Goal: Task Accomplishment & Management: Manage account settings

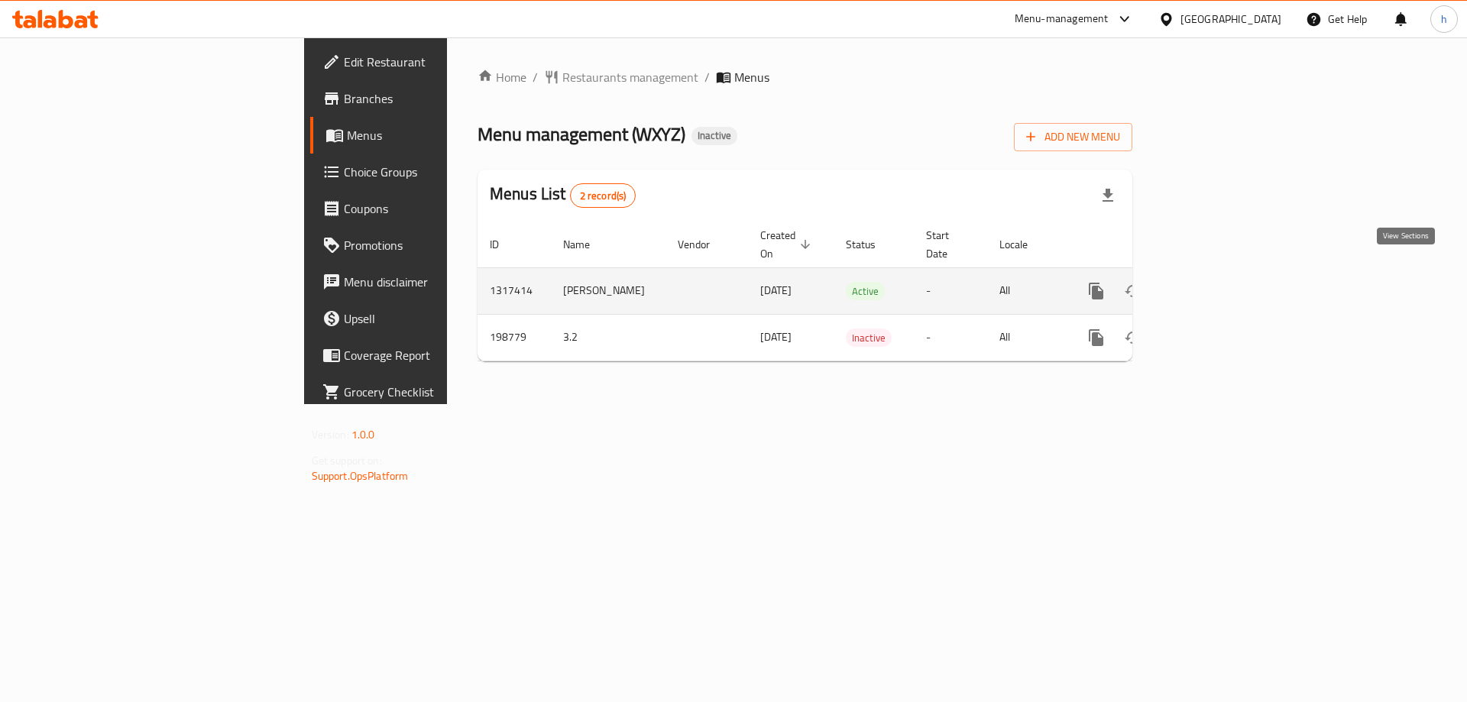
click at [1213, 284] on icon "enhanced table" at bounding box center [1206, 291] width 14 height 14
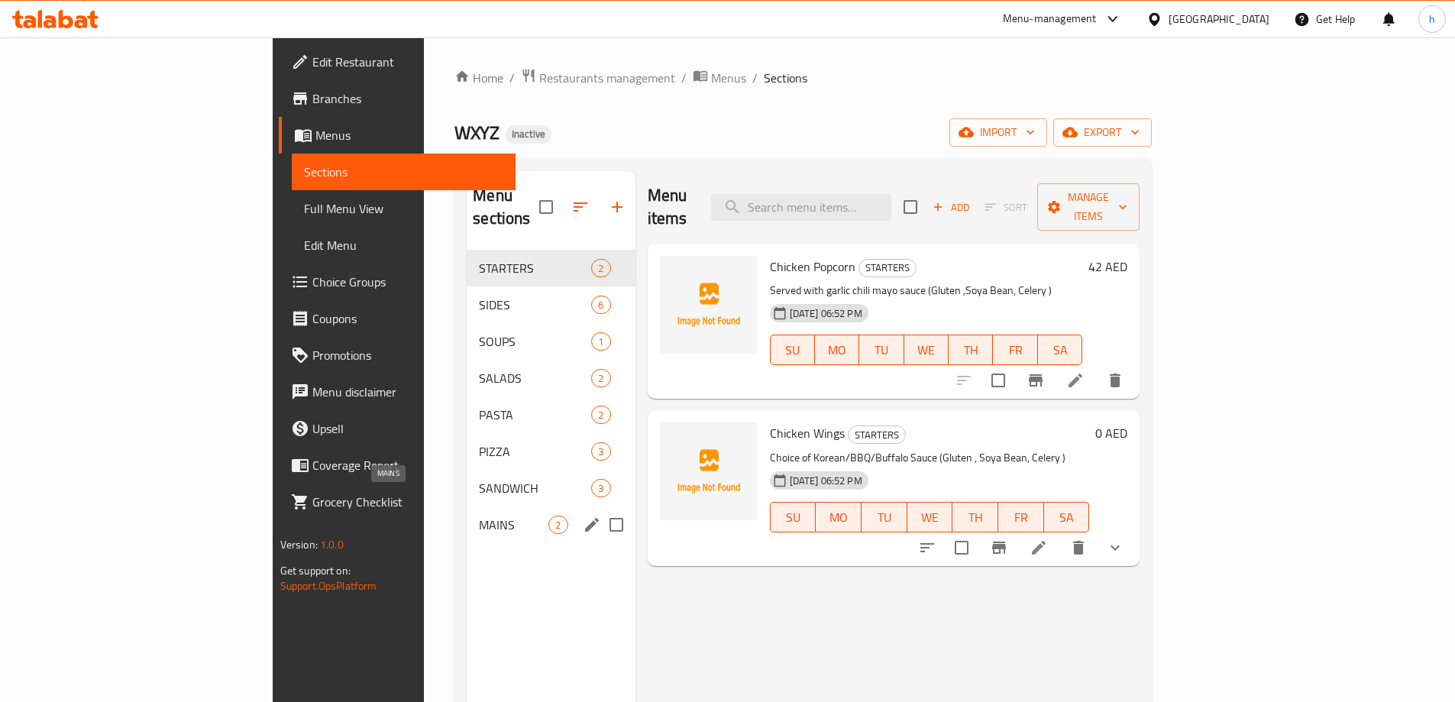
click at [479, 516] on span "MAINS" at bounding box center [514, 525] width 70 height 18
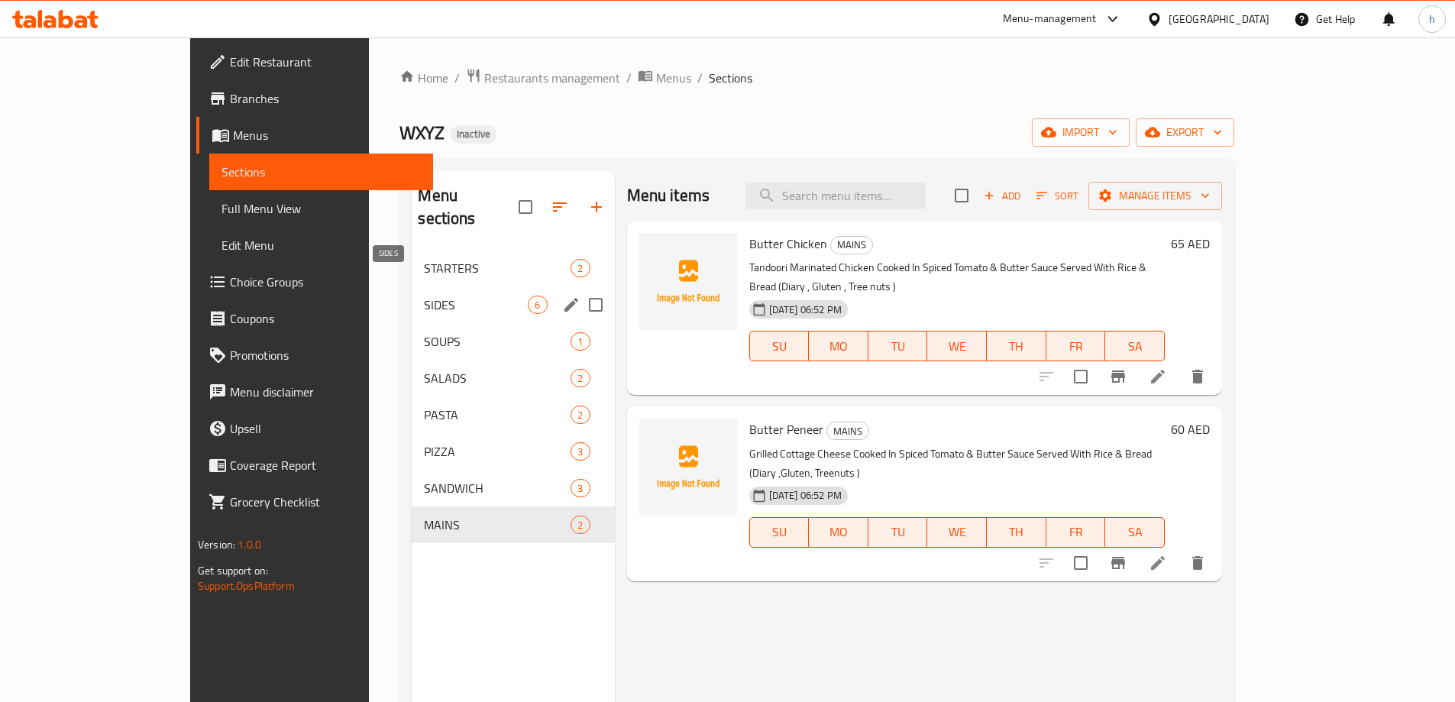
click at [451, 296] on span "SIDES" at bounding box center [476, 305] width 104 height 18
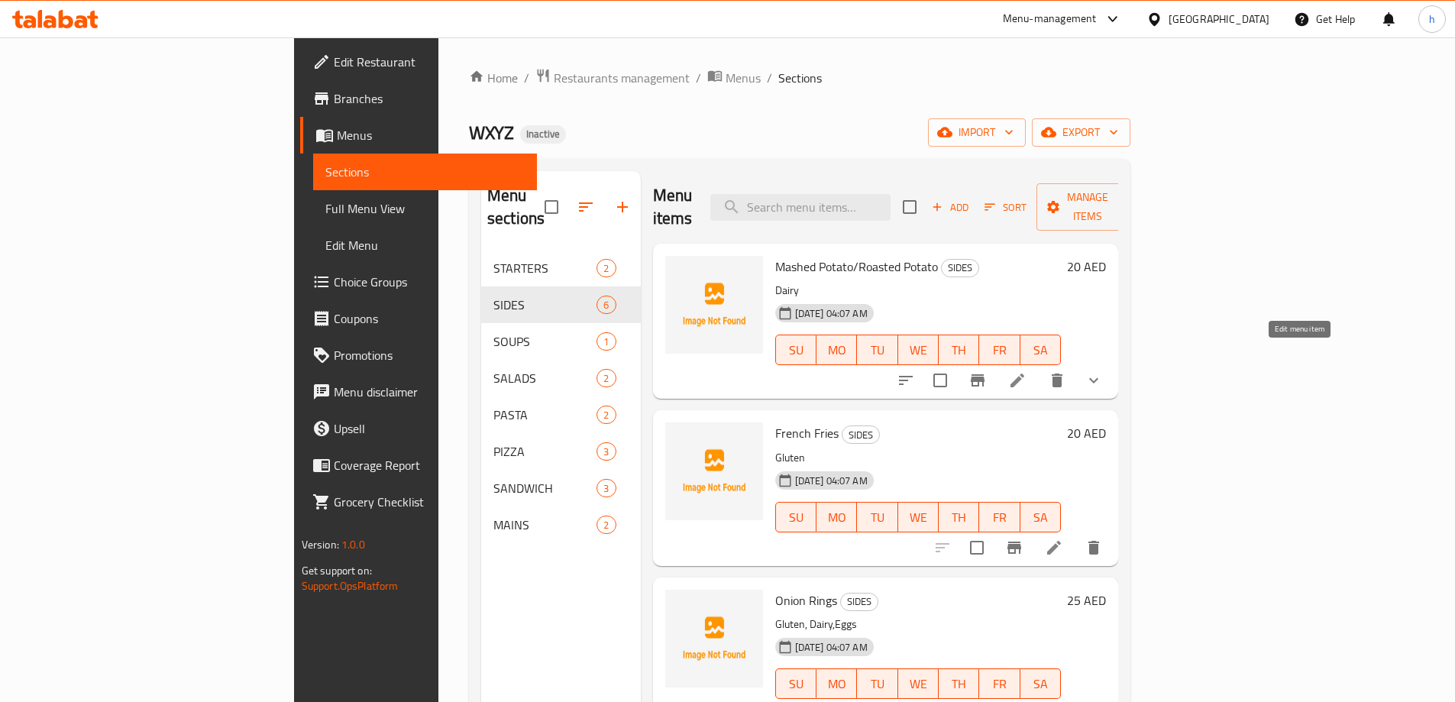
click at [1027, 371] on icon at bounding box center [1017, 380] width 18 height 18
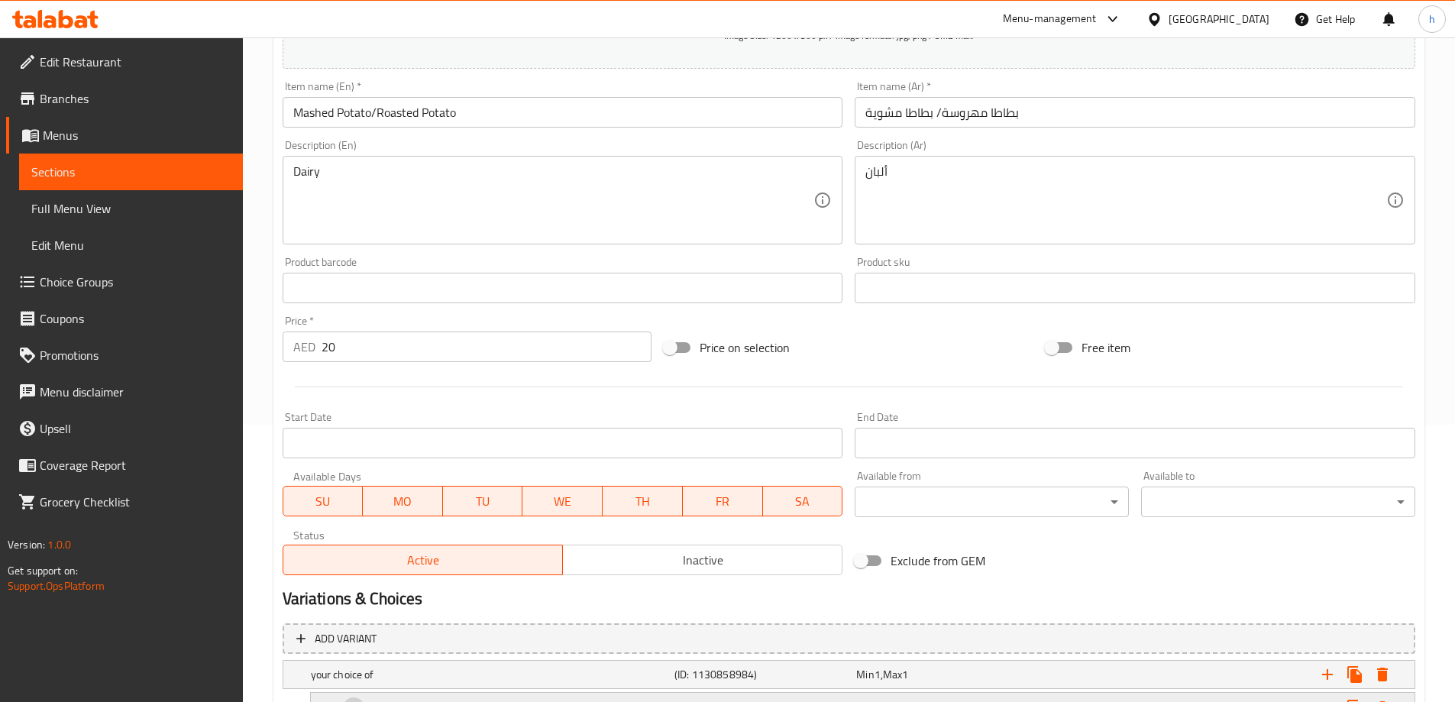
scroll to position [430, 0]
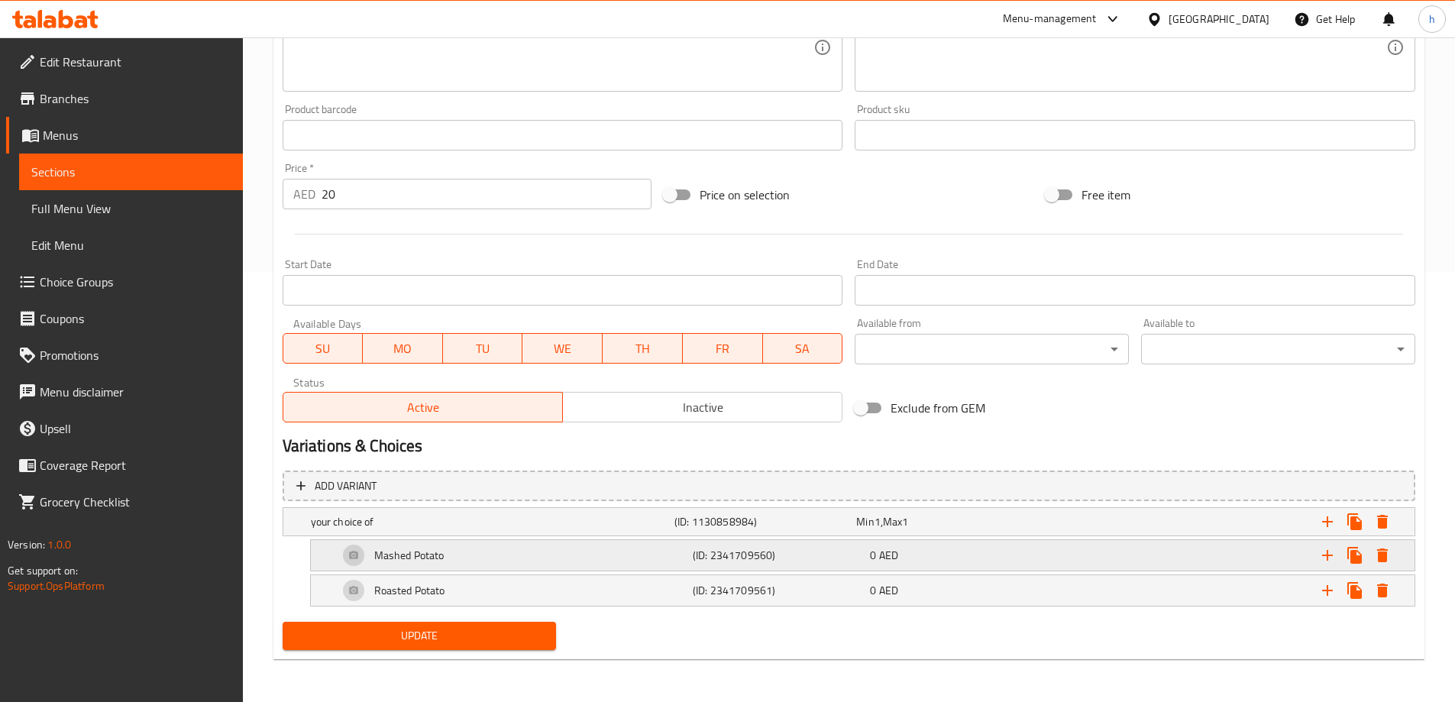
click at [326, 549] on div "Mashed Potato (ID: 2341709560) 0 AED" at bounding box center [863, 555] width 1104 height 31
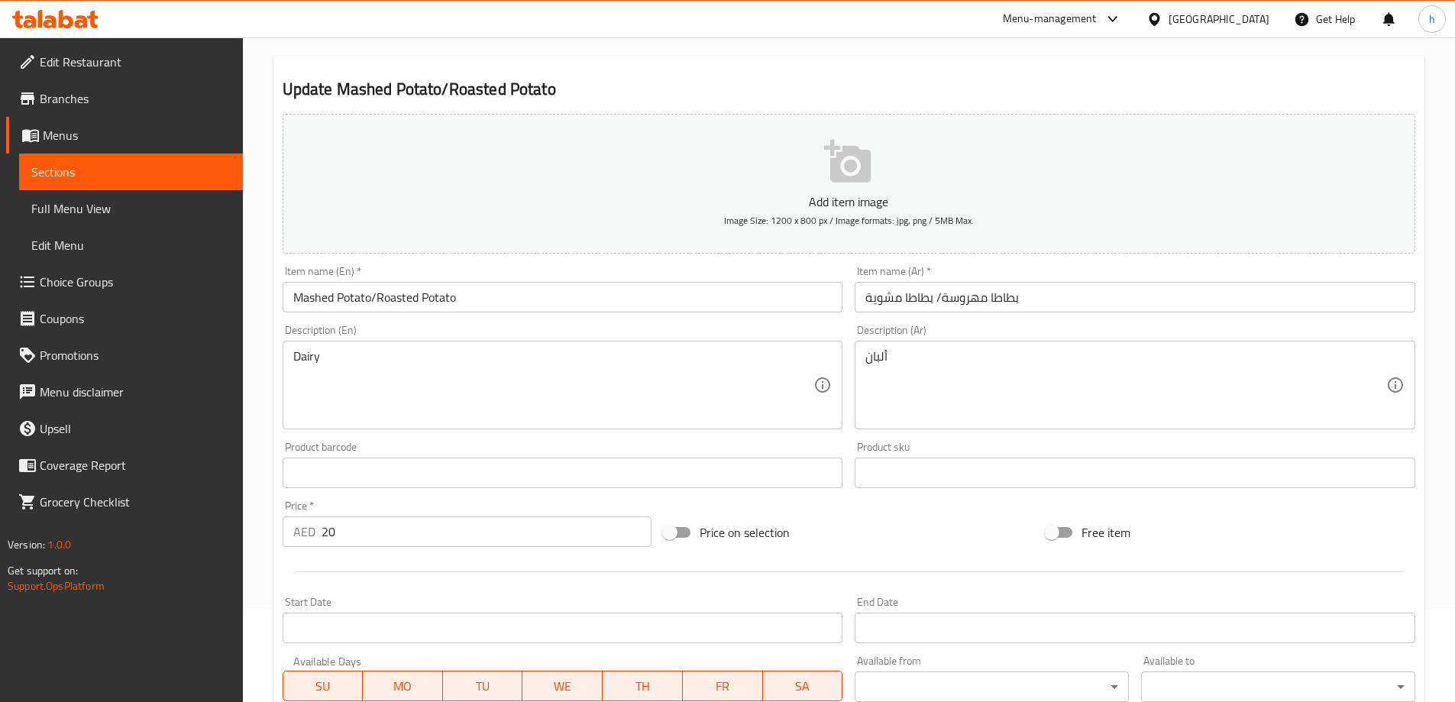
scroll to position [0, 0]
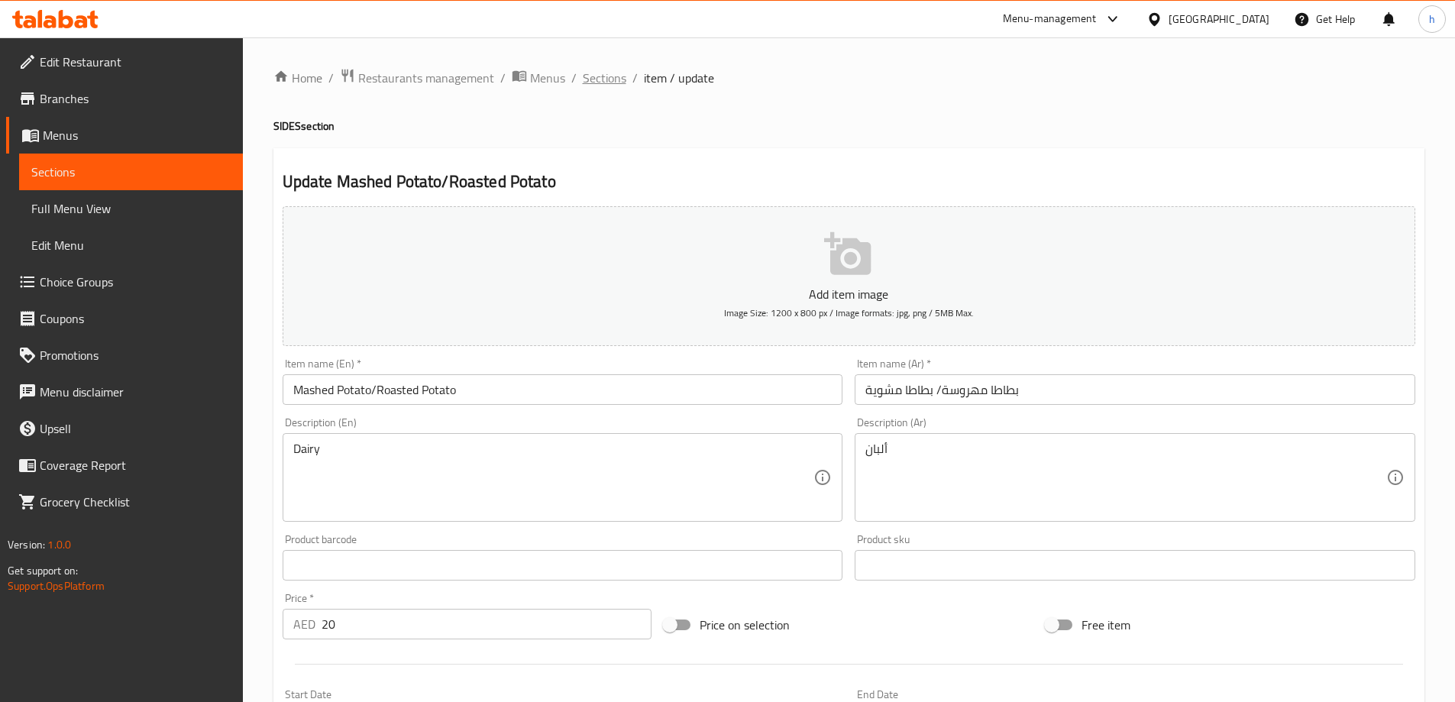
click at [609, 79] on span "Sections" at bounding box center [605, 78] width 44 height 18
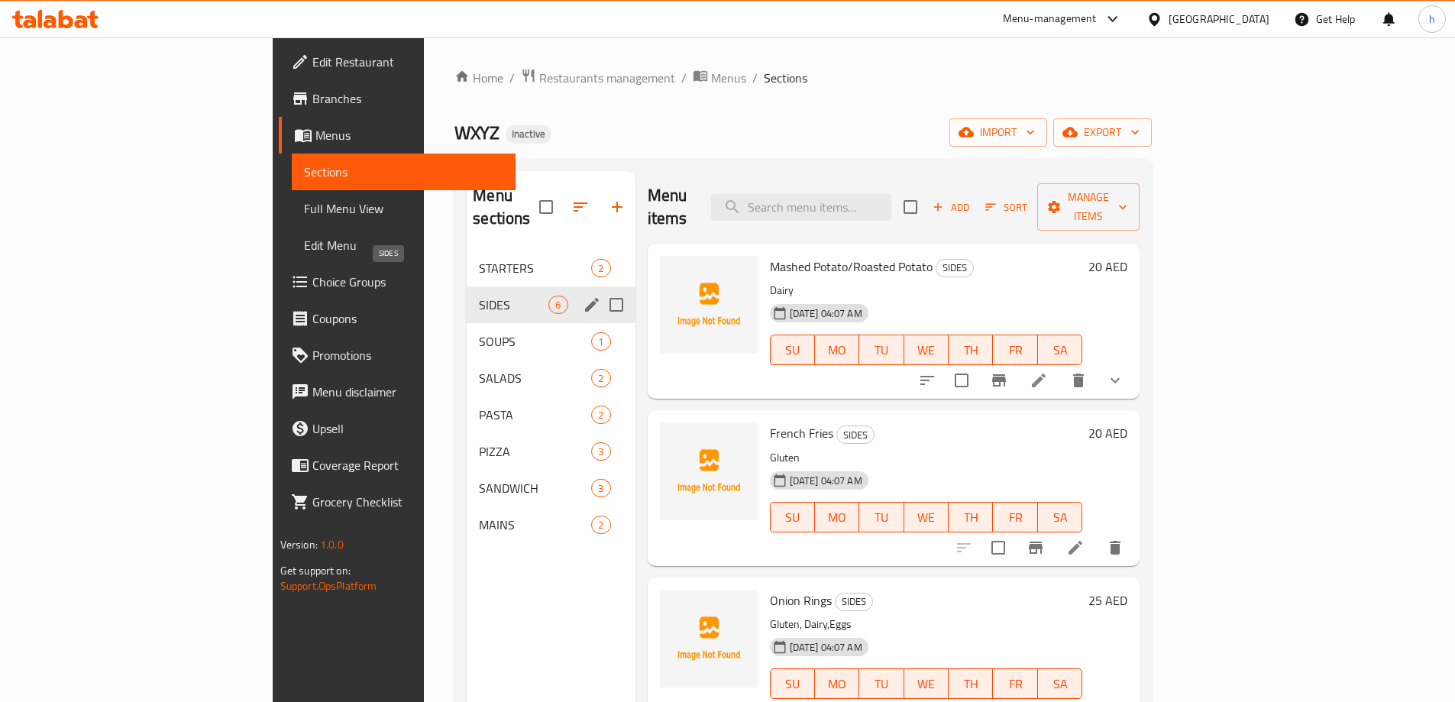
click at [479, 296] on span "SIDES" at bounding box center [514, 305] width 70 height 18
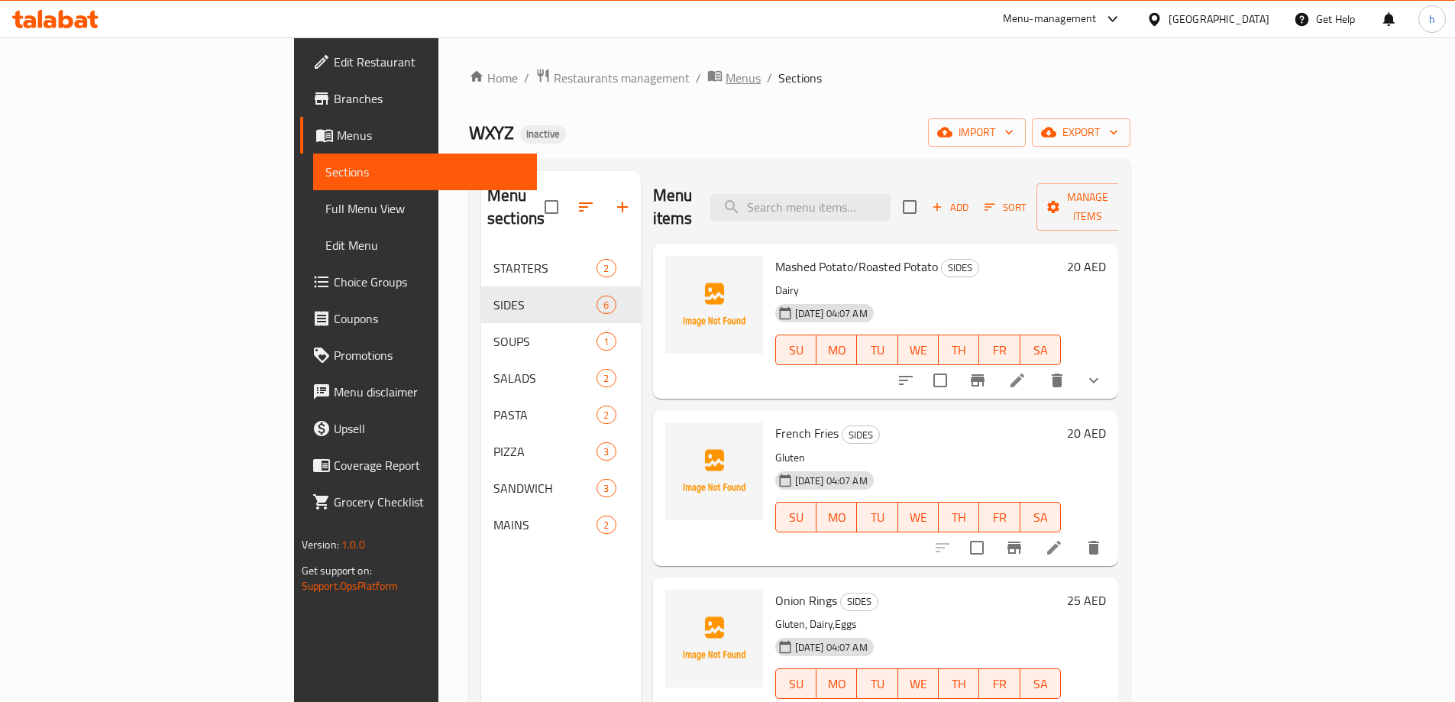
click at [726, 78] on span "Menus" at bounding box center [743, 78] width 35 height 18
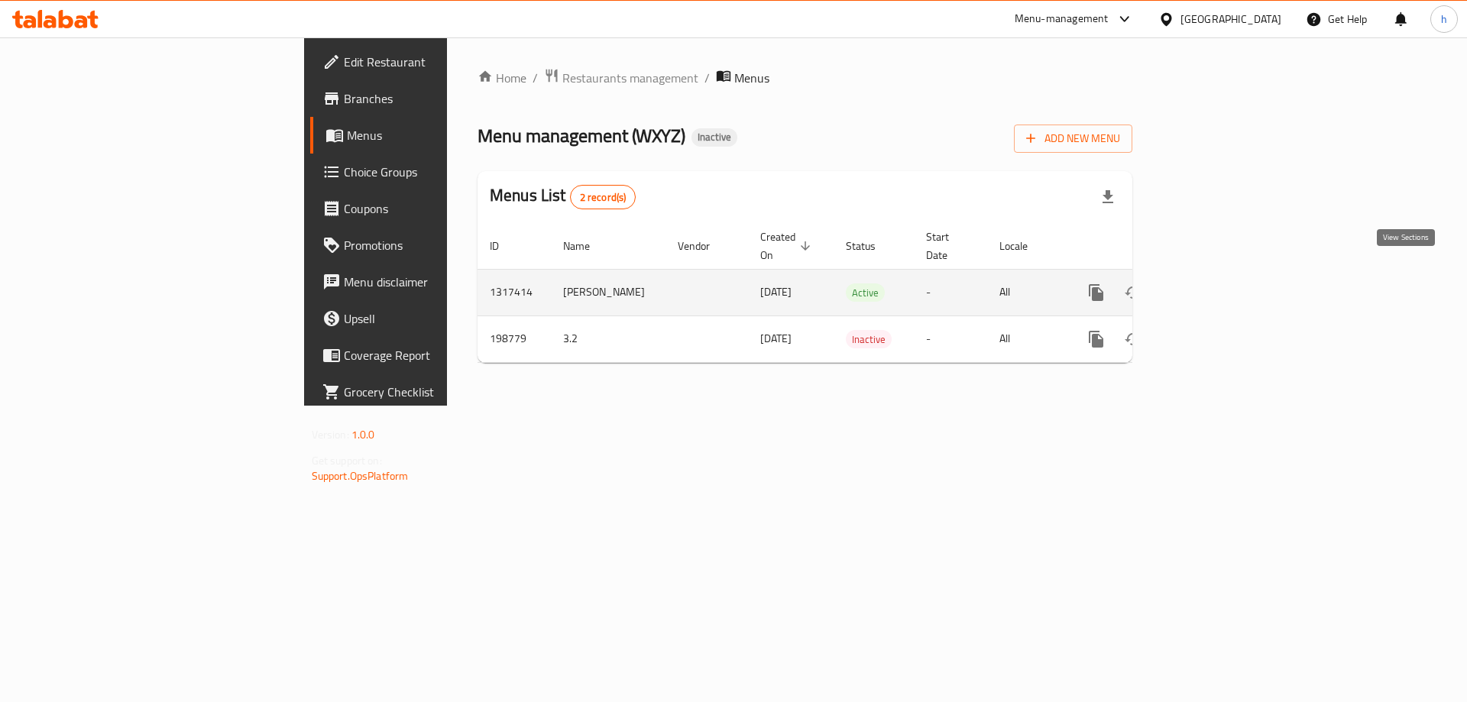
click at [1225, 281] on link "enhanced table" at bounding box center [1206, 292] width 37 height 37
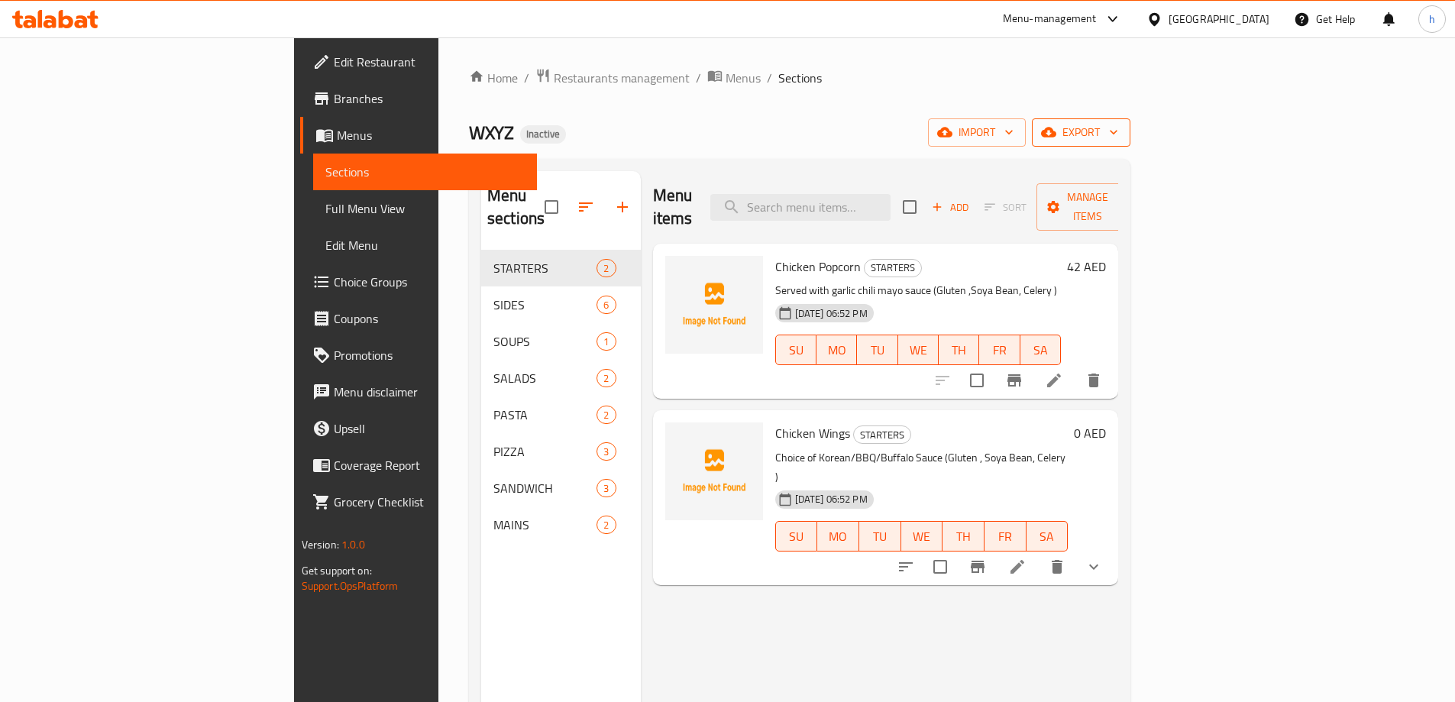
click at [1118, 131] on span "export" at bounding box center [1081, 132] width 74 height 19
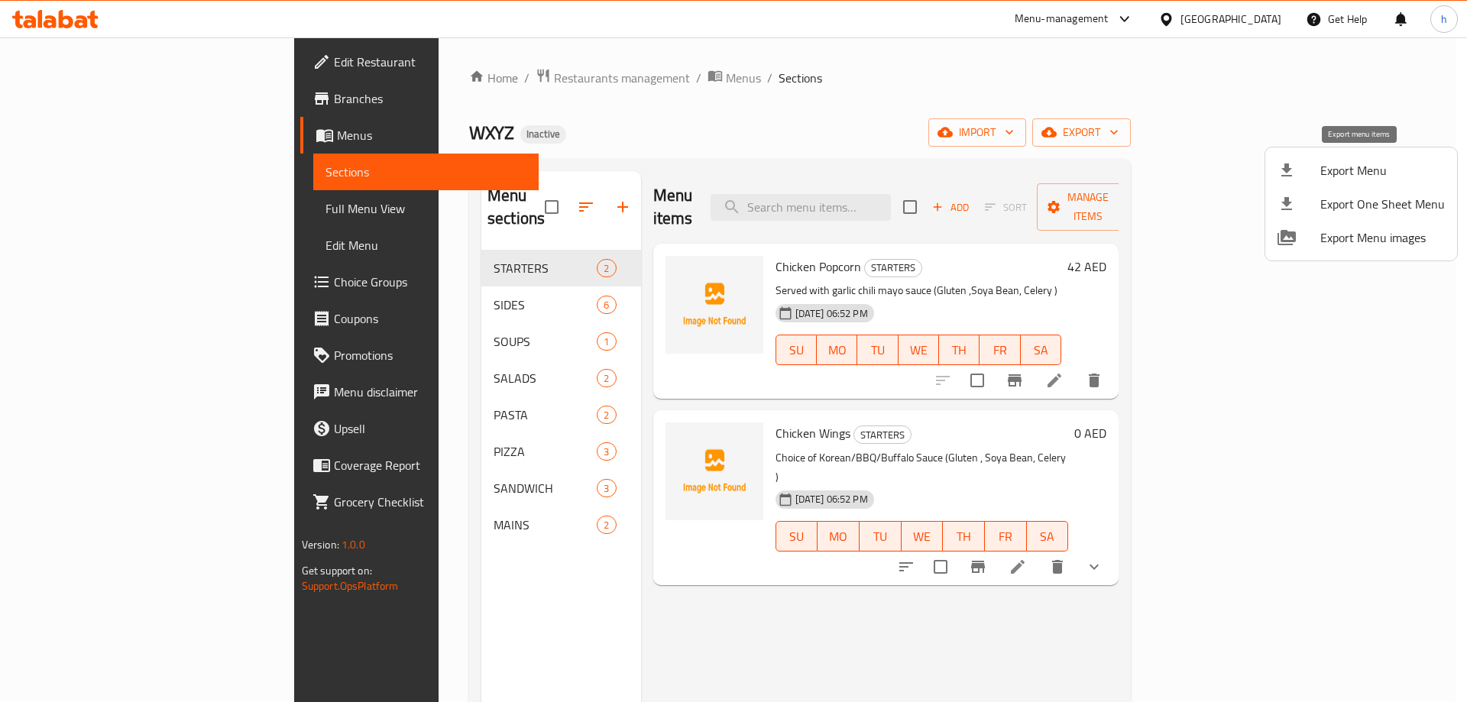
click at [1354, 165] on span "Export Menu" at bounding box center [1382, 170] width 125 height 18
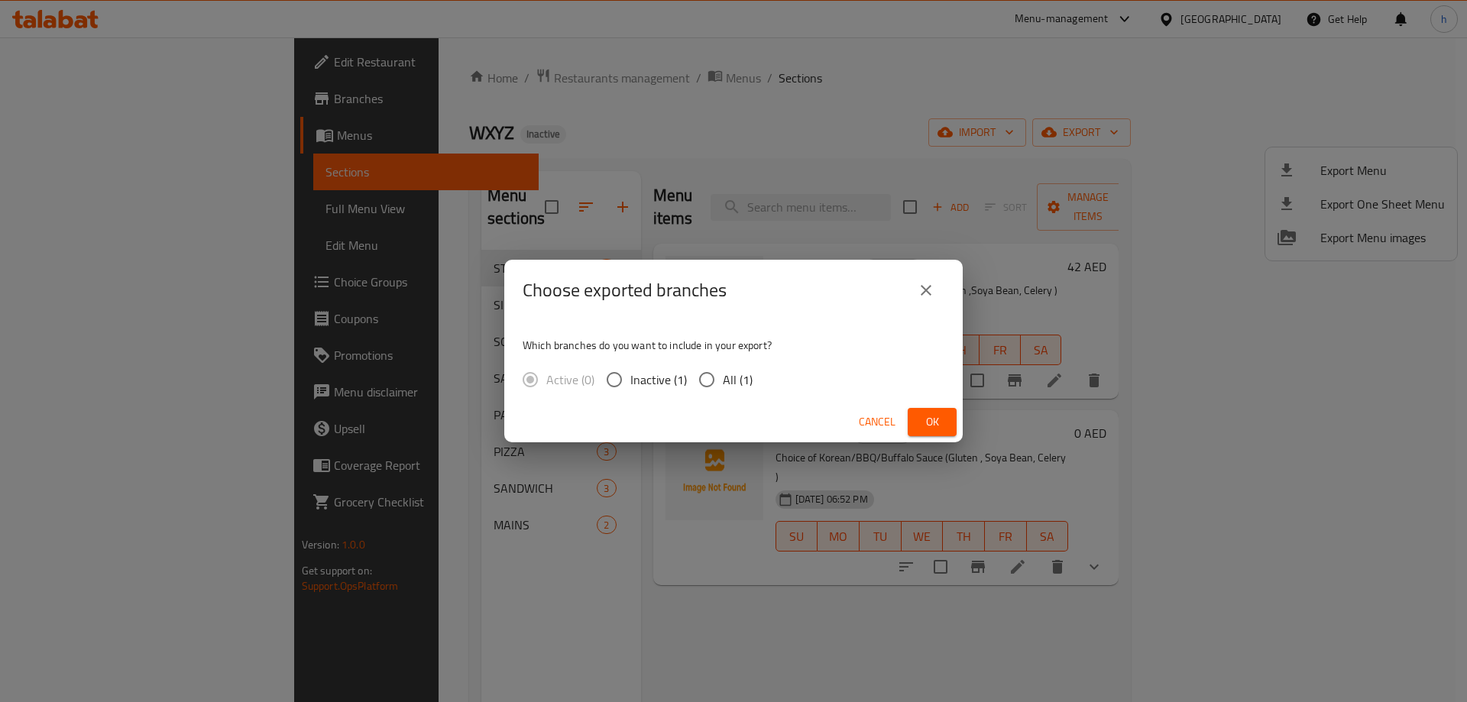
click at [728, 373] on span "All (1)" at bounding box center [738, 379] width 30 height 18
click at [723, 373] on input "All (1)" at bounding box center [707, 380] width 32 height 32
radio input "true"
click at [920, 287] on icon "close" at bounding box center [926, 290] width 18 height 18
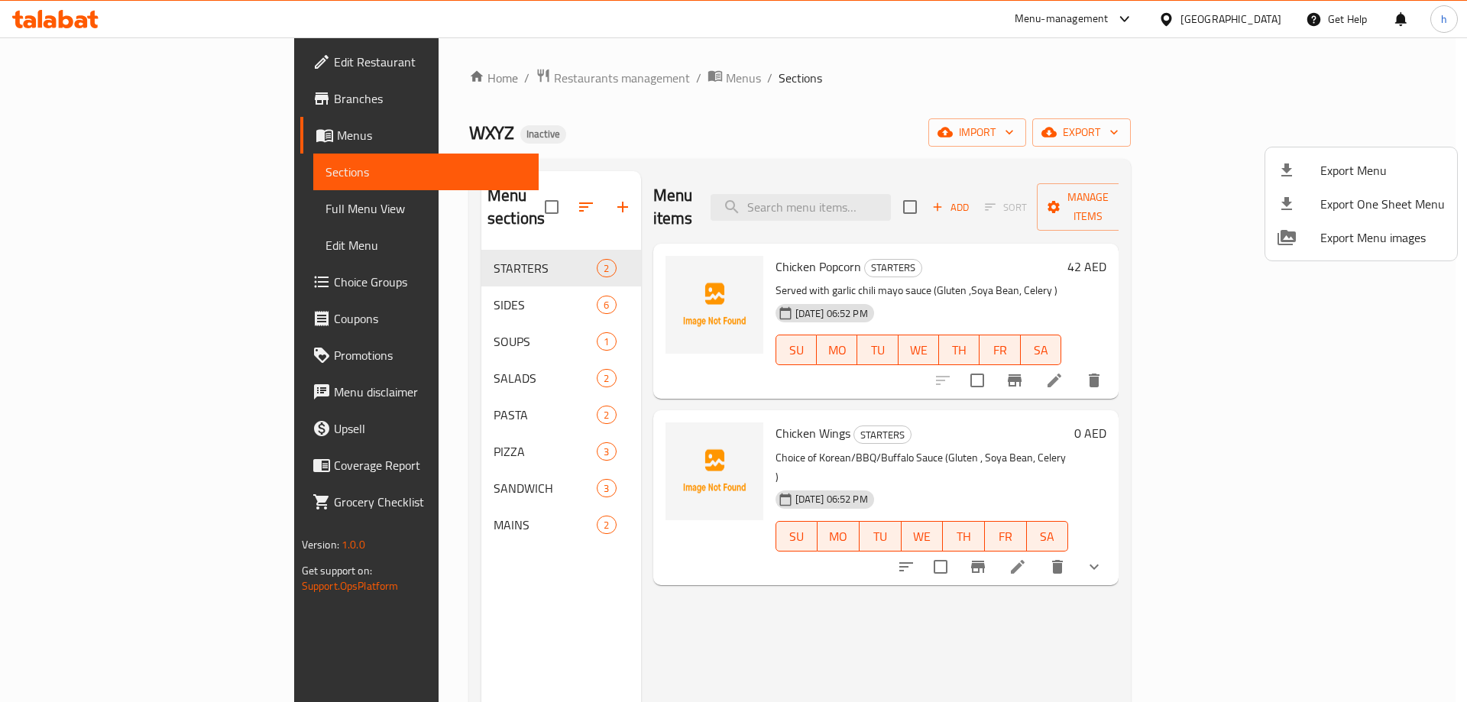
click at [1244, 90] on div at bounding box center [733, 351] width 1467 height 702
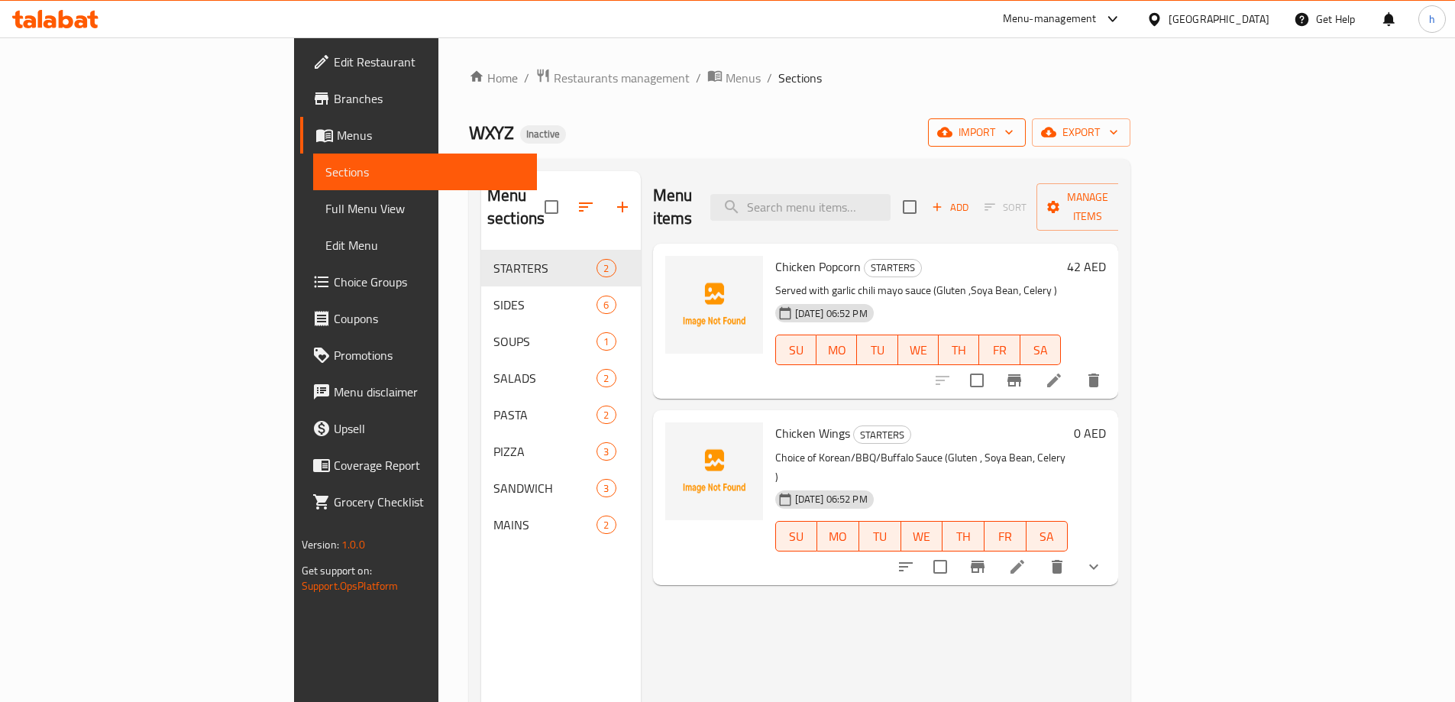
click at [953, 134] on icon "button" at bounding box center [944, 133] width 15 height 10
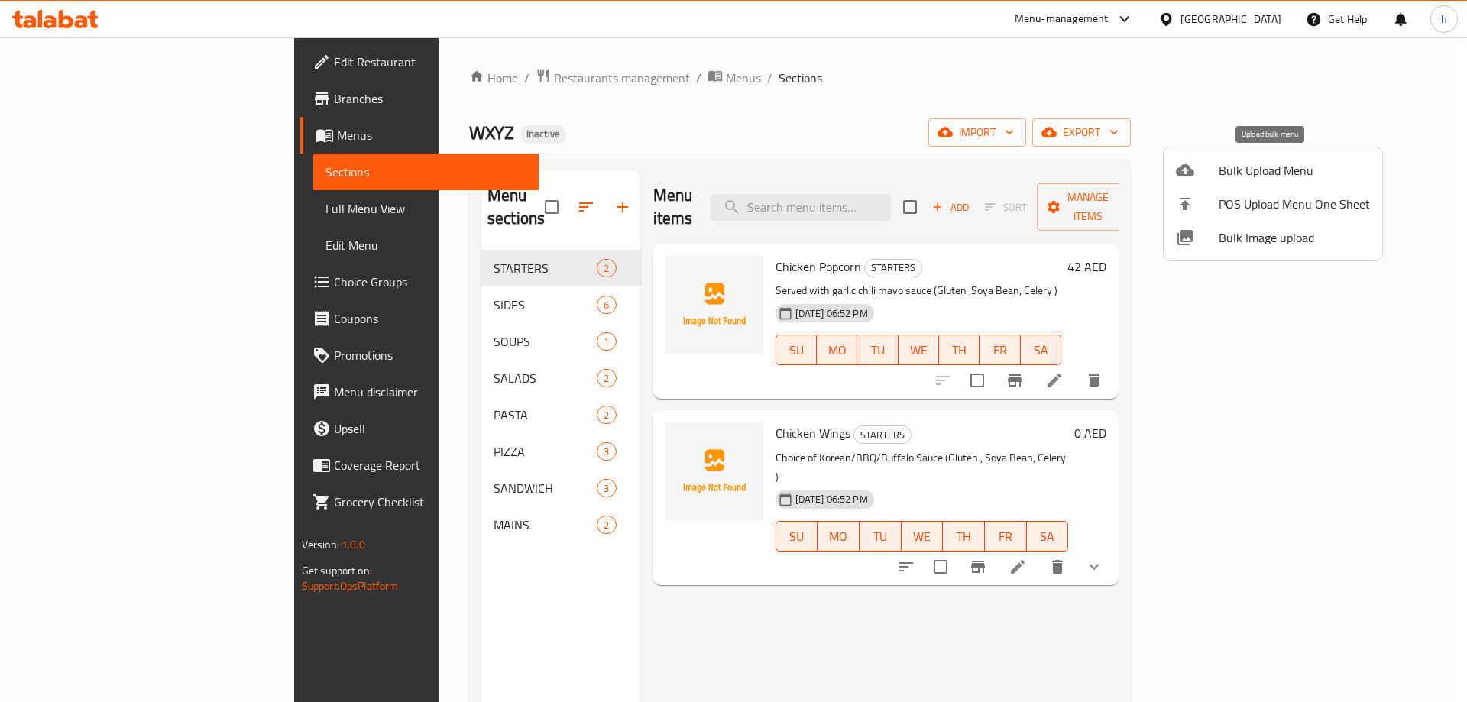
click at [1241, 180] on span "Bulk Upload Menu" at bounding box center [1293, 170] width 151 height 18
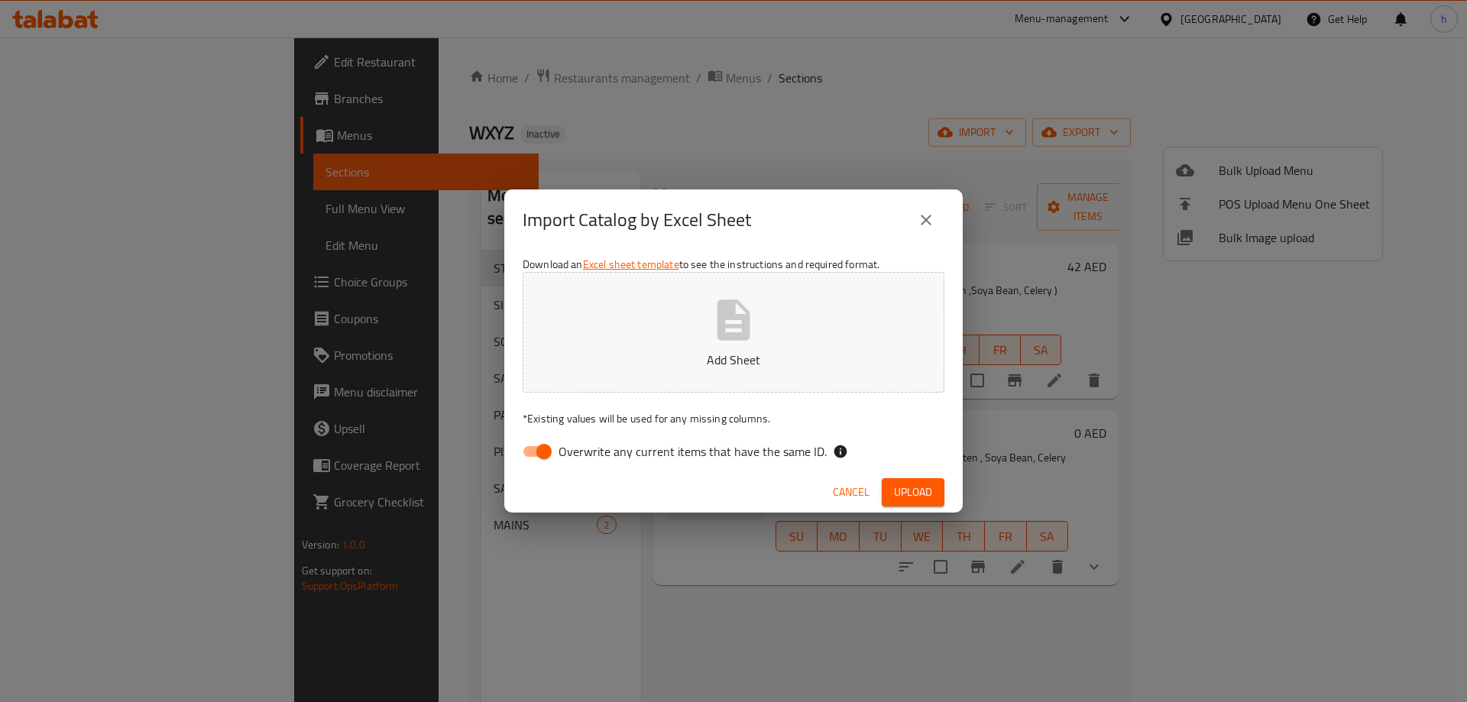
drag, startPoint x: 542, startPoint y: 448, endPoint x: 572, endPoint y: 413, distance: 47.1
click at [542, 448] on input "Overwrite any current items that have the same ID." at bounding box center [543, 451] width 87 height 29
checkbox input "false"
click at [921, 487] on span "Upload" at bounding box center [913, 492] width 38 height 19
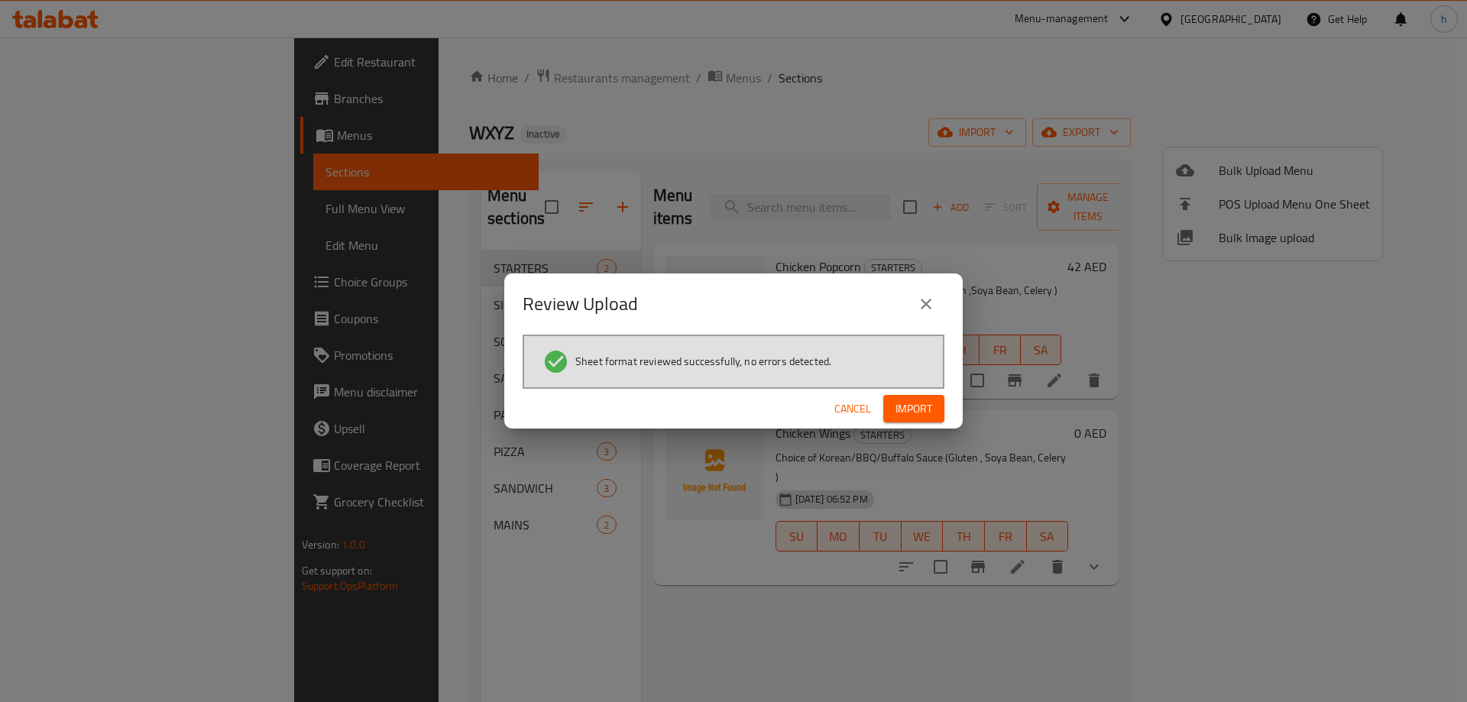
click at [925, 416] on span "Import" at bounding box center [913, 409] width 37 height 19
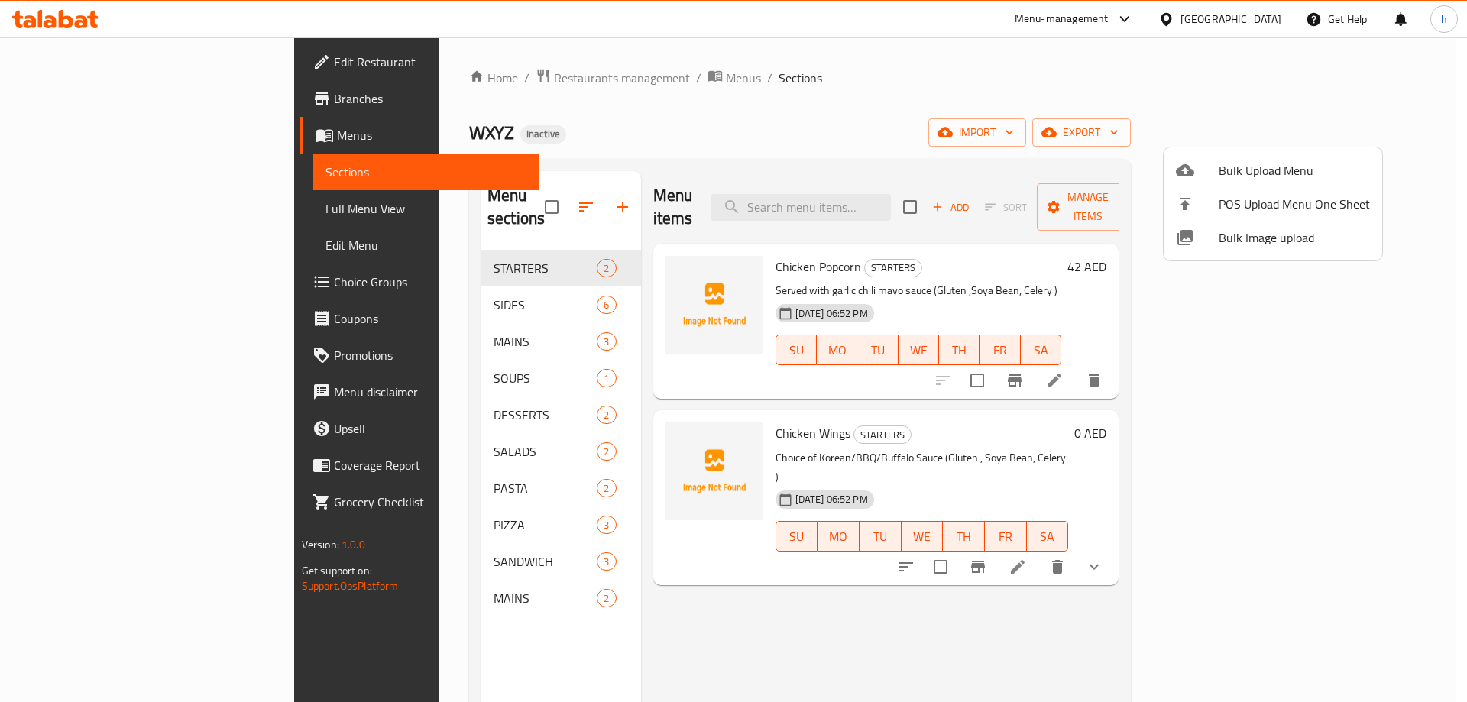
click at [358, 314] on div at bounding box center [733, 351] width 1467 height 702
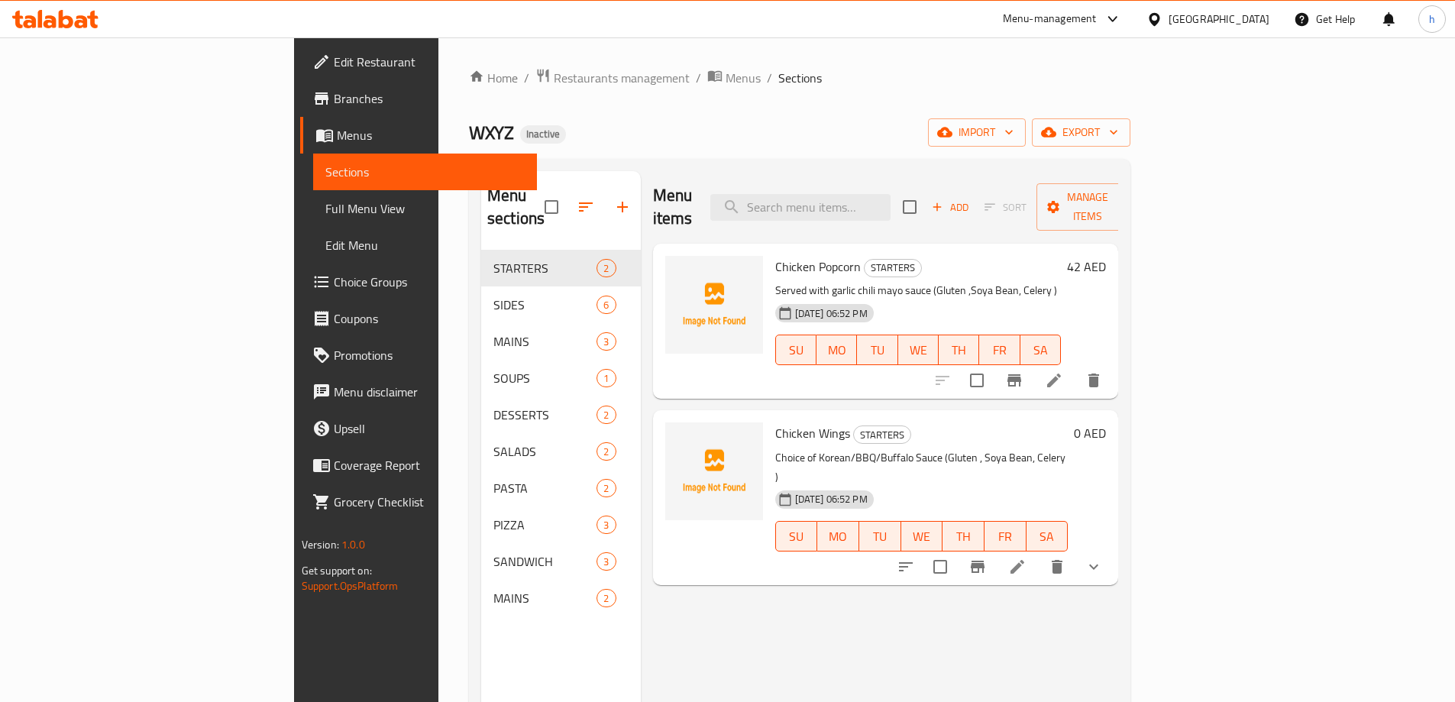
click at [710, 638] on div "Menu items Add Sort Manage items Chicken Popcorn STARTERS Served with garlic ch…" at bounding box center [880, 522] width 478 height 702
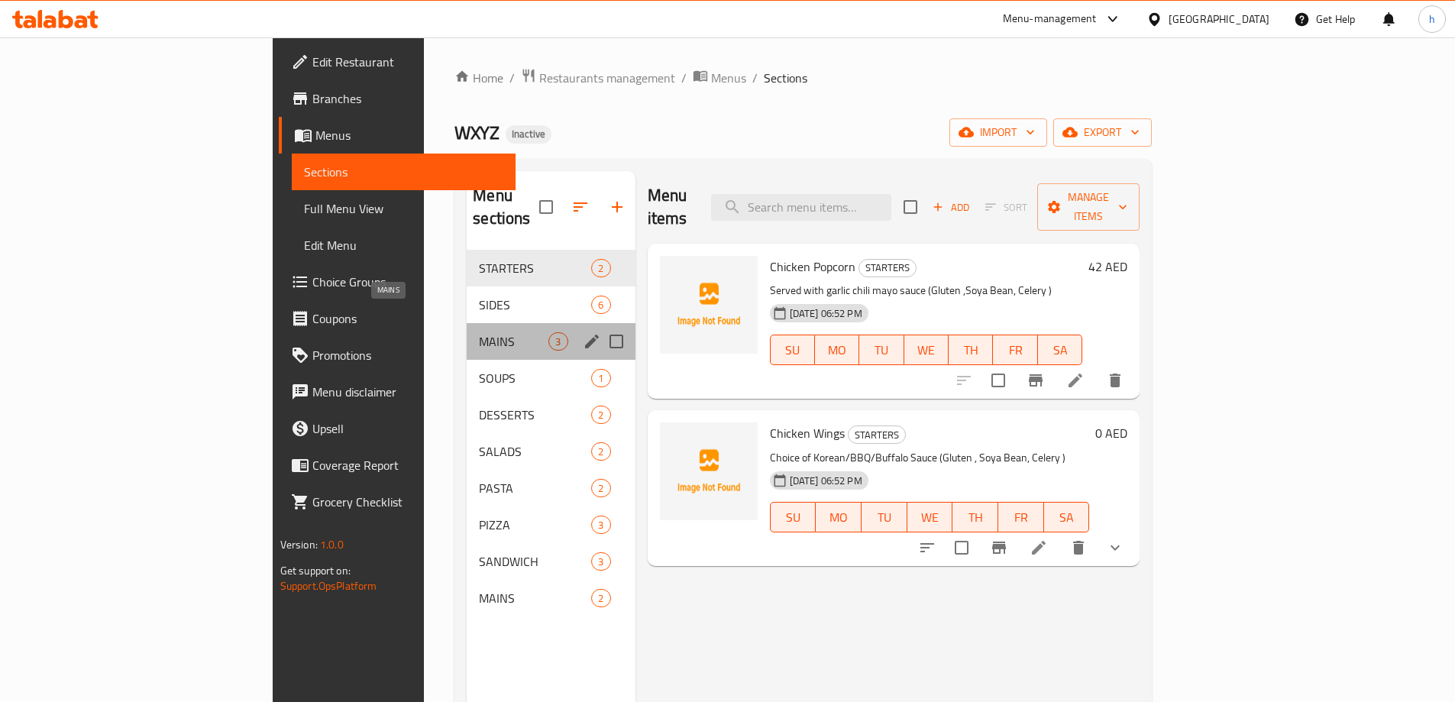
click at [479, 332] on span "MAINS" at bounding box center [514, 341] width 70 height 18
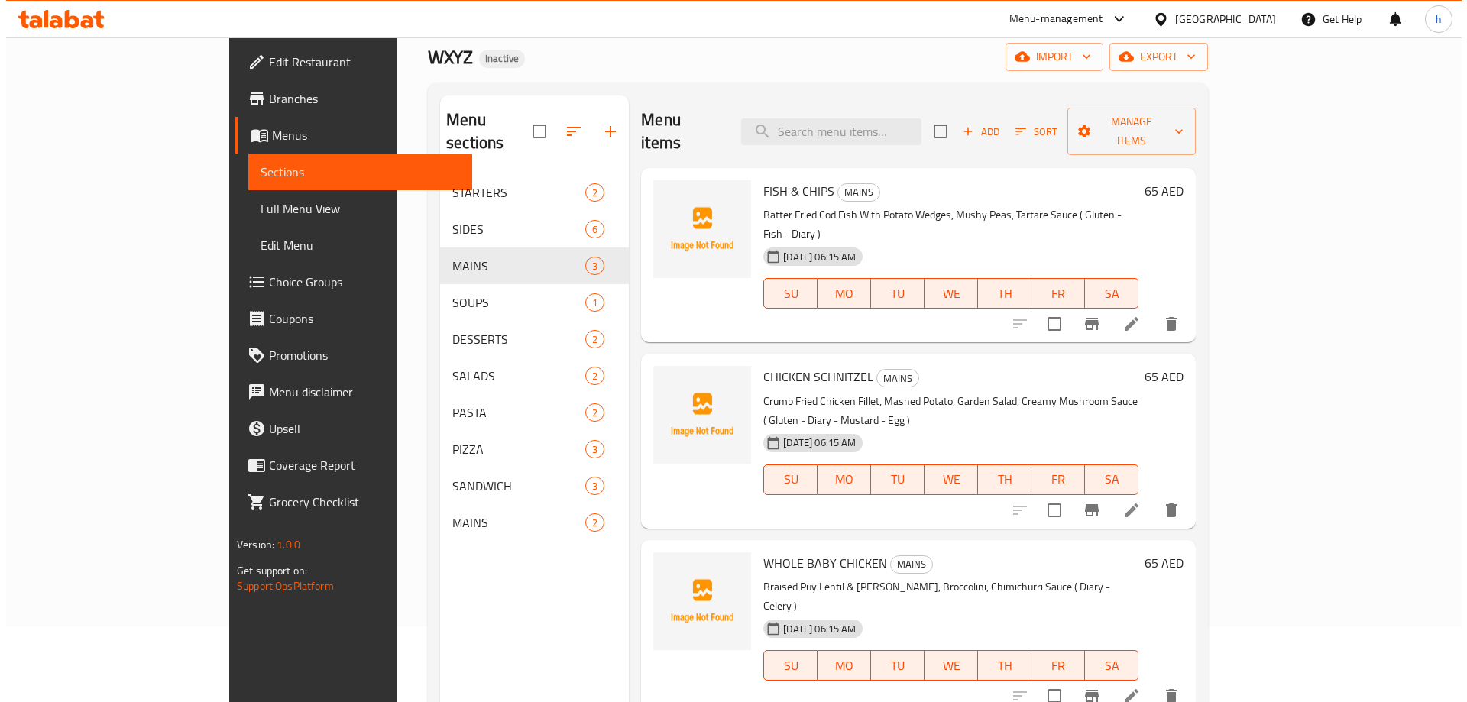
scroll to position [76, 0]
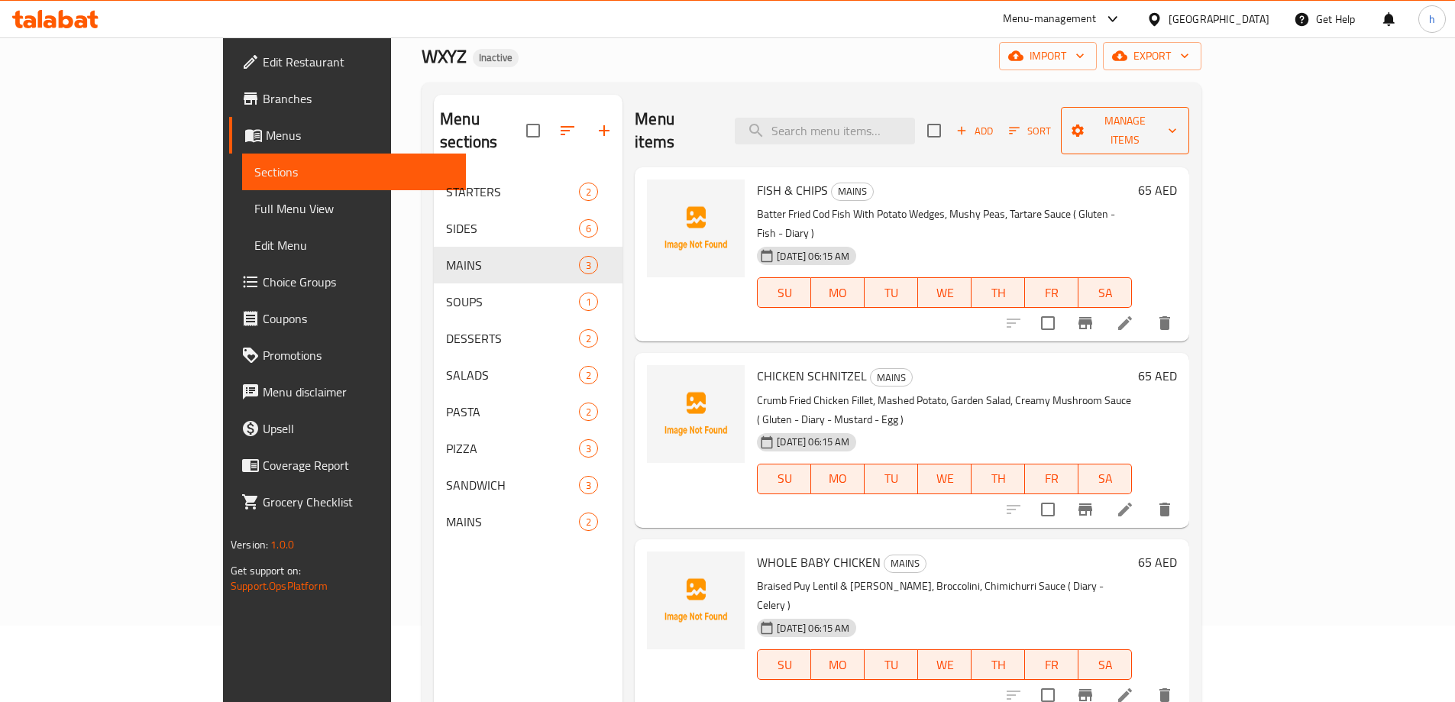
click at [1177, 121] on span "Manage items" at bounding box center [1125, 131] width 104 height 38
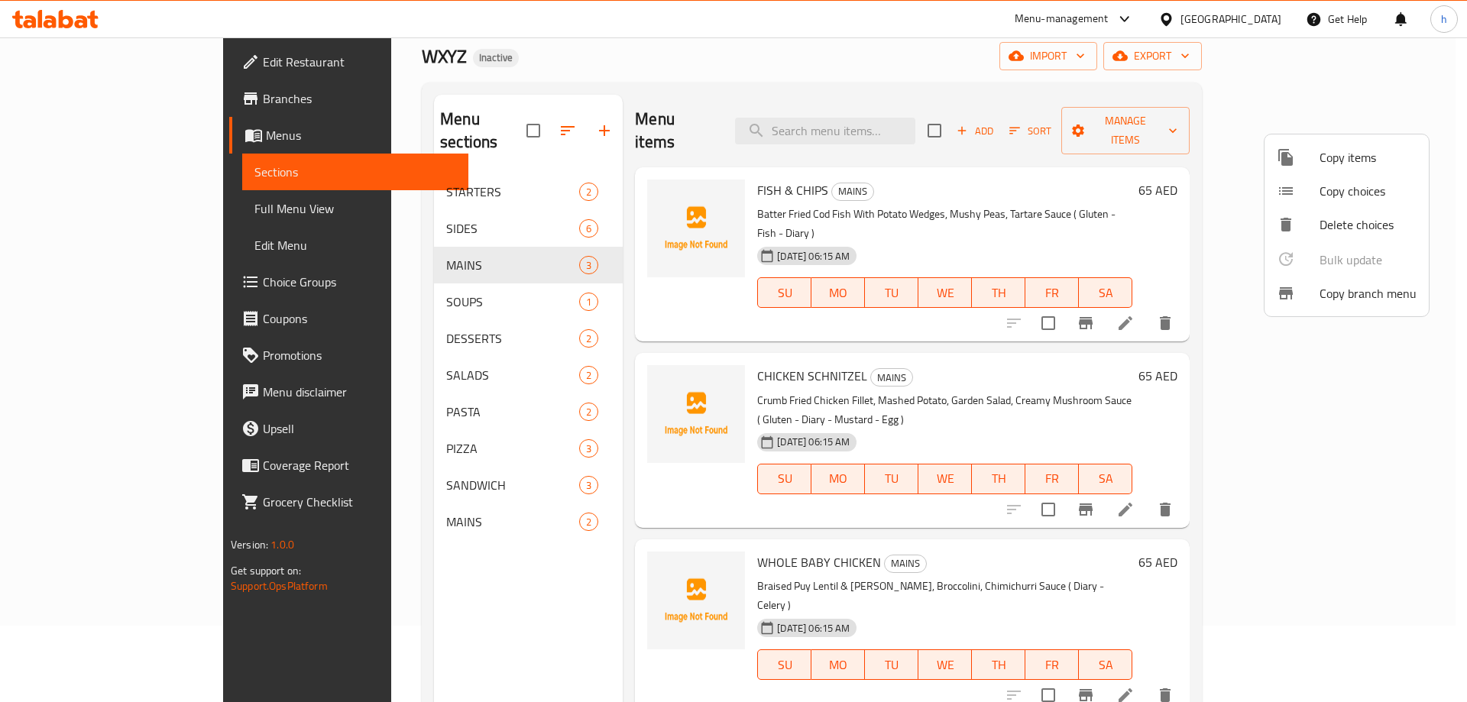
click at [1337, 148] on span "Copy items" at bounding box center [1367, 157] width 97 height 18
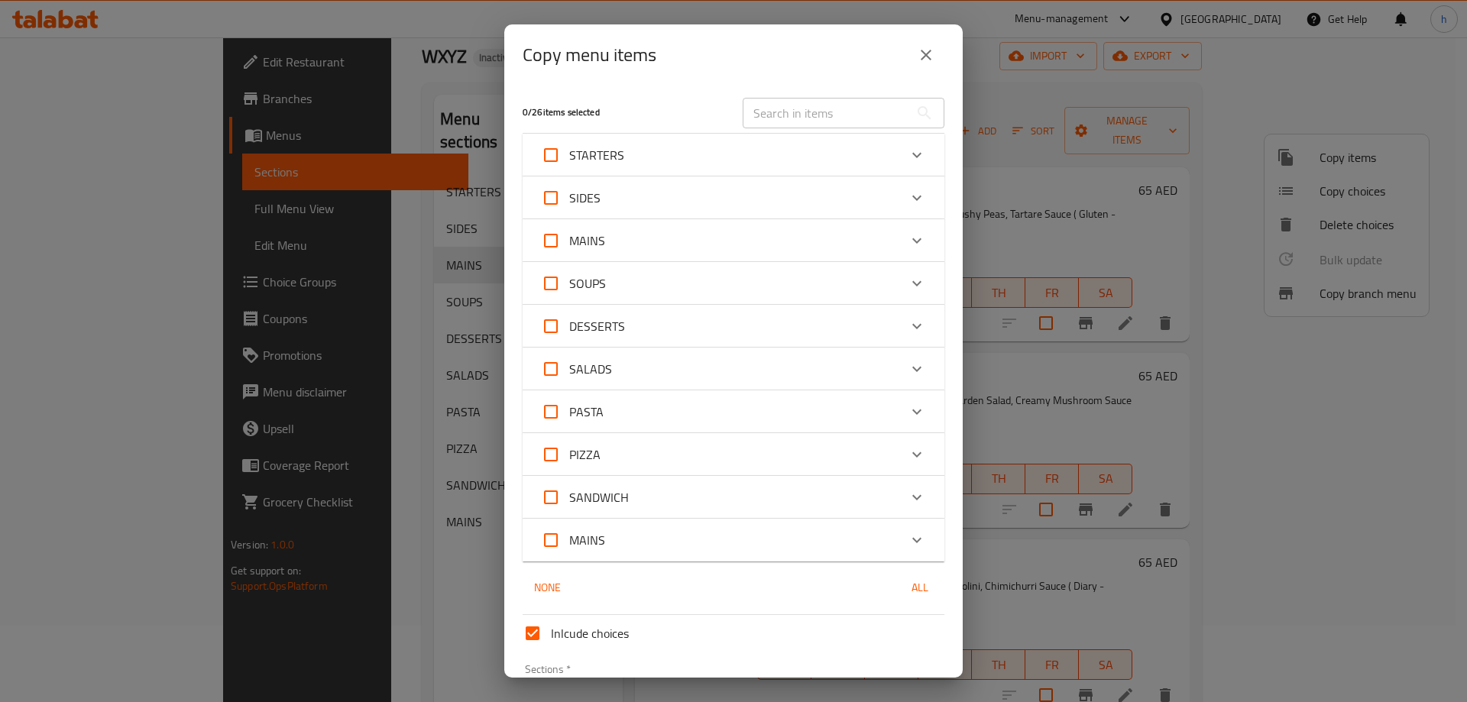
click at [766, 240] on div "MAINS" at bounding box center [720, 240] width 358 height 37
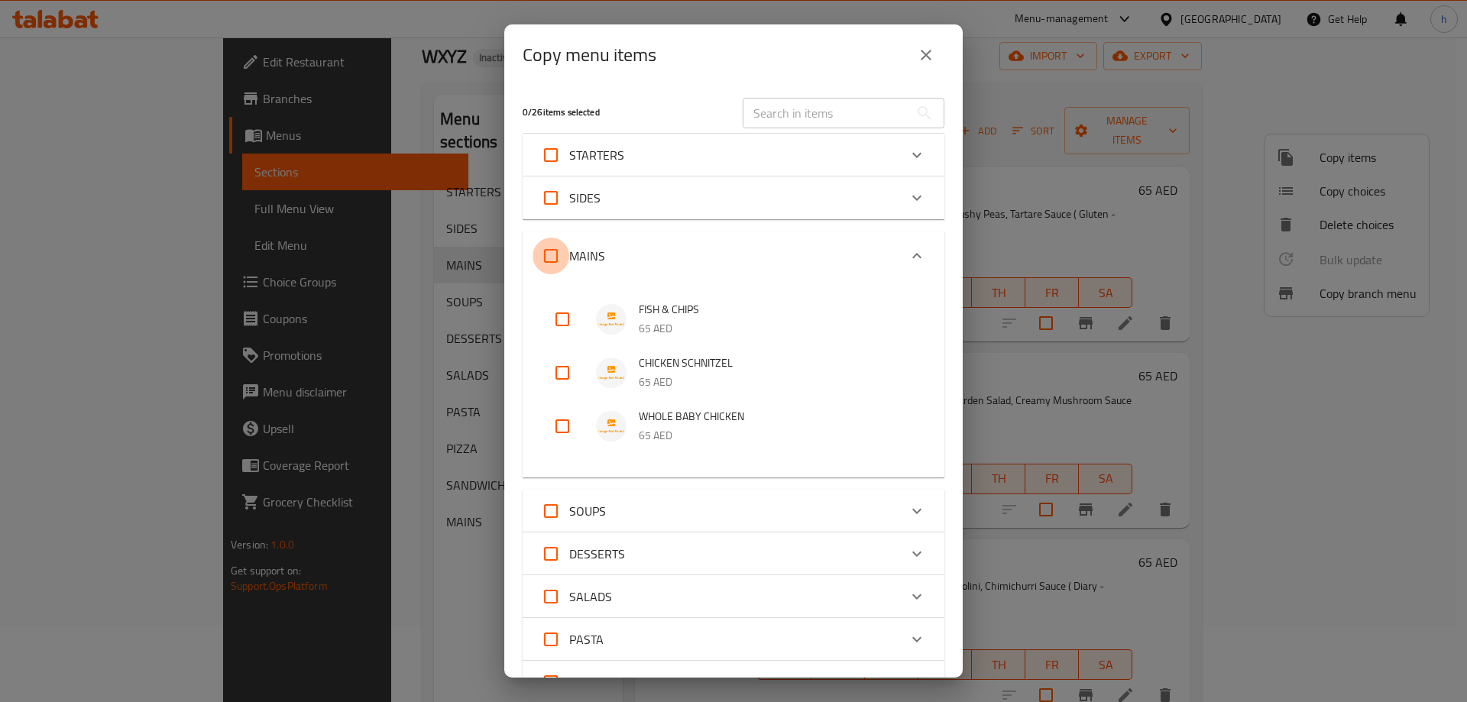
click at [549, 257] on input "MAINS" at bounding box center [550, 256] width 37 height 37
checkbox input "true"
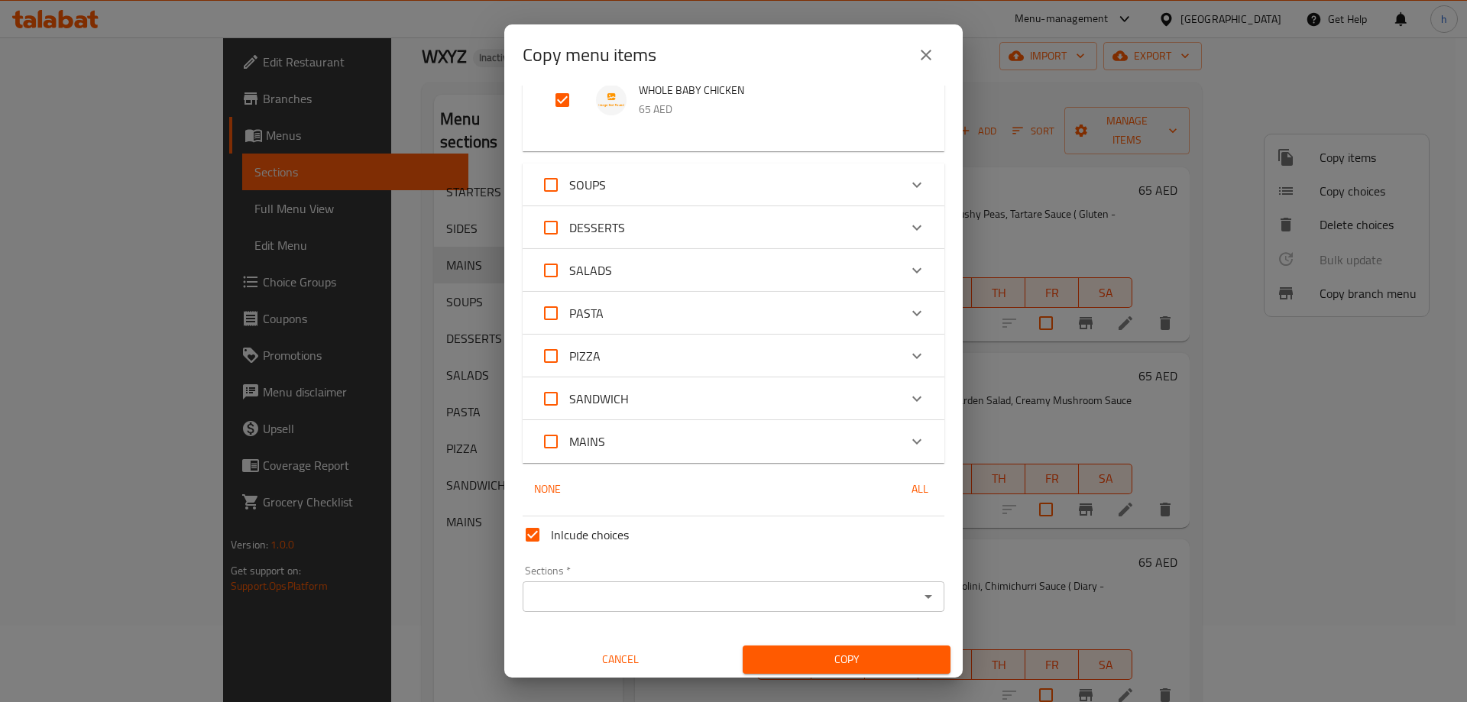
scroll to position [332, 0]
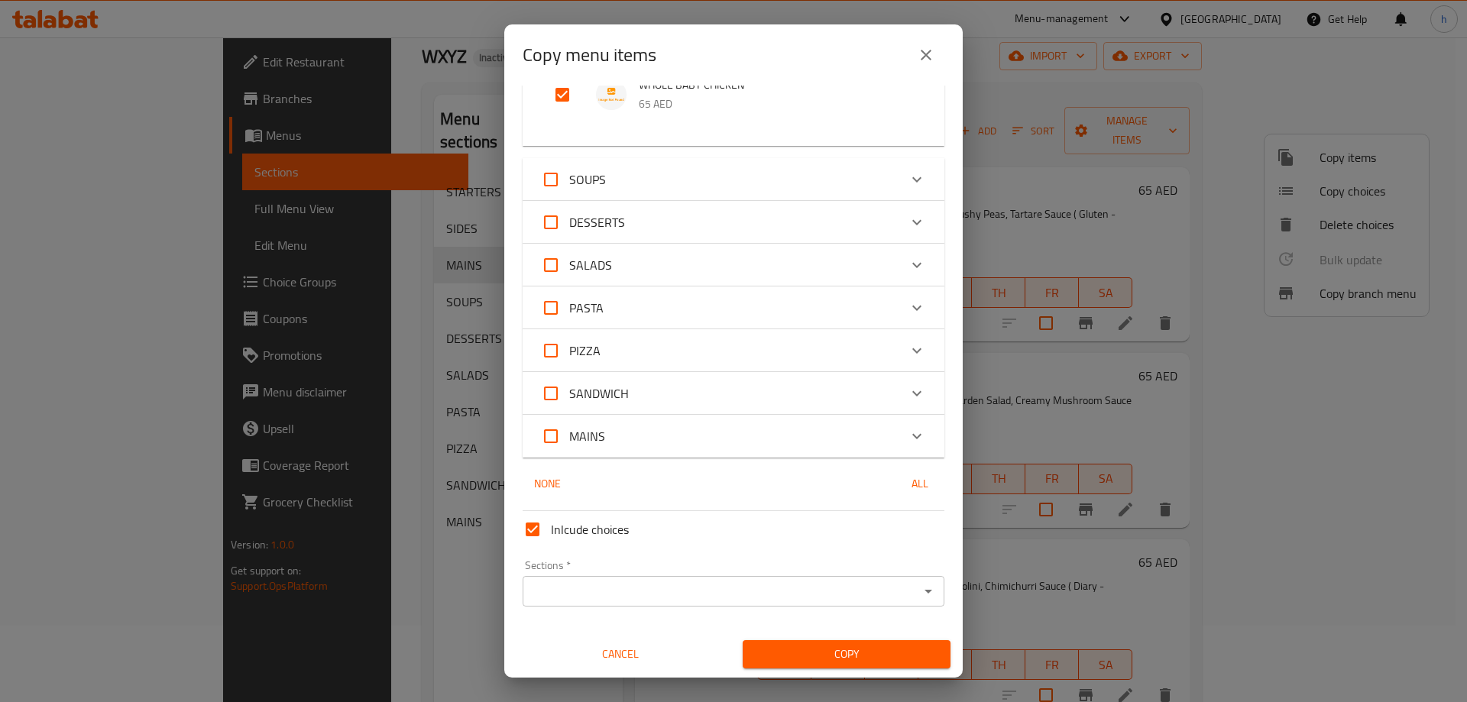
click at [616, 594] on input "Sections   *" at bounding box center [720, 591] width 387 height 21
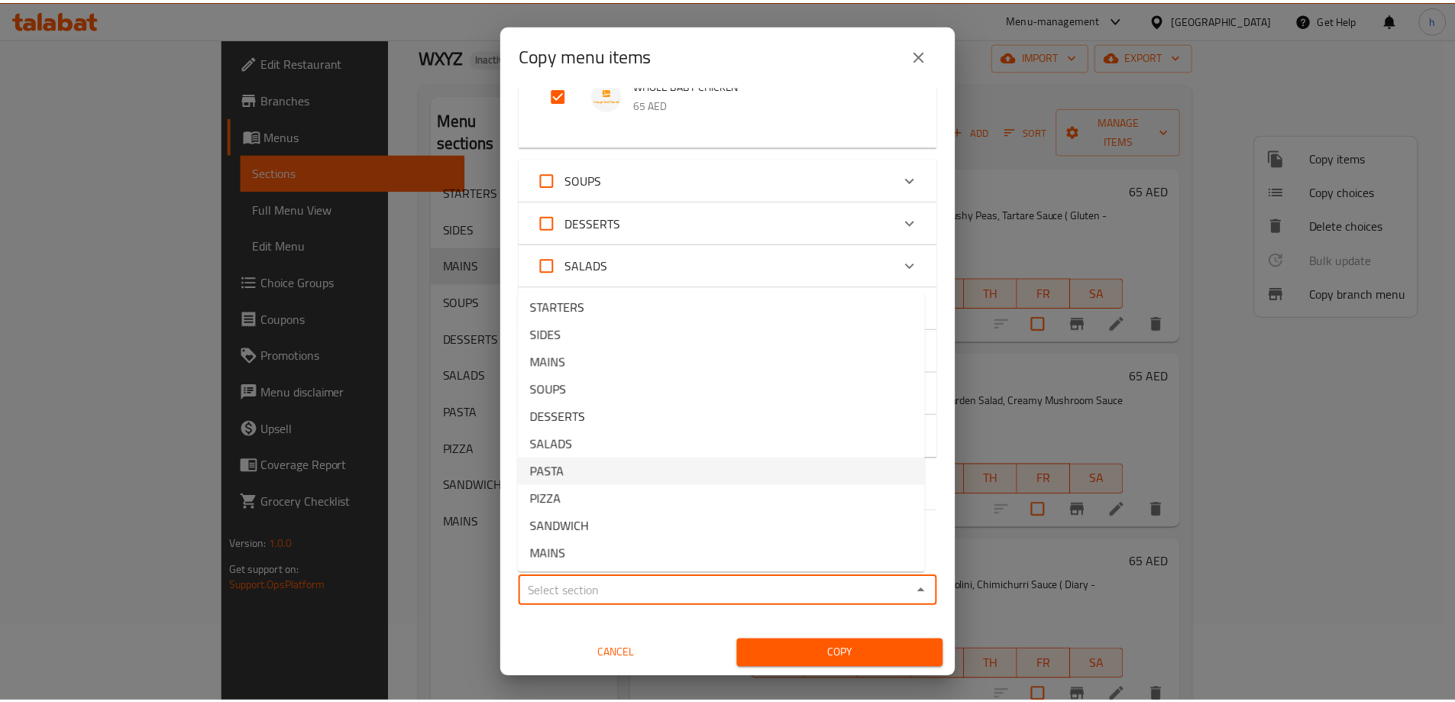
scroll to position [6, 0]
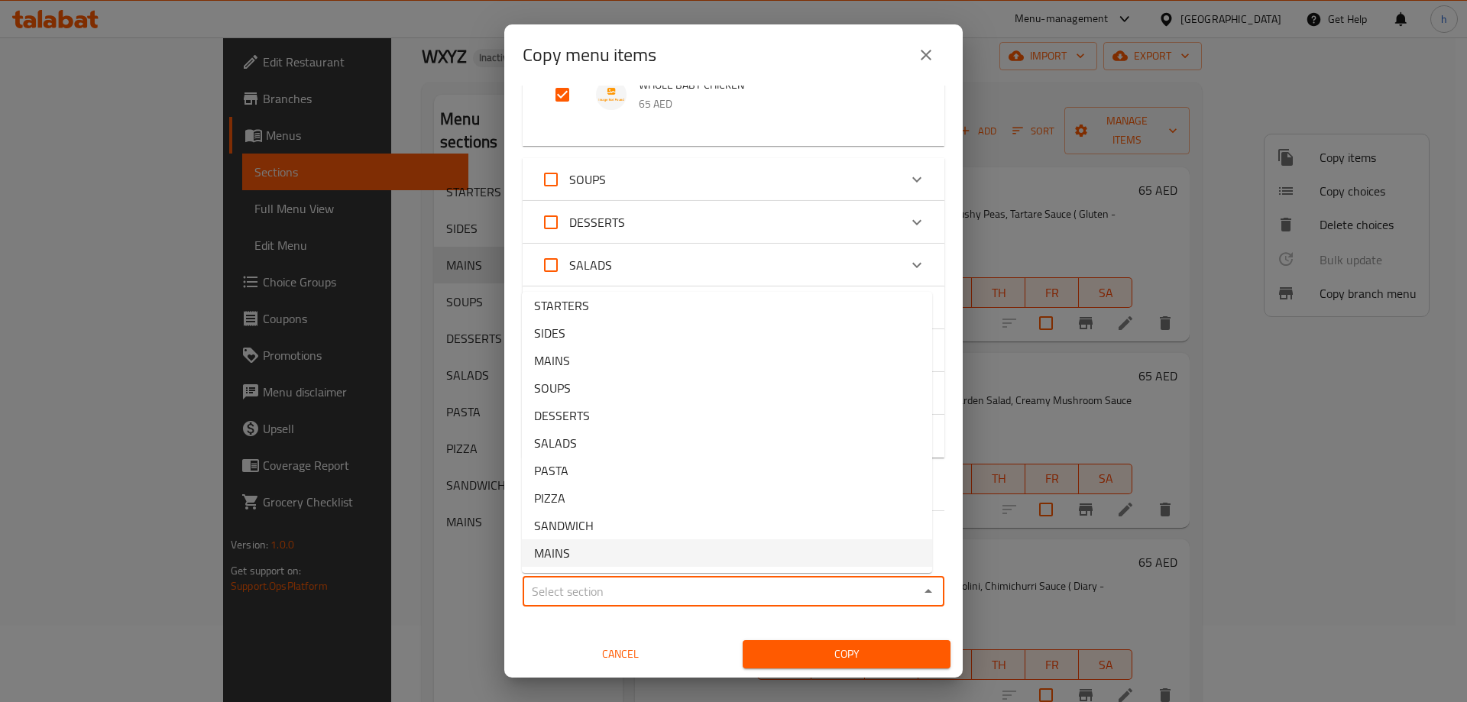
click at [561, 553] on span "MAINS" at bounding box center [552, 553] width 36 height 18
type input "MAINS"
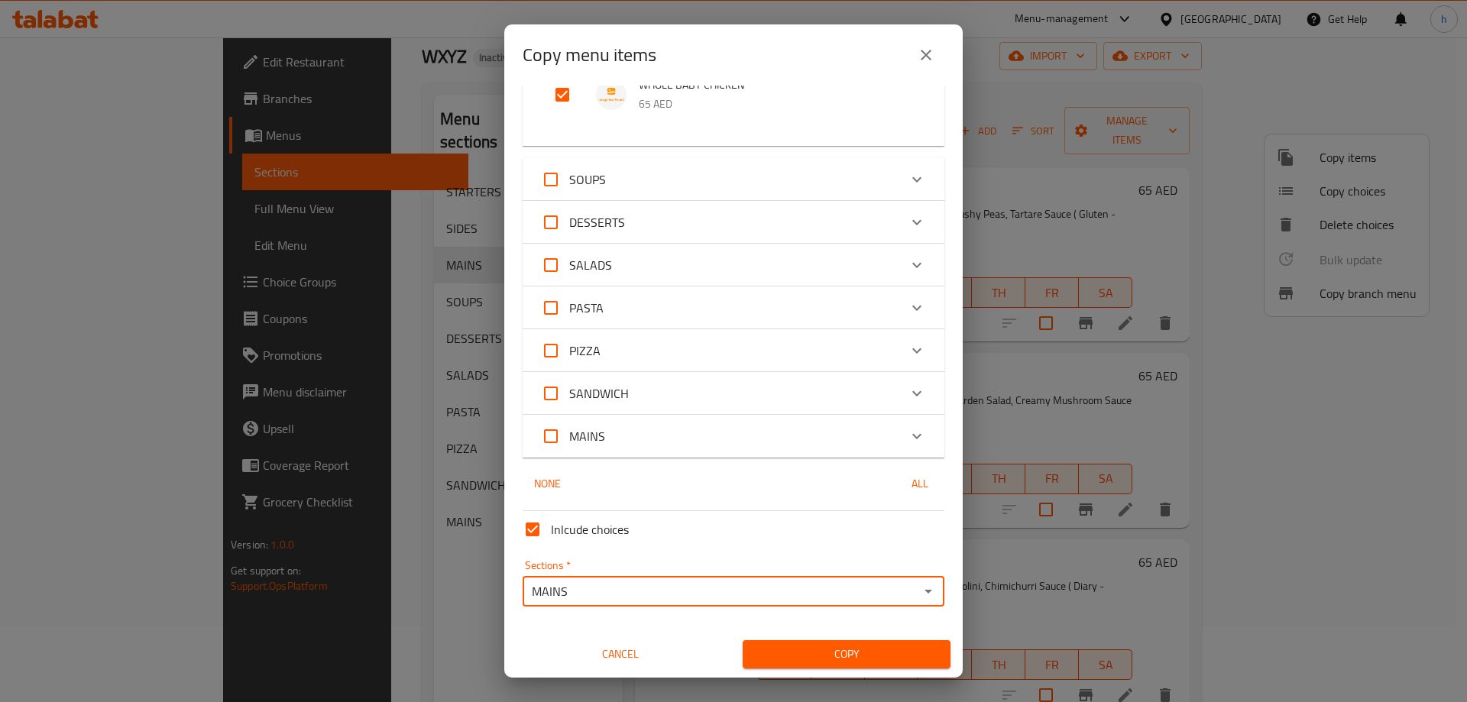
click at [820, 652] on span "Copy" at bounding box center [846, 654] width 183 height 19
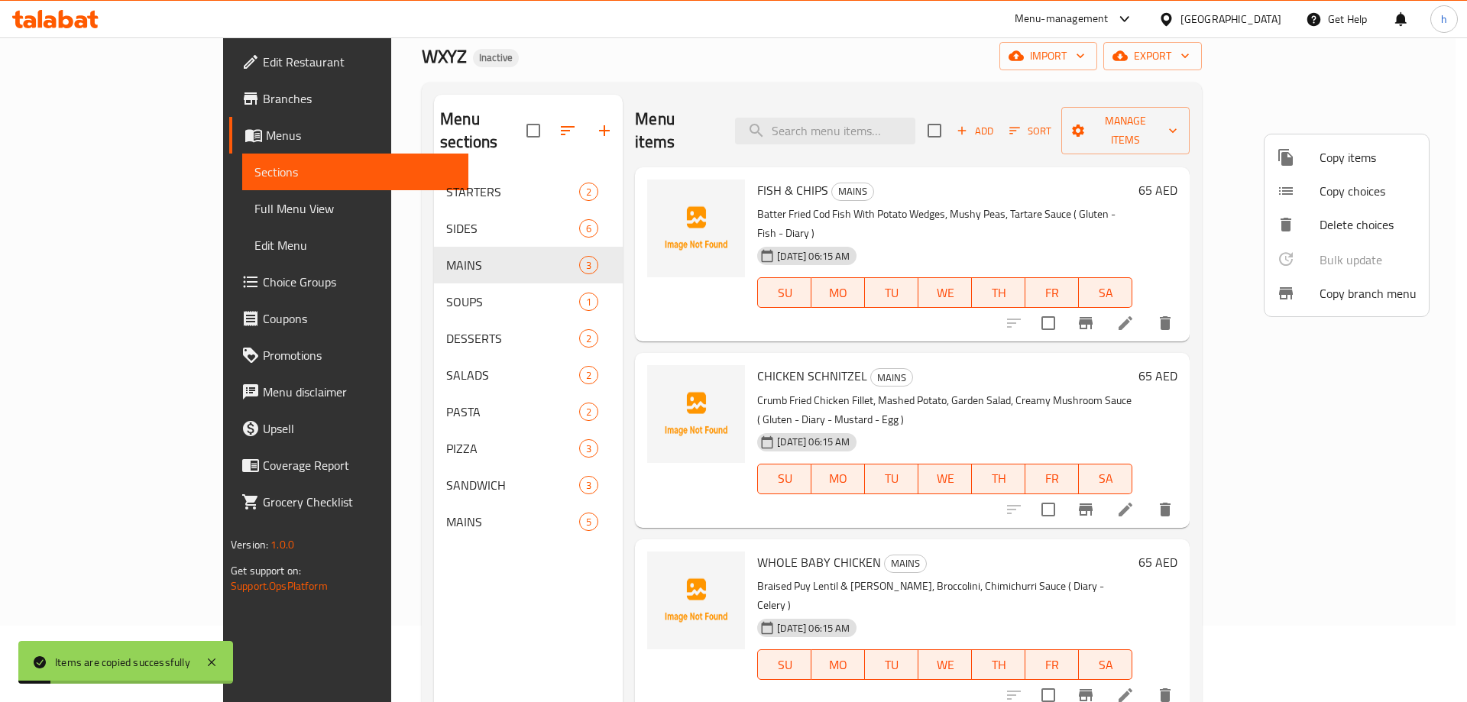
click at [462, 248] on div at bounding box center [733, 351] width 1467 height 702
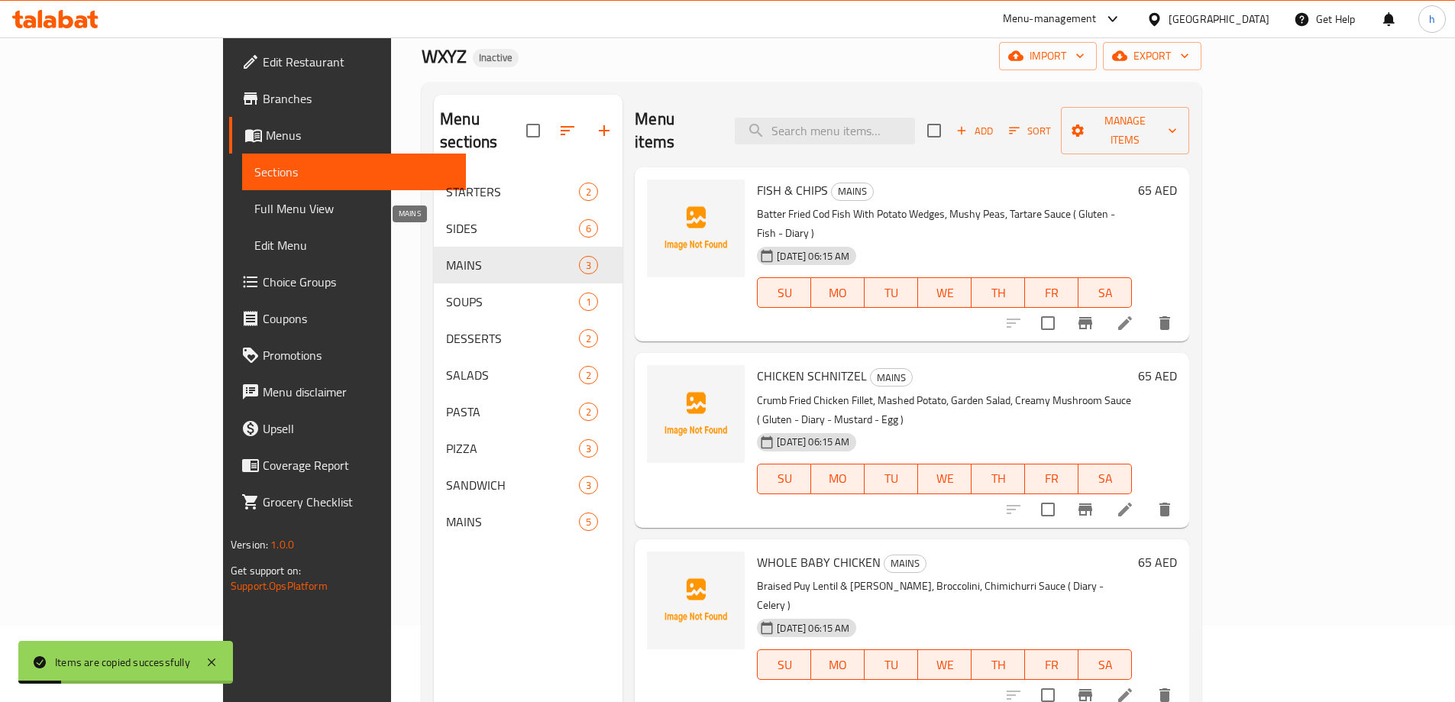
click at [477, 256] on span "MAINS" at bounding box center [512, 265] width 133 height 18
click at [470, 256] on span "MAINS" at bounding box center [512, 265] width 133 height 18
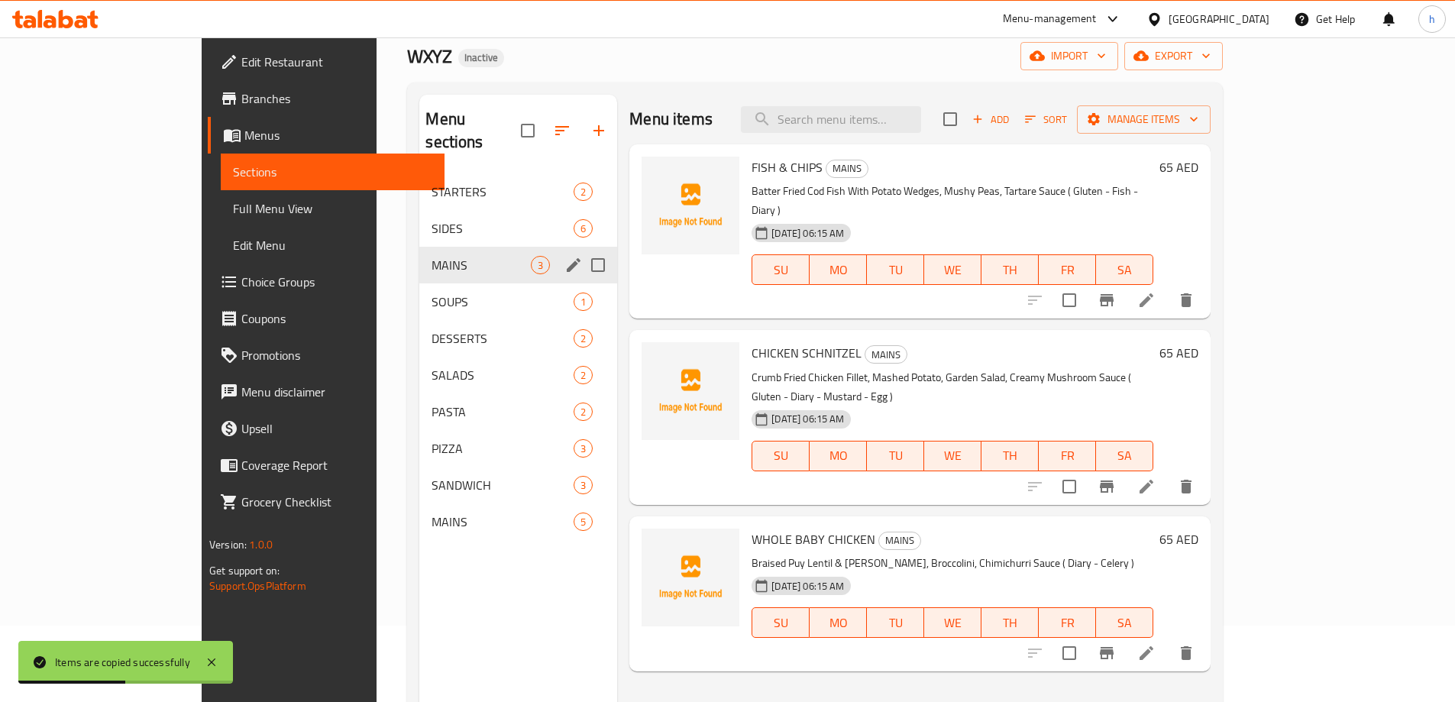
click at [582, 249] on input "Menu sections" at bounding box center [598, 265] width 32 height 32
checkbox input "true"
click at [516, 124] on icon "button" at bounding box center [525, 130] width 18 height 18
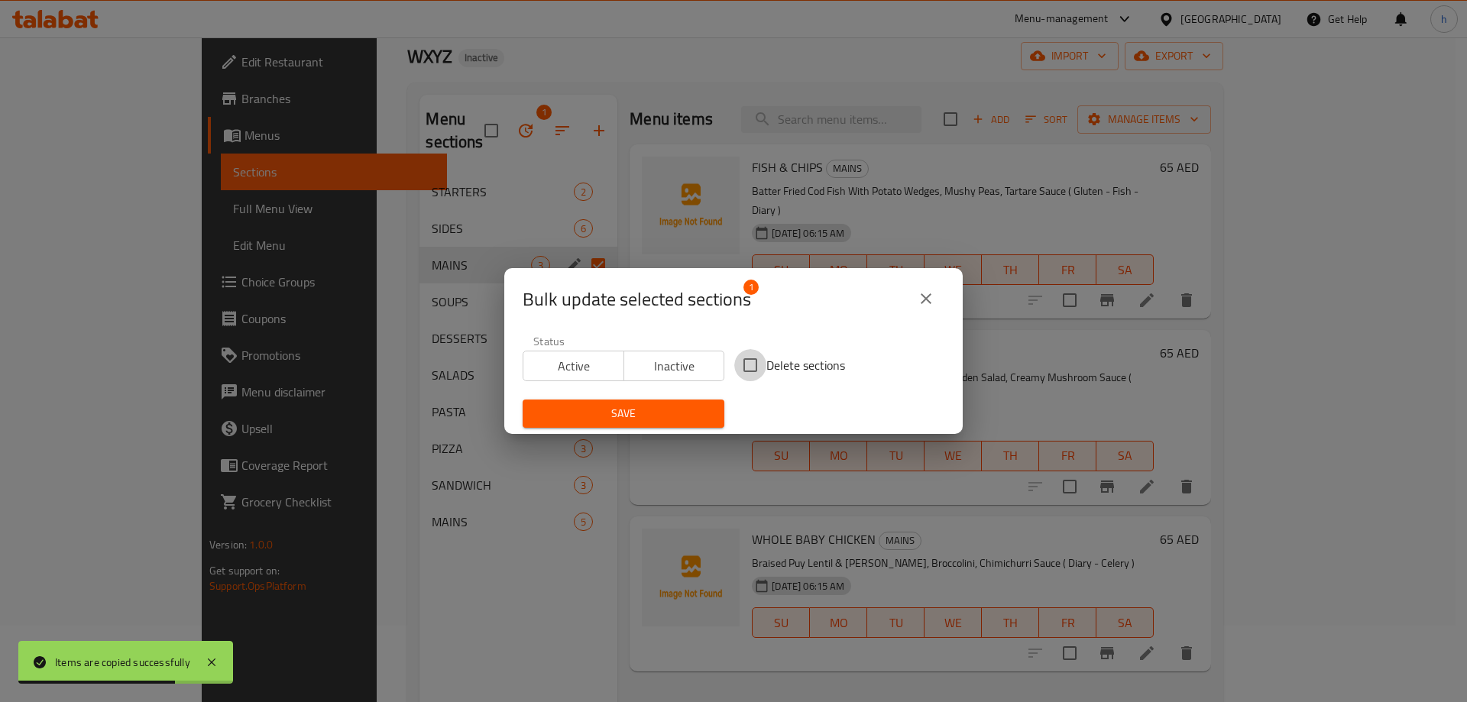
click at [744, 365] on input "Delete sections" at bounding box center [750, 365] width 32 height 32
checkbox input "true"
click at [671, 402] on button "Save" at bounding box center [624, 414] width 202 height 28
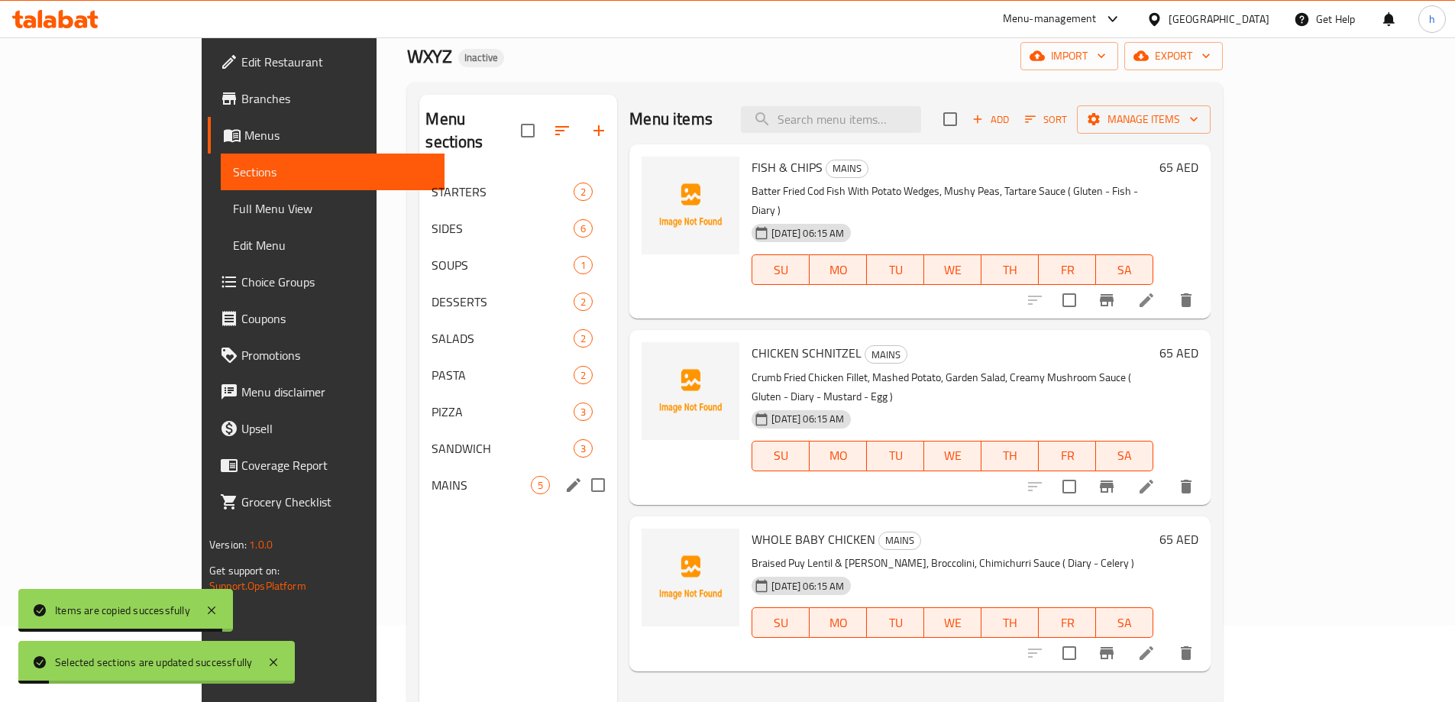
click at [419, 474] on div "MAINS 5" at bounding box center [518, 485] width 198 height 37
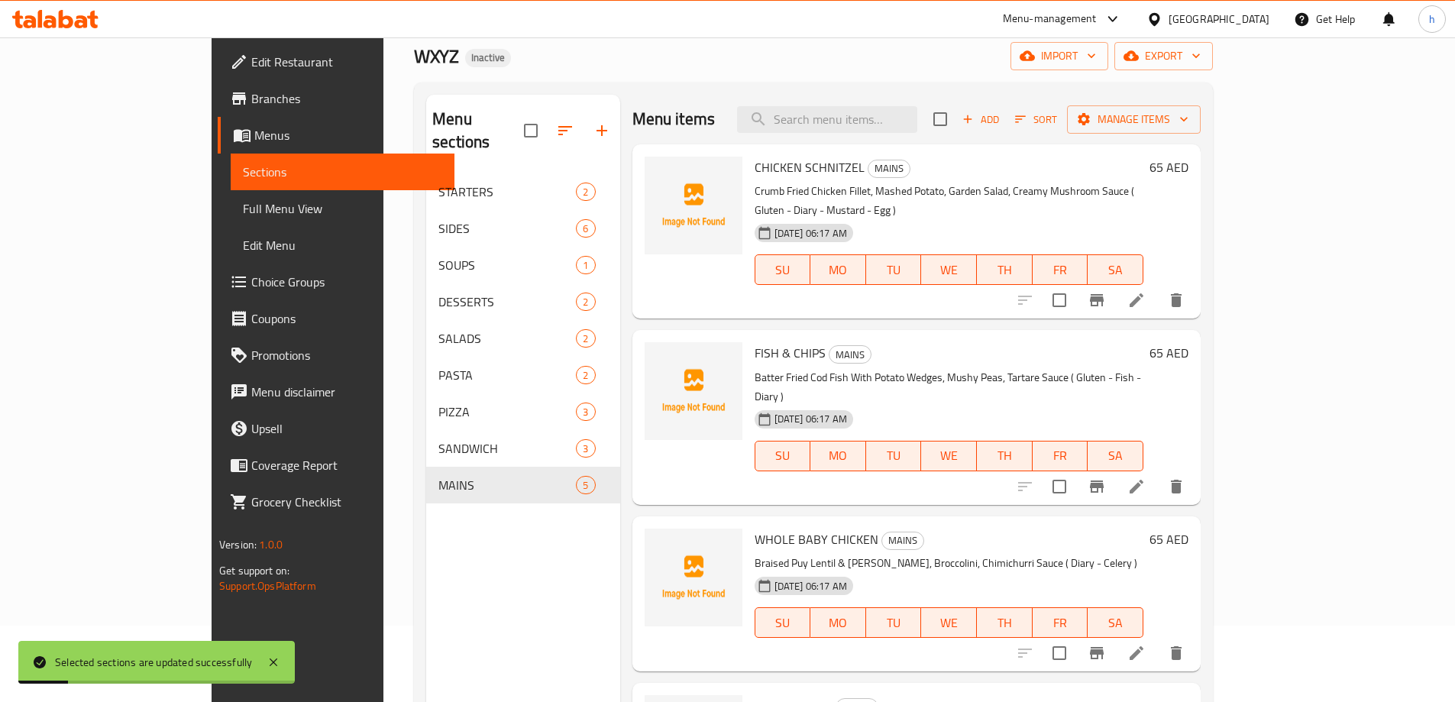
click at [426, 527] on div "Menu sections STARTERS 2 SIDES 6 SOUPS 1 DESSERTS 2 SALADS 2 PASTA 2 PIZZA 3 SA…" at bounding box center [522, 446] width 193 height 702
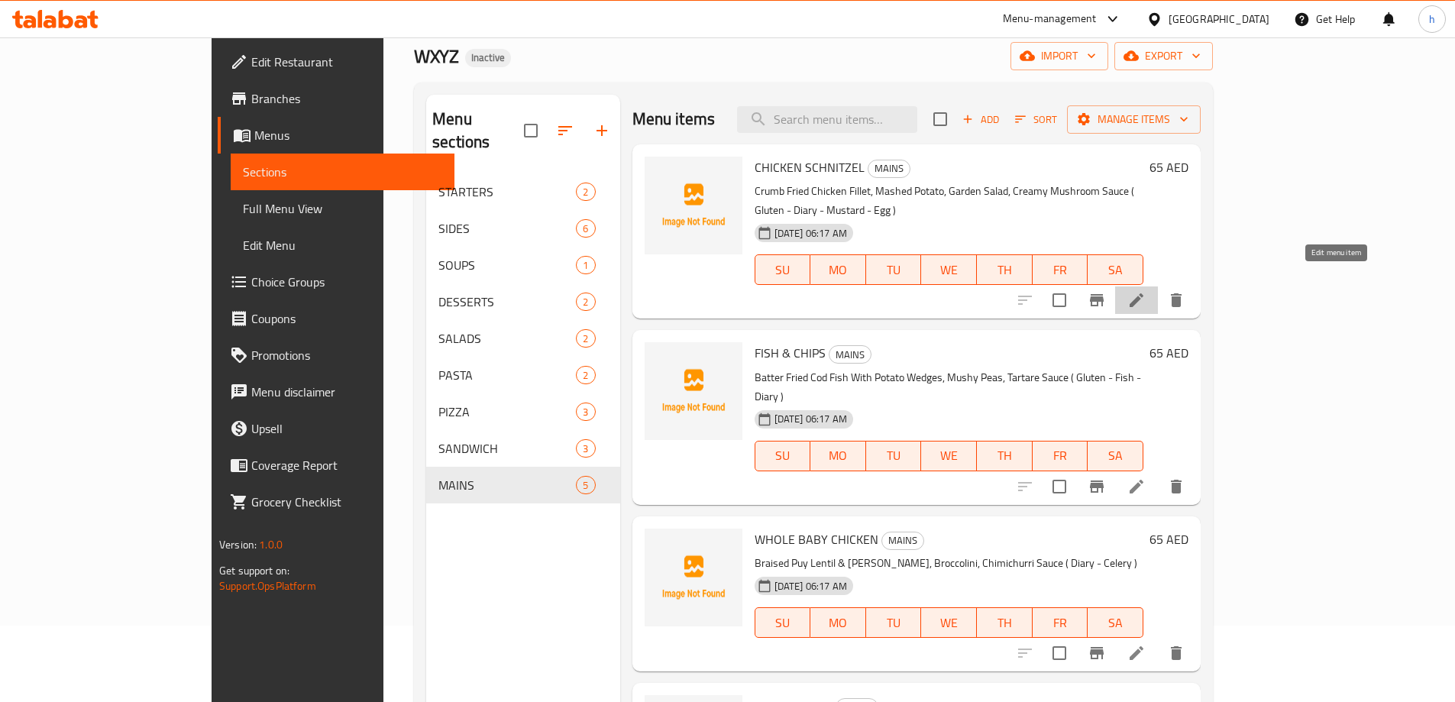
click at [1146, 291] on icon at bounding box center [1137, 300] width 18 height 18
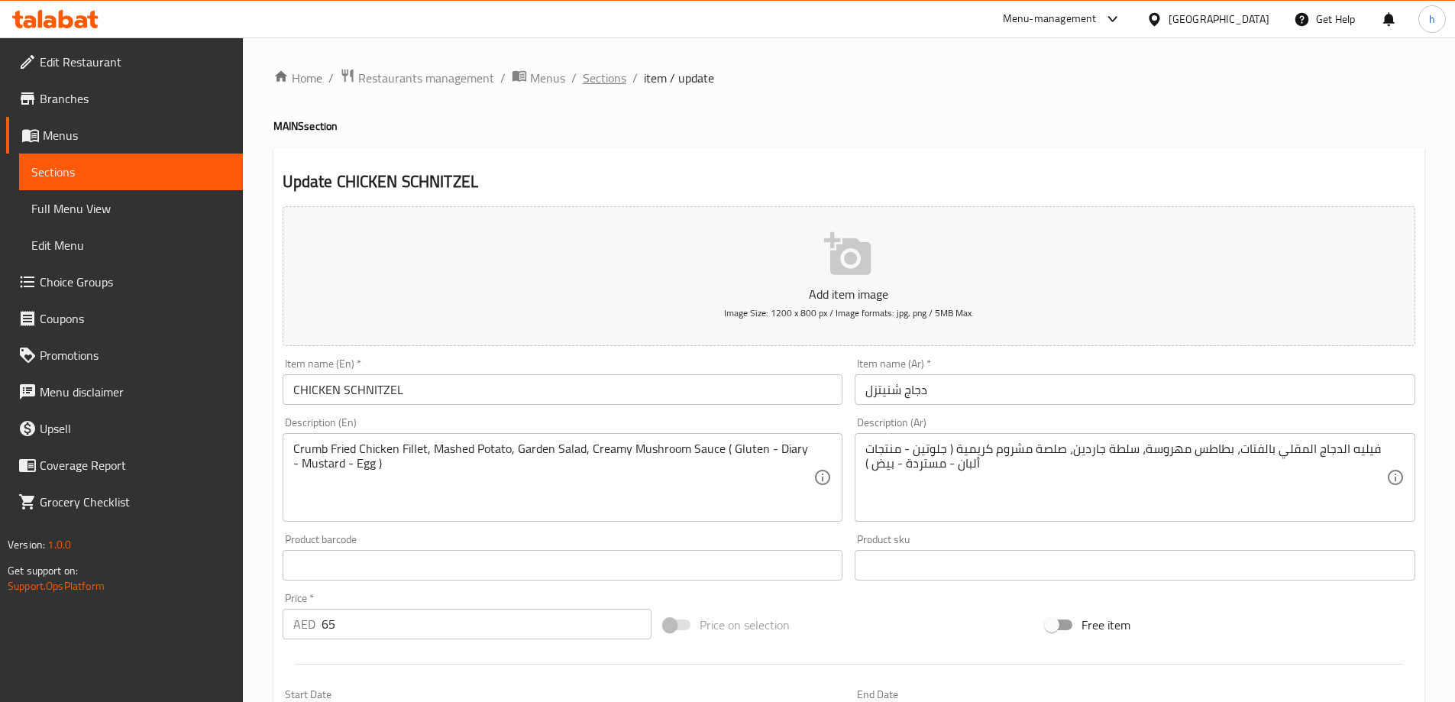
click at [607, 77] on span "Sections" at bounding box center [605, 78] width 44 height 18
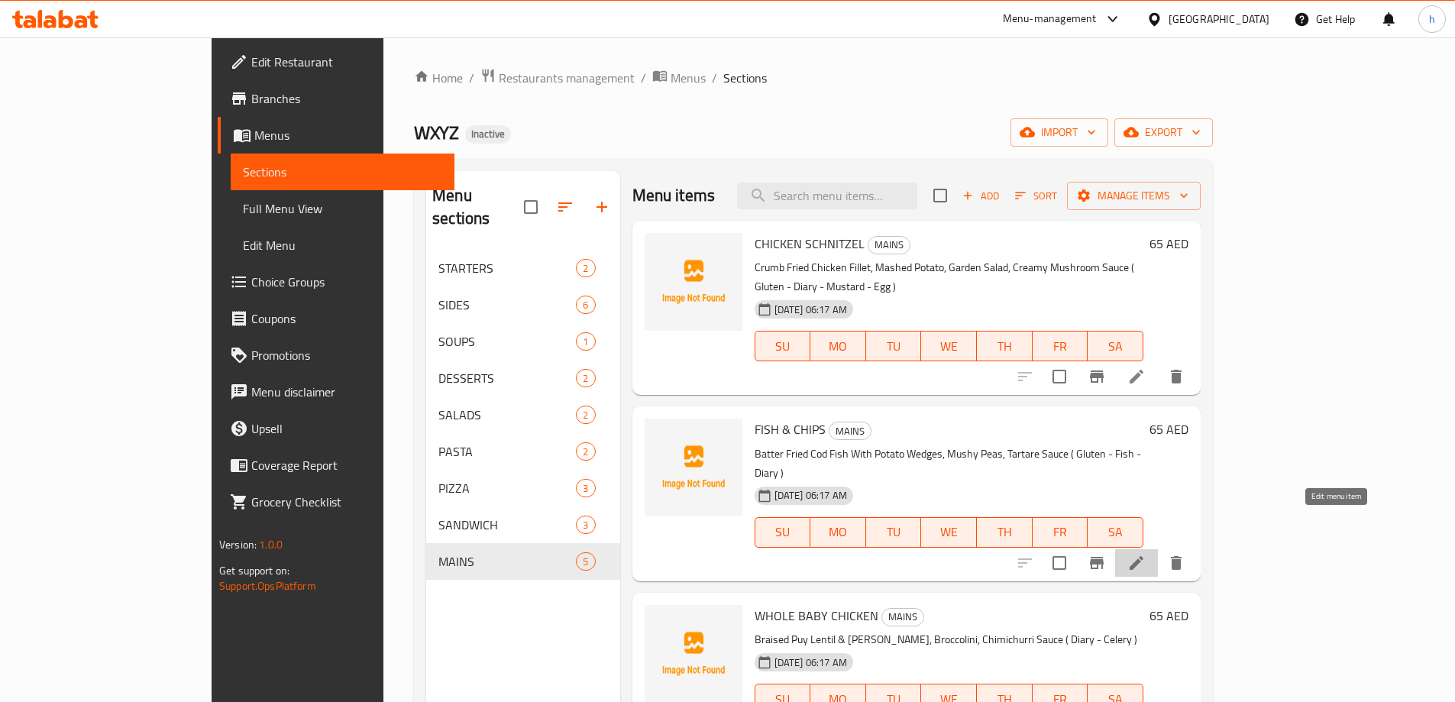
click at [1144, 556] on icon at bounding box center [1137, 563] width 14 height 14
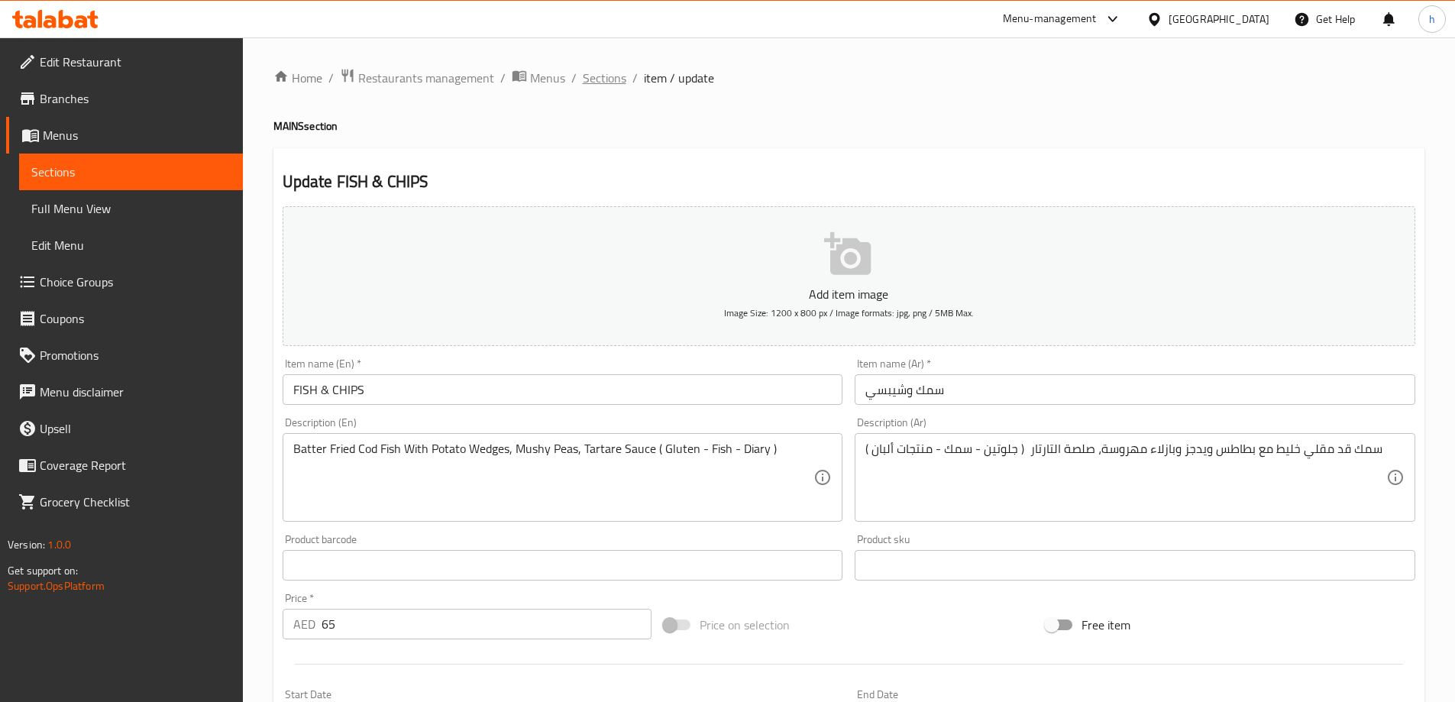
click at [611, 85] on span "Sections" at bounding box center [605, 78] width 44 height 18
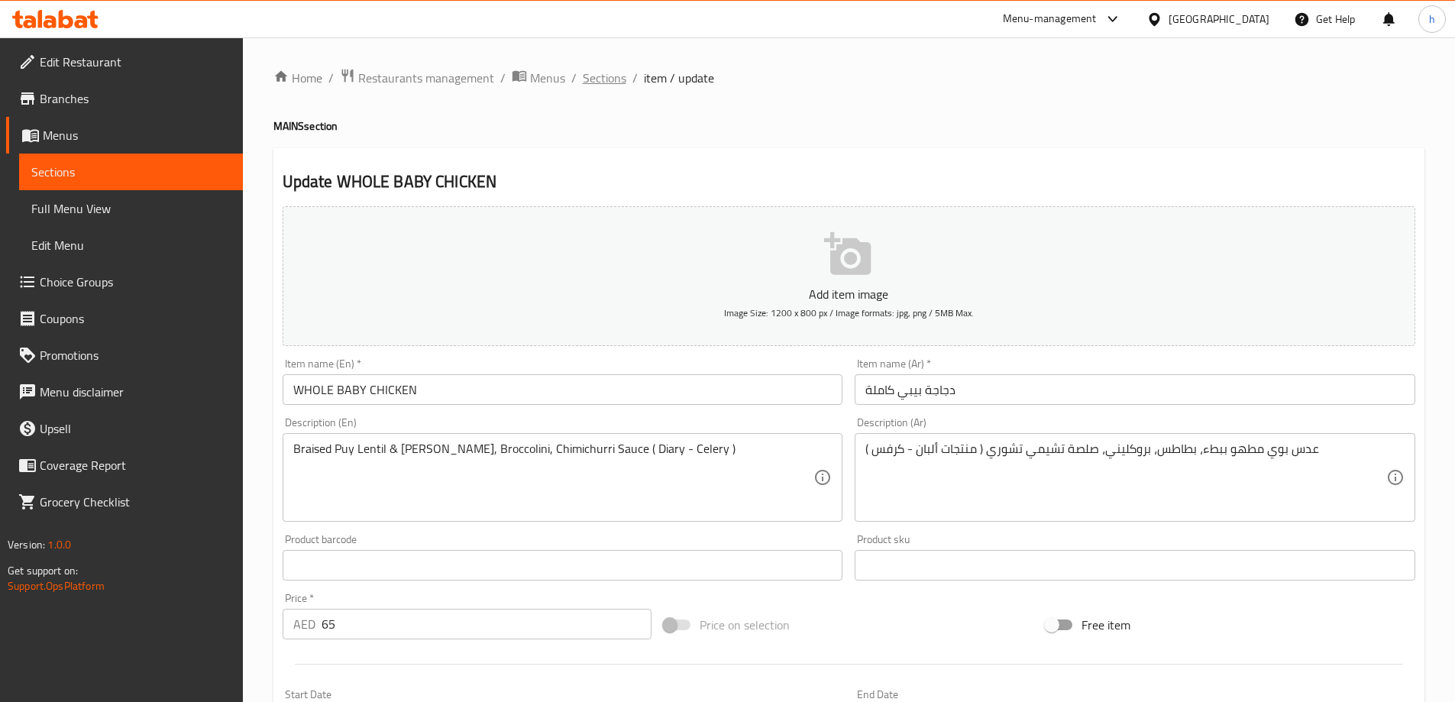
click at [597, 86] on span "Sections" at bounding box center [605, 78] width 44 height 18
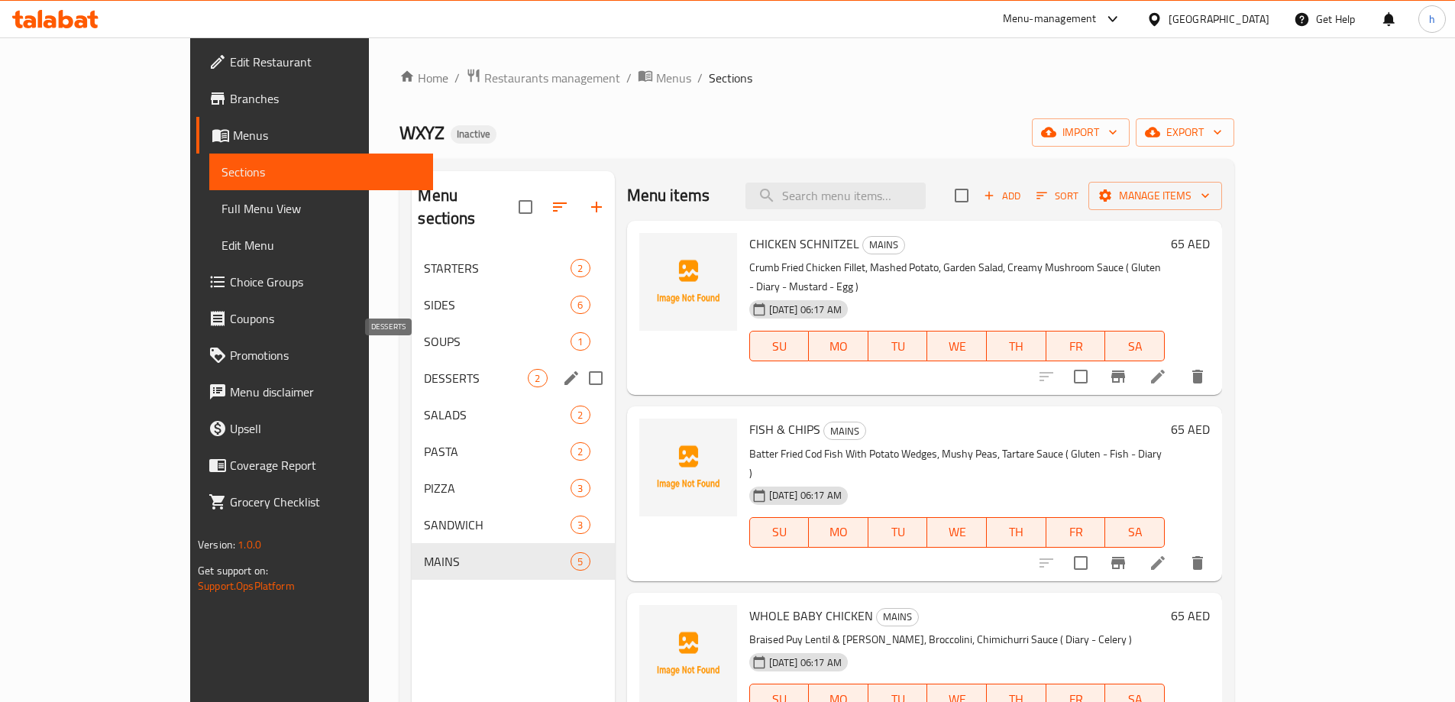
click at [424, 369] on span "DESSERTS" at bounding box center [476, 378] width 104 height 18
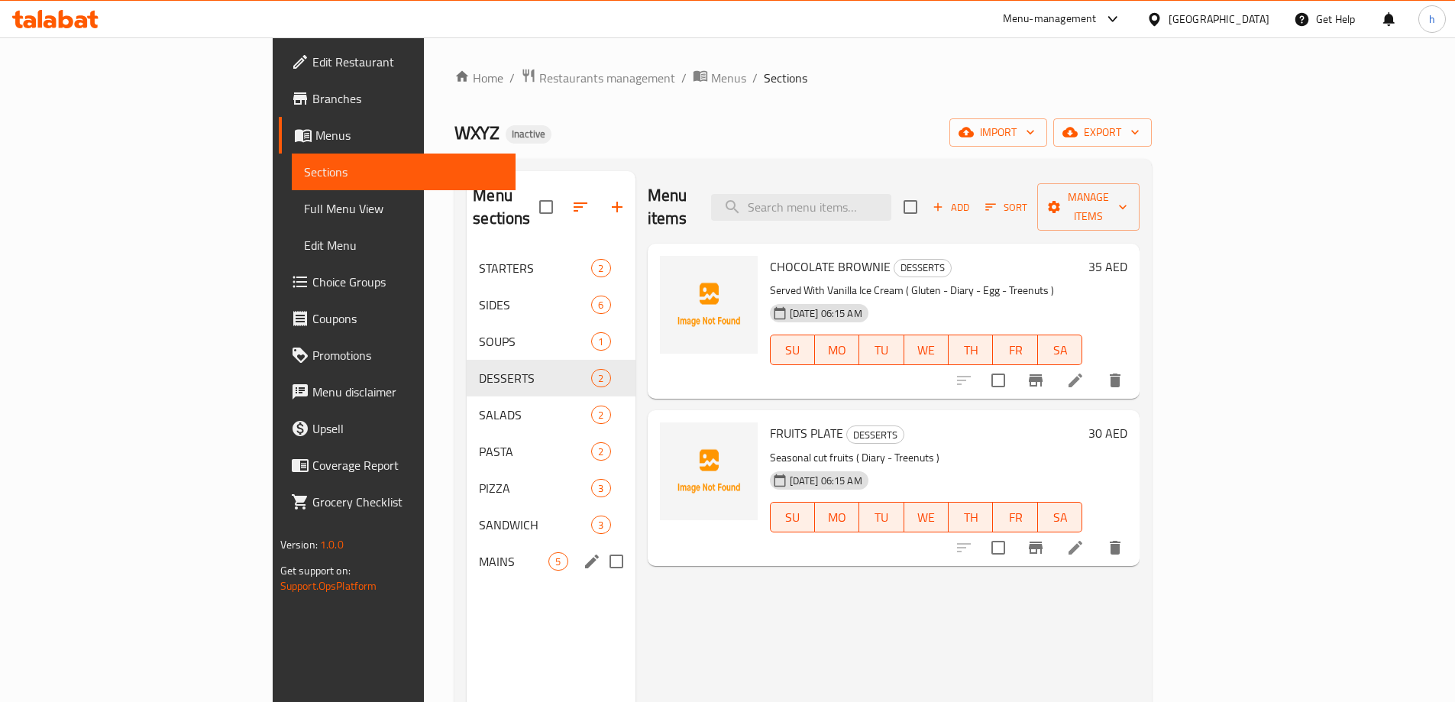
click at [510, 543] on div "MAINS 5" at bounding box center [551, 561] width 168 height 37
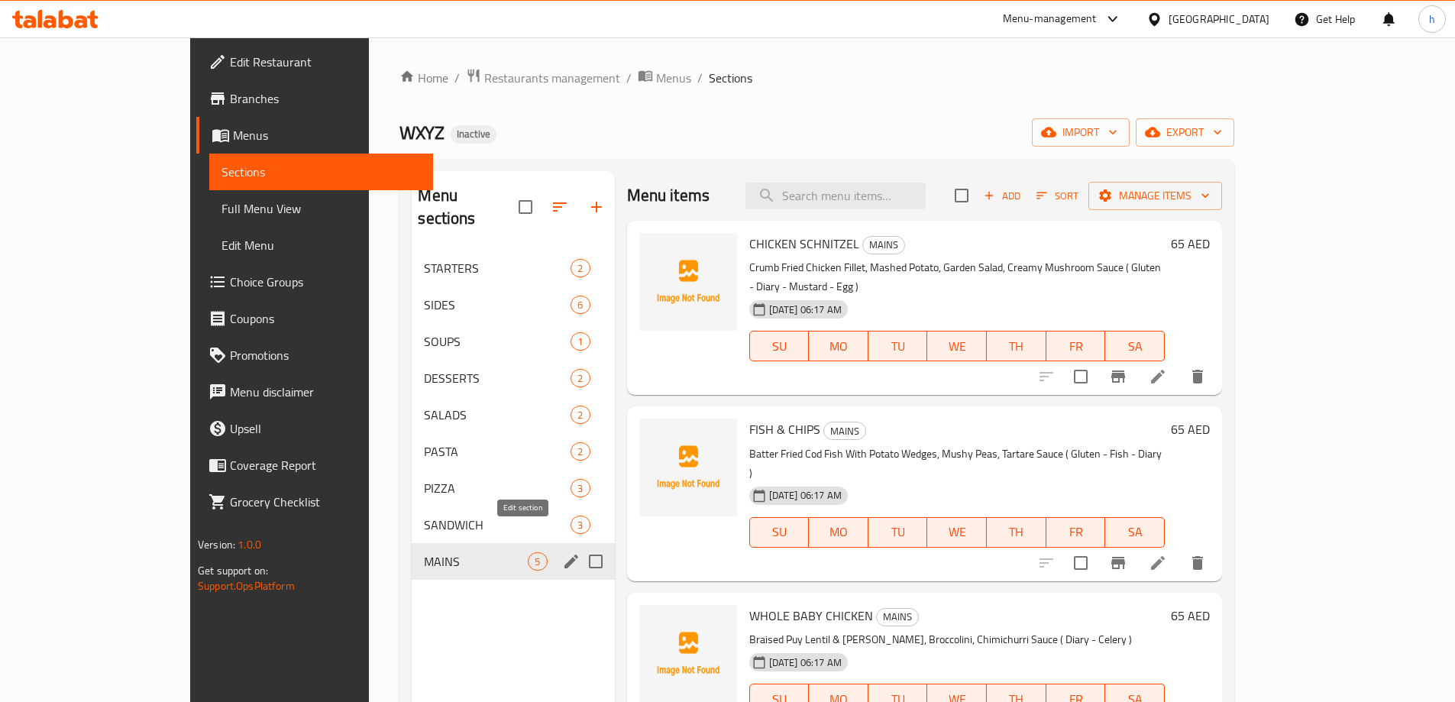
click at [565, 555] on icon "edit" at bounding box center [572, 562] width 14 height 14
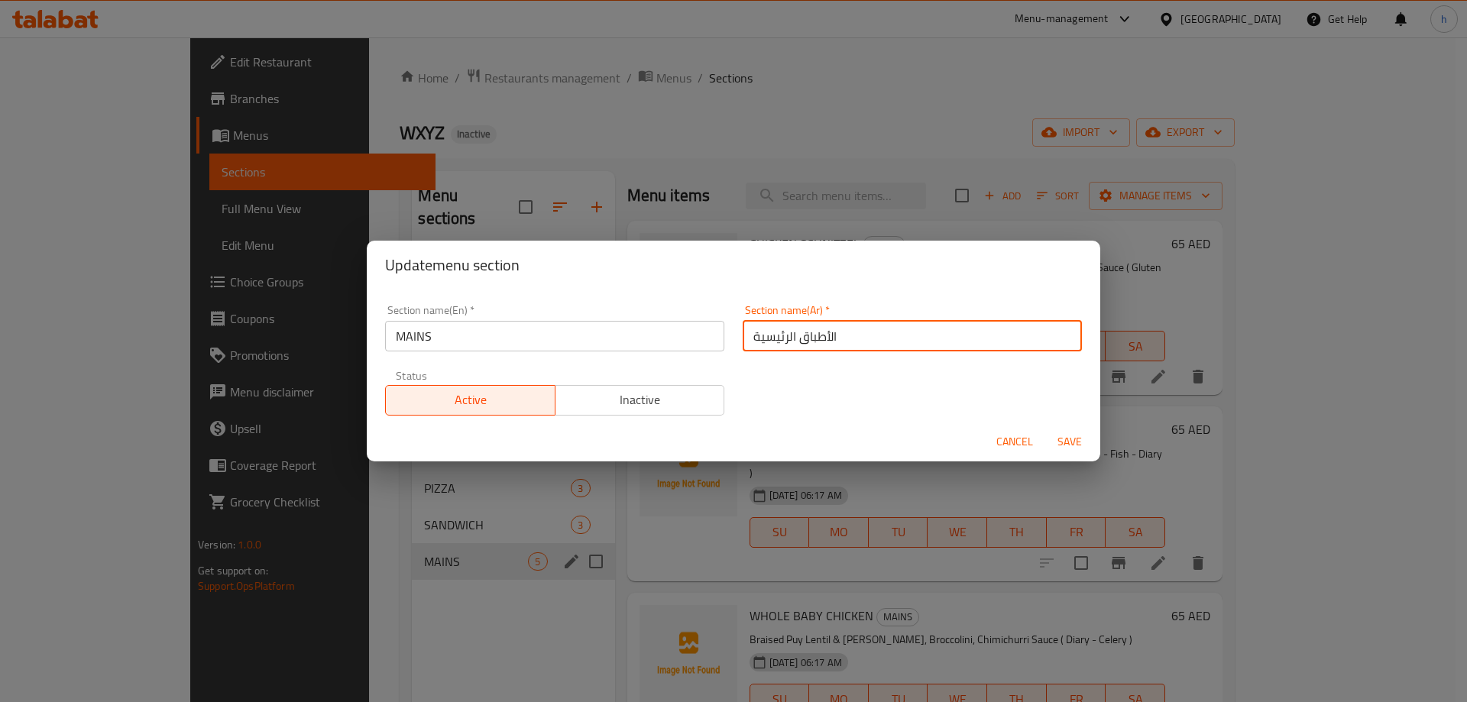
drag, startPoint x: 789, startPoint y: 339, endPoint x: 850, endPoint y: 339, distance: 61.1
click at [850, 339] on input "الأطباق الرئيسية" at bounding box center [912, 336] width 339 height 31
type input "الرئيسية"
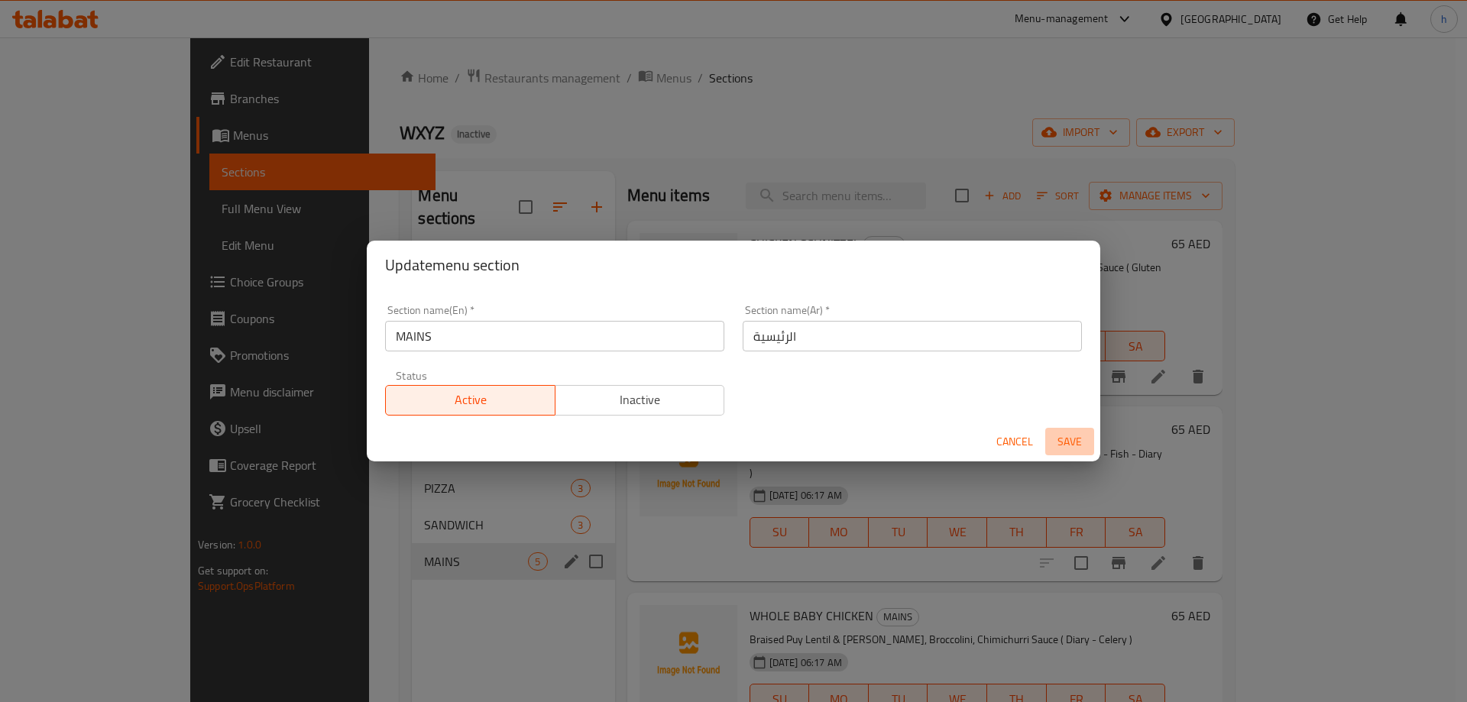
click at [1060, 444] on span "Save" at bounding box center [1069, 441] width 37 height 19
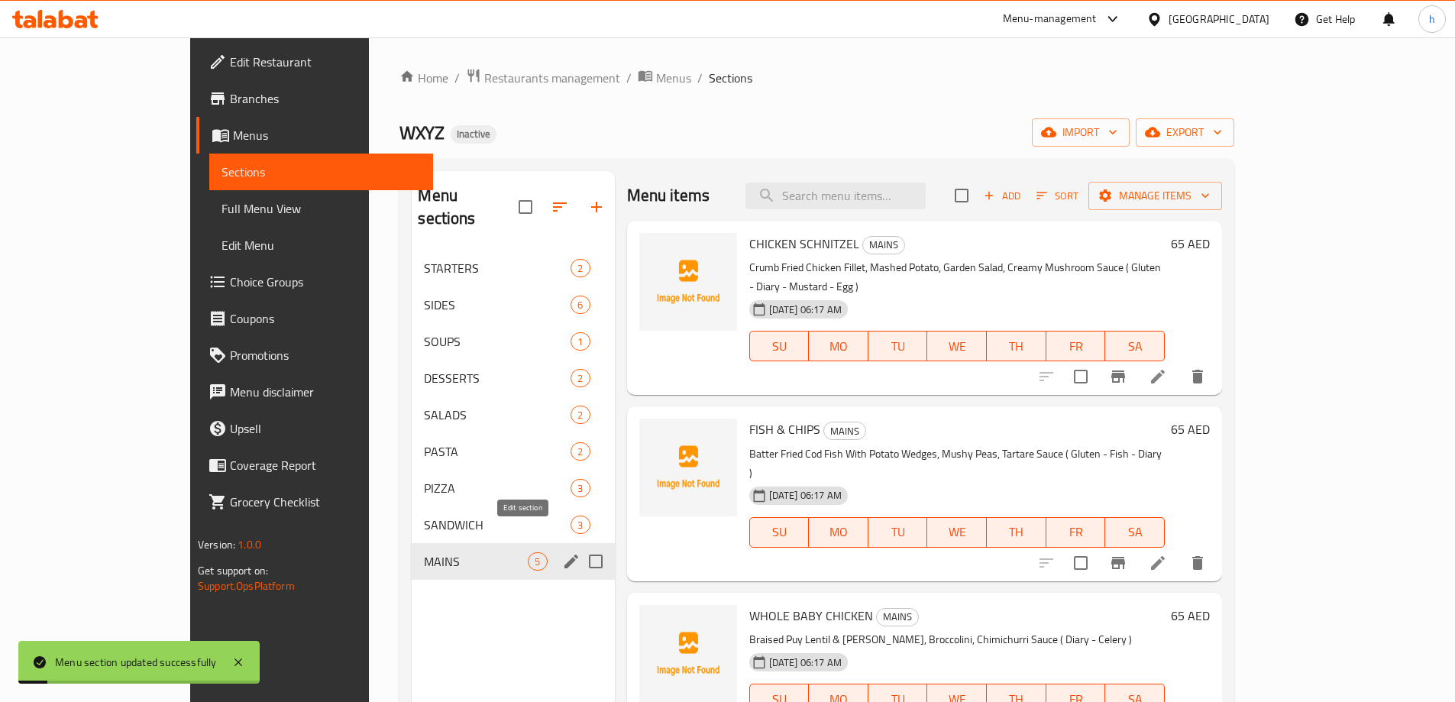
click at [565, 555] on icon "edit" at bounding box center [572, 562] width 14 height 14
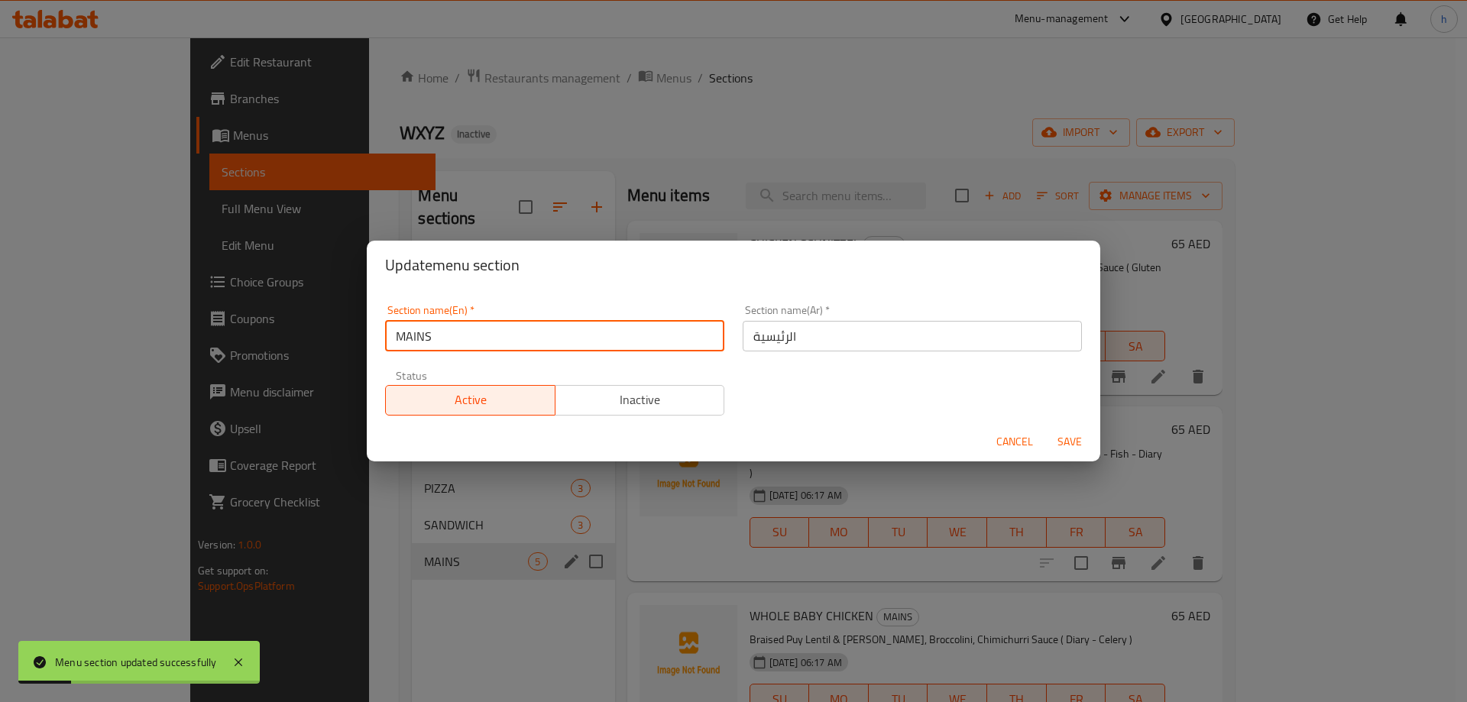
click at [416, 339] on input "MAINS" at bounding box center [554, 336] width 339 height 31
click at [1023, 441] on span "Cancel" at bounding box center [1014, 441] width 37 height 19
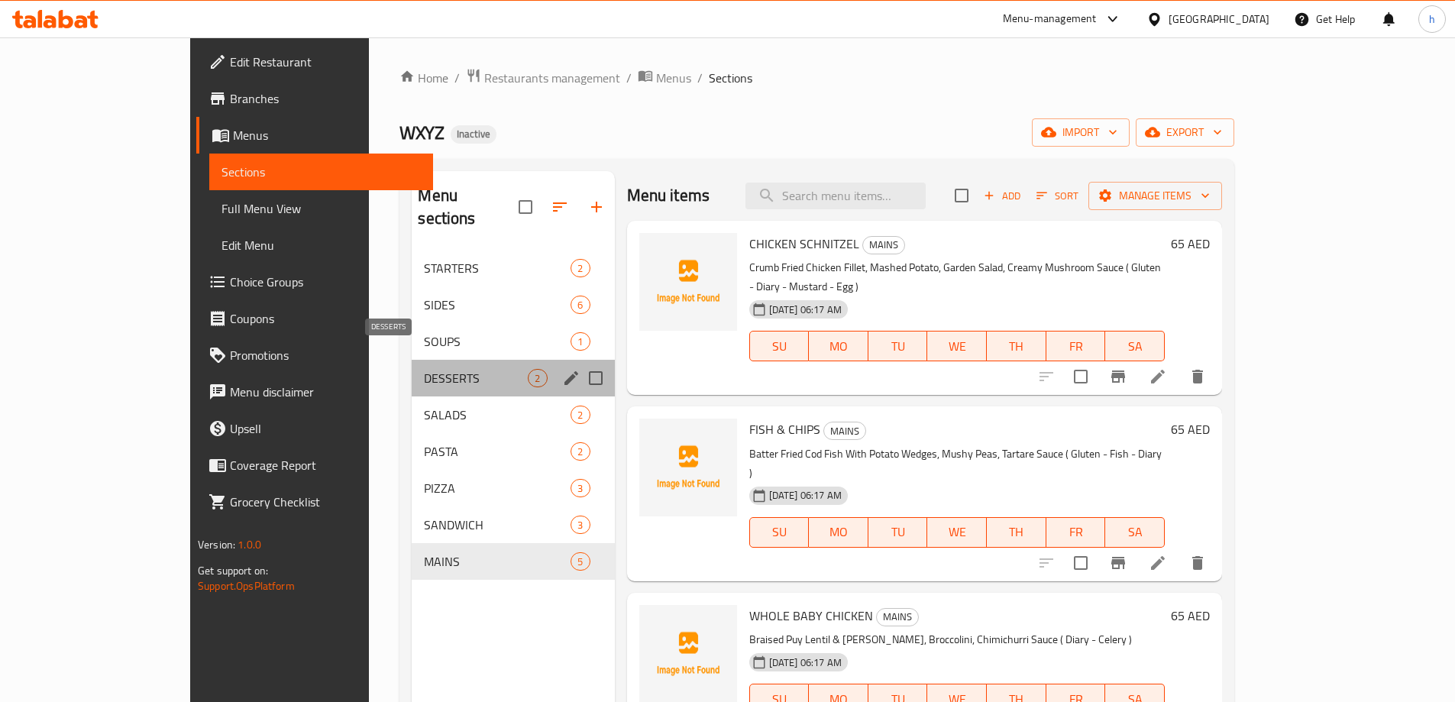
click at [424, 369] on span "DESSERTS" at bounding box center [476, 378] width 104 height 18
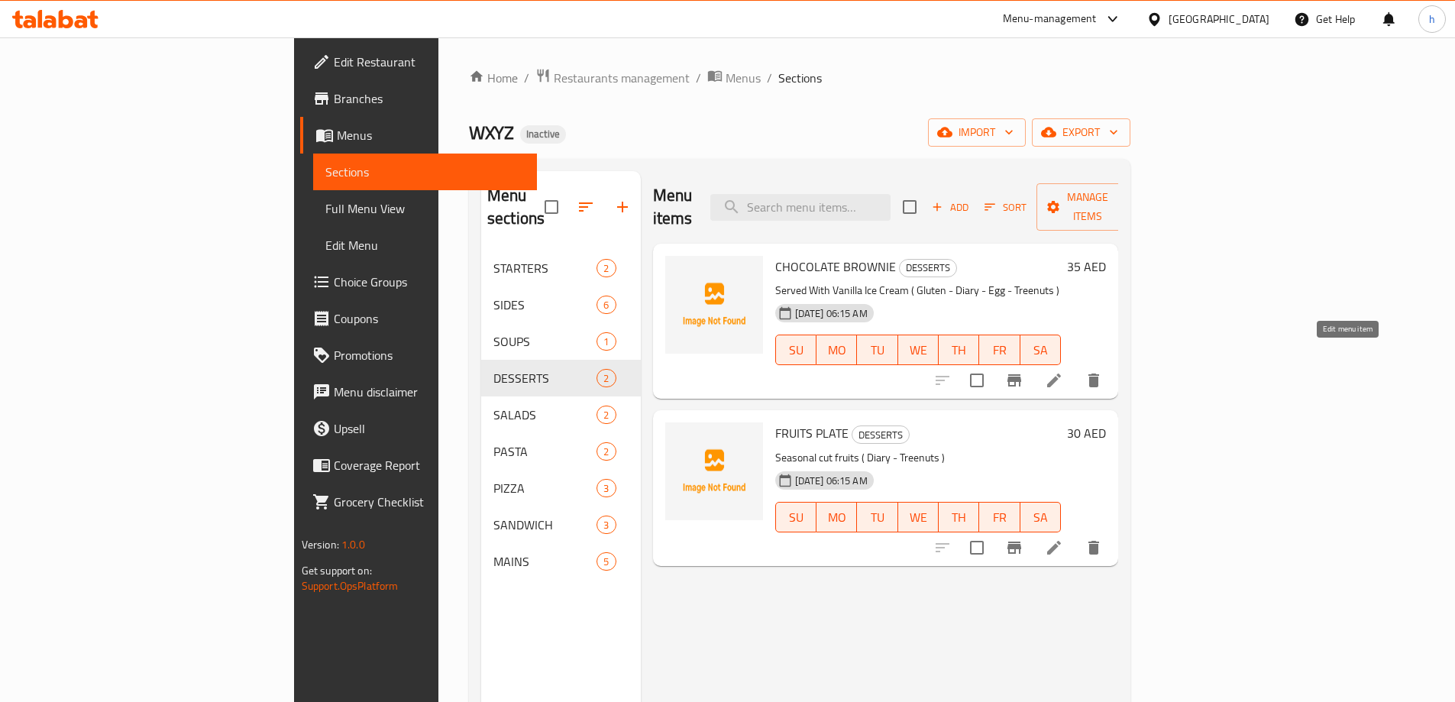
click at [1063, 371] on icon at bounding box center [1054, 380] width 18 height 18
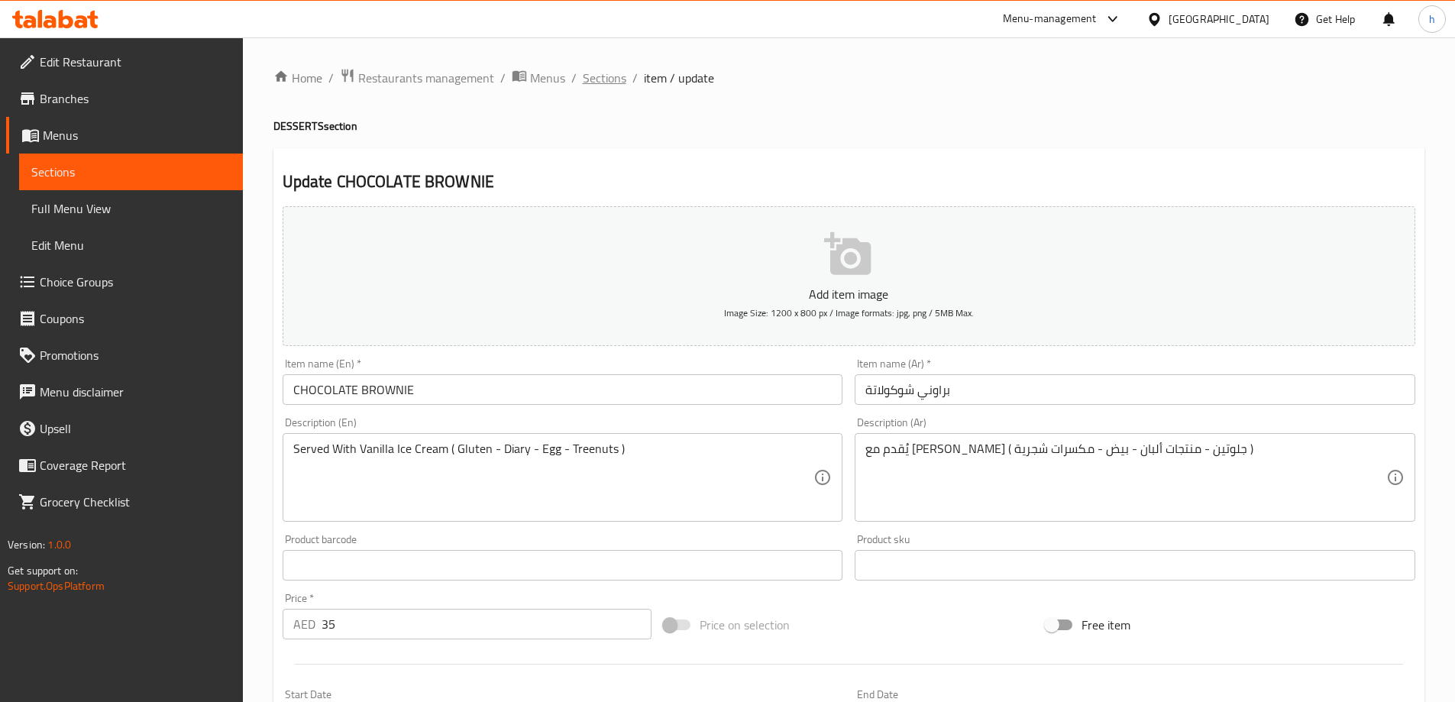
click at [614, 74] on span "Sections" at bounding box center [605, 78] width 44 height 18
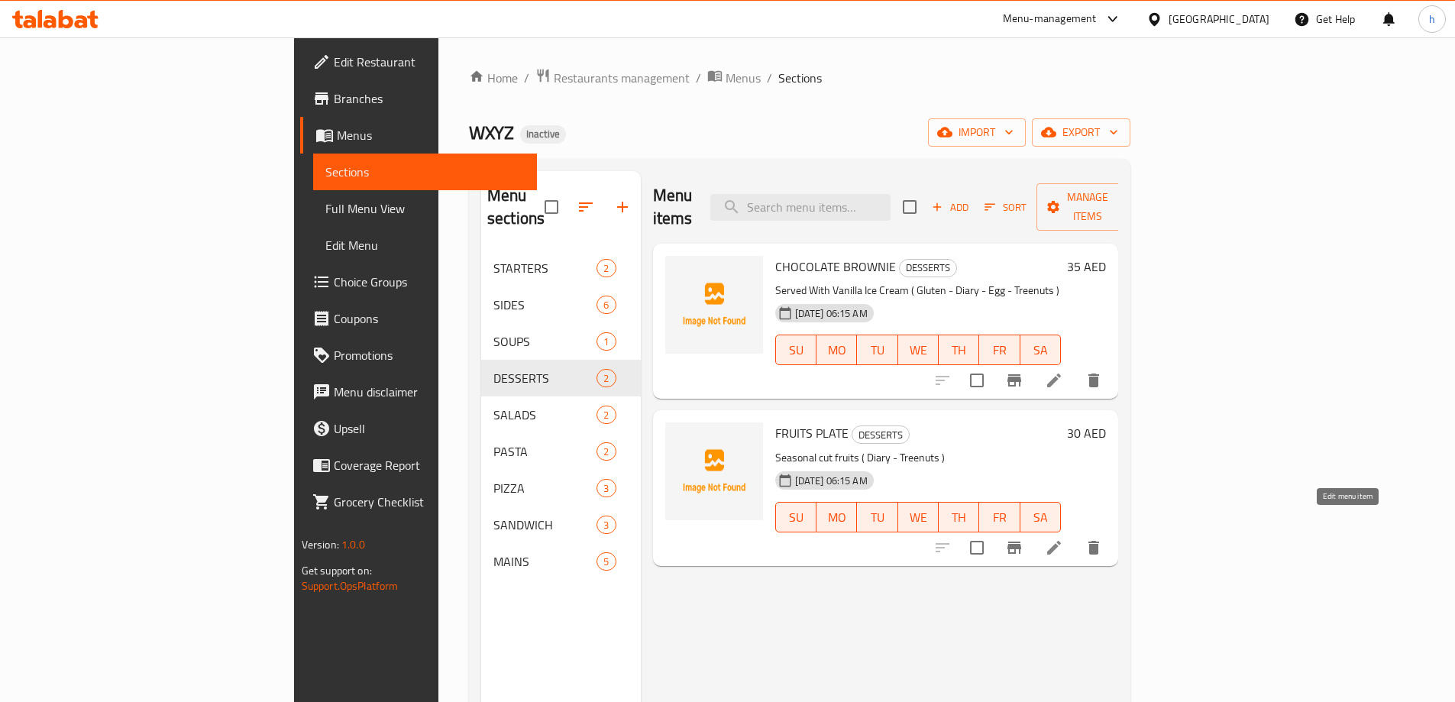
click at [1061, 541] on icon at bounding box center [1054, 548] width 14 height 14
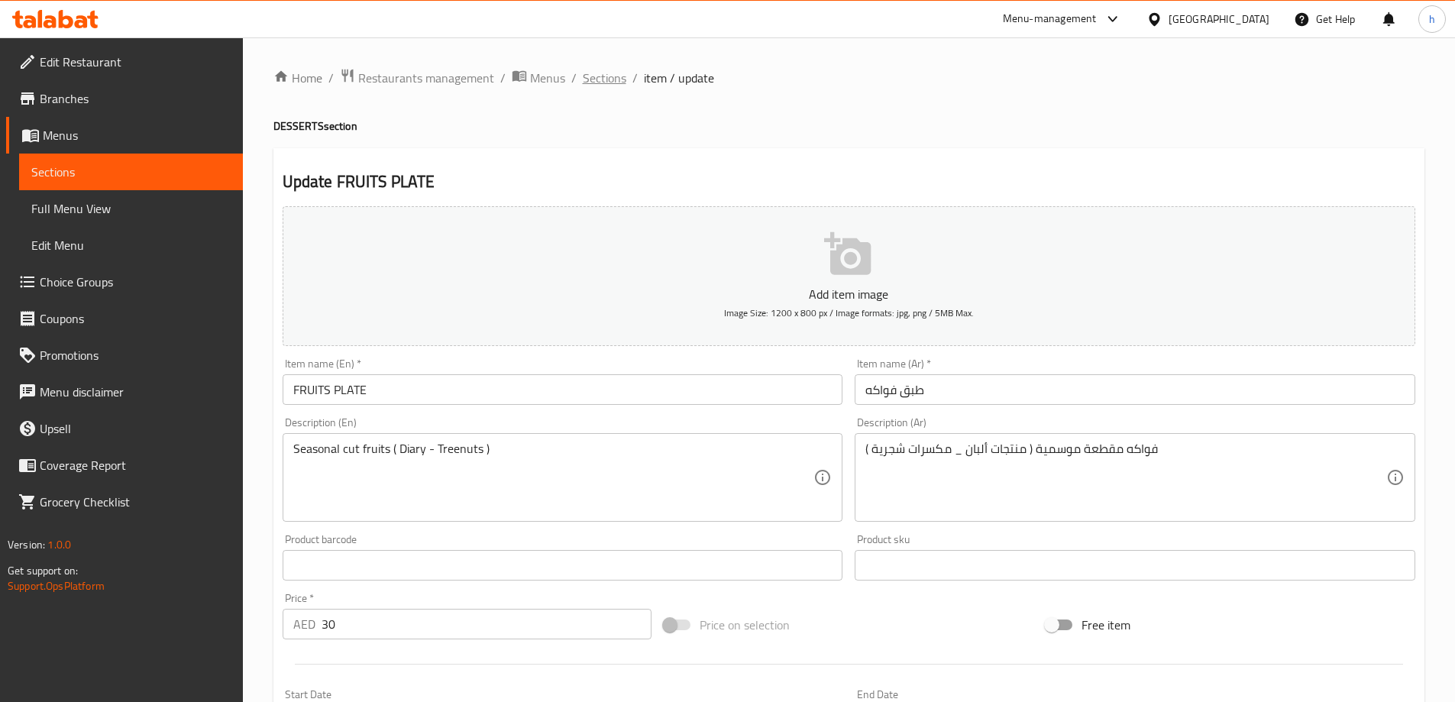
click at [594, 83] on span "Sections" at bounding box center [605, 78] width 44 height 18
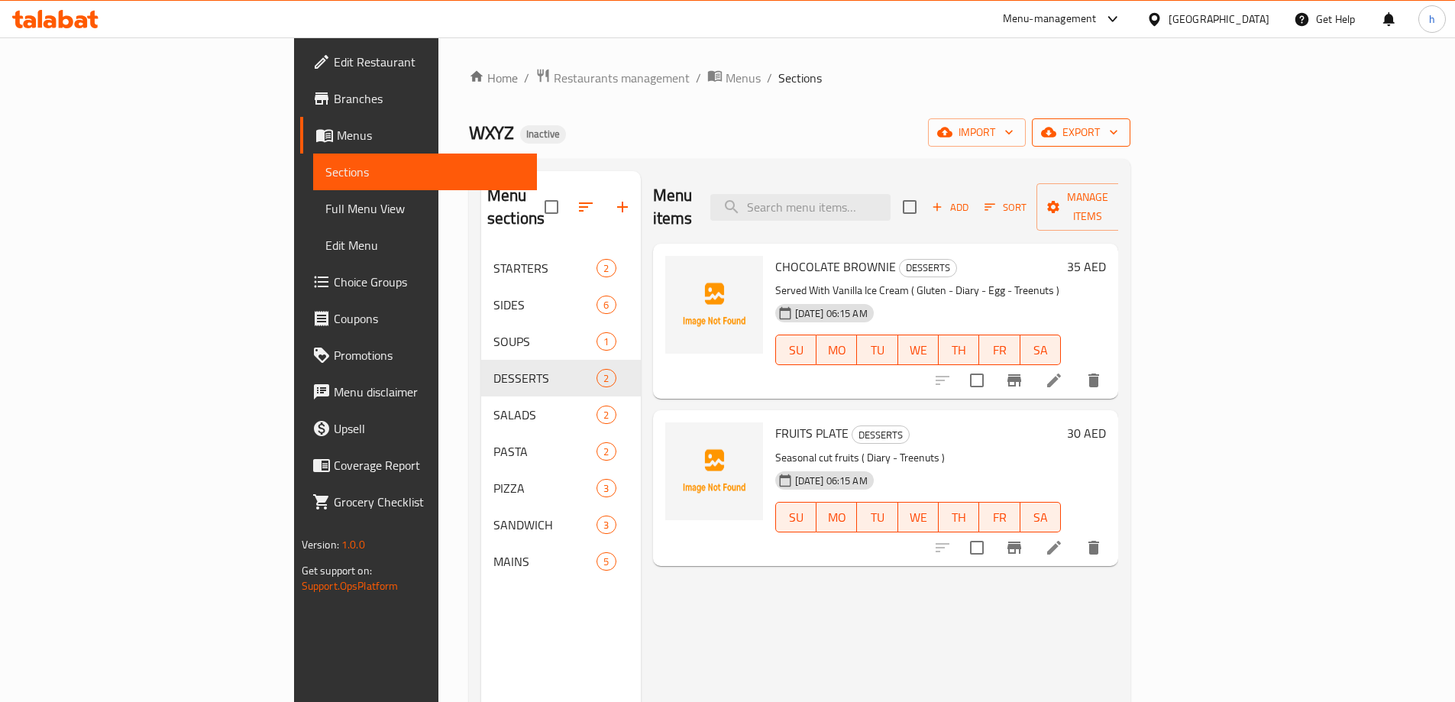
click at [1118, 134] on span "export" at bounding box center [1081, 132] width 74 height 19
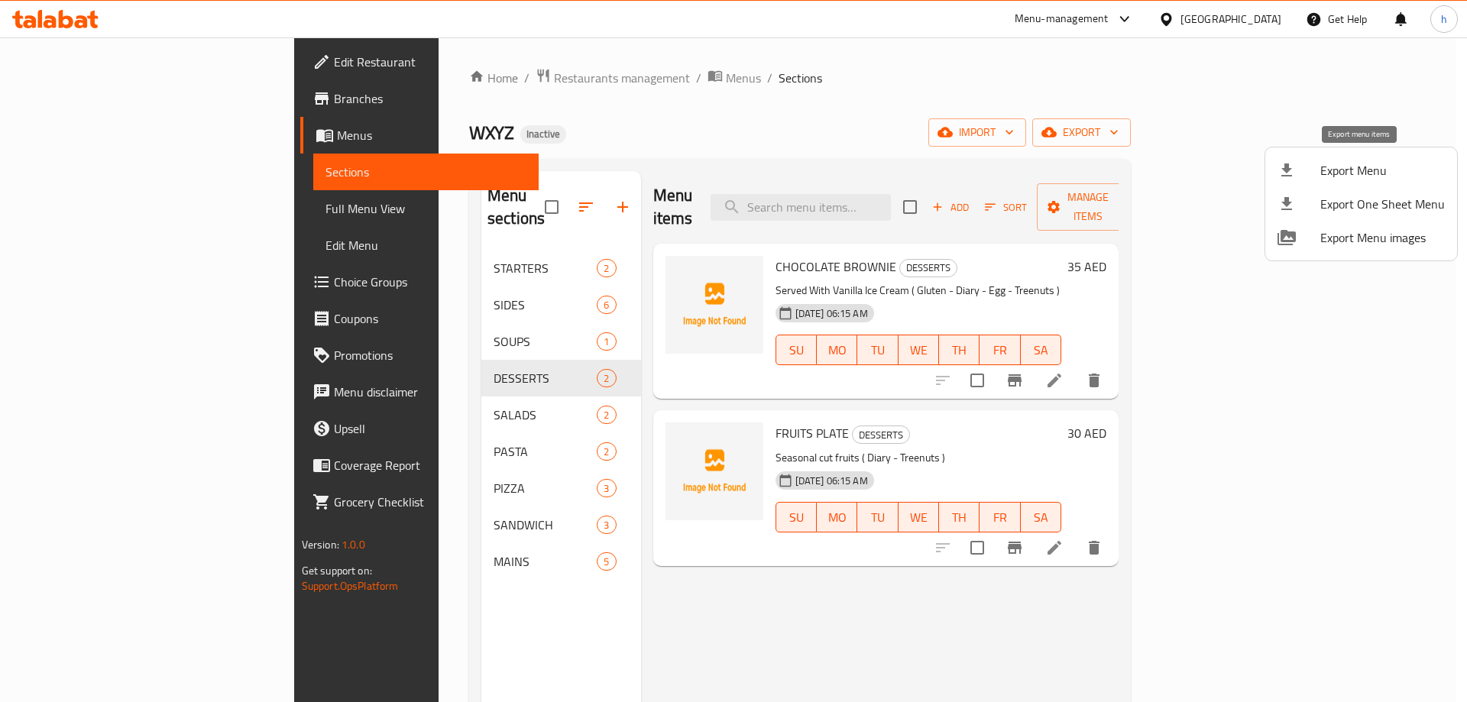
click at [1373, 163] on span "Export Menu" at bounding box center [1382, 170] width 125 height 18
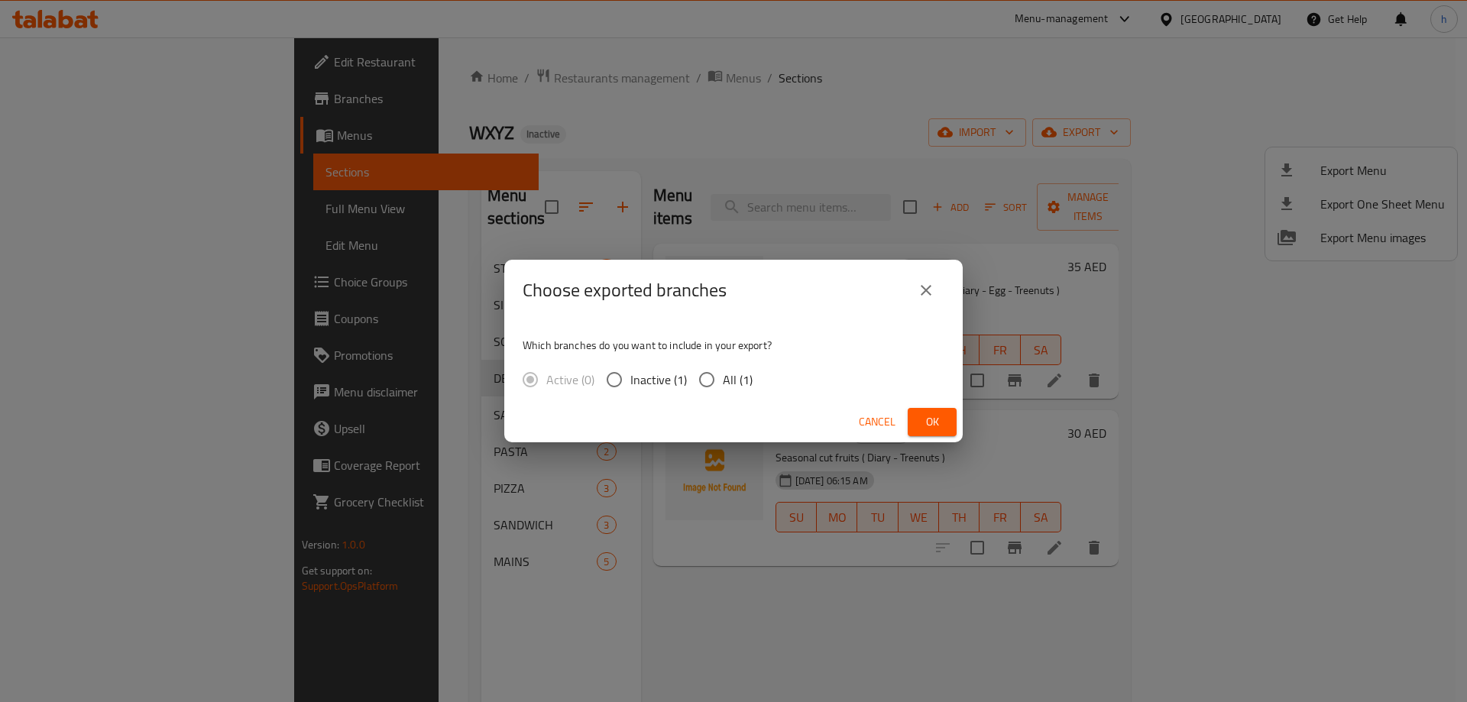
click at [746, 396] on label "All (1)" at bounding box center [722, 380] width 62 height 32
click at [723, 396] on input "All (1)" at bounding box center [707, 380] width 32 height 32
radio input "true"
click at [728, 374] on span "All (1)" at bounding box center [738, 379] width 30 height 18
click at [723, 374] on input "All (1)" at bounding box center [707, 380] width 32 height 32
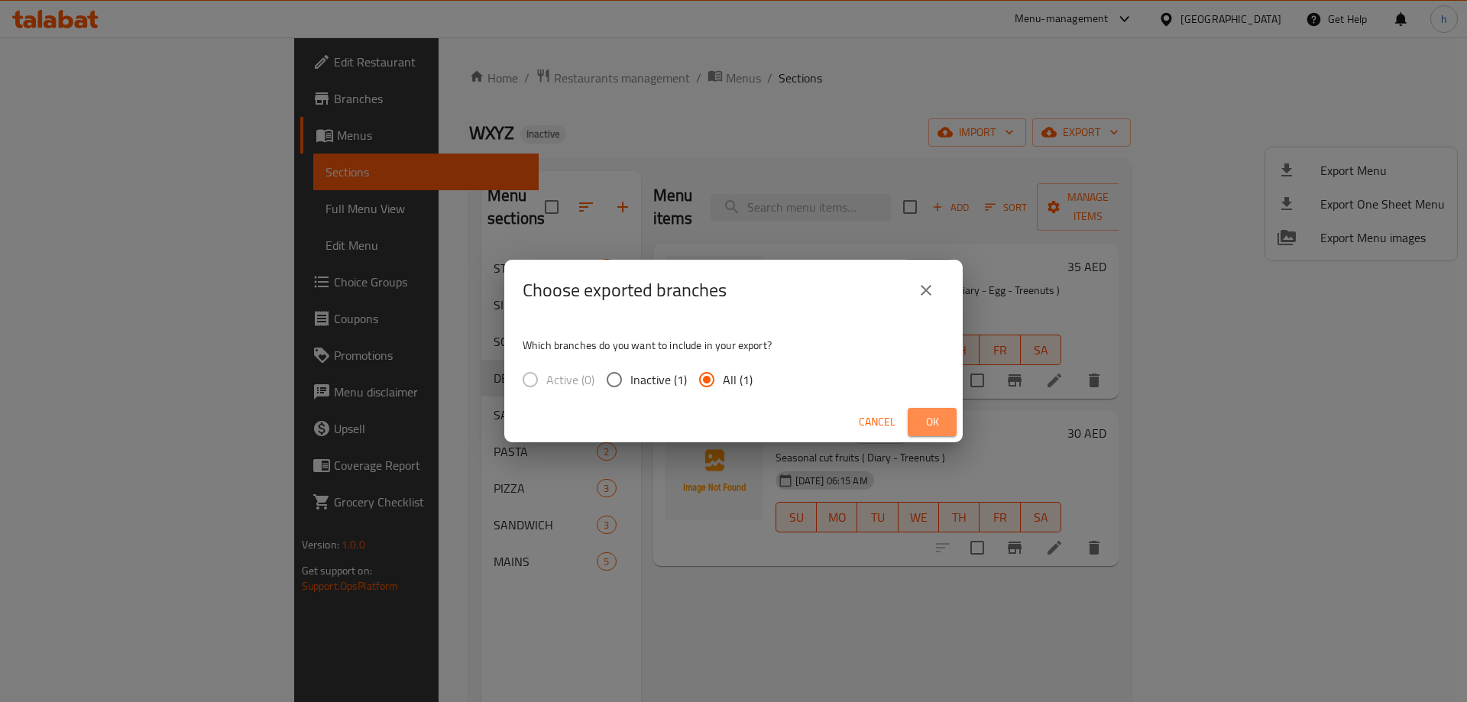
click at [928, 422] on span "Ok" at bounding box center [932, 422] width 24 height 19
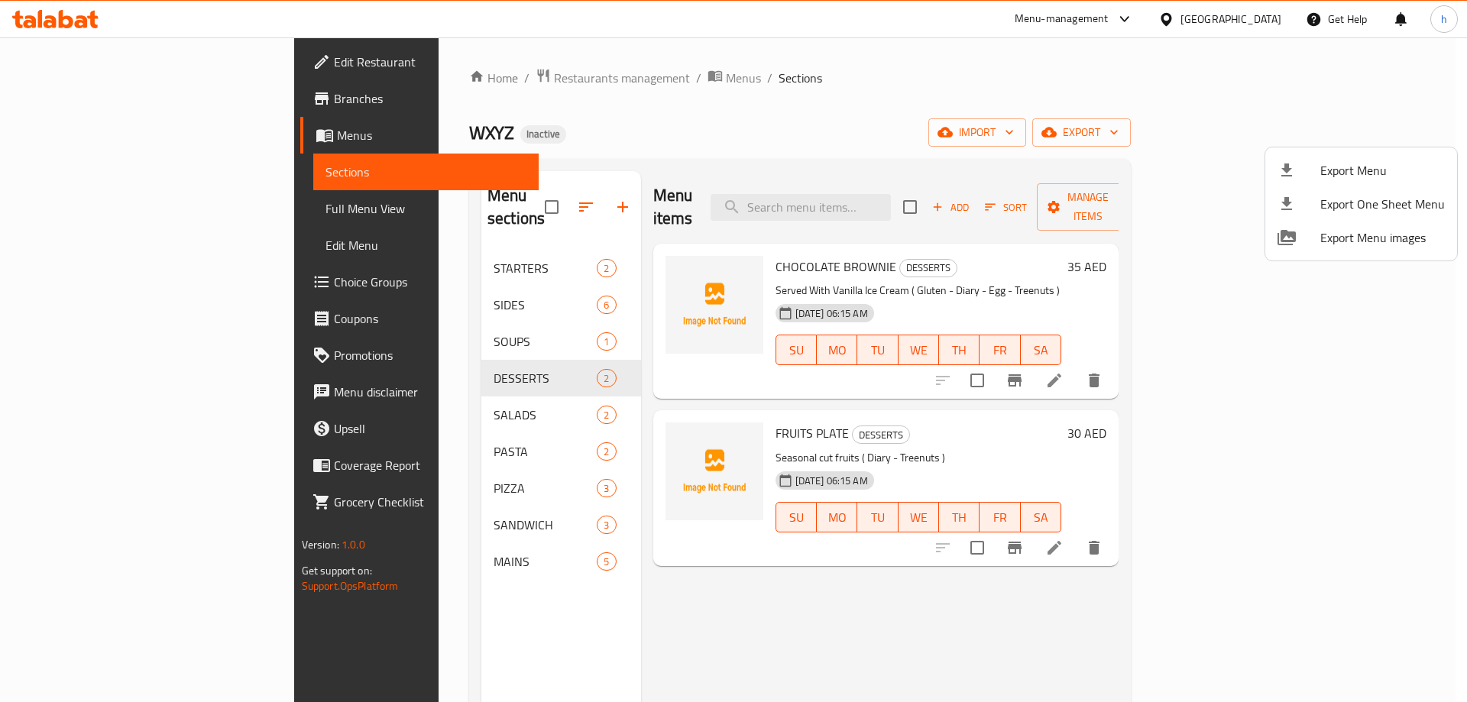
click at [1091, 580] on div at bounding box center [733, 351] width 1467 height 702
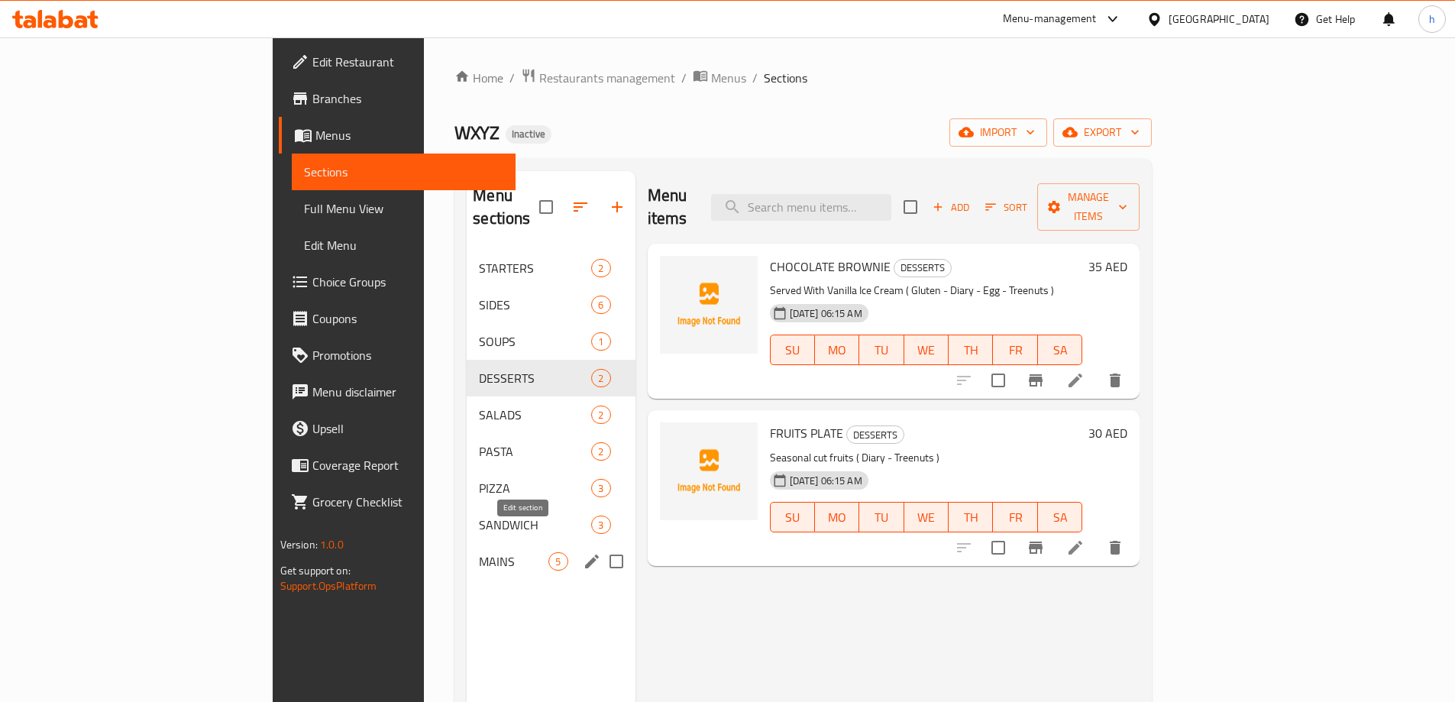
click at [583, 552] on icon "edit" at bounding box center [592, 561] width 18 height 18
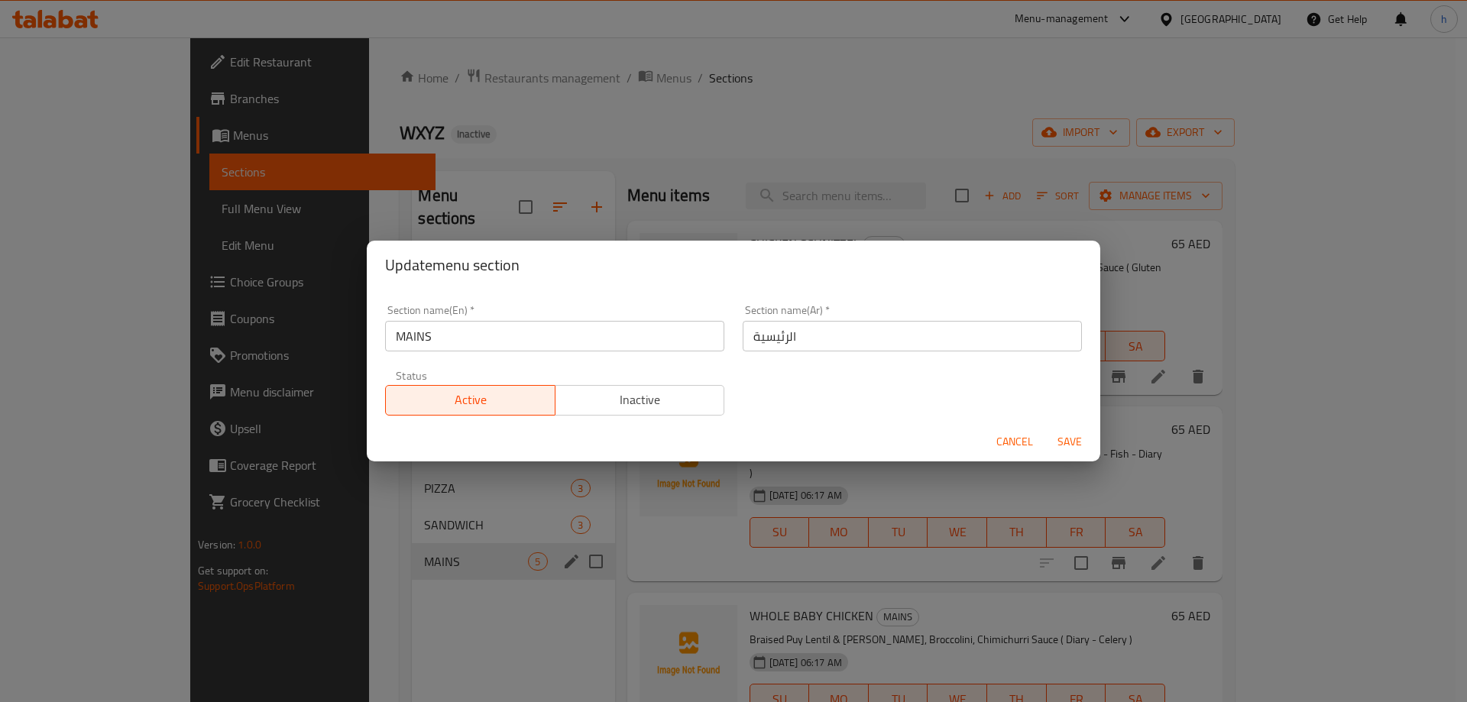
click at [421, 334] on input "MAINS" at bounding box center [554, 336] width 339 height 31
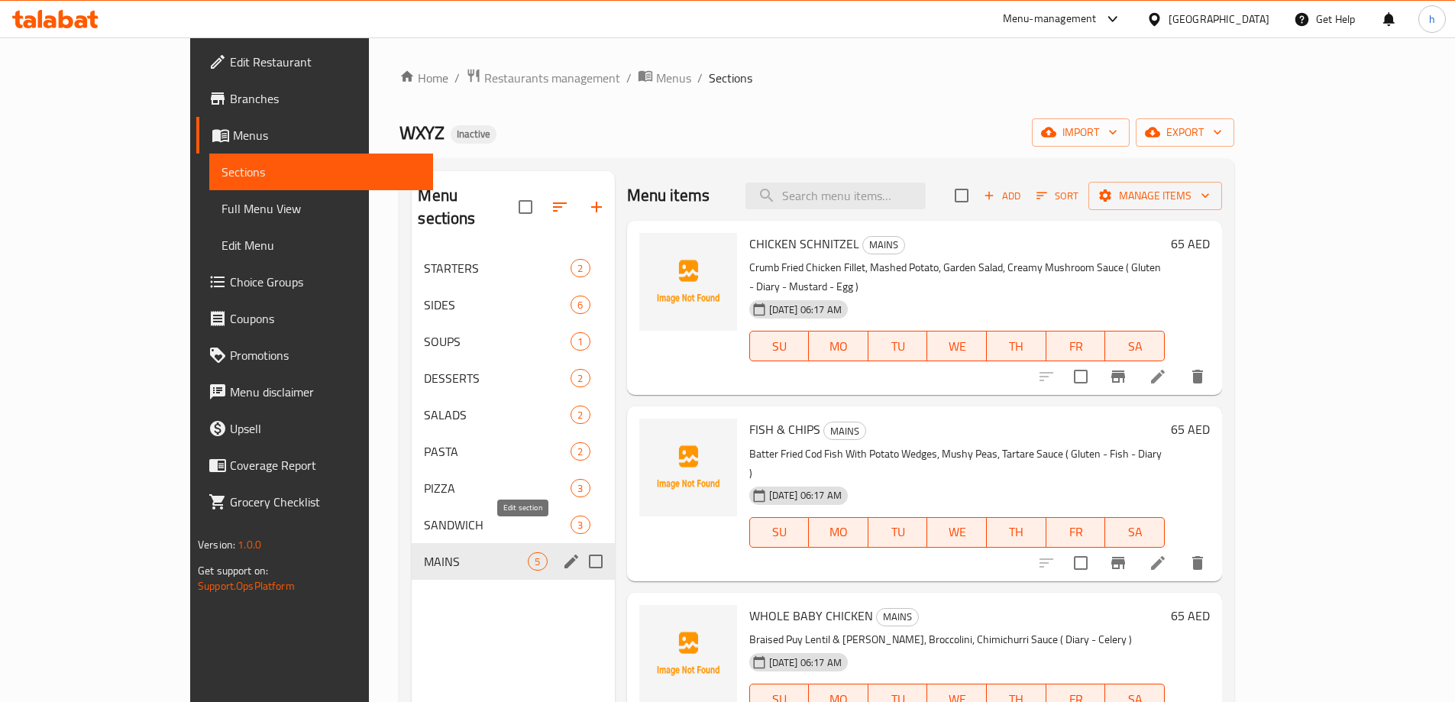
click at [562, 552] on icon "edit" at bounding box center [571, 561] width 18 height 18
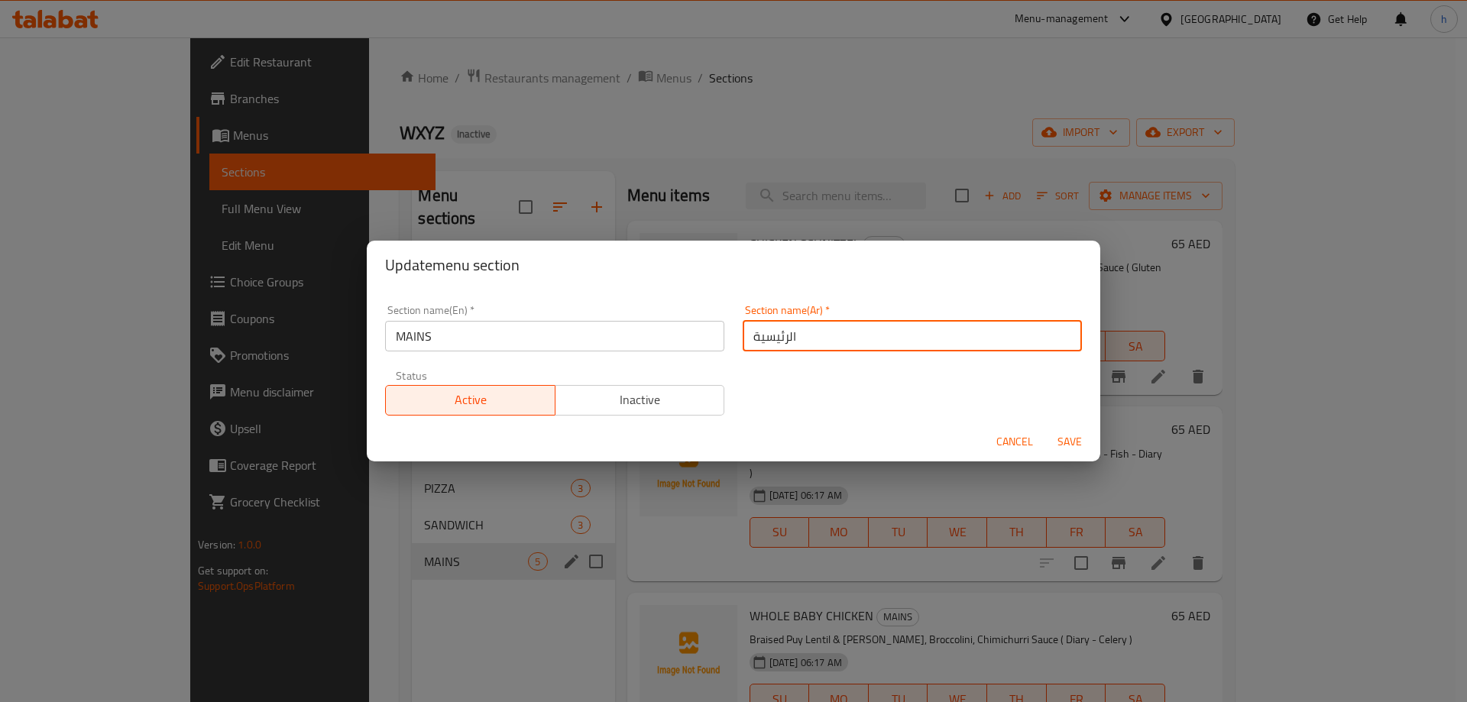
click at [743, 337] on input "الرئيسية" at bounding box center [912, 336] width 339 height 31
click at [850, 337] on input "الرئيسية" at bounding box center [912, 336] width 339 height 31
type input "الرئيسي"
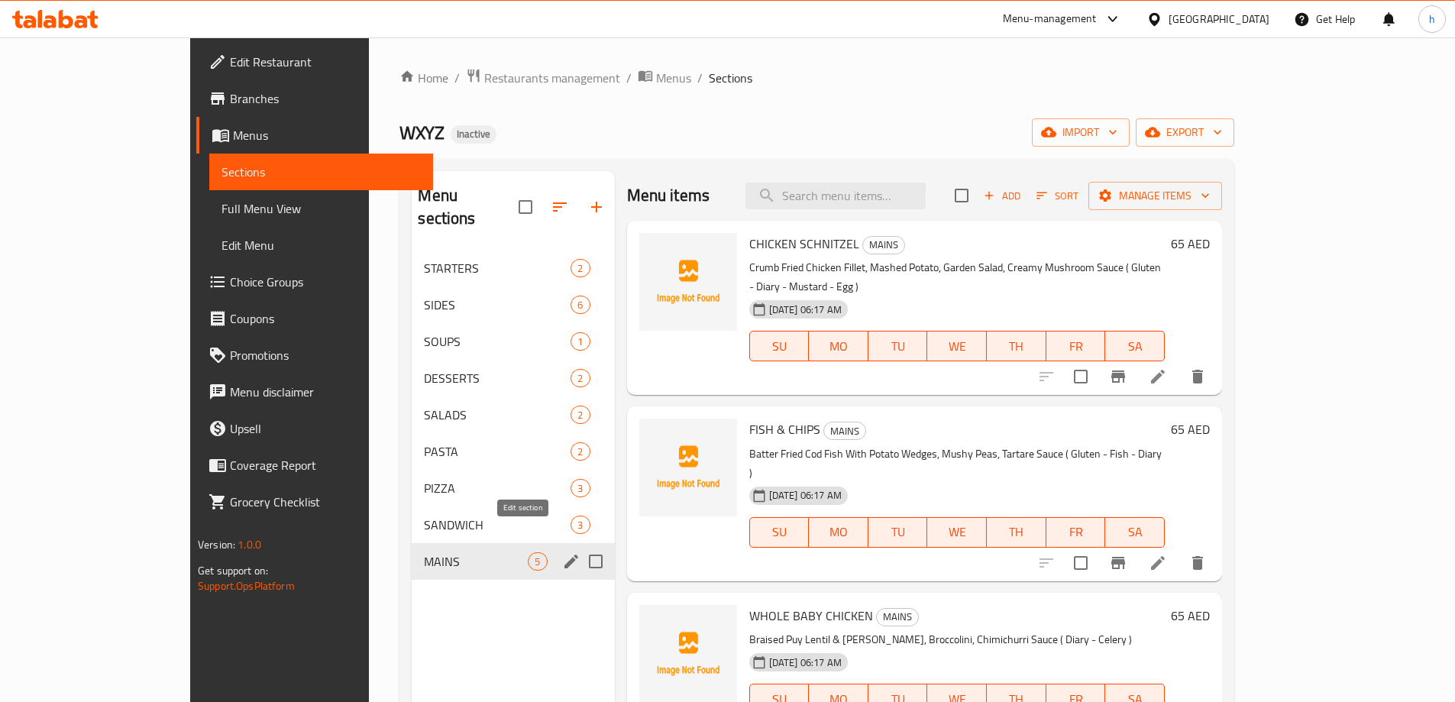
click at [565, 555] on icon "edit" at bounding box center [572, 562] width 14 height 14
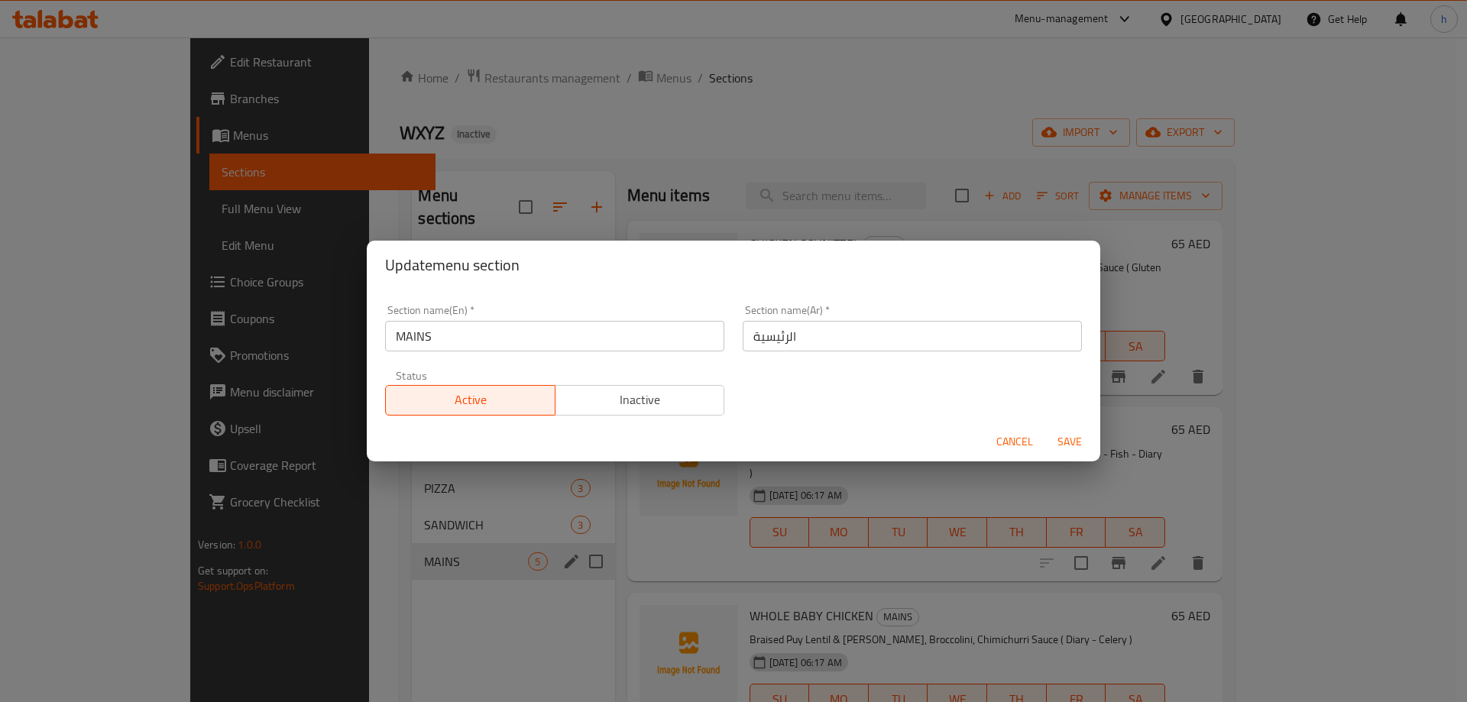
click at [808, 336] on input "الرئيسية" at bounding box center [912, 336] width 339 height 31
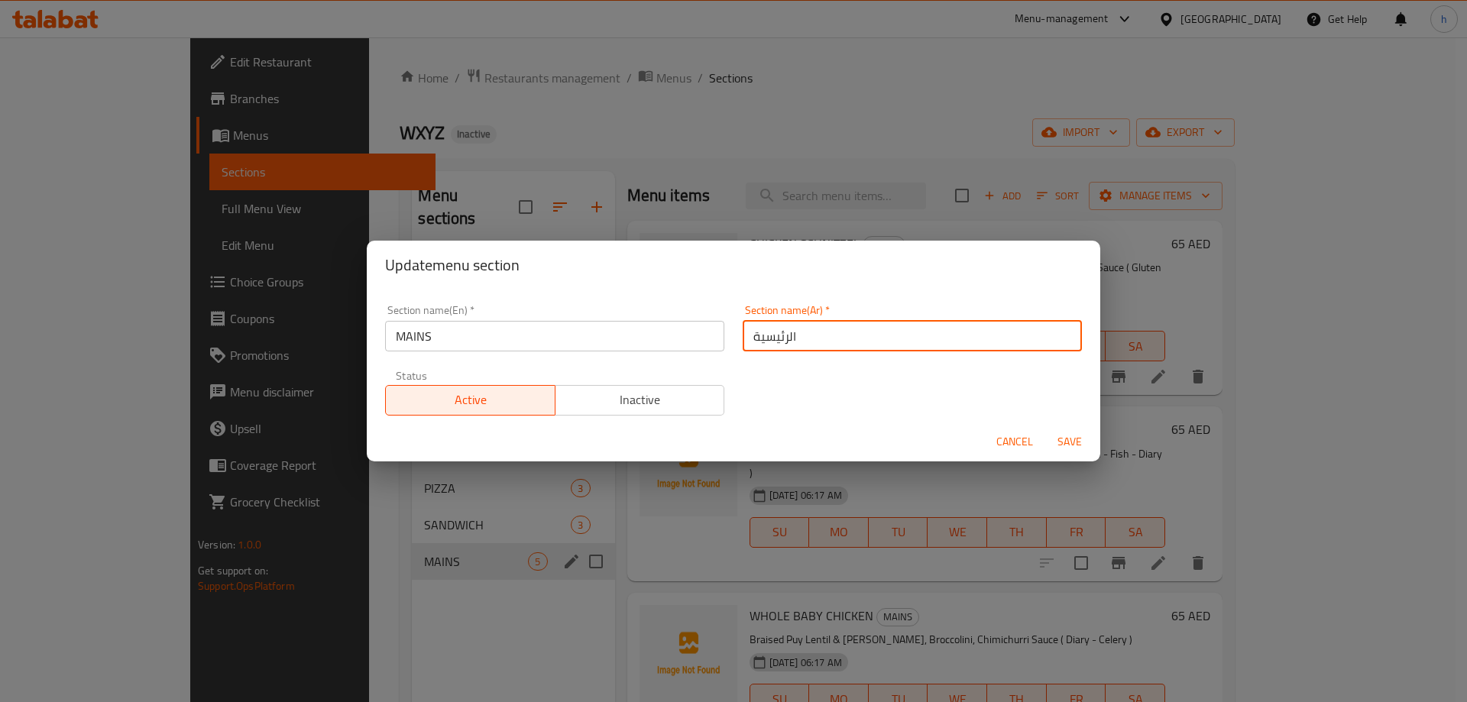
click at [1031, 436] on span "Cancel" at bounding box center [1014, 441] width 37 height 19
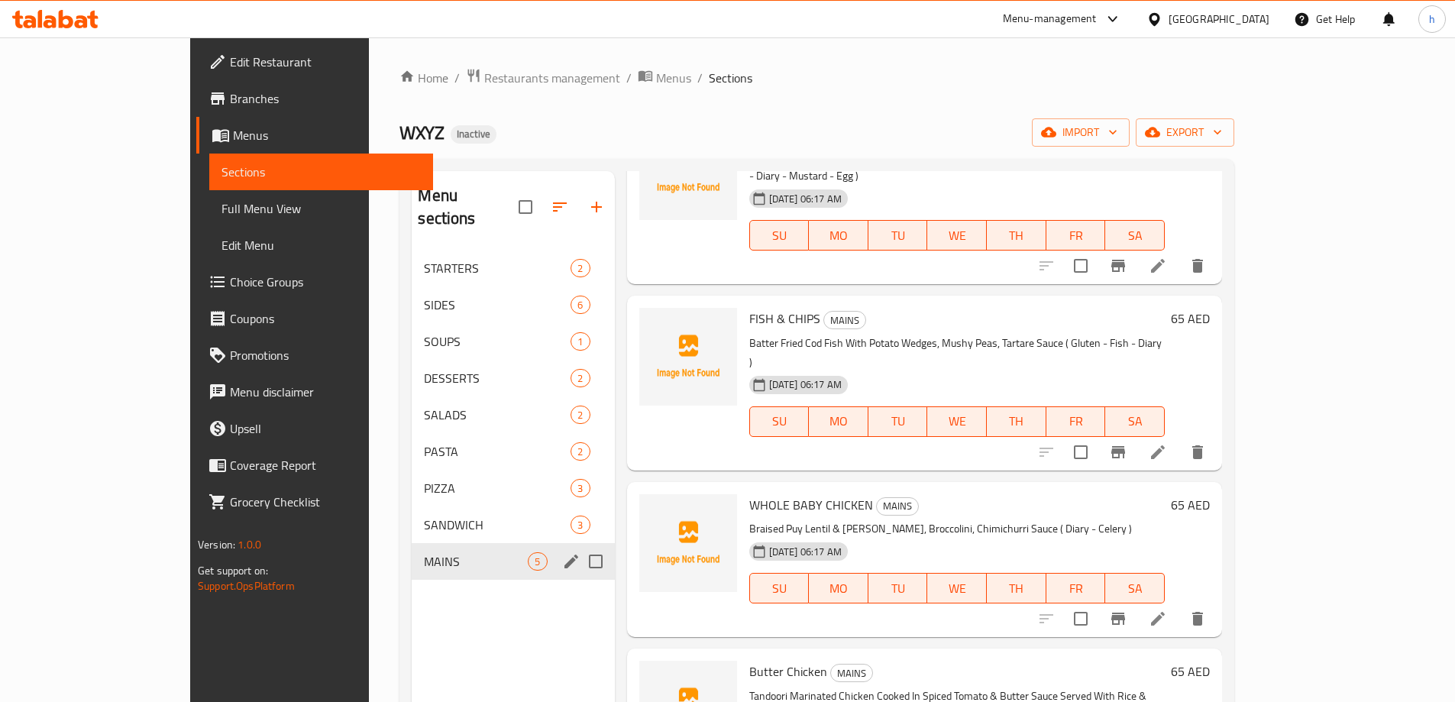
scroll to position [18, 0]
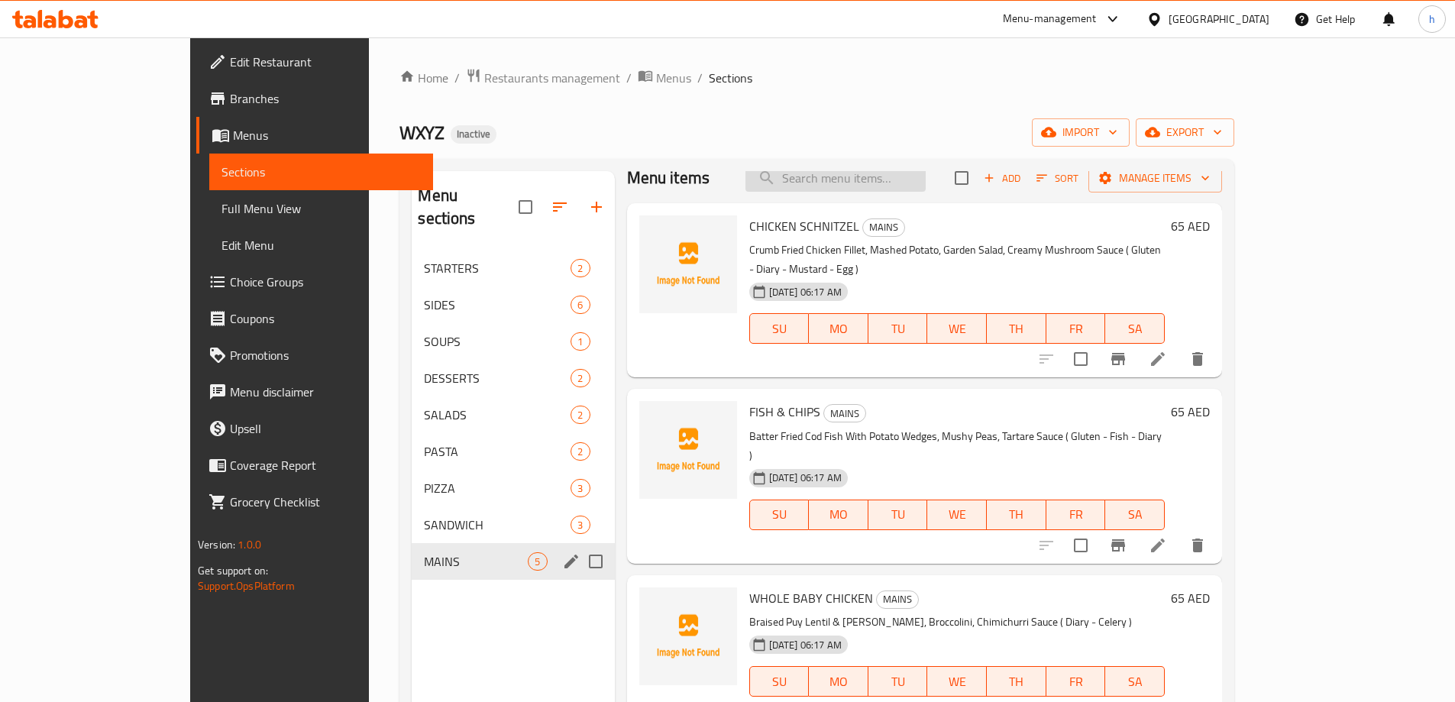
drag, startPoint x: 889, startPoint y: 168, endPoint x: 889, endPoint y: 176, distance: 8.4
click at [889, 169] on div "Menu sections STARTERS 2 SIDES 6 SOUPS 1 DESSERTS 2 SALADS 2 PASTA 2 PIZZA 3 SA…" at bounding box center [817, 522] width 835 height 726
click at [893, 183] on input "search" at bounding box center [836, 178] width 180 height 27
paste input "FISH & CHIPS"
type input "FISH & CHIPS"
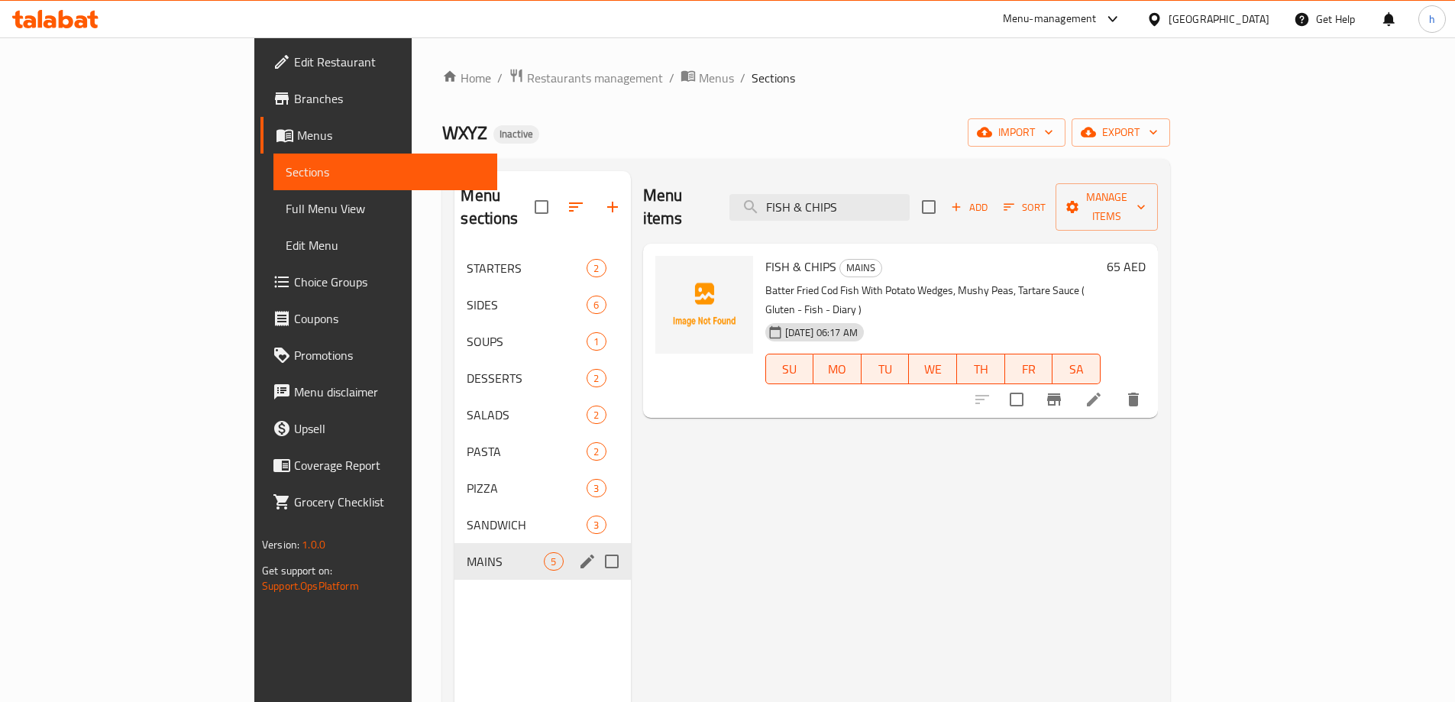
scroll to position [0, 0]
click at [1101, 393] on icon at bounding box center [1094, 400] width 14 height 14
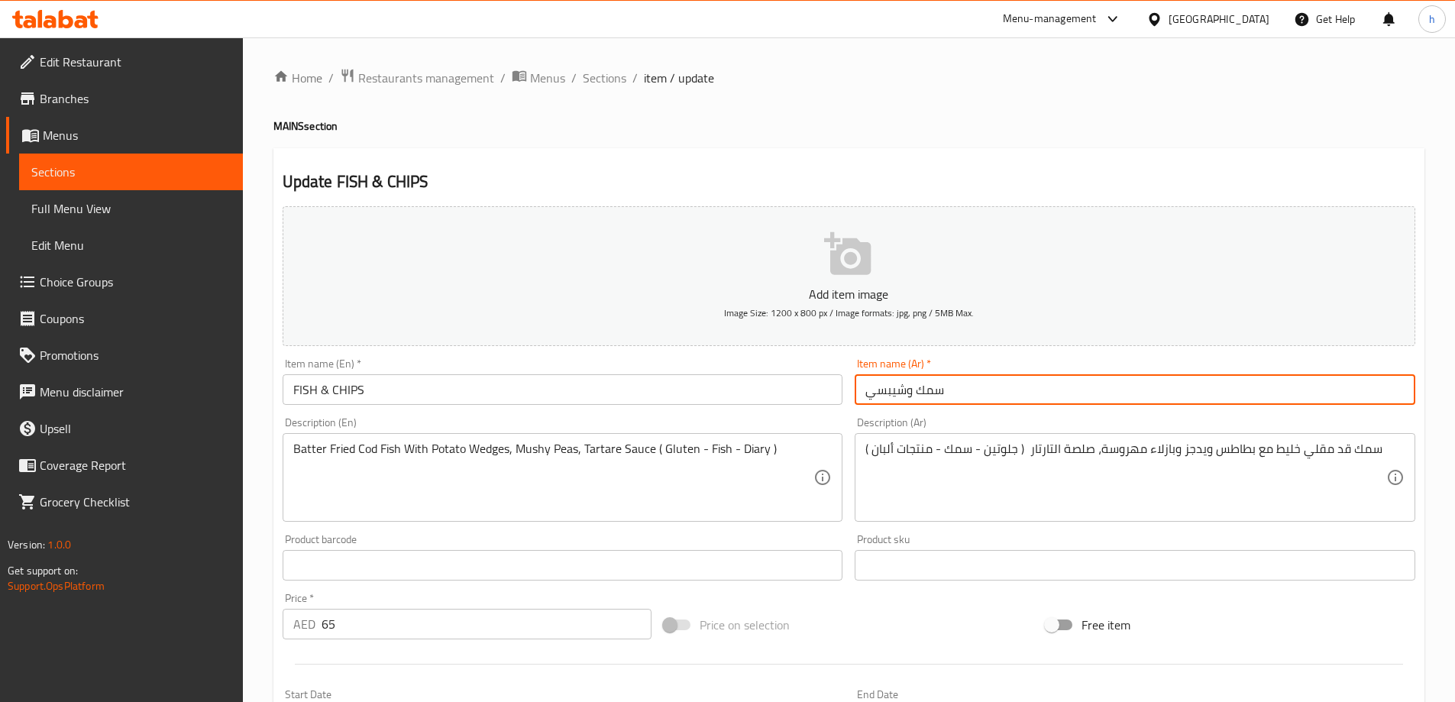
click at [1084, 393] on input "سمك وشيبسي" at bounding box center [1135, 389] width 561 height 31
click at [1369, 391] on input "سمك وشيبسي" at bounding box center [1135, 389] width 561 height 31
drag, startPoint x: 1359, startPoint y: 393, endPoint x: 1296, endPoint y: 400, distance: 63.7
click at [1296, 400] on input "سمك و شيبسي" at bounding box center [1135, 389] width 561 height 31
paste input "قائق بطاطا"
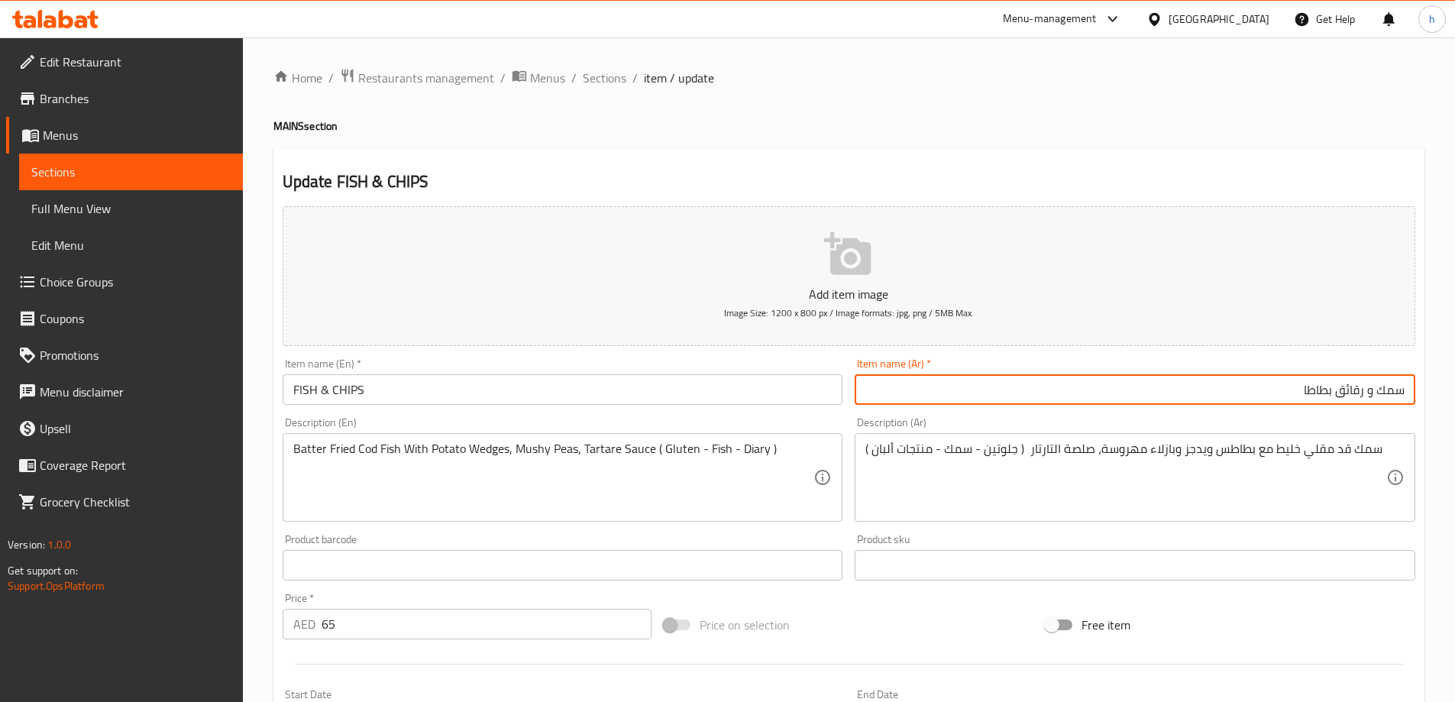
click at [1360, 392] on input "سمك و رقائق بطاطا" at bounding box center [1135, 389] width 561 height 31
type input "سمك ورقائق بطاطا"
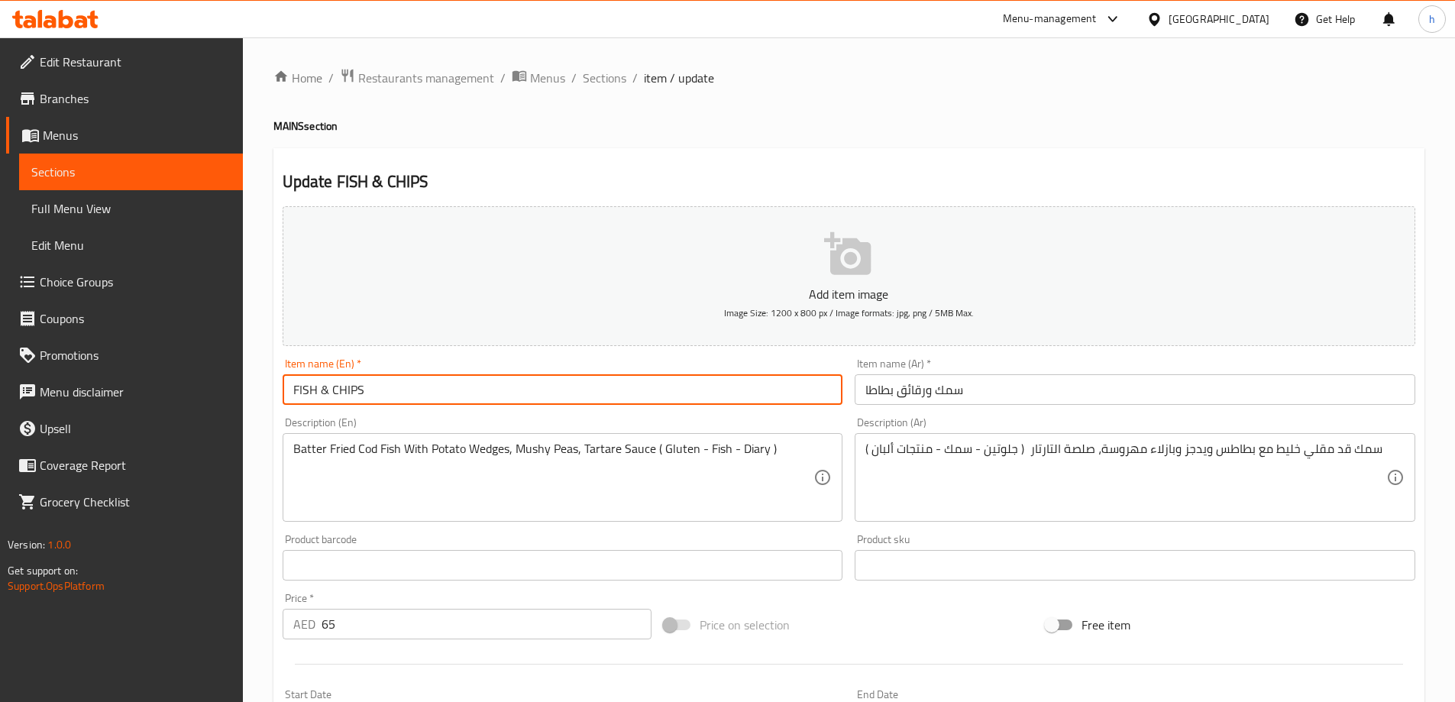
click at [413, 393] on input "FISH & CHIPS" at bounding box center [563, 389] width 561 height 31
click at [413, 393] on input "FISH & Chips" at bounding box center [563, 389] width 561 height 31
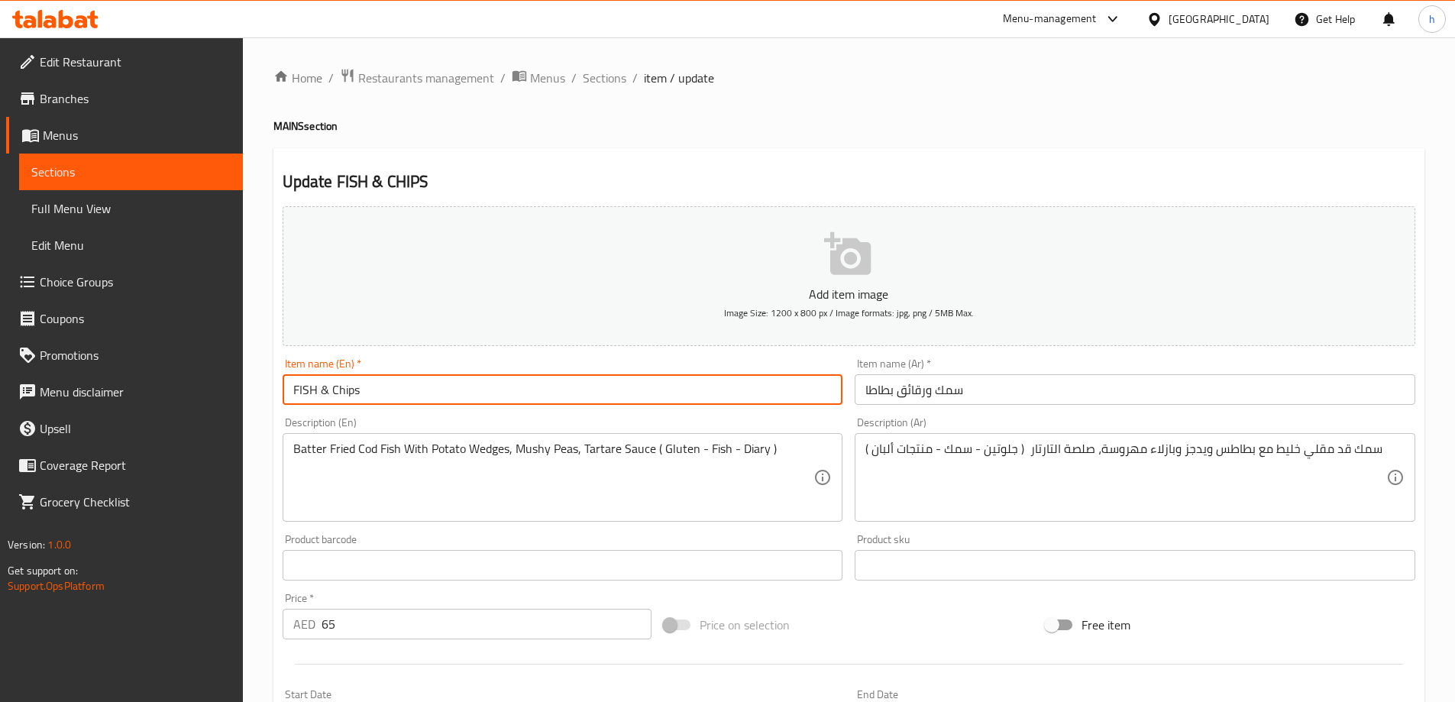
type input "Fish & Chips"
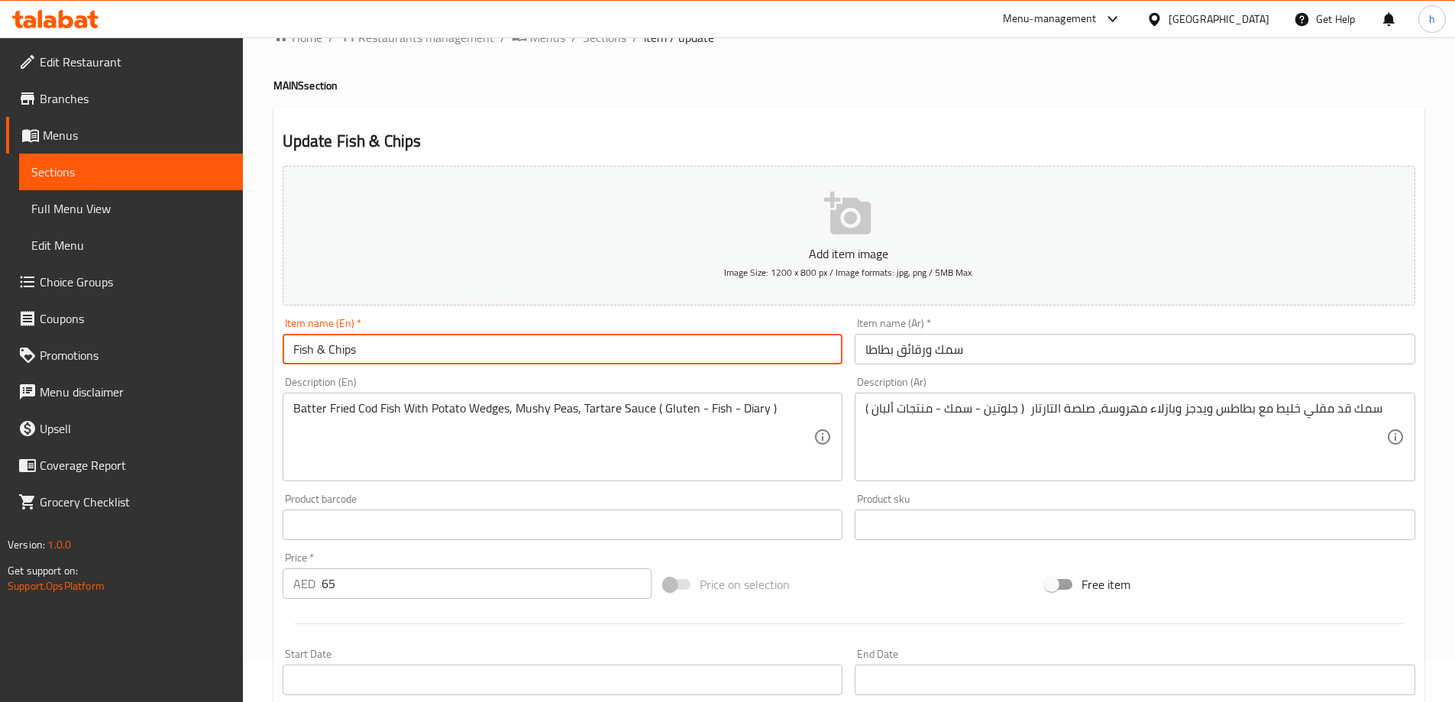
scroll to position [76, 0]
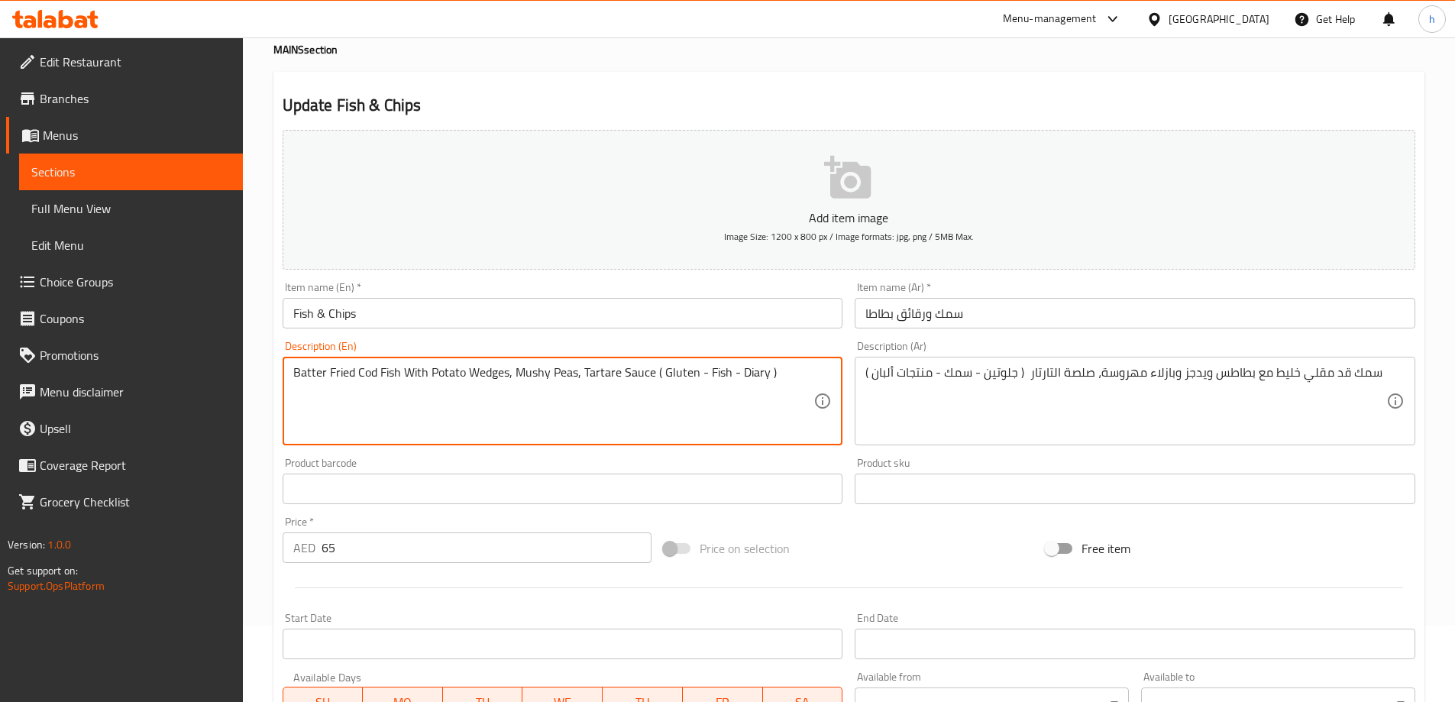
click at [471, 373] on textarea "Batter Fried Cod Fish With Potato Wedges, Mushy Peas, Tartare Sauce ( Gluten - …" at bounding box center [553, 401] width 521 height 73
type textarea "Batter fried cod fish with potato wedges, mushy peas, tartare sauce ( gluten - …"
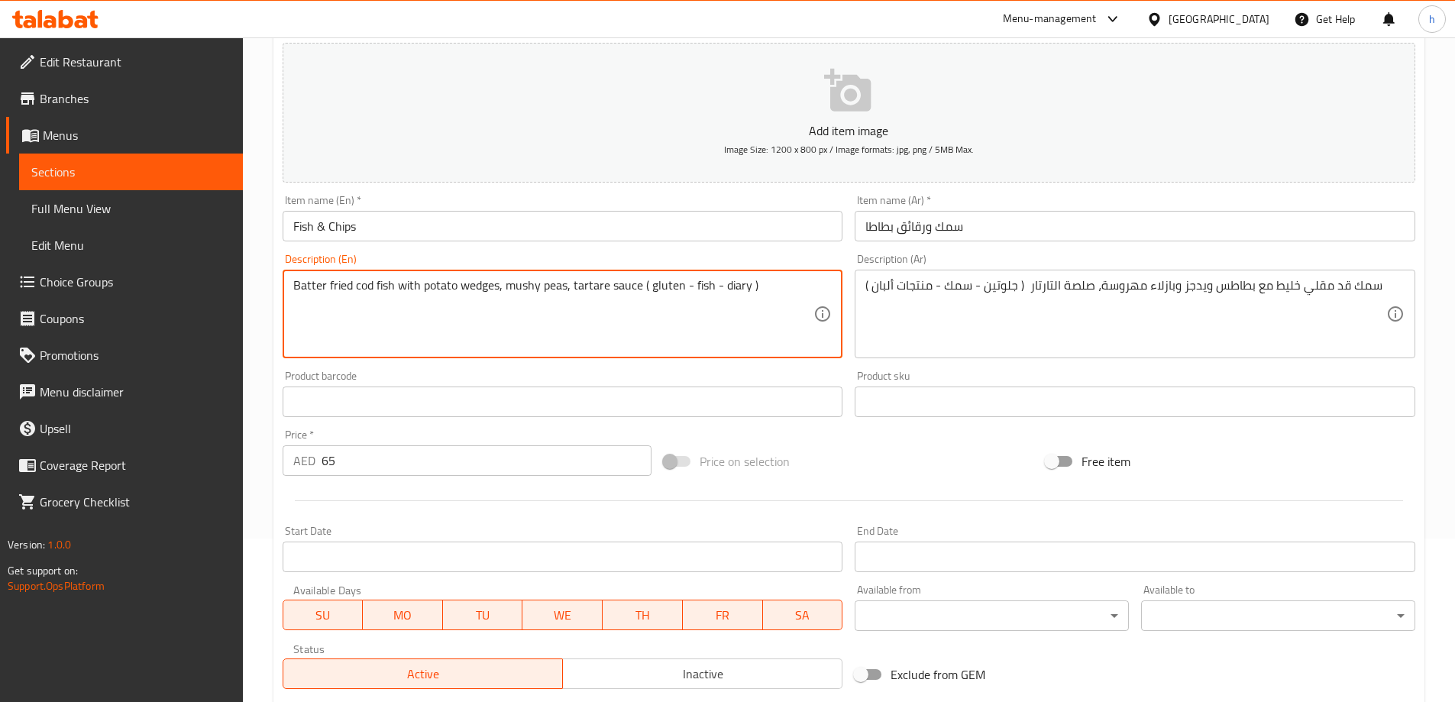
scroll to position [229, 0]
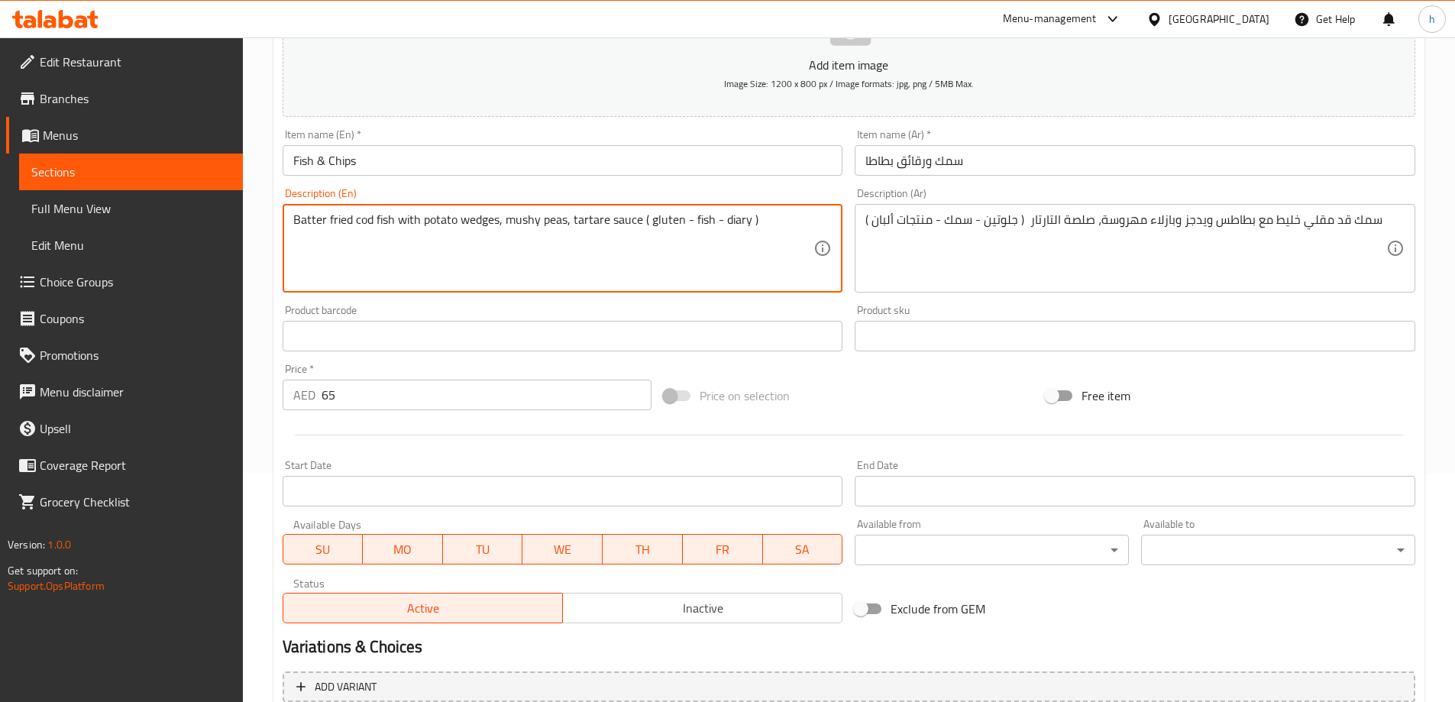
click at [401, 174] on input "Fish & Chips" at bounding box center [563, 160] width 561 height 31
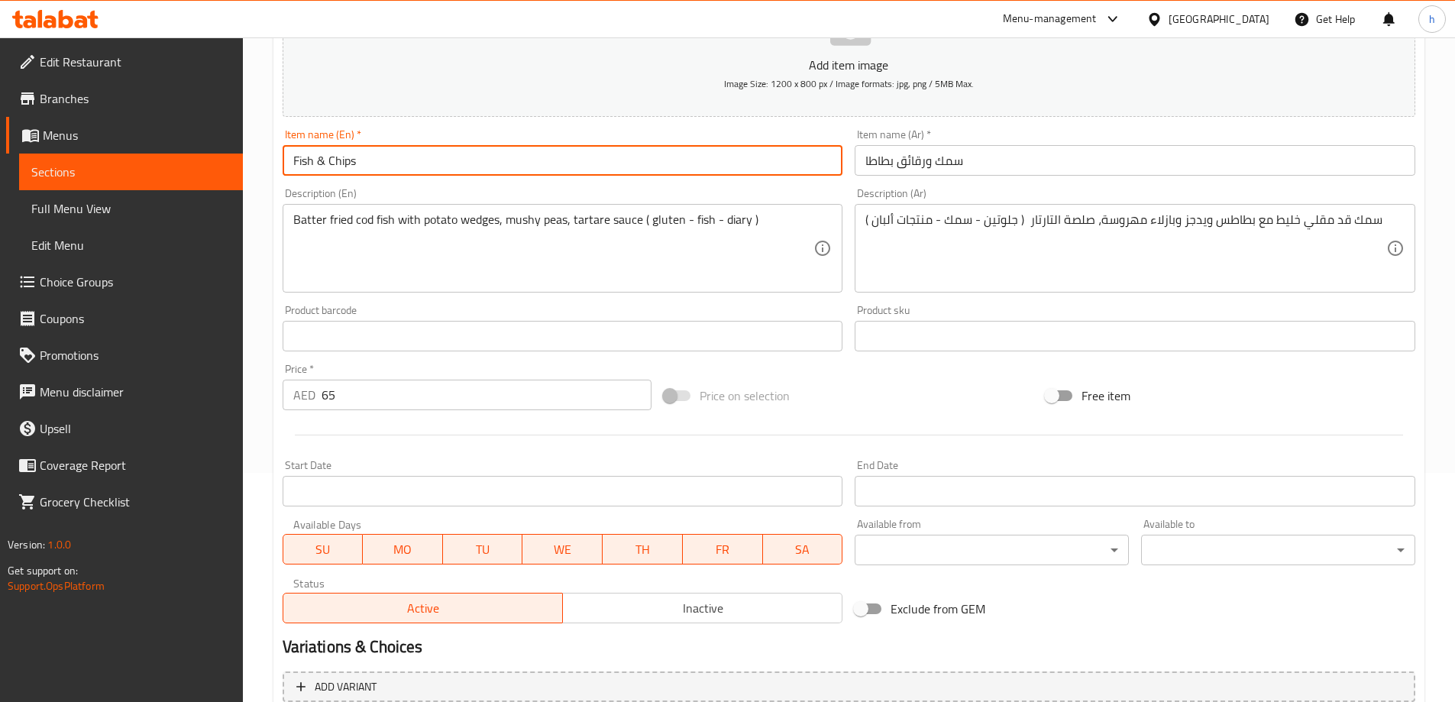
click at [401, 174] on input "Fish & Chips" at bounding box center [563, 160] width 561 height 31
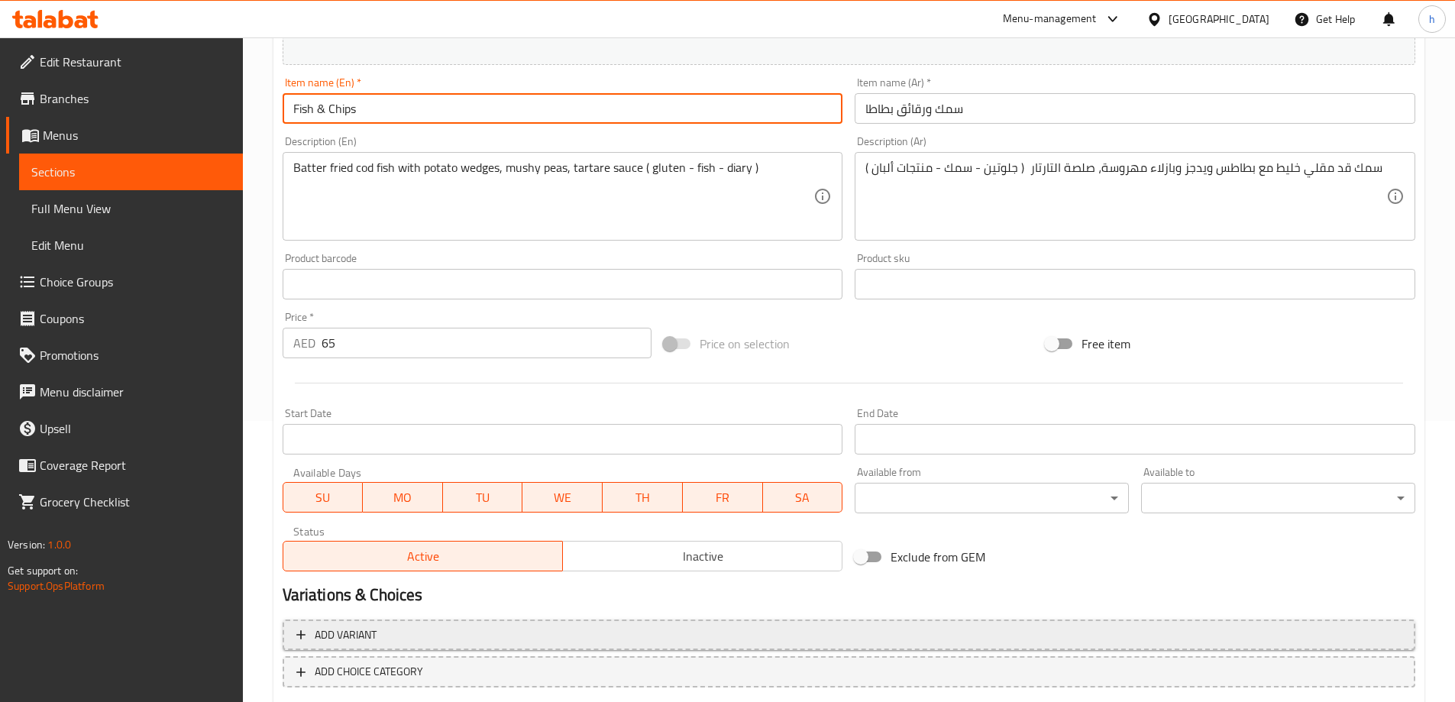
scroll to position [365, 0]
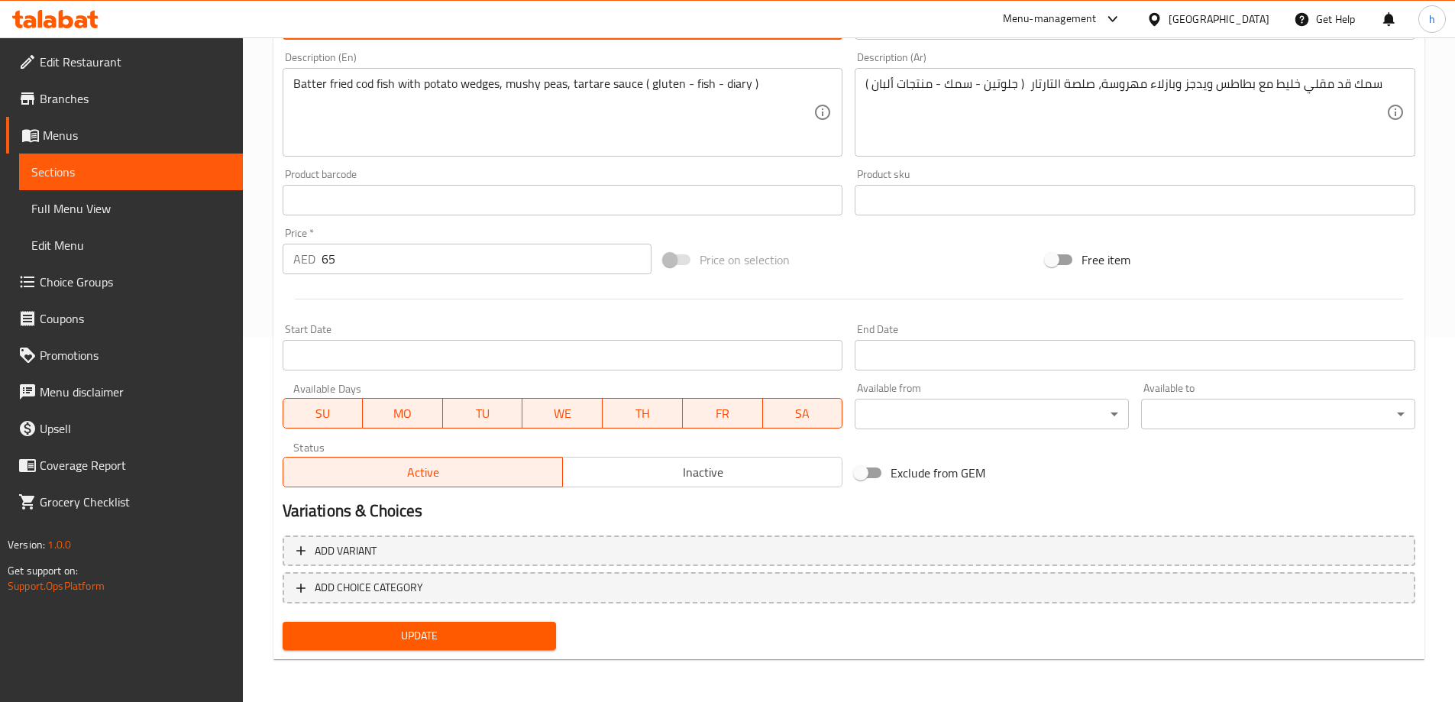
click at [448, 641] on span "Update" at bounding box center [420, 635] width 250 height 19
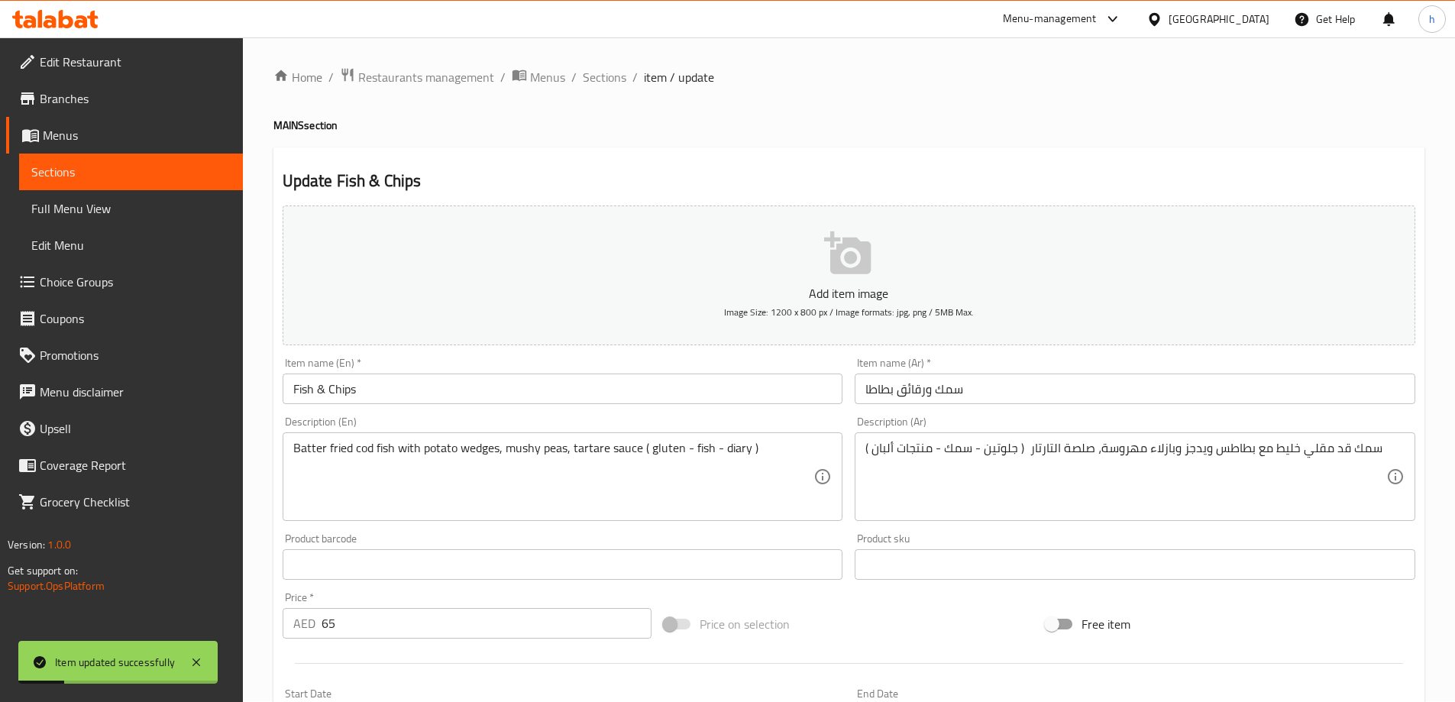
scroll to position [0, 0]
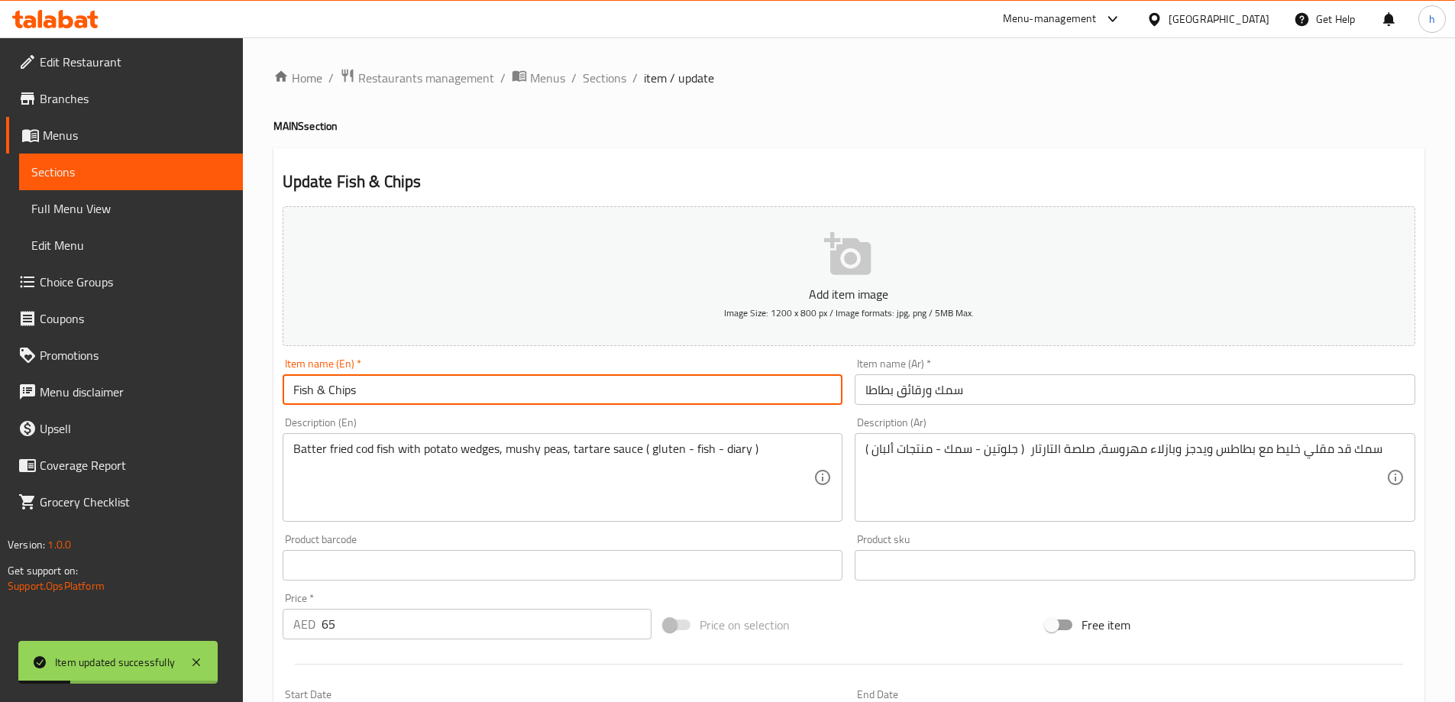
click at [422, 376] on input "Fish & Chips" at bounding box center [563, 389] width 561 height 31
click at [418, 381] on input "Fish & Chips" at bounding box center [563, 389] width 561 height 31
click at [394, 393] on input "Fish & Chips" at bounding box center [563, 389] width 561 height 31
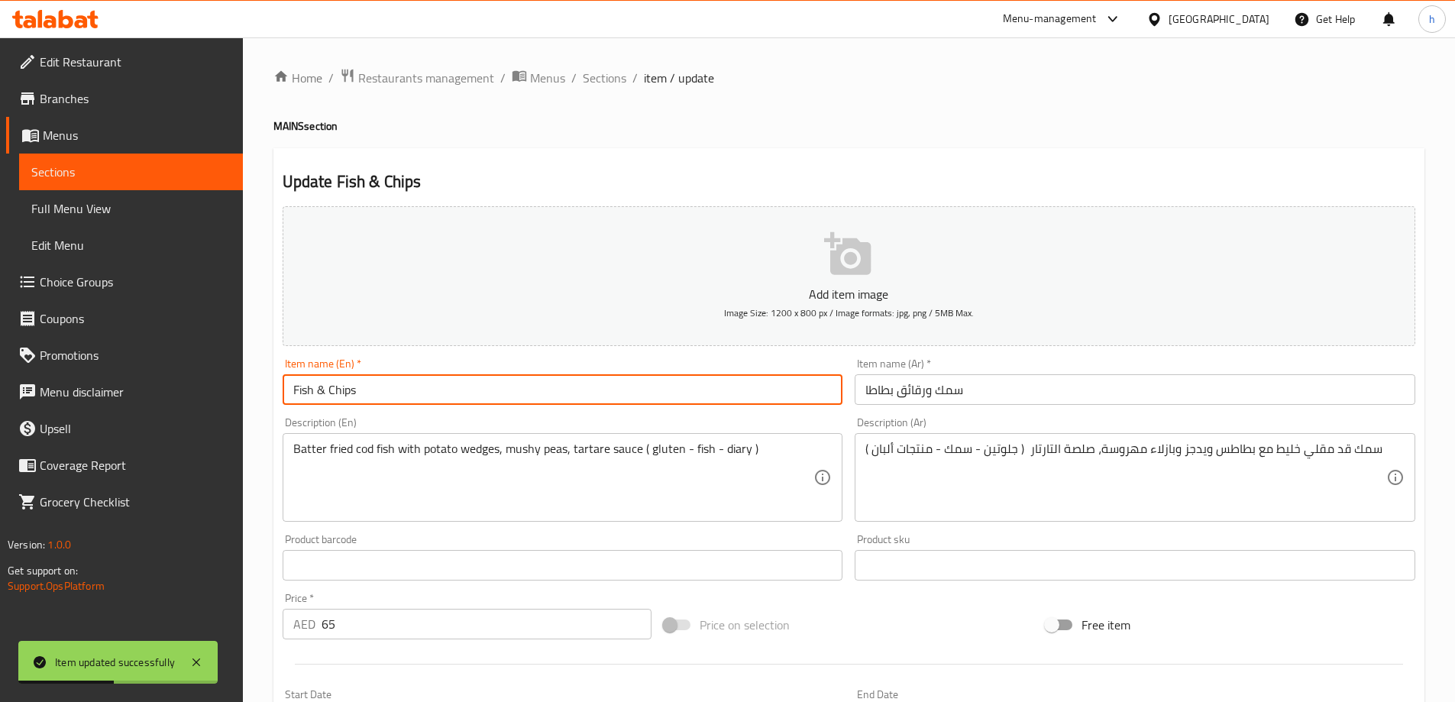
click at [394, 393] on input "Fish & Chips" at bounding box center [563, 389] width 561 height 31
type input "Fish & Chips"
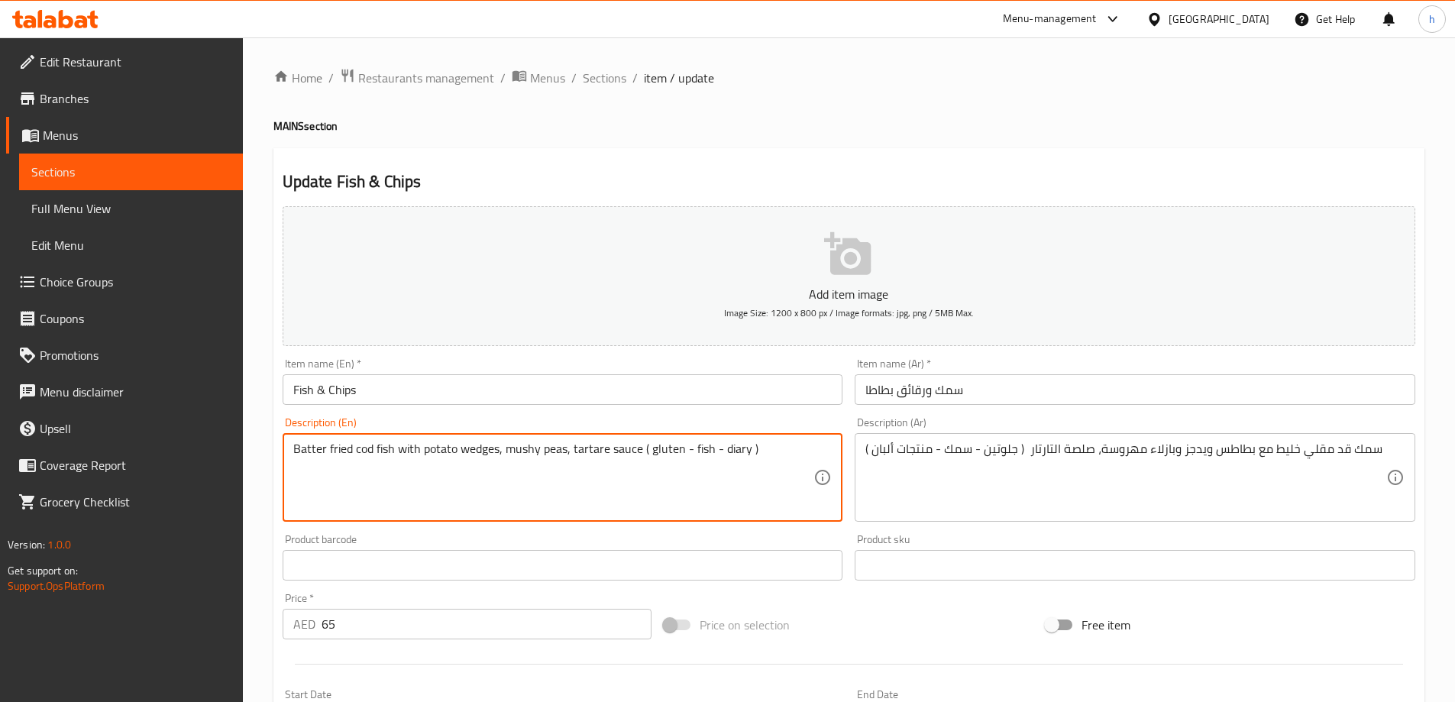
click at [529, 451] on textarea "Batter fried cod fish with potato wedges, mushy peas, tartare sauce ( gluten - …" at bounding box center [553, 478] width 521 height 73
type textarea "batter fried cod fish with potato wedges, mushy peas, tartare sauce ( gluten - …"
click at [585, 78] on span "Sections" at bounding box center [605, 78] width 44 height 18
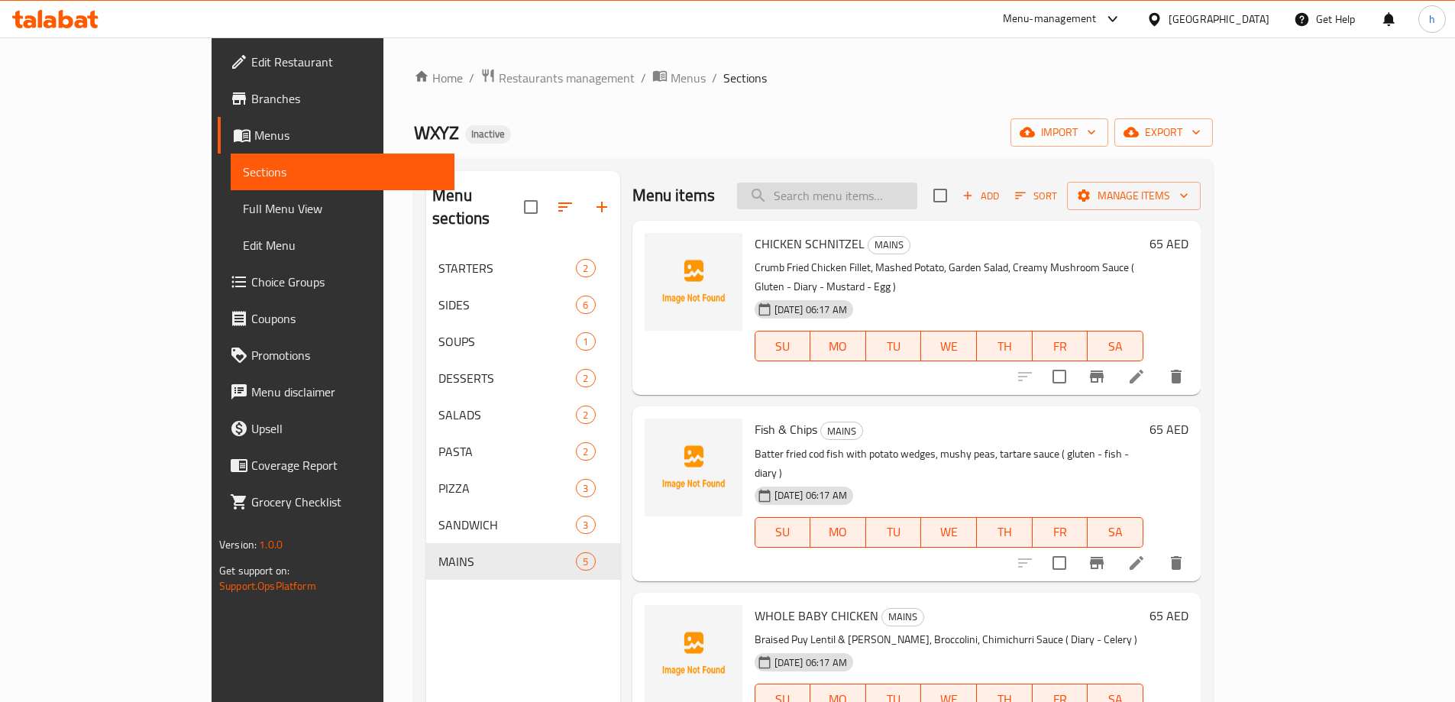
click at [856, 193] on input "search" at bounding box center [827, 196] width 180 height 27
paste input "WHOLE BABY CHICKEN"
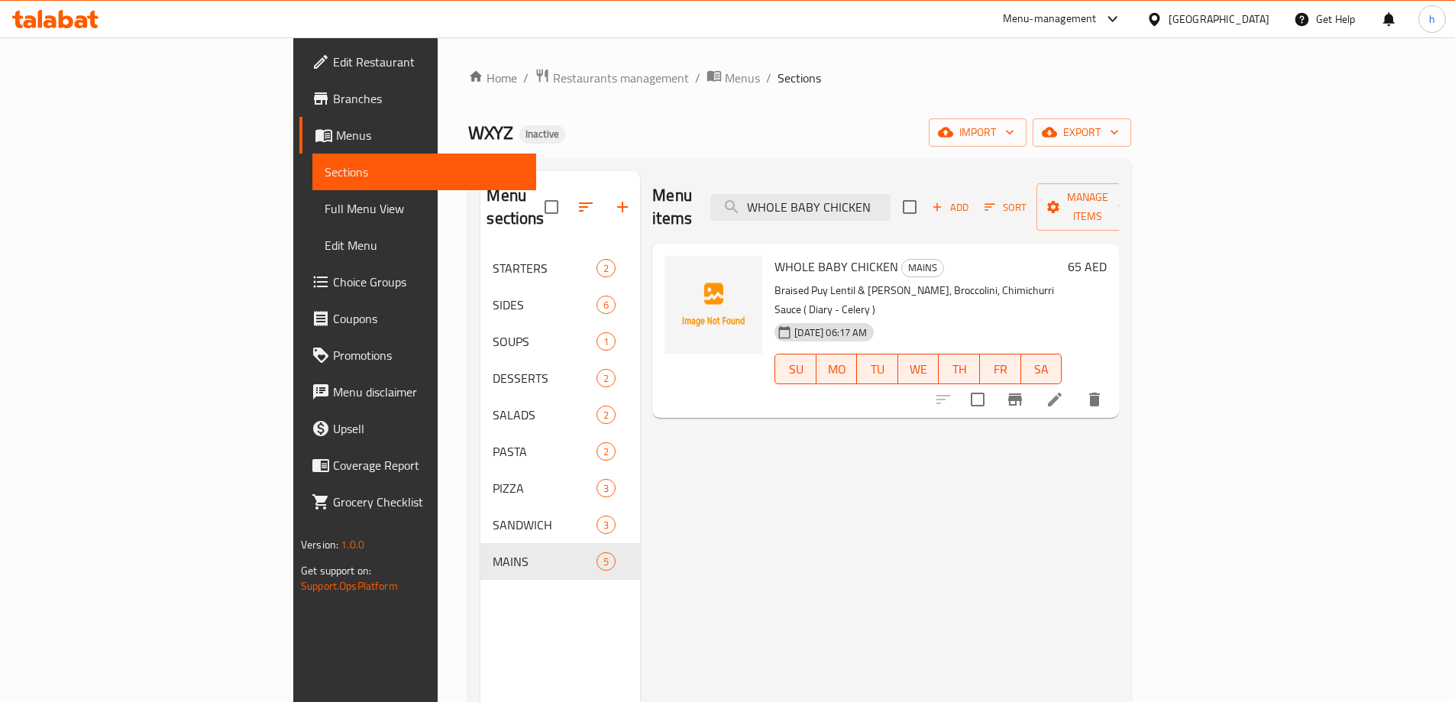
type input "WHOLE BABY CHICKEN"
click at [1119, 438] on div "Menu items WHOLE BABY CHICKEN Add Sort Manage items WHOLE BABY CHICKEN MAINS Br…" at bounding box center [879, 522] width 479 height 702
click at [1100, 393] on icon "delete" at bounding box center [1094, 400] width 11 height 14
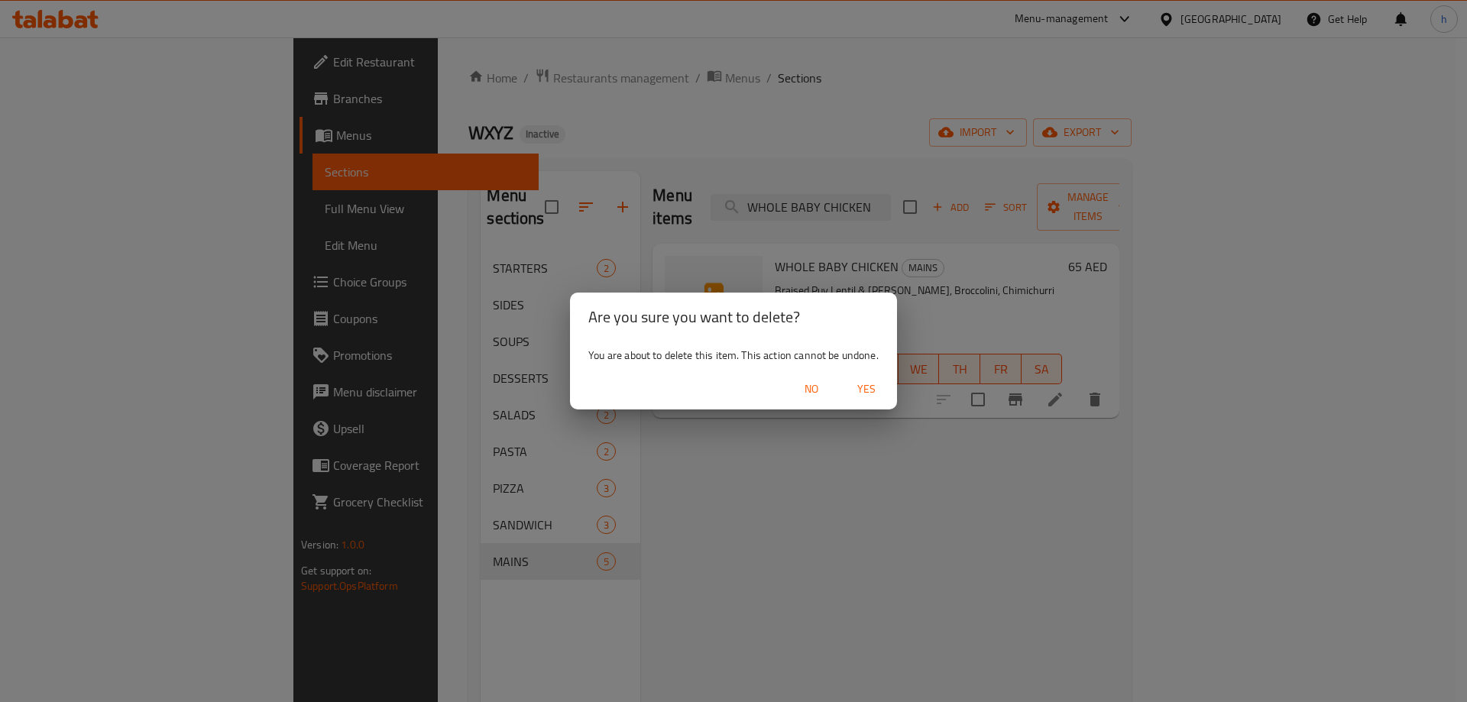
click at [869, 396] on span "Yes" at bounding box center [866, 389] width 37 height 19
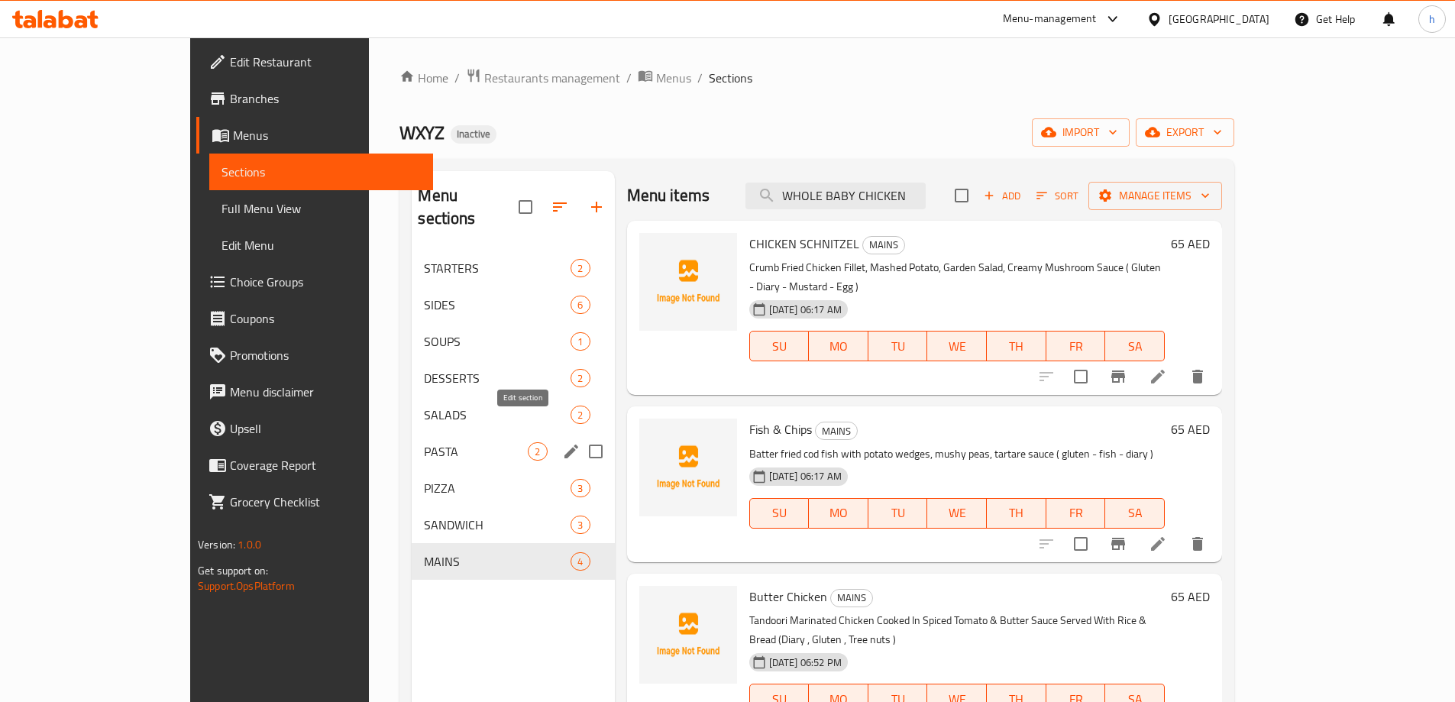
click at [565, 445] on icon "edit" at bounding box center [572, 452] width 14 height 14
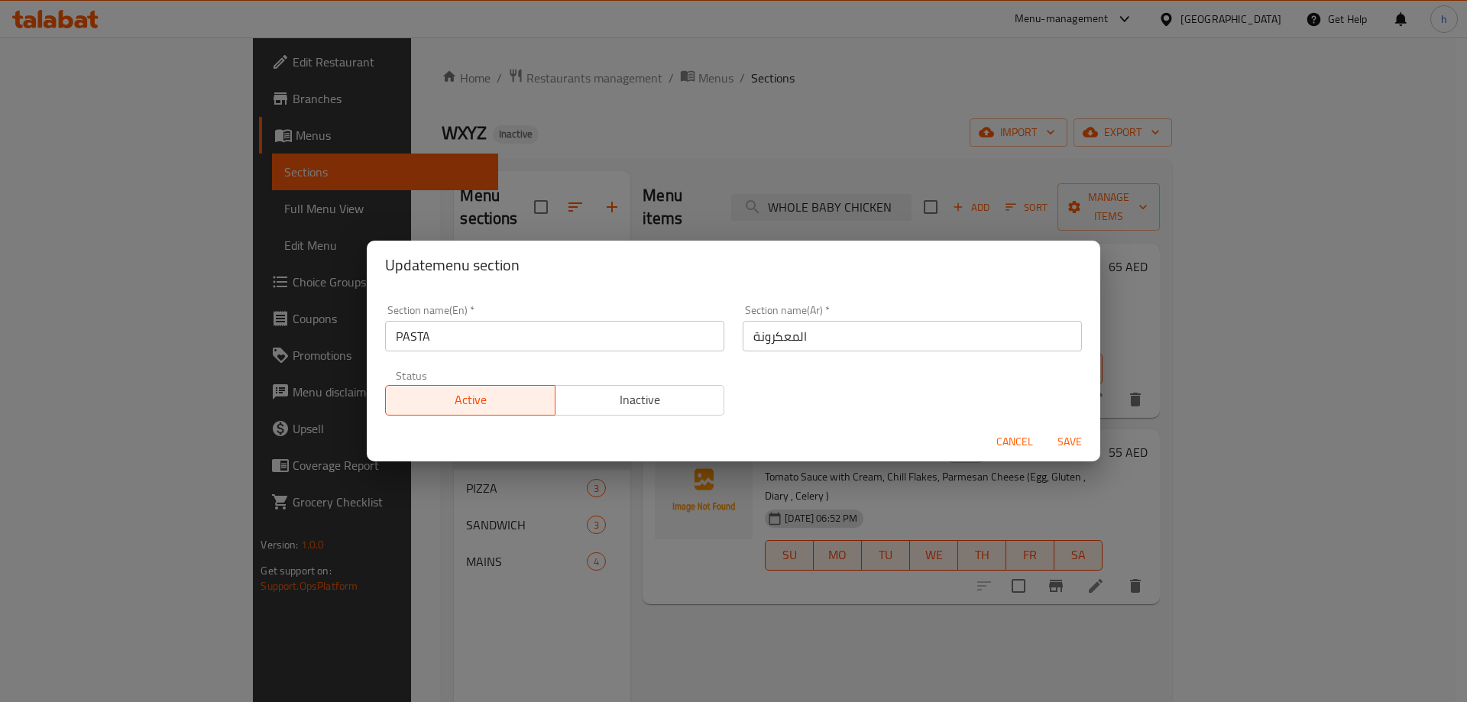
click at [778, 338] on input "المعكرونة" at bounding box center [912, 336] width 339 height 31
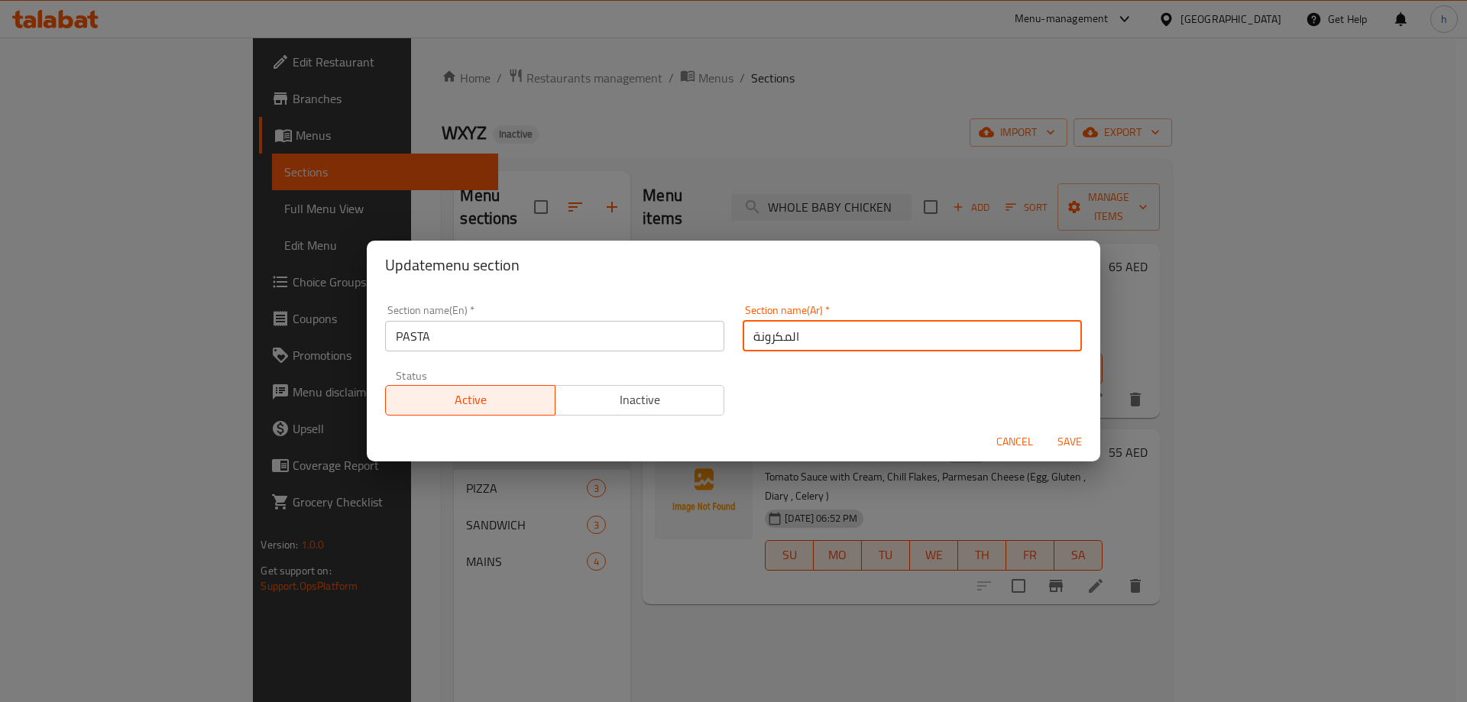
type input "المكرونة"
click at [1064, 442] on span "Save" at bounding box center [1069, 441] width 37 height 19
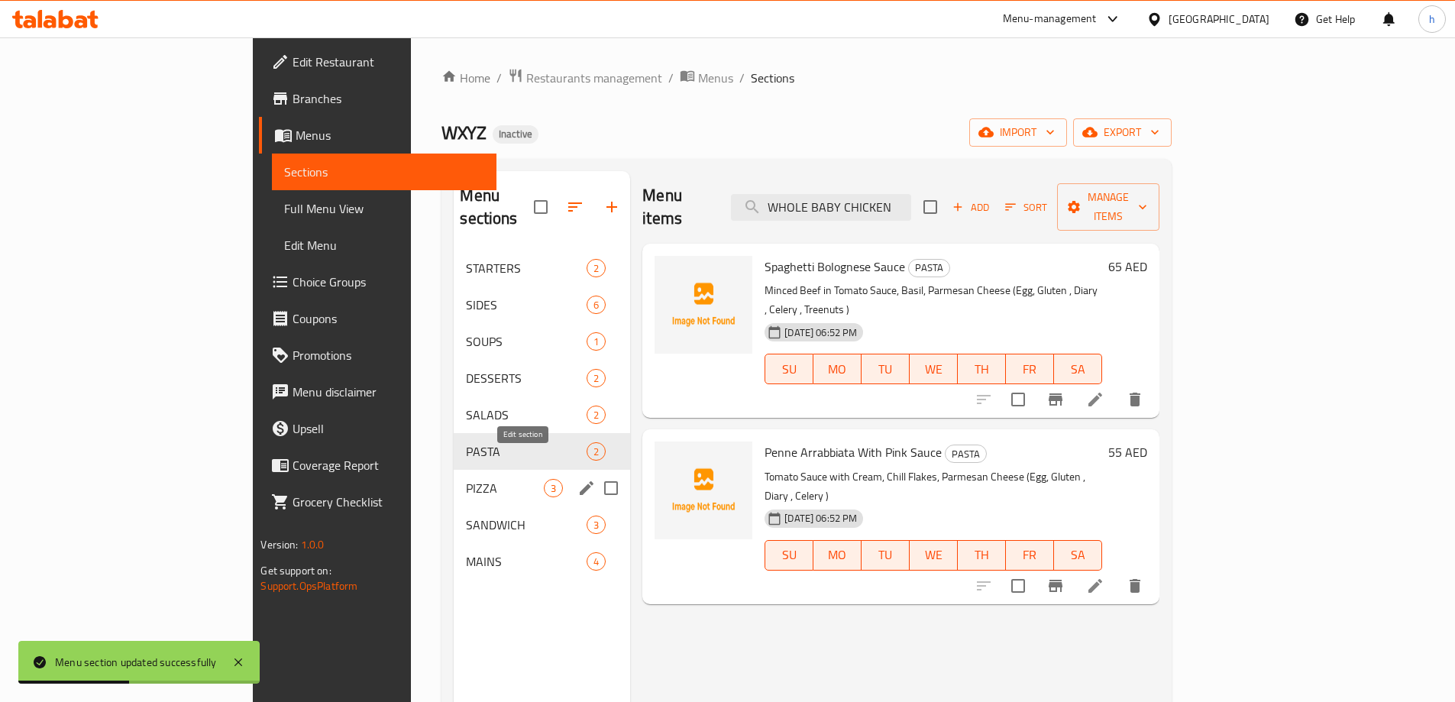
click at [580, 481] on icon "edit" at bounding box center [587, 488] width 14 height 14
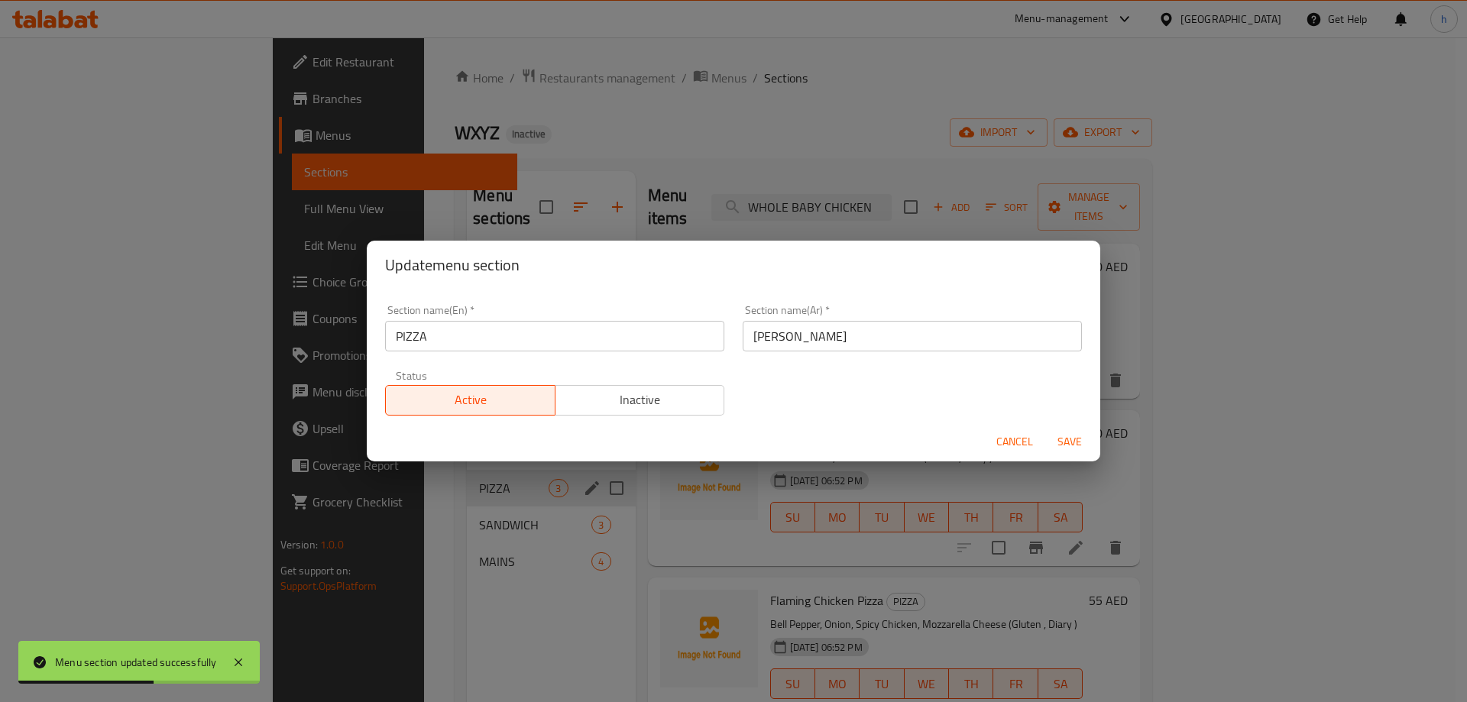
click at [671, 138] on div "Update menu section Section name(En)   * PIZZA Section name(En) * Section name(…" at bounding box center [733, 351] width 1467 height 702
click at [1001, 441] on span "Cancel" at bounding box center [1014, 441] width 37 height 19
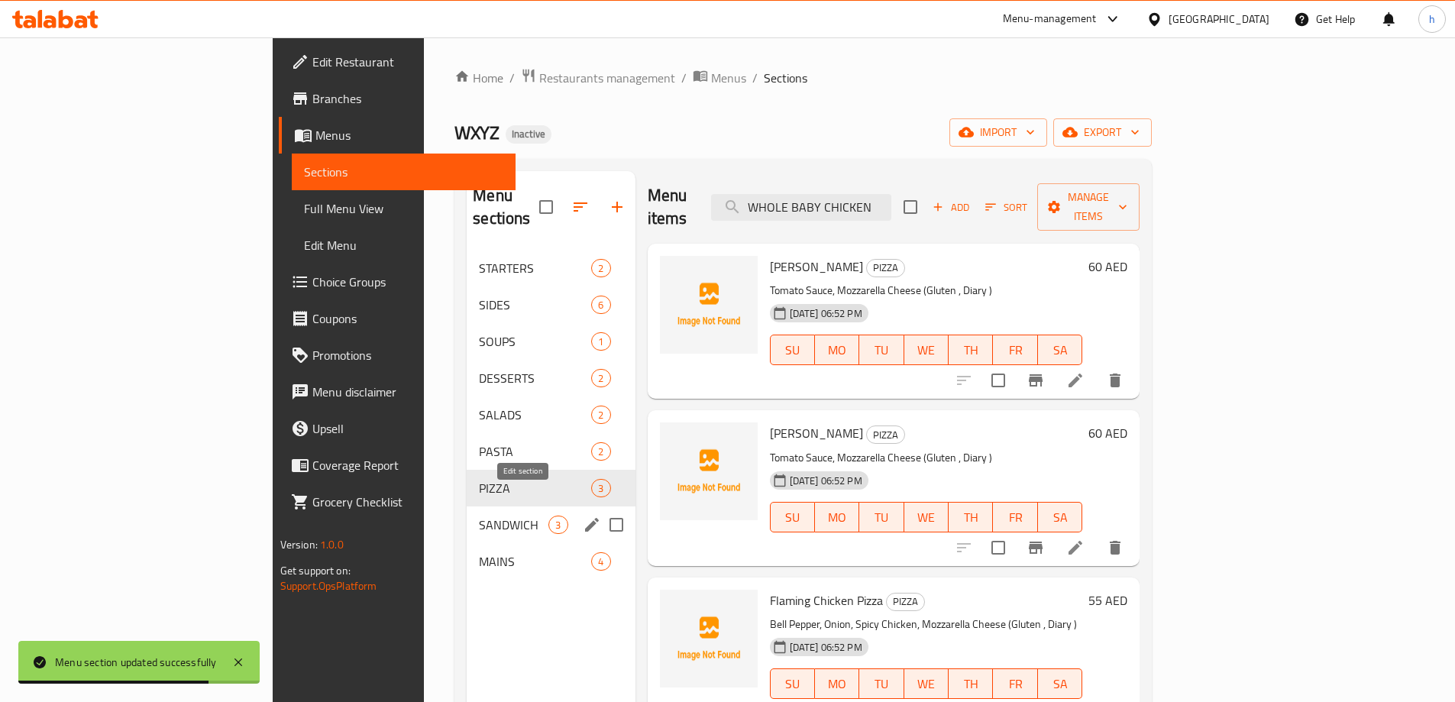
click at [583, 516] on icon "edit" at bounding box center [592, 525] width 18 height 18
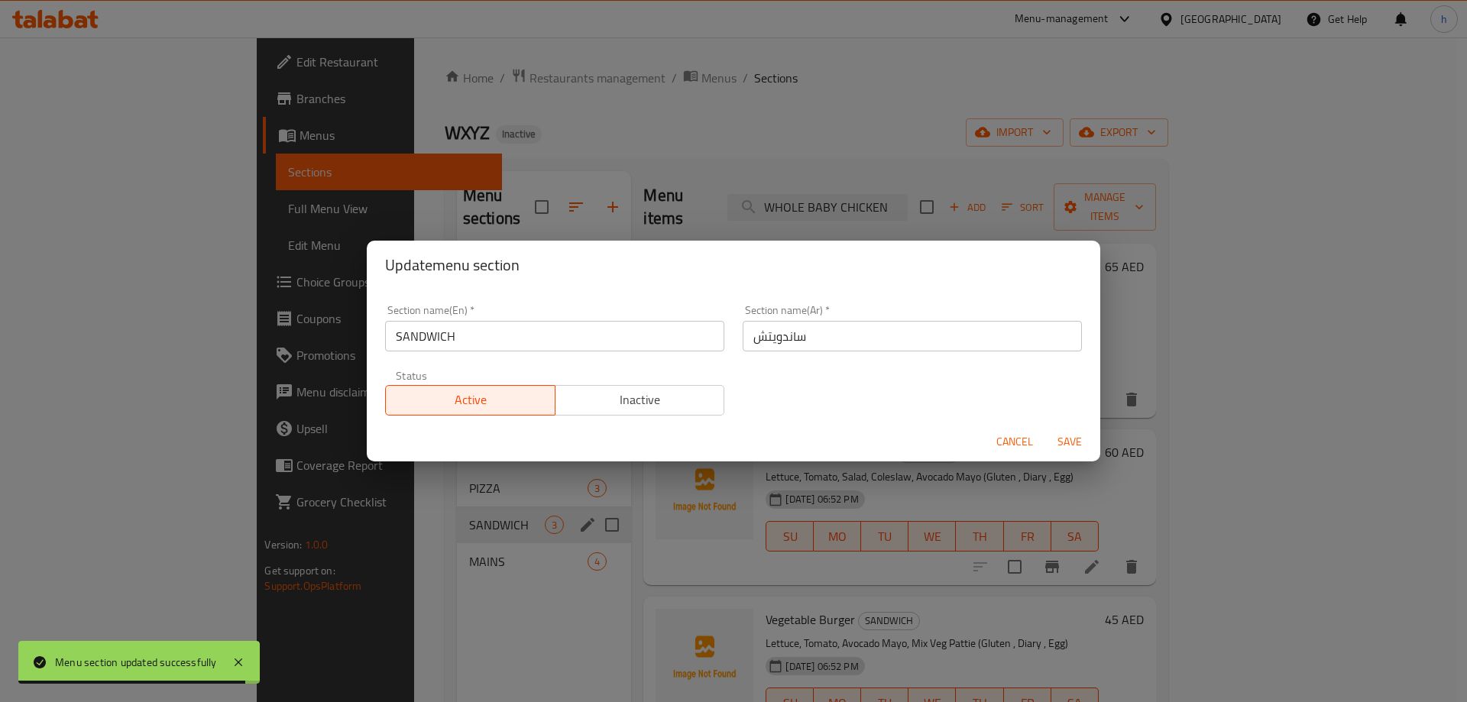
click at [1022, 442] on span "Cancel" at bounding box center [1014, 441] width 37 height 19
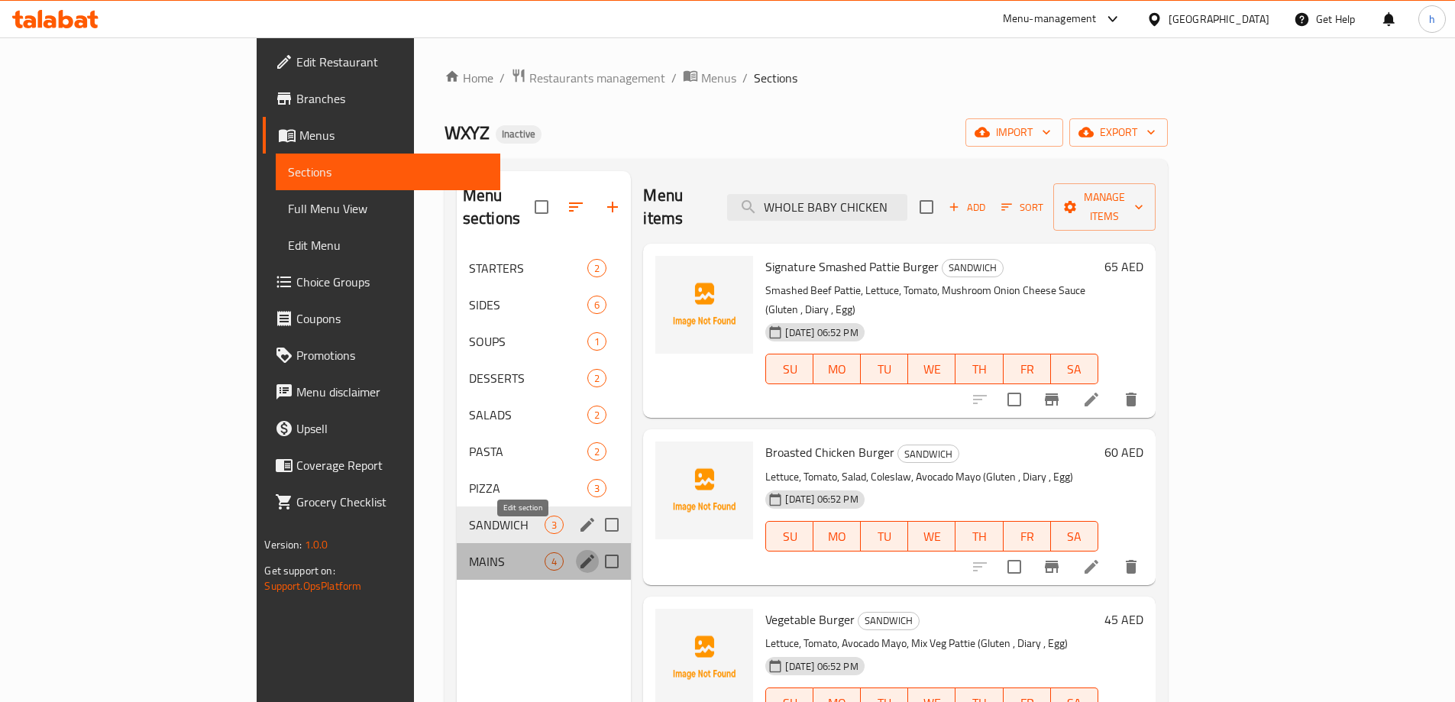
click at [578, 552] on icon "edit" at bounding box center [587, 561] width 18 height 18
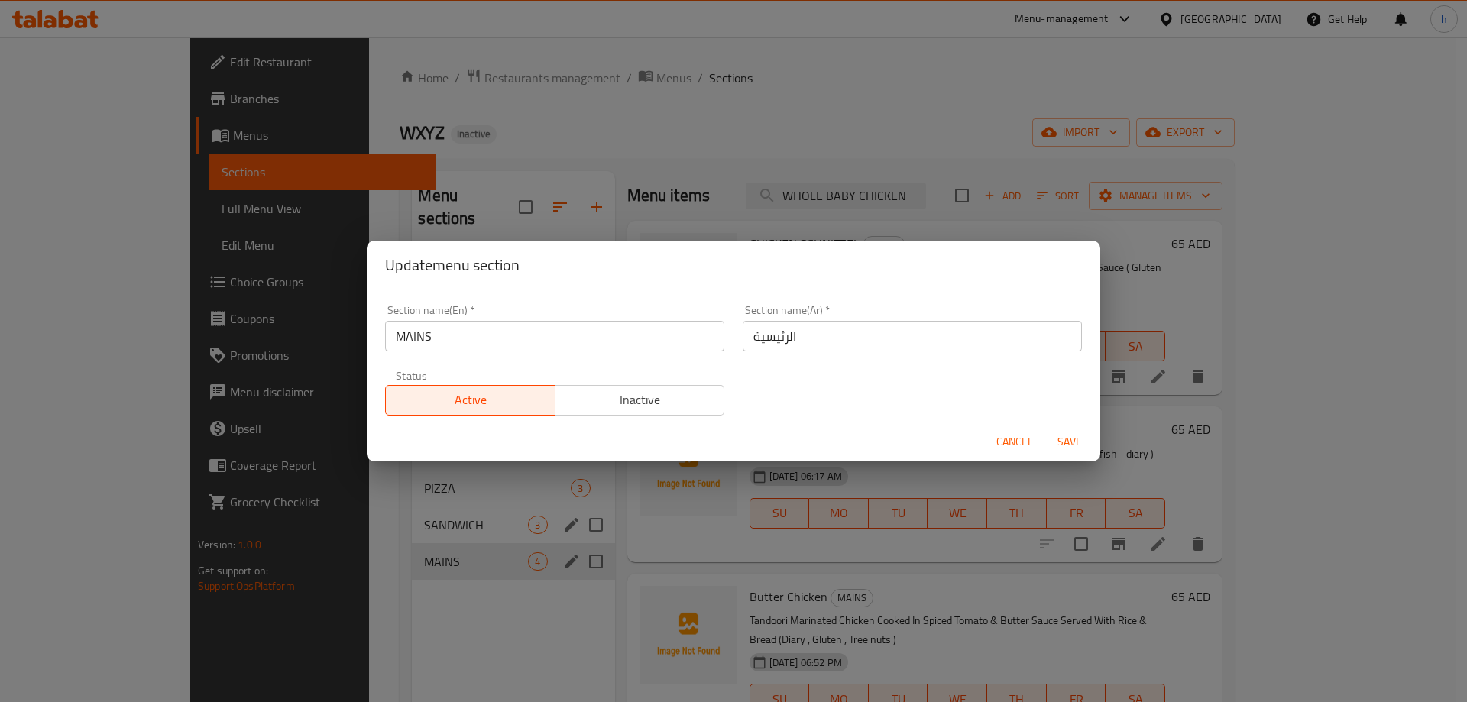
click at [1000, 438] on span "Cancel" at bounding box center [1014, 441] width 37 height 19
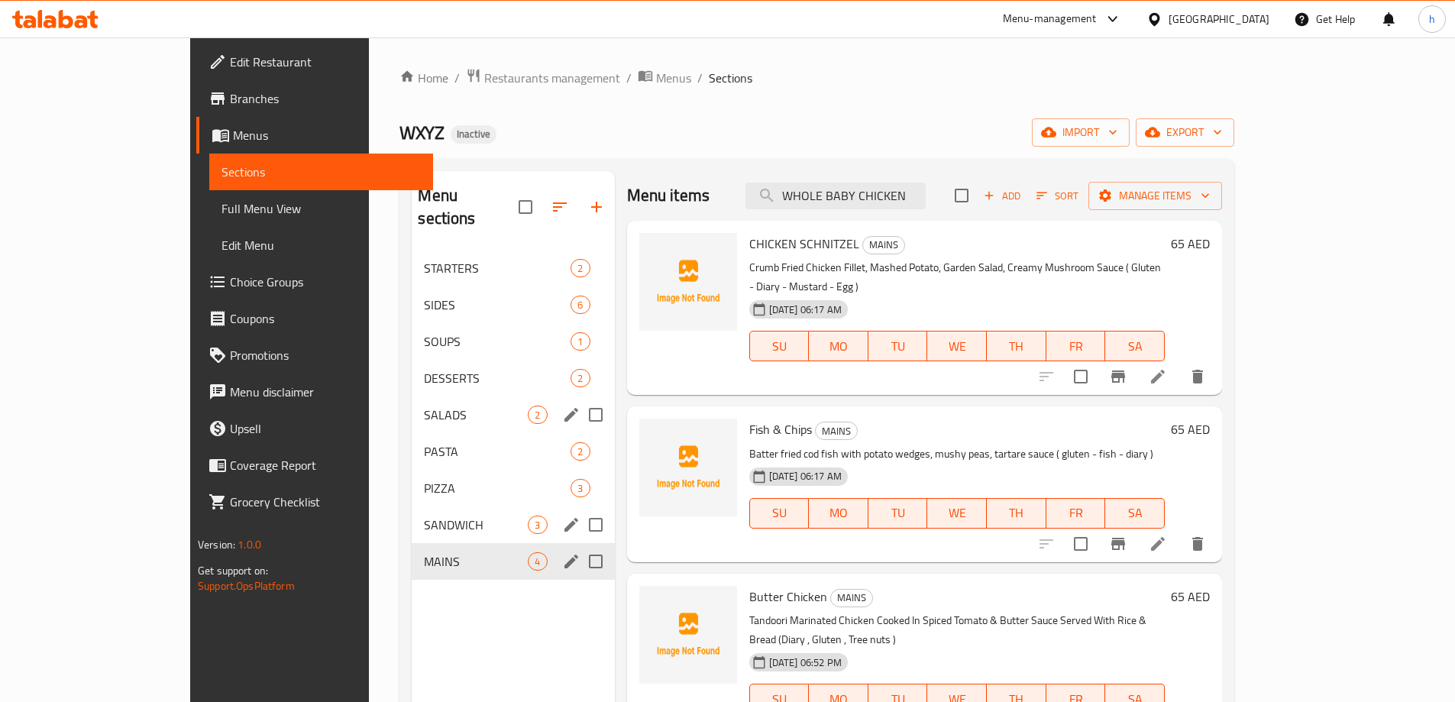
click at [565, 408] on icon "edit" at bounding box center [572, 415] width 14 height 14
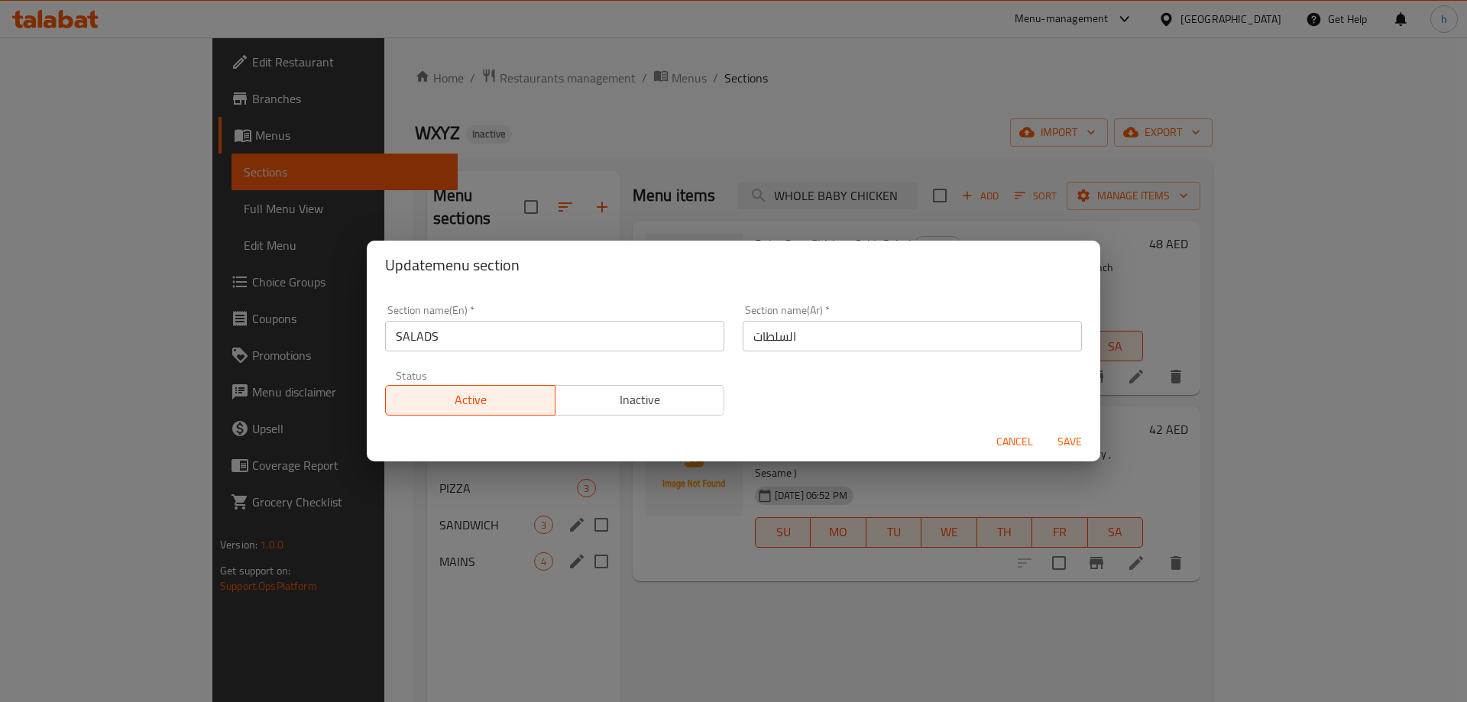
click at [995, 442] on button "Cancel" at bounding box center [1014, 442] width 49 height 28
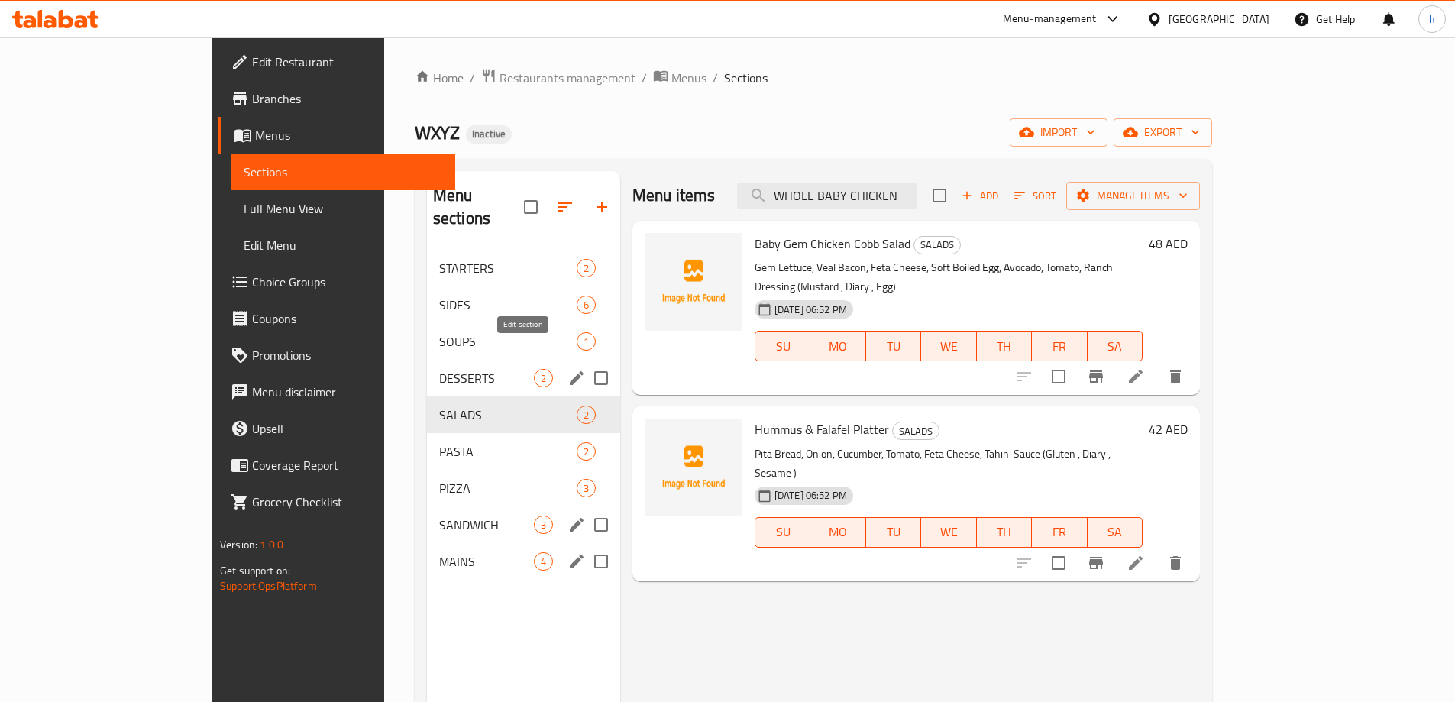
click at [568, 369] on icon "edit" at bounding box center [577, 378] width 18 height 18
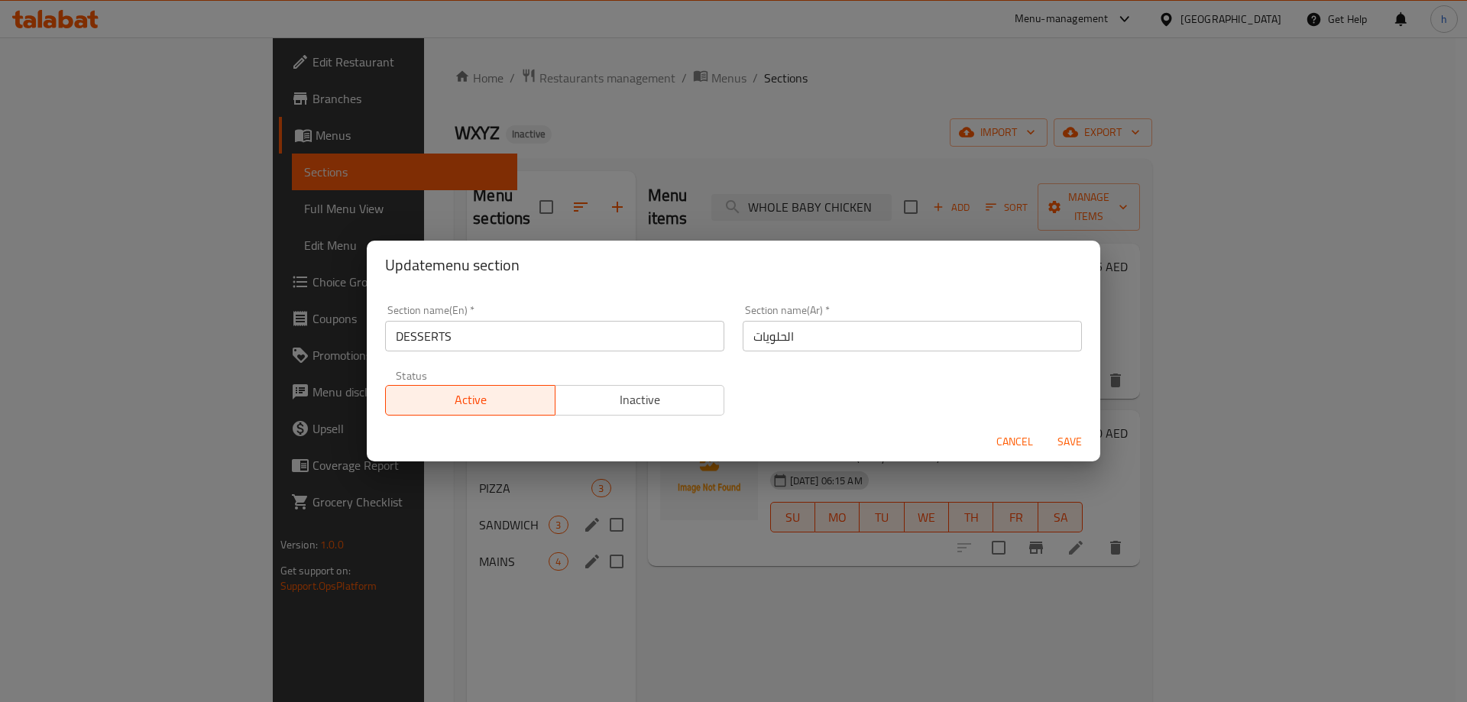
click at [998, 443] on span "Cancel" at bounding box center [1014, 441] width 37 height 19
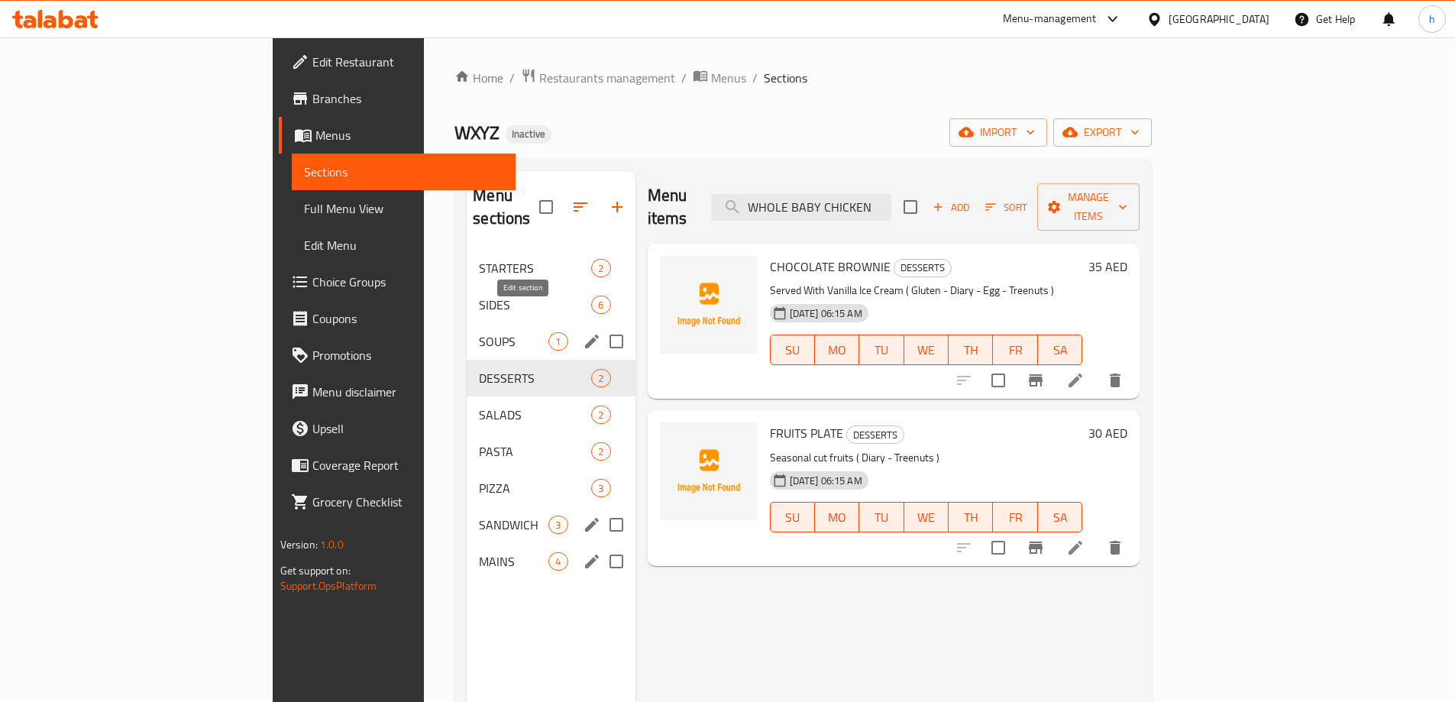
click at [583, 332] on icon "edit" at bounding box center [592, 341] width 18 height 18
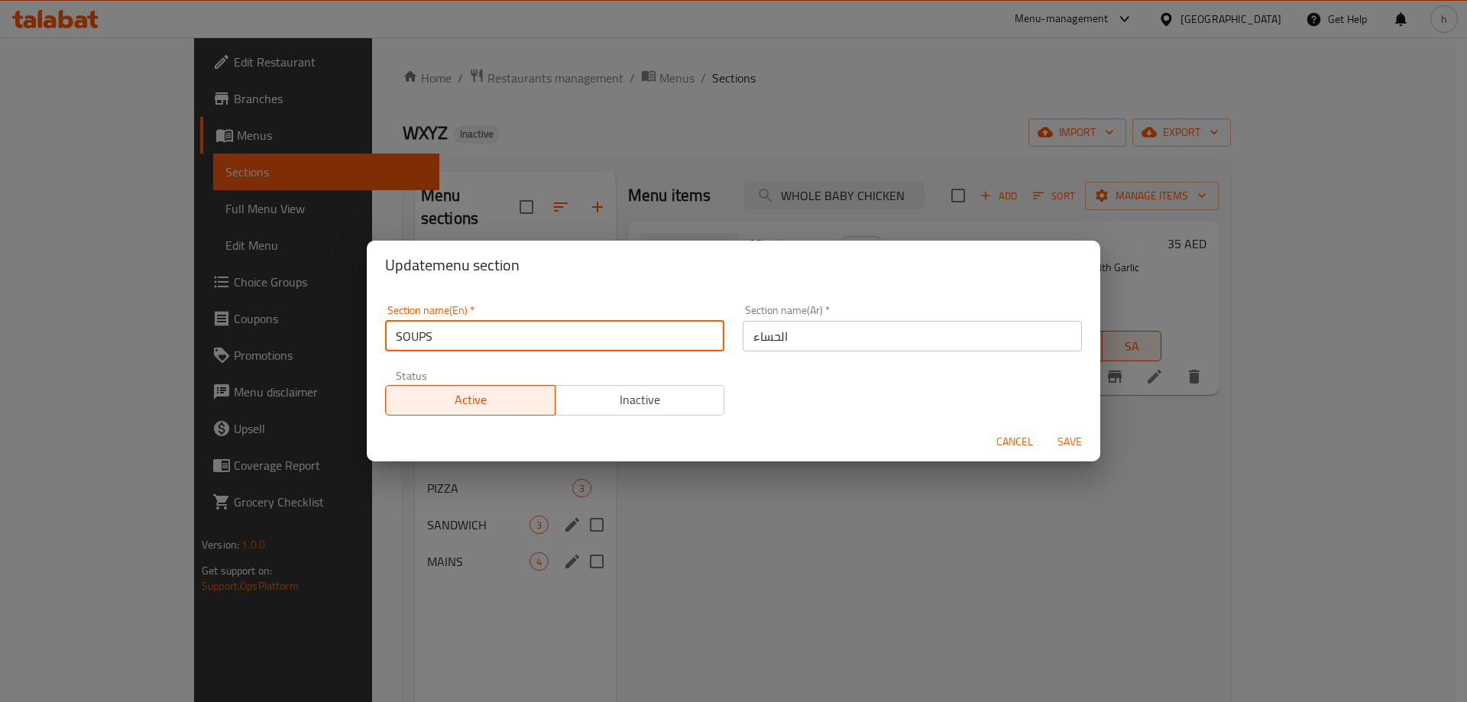
drag, startPoint x: 445, startPoint y: 332, endPoint x: 381, endPoint y: 337, distance: 63.6
click at [381, 337] on div "Section name(En)   * SOUPS Section name(En) *" at bounding box center [555, 328] width 358 height 65
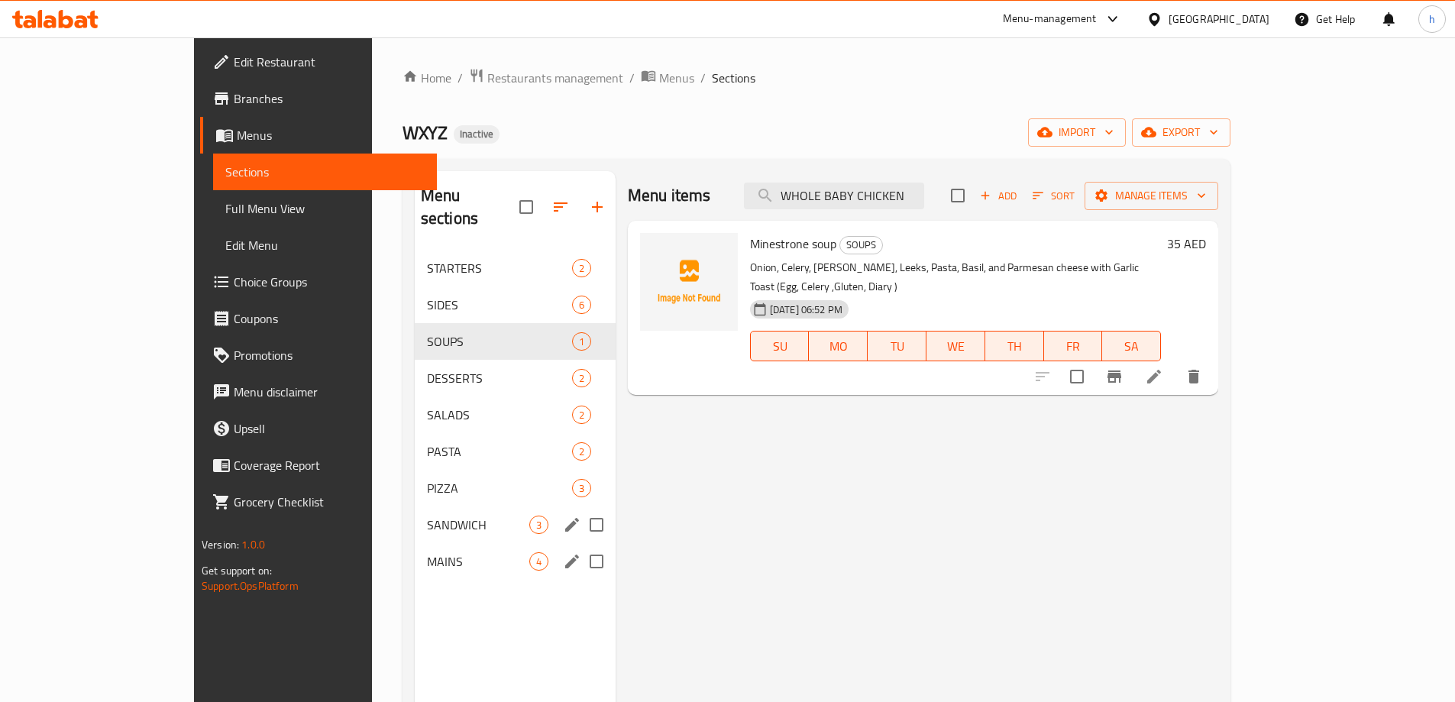
click at [695, 498] on div "Menu items WHOLE BABY CHICKEN Add Sort Manage items Minestrone soup SOUPS Onion…" at bounding box center [917, 522] width 603 height 702
click at [465, 638] on div "Menu sections STARTERS 2 SIDES 6 SOUPS 1 DESSERTS 2 SALADS 2 PASTA 2 PIZZA 3 SA…" at bounding box center [515, 522] width 201 height 702
click at [563, 296] on icon "edit" at bounding box center [572, 305] width 18 height 18
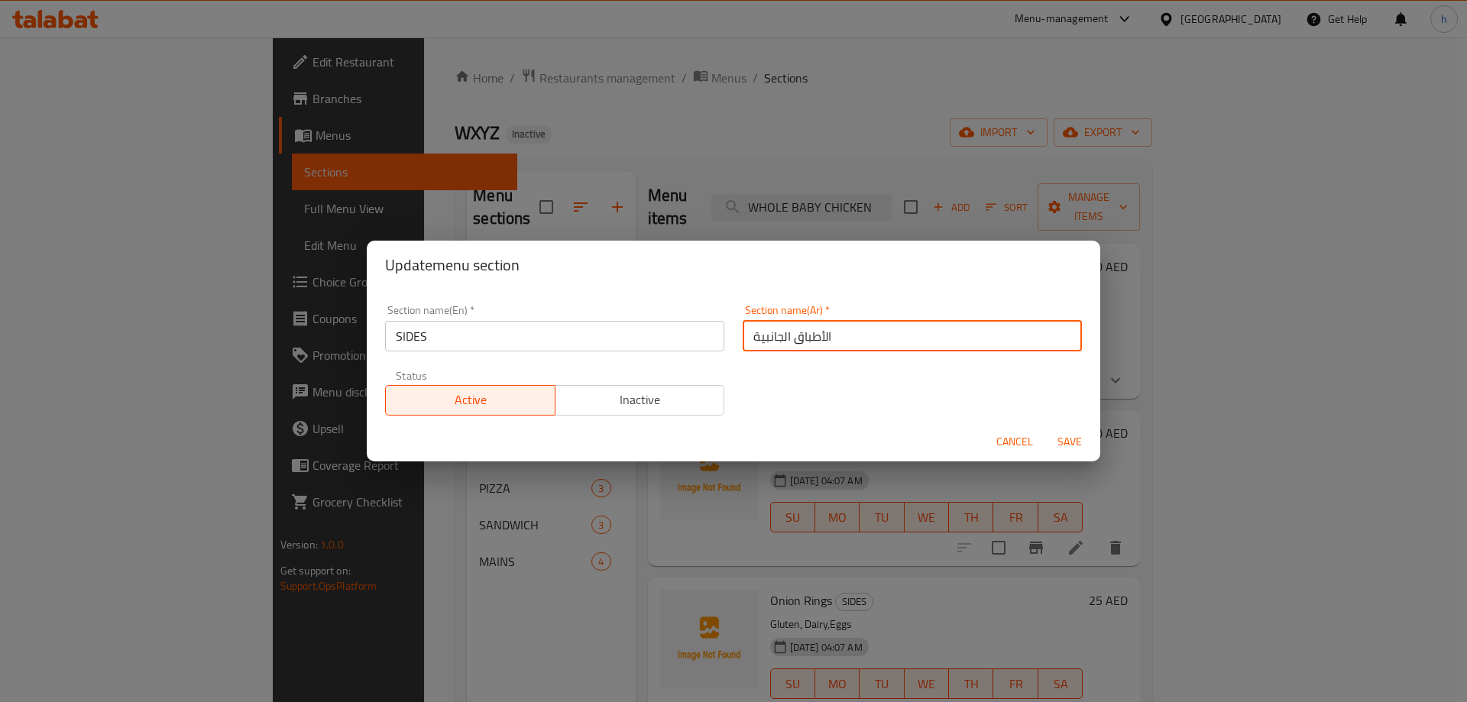
drag, startPoint x: 784, startPoint y: 339, endPoint x: 869, endPoint y: 332, distance: 85.1
click at [869, 332] on input "الأطباق الجانبية" at bounding box center [912, 336] width 339 height 31
type input "الجانبية"
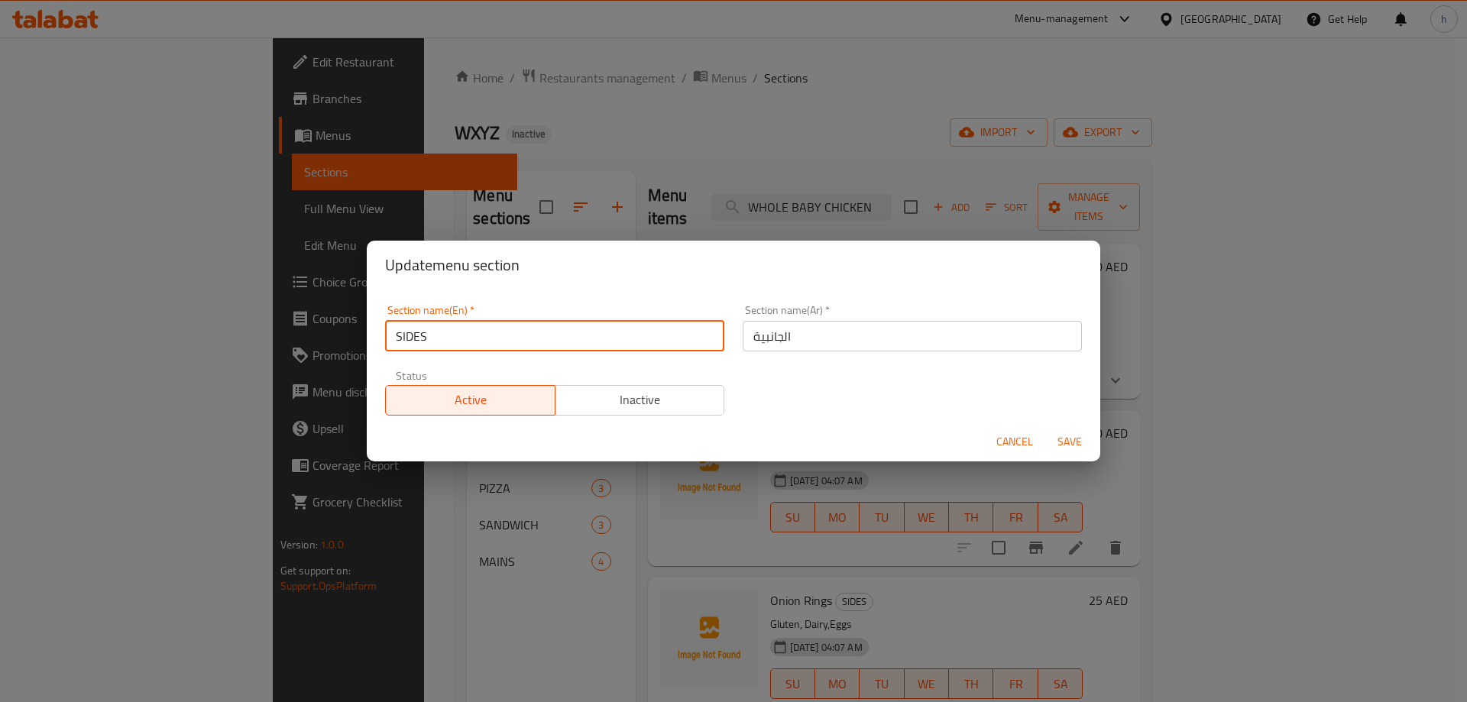
drag, startPoint x: 437, startPoint y: 339, endPoint x: 383, endPoint y: 345, distance: 53.7
click at [383, 345] on div "Section name(En)   * SIDES Section name(En) *" at bounding box center [555, 328] width 358 height 65
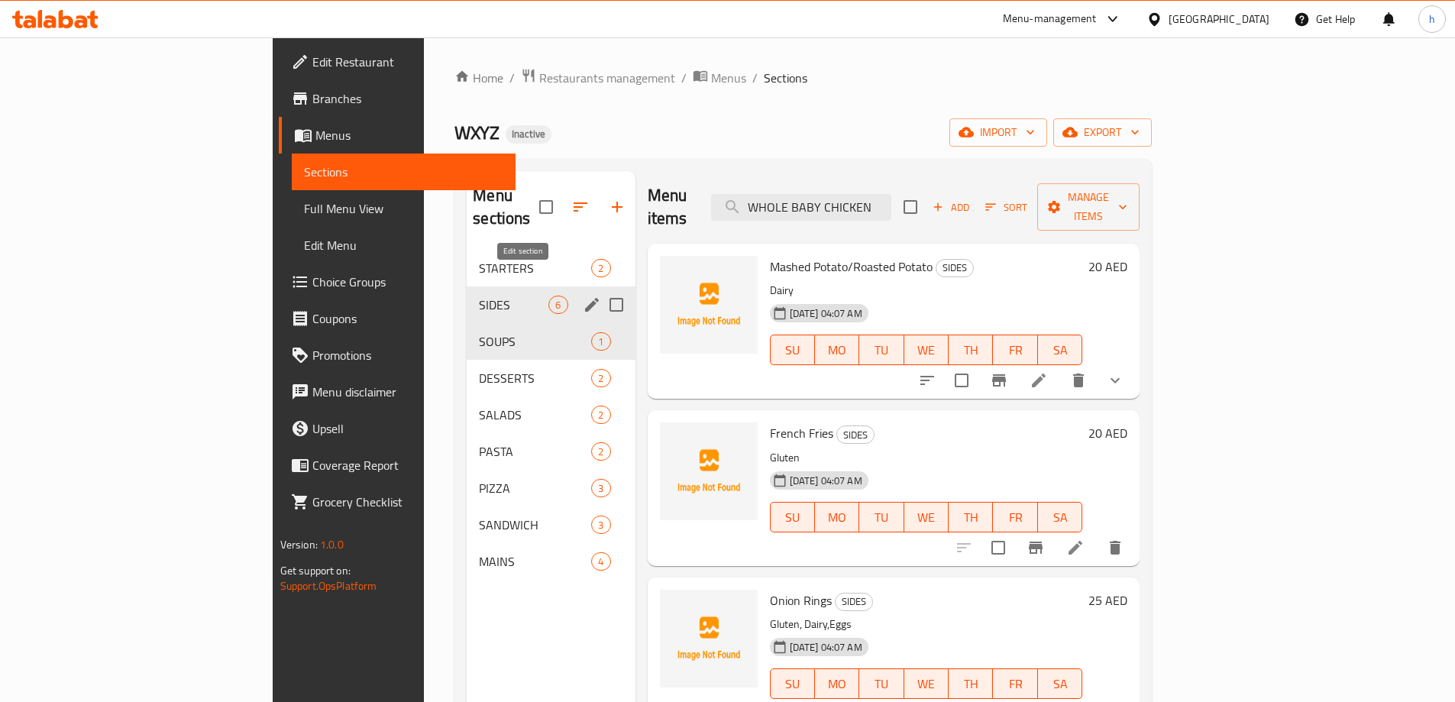
click at [583, 296] on icon "edit" at bounding box center [592, 305] width 18 height 18
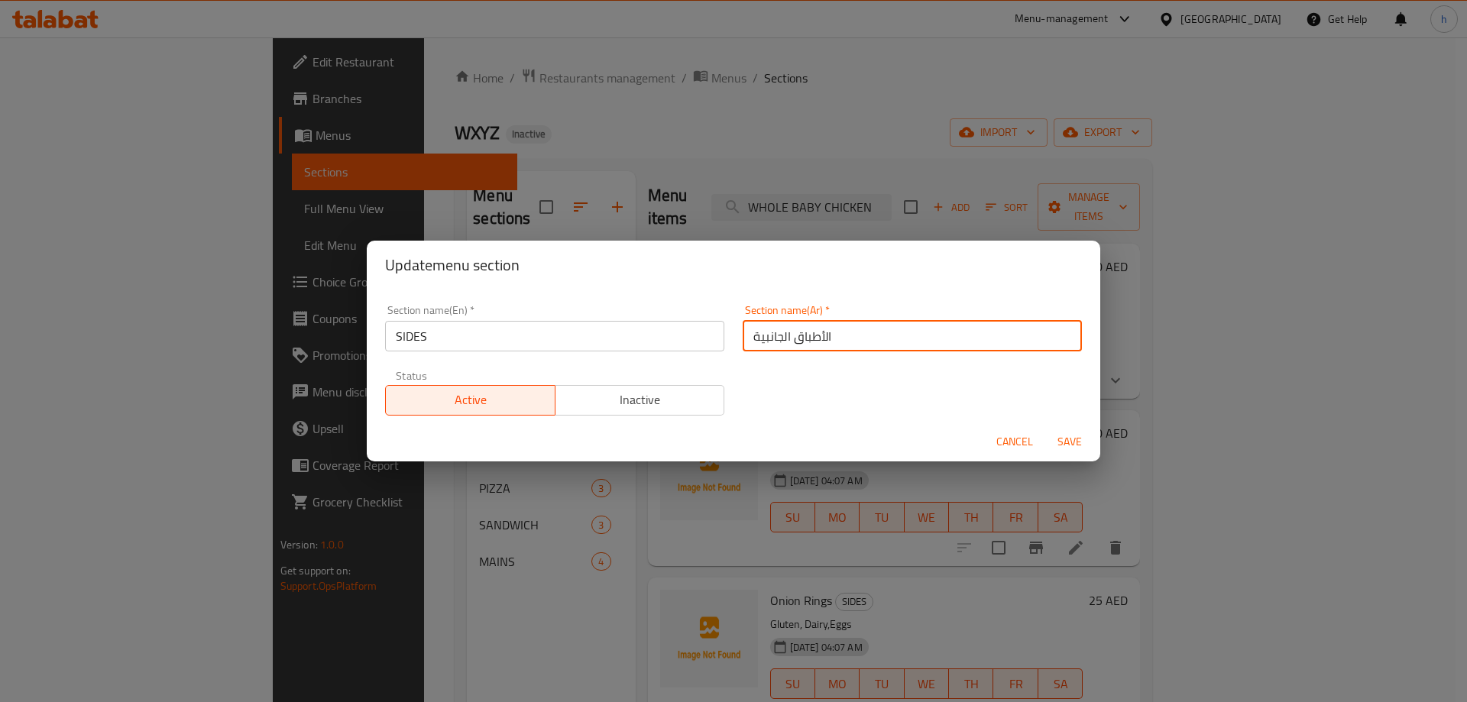
drag, startPoint x: 810, startPoint y: 345, endPoint x: 675, endPoint y: 363, distance: 135.6
click at [697, 362] on div "Section name(En)   * SIDES Section name(En) * Section name(Ar)   * الأطباق الجا…" at bounding box center [733, 360] width 715 height 129
type input "الجوانب"
click at [1068, 448] on span "Save" at bounding box center [1069, 441] width 37 height 19
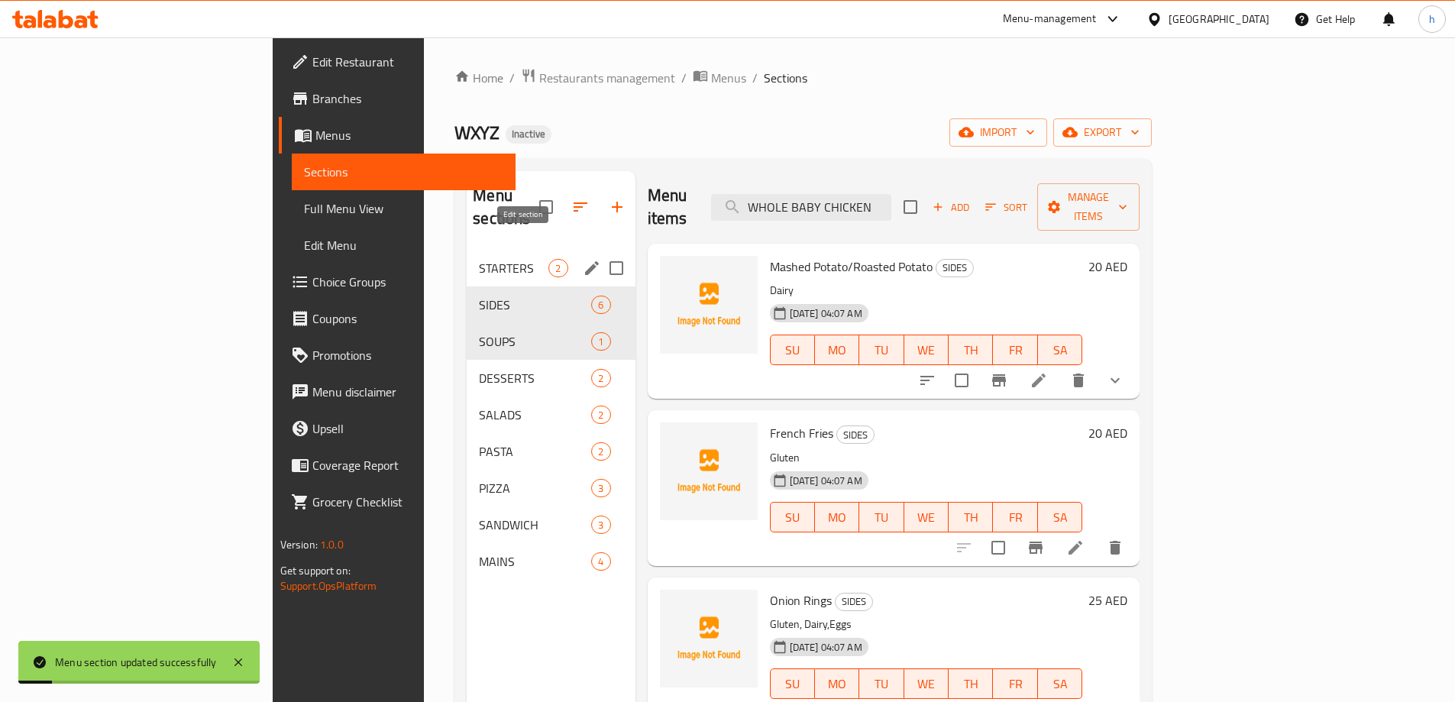
click at [585, 261] on icon "edit" at bounding box center [592, 268] width 14 height 14
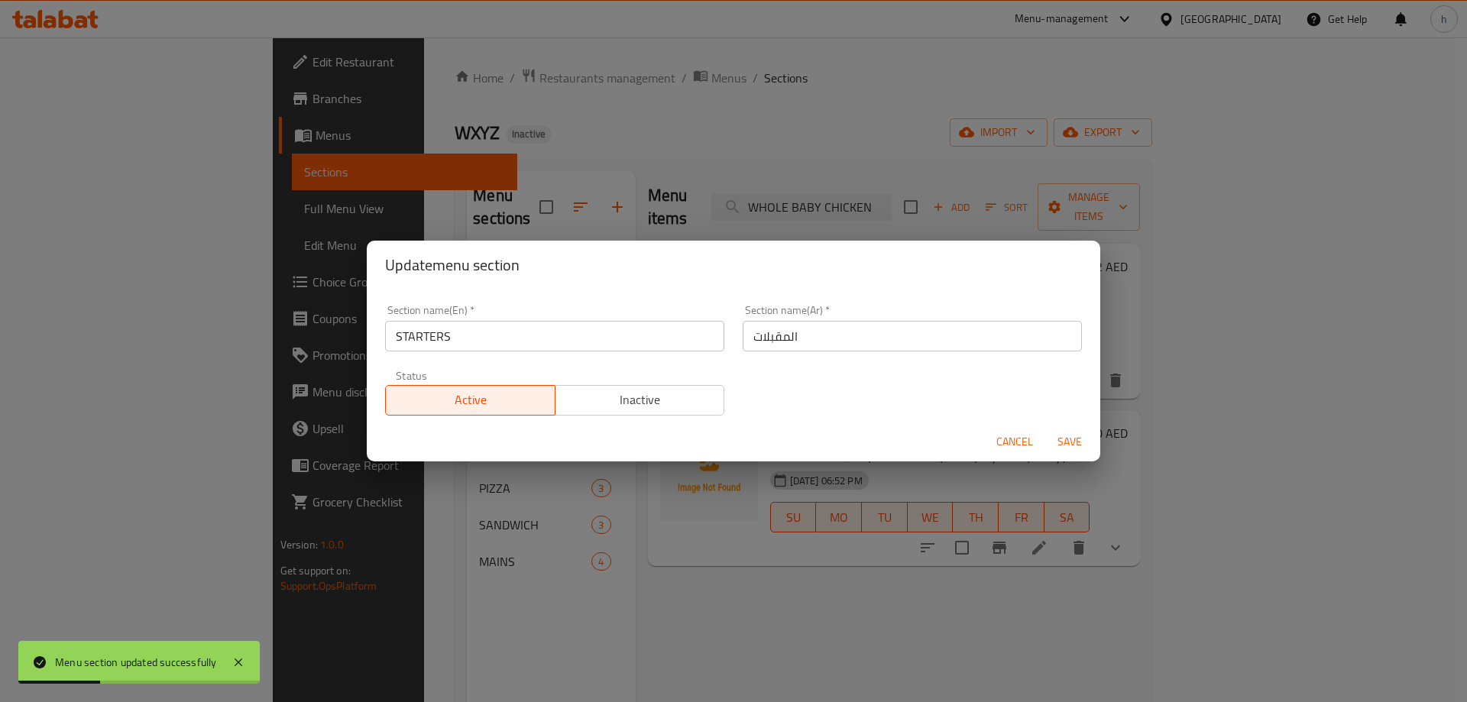
click at [1002, 438] on span "Cancel" at bounding box center [1014, 441] width 37 height 19
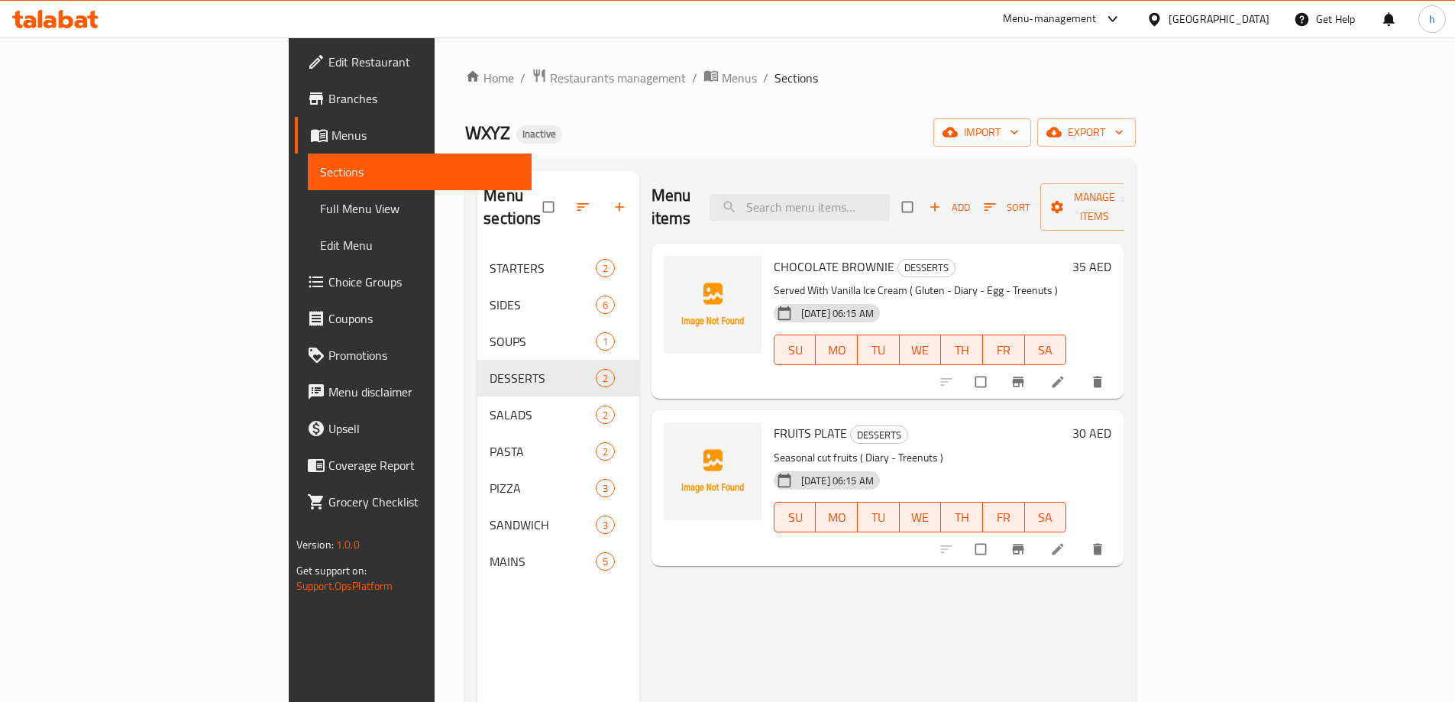
click at [320, 209] on span "Full Menu View" at bounding box center [419, 208] width 199 height 18
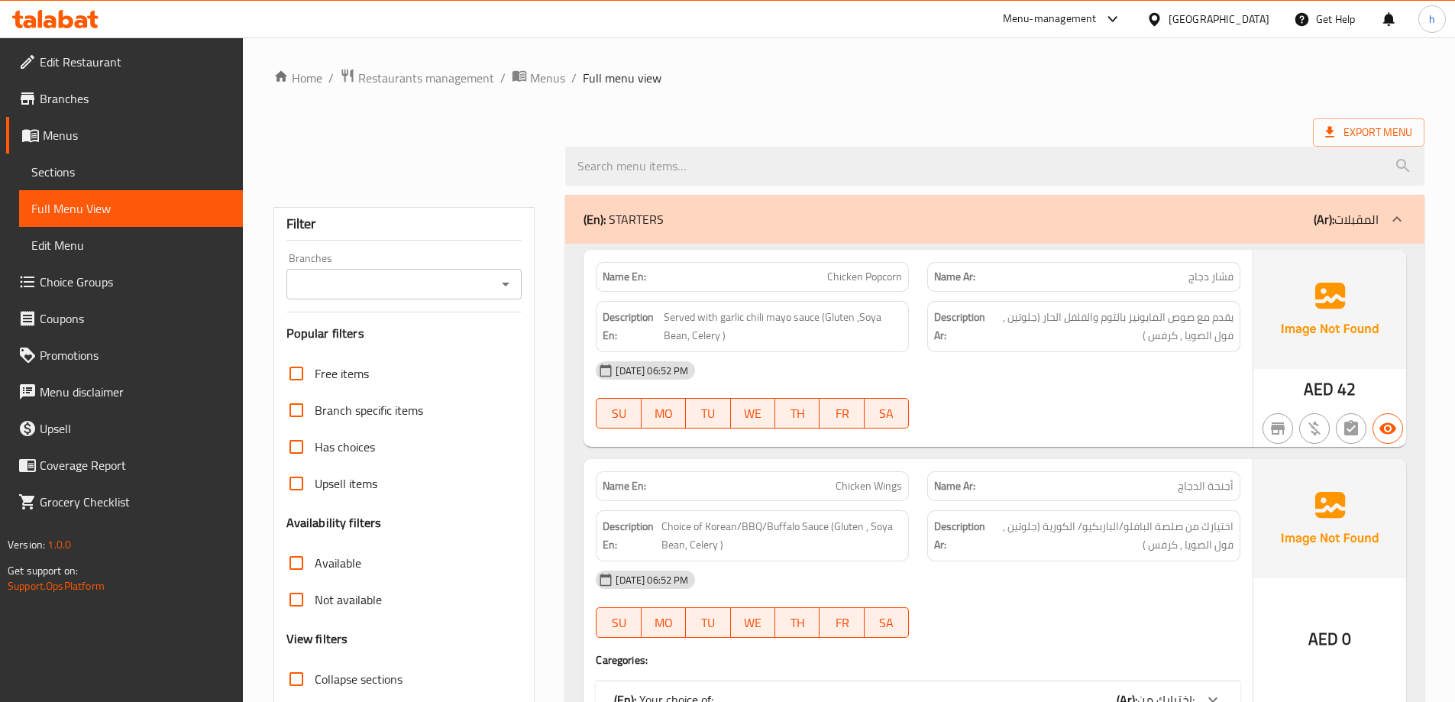
click at [1354, 214] on p "(Ar): المقبلات" at bounding box center [1346, 219] width 65 height 18
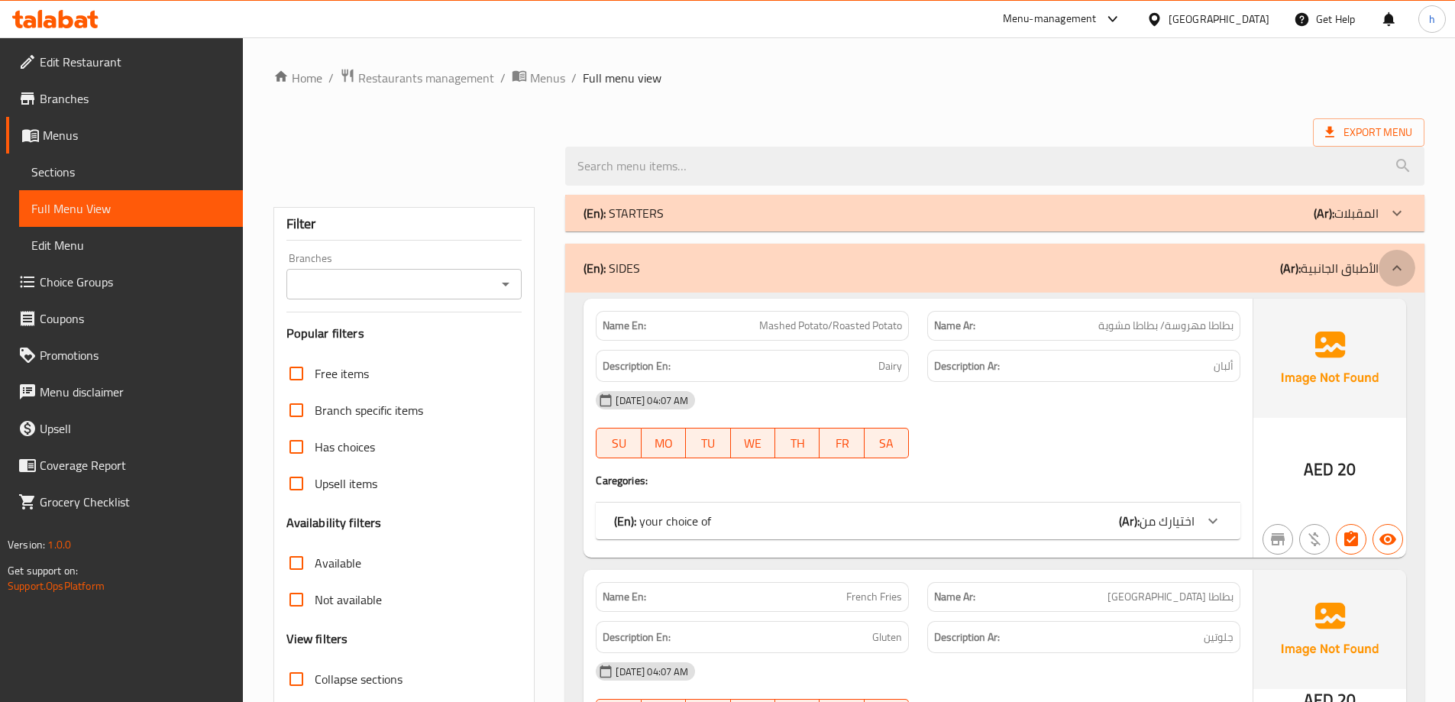
click at [1400, 266] on icon at bounding box center [1397, 268] width 18 height 18
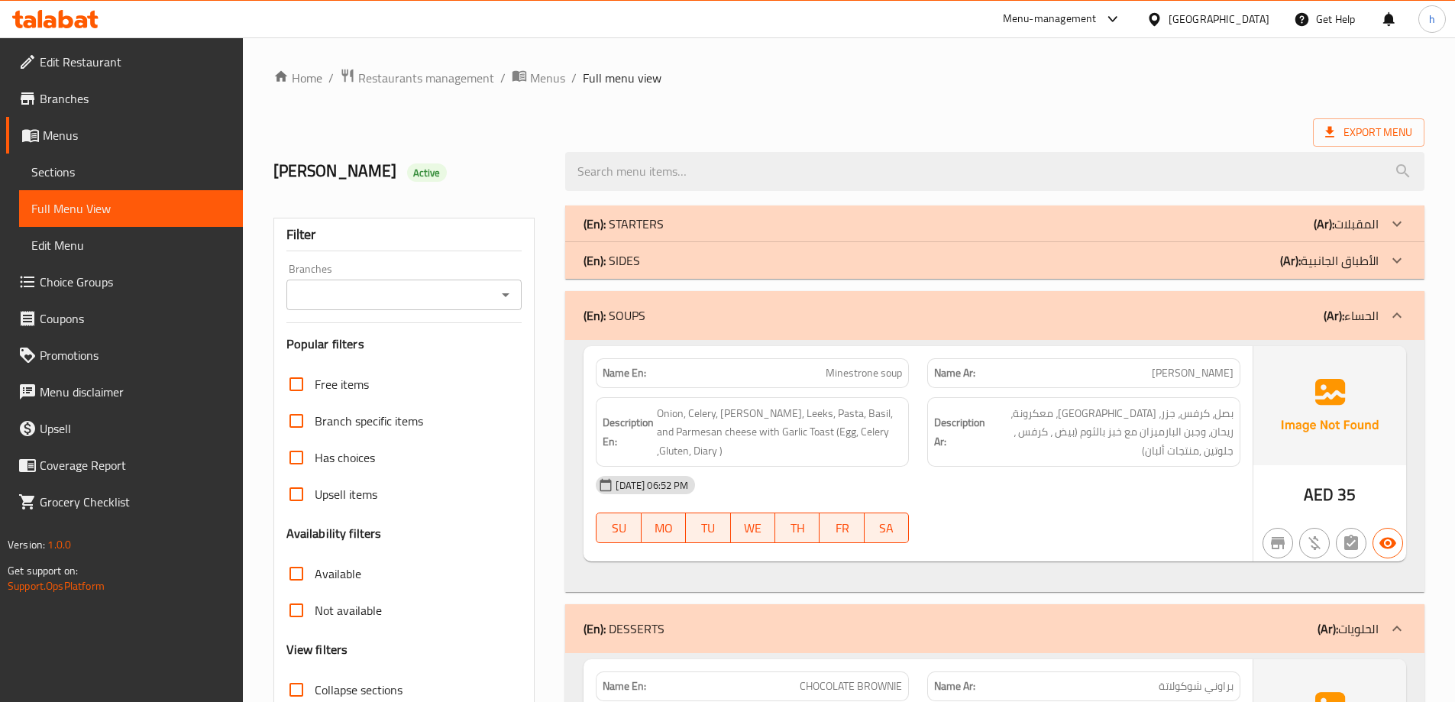
click at [1398, 309] on icon at bounding box center [1397, 315] width 18 height 18
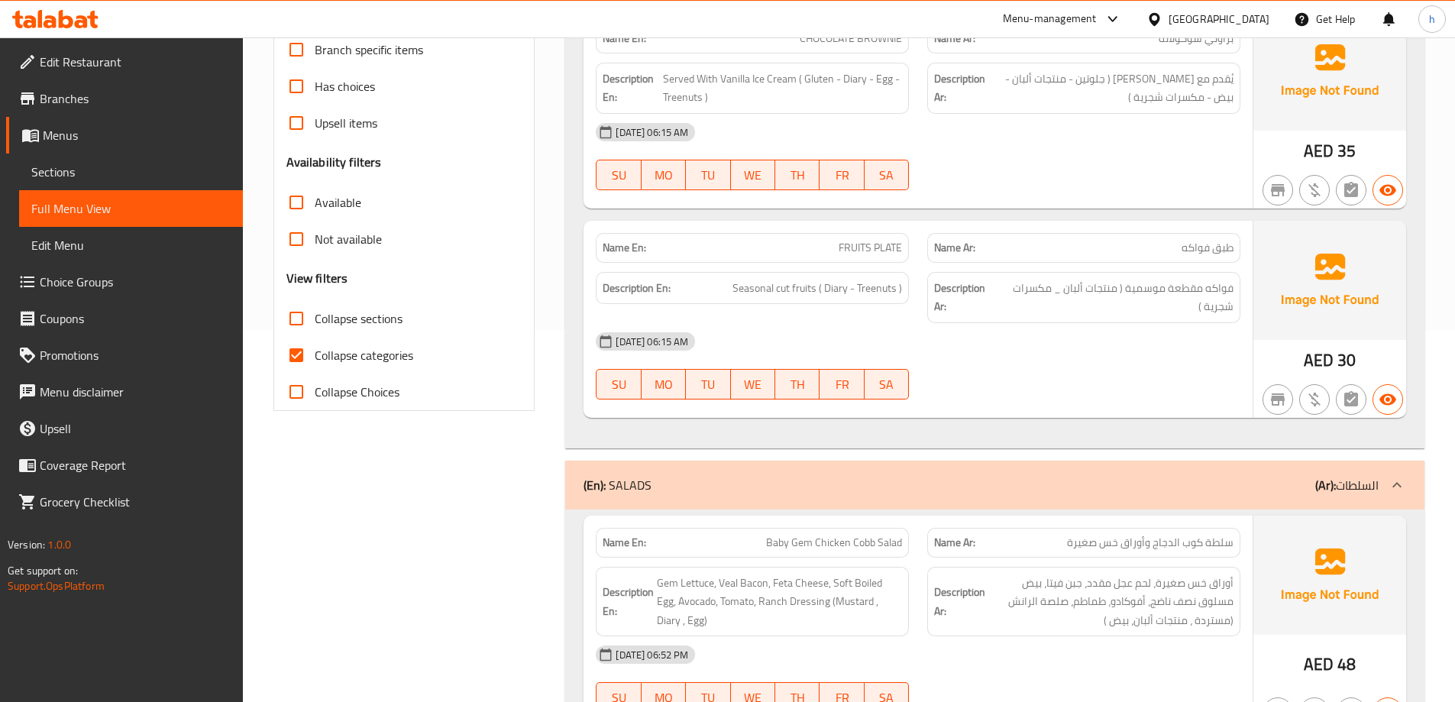
scroll to position [458, 0]
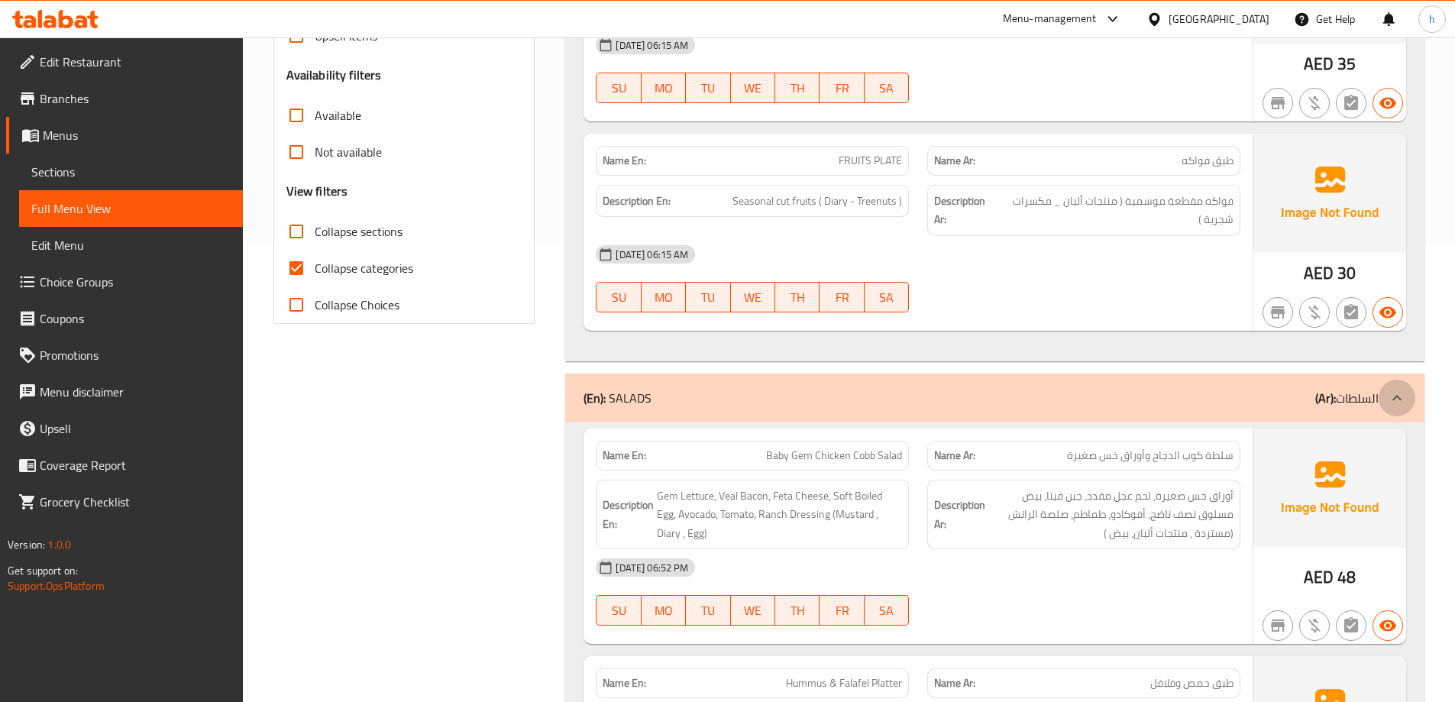
click at [1388, 398] on icon at bounding box center [1397, 398] width 18 height 18
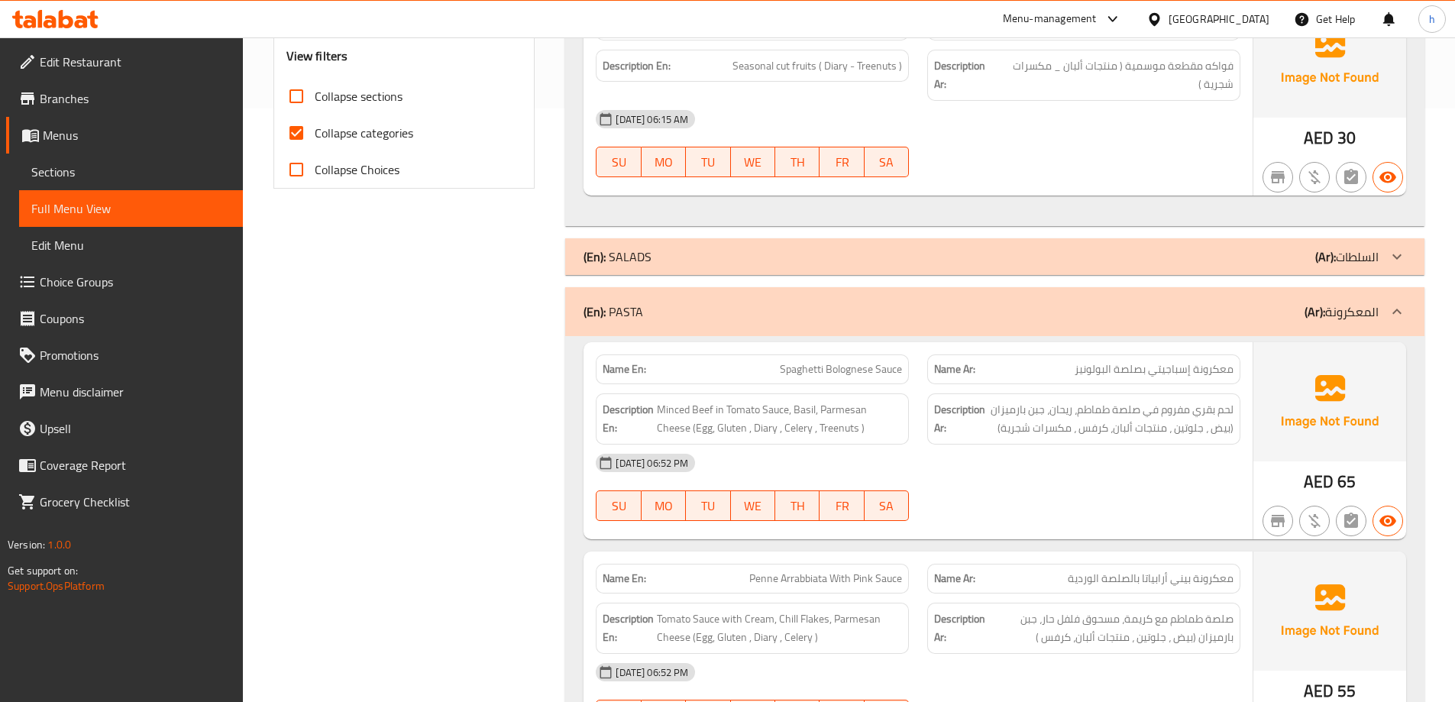
scroll to position [611, 0]
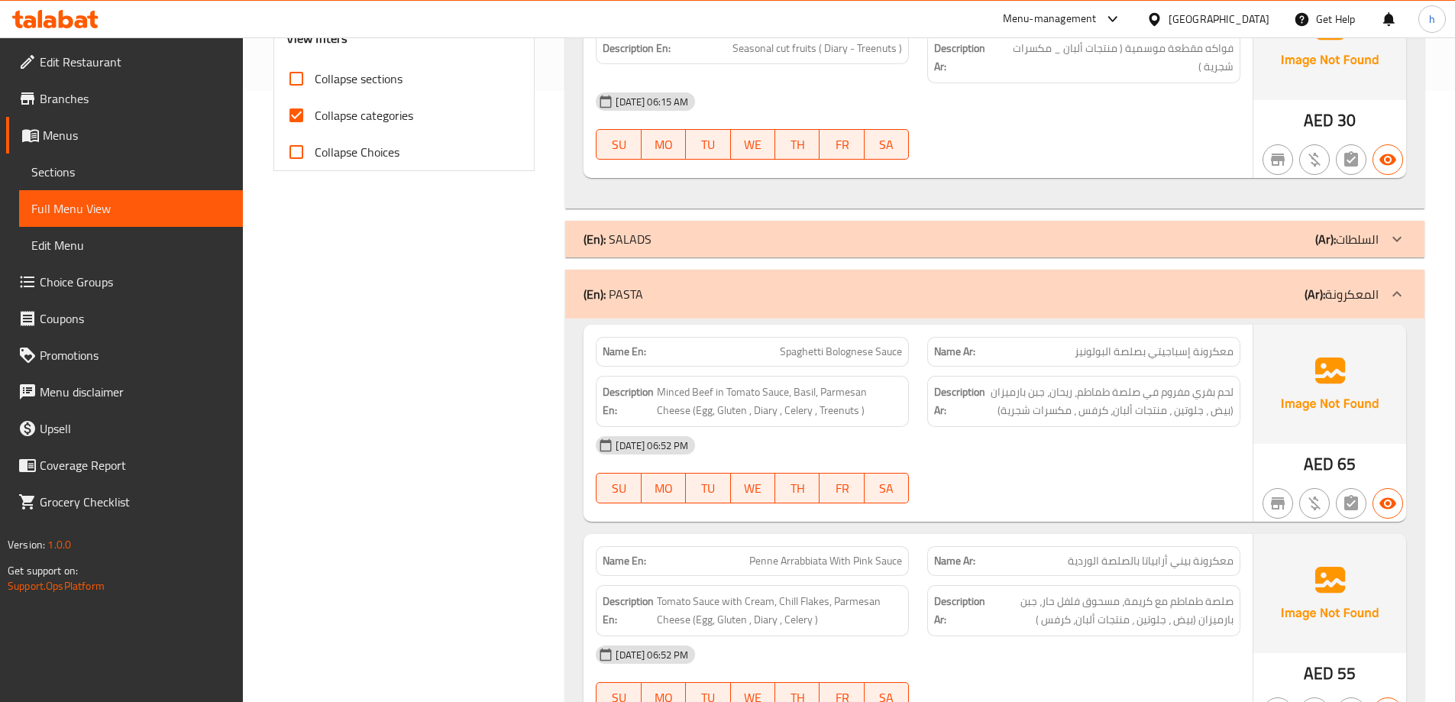
click at [1394, 302] on icon at bounding box center [1397, 294] width 18 height 18
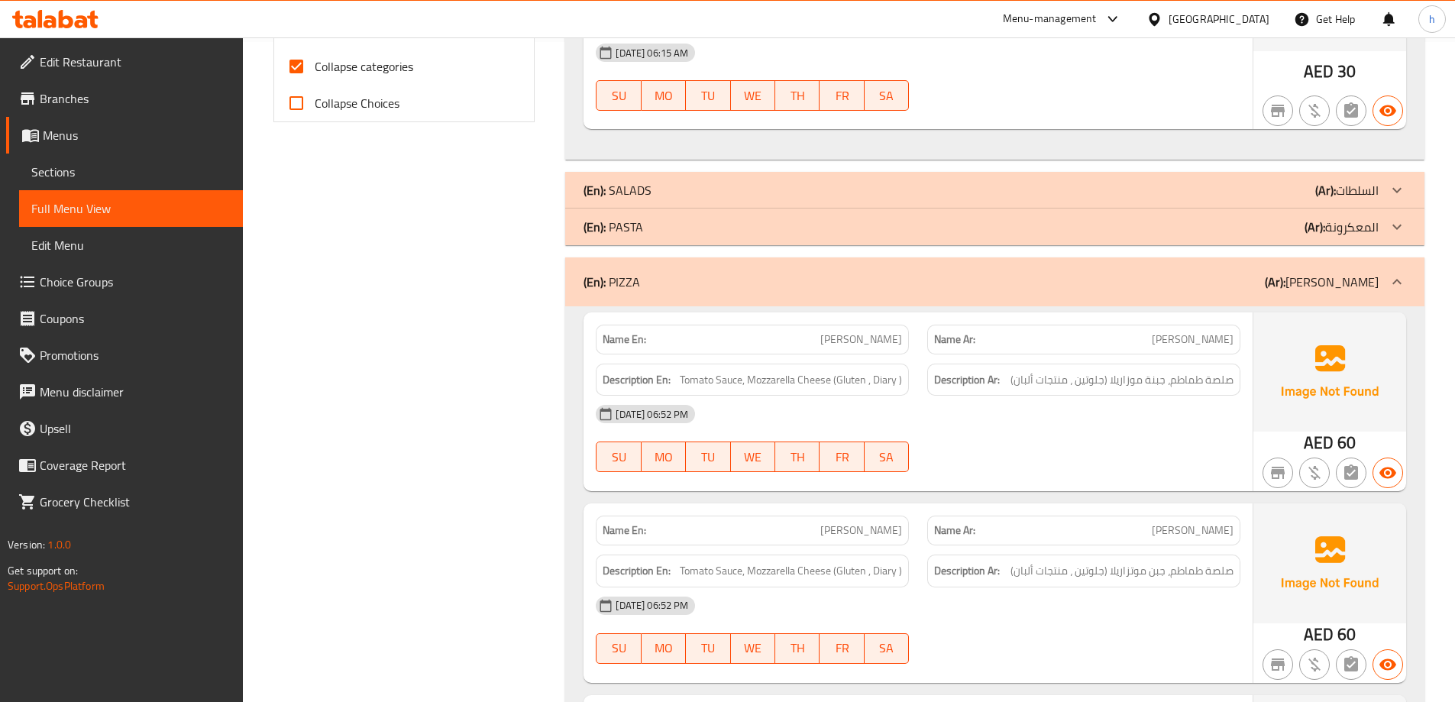
scroll to position [688, 0]
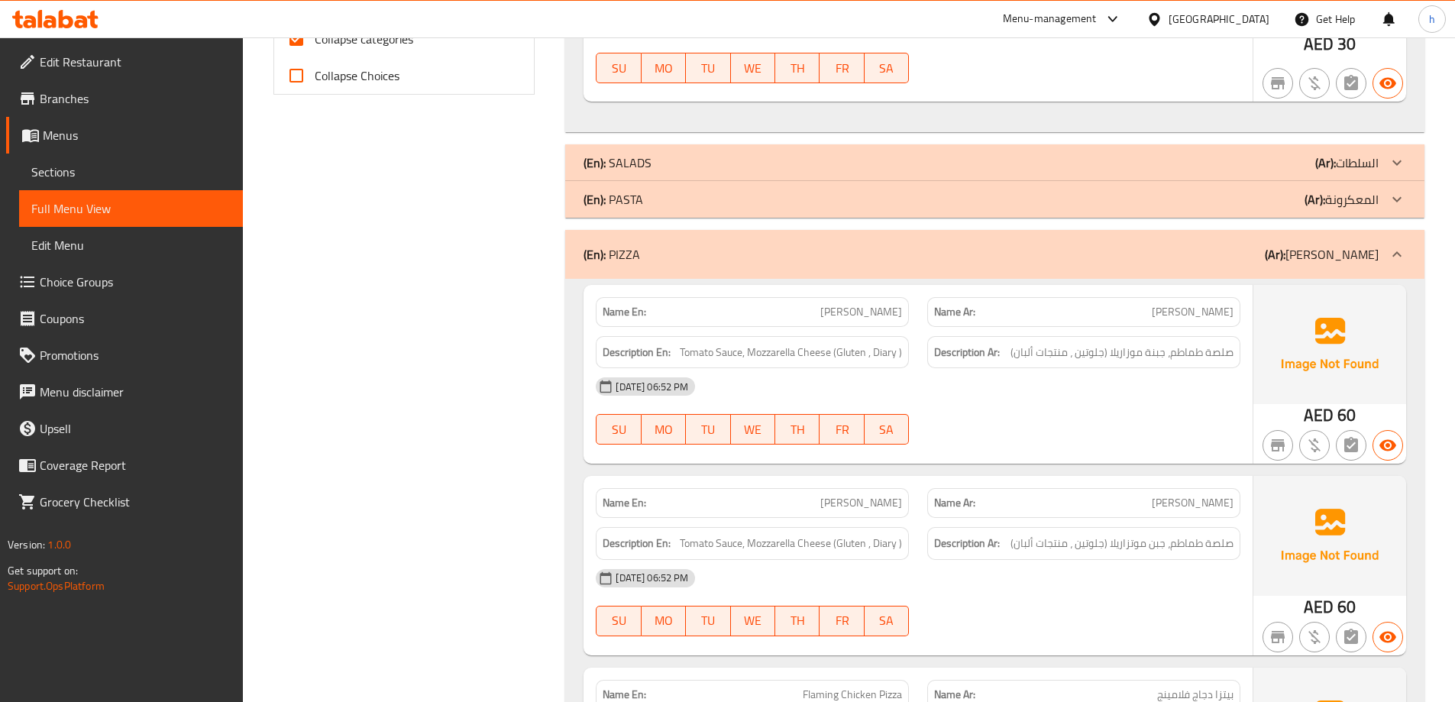
click at [1387, 246] on div at bounding box center [1397, 254] width 37 height 37
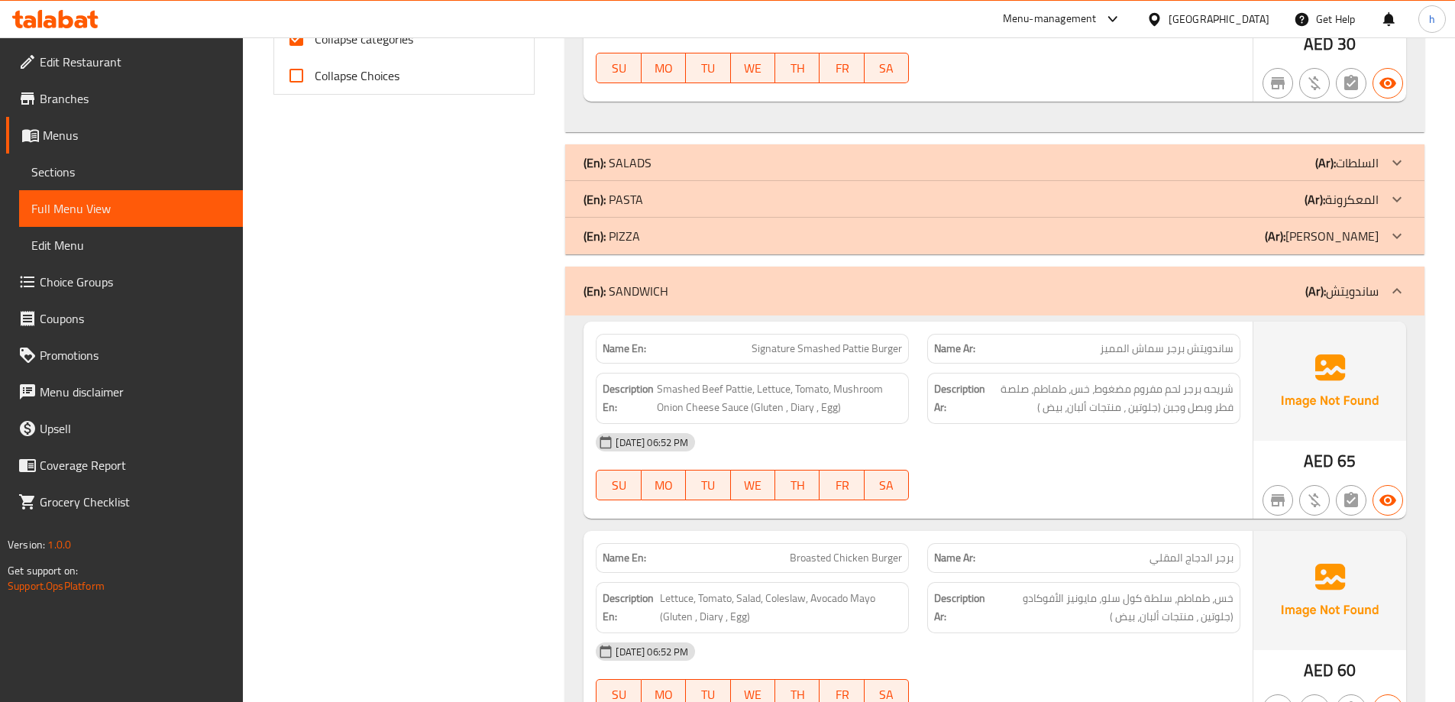
scroll to position [764, 0]
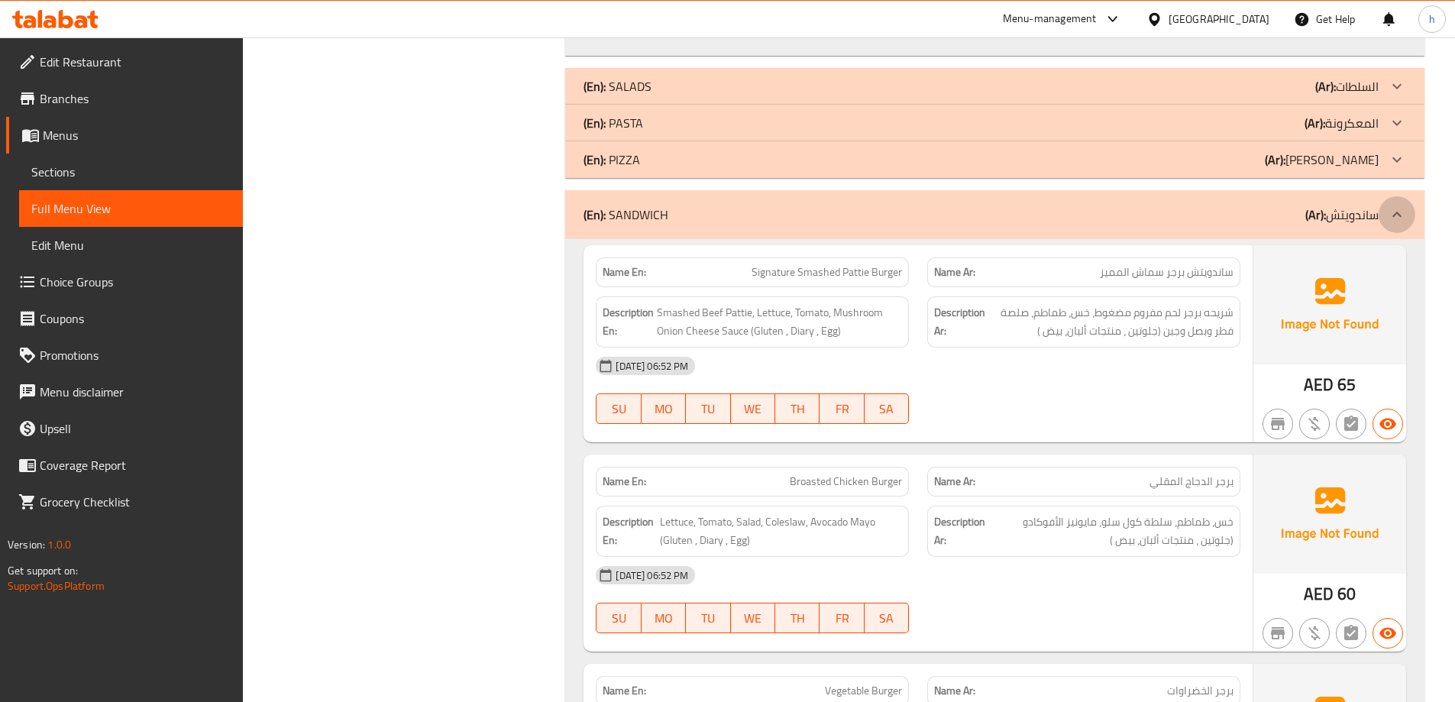
click at [1400, 204] on div at bounding box center [1397, 214] width 37 height 37
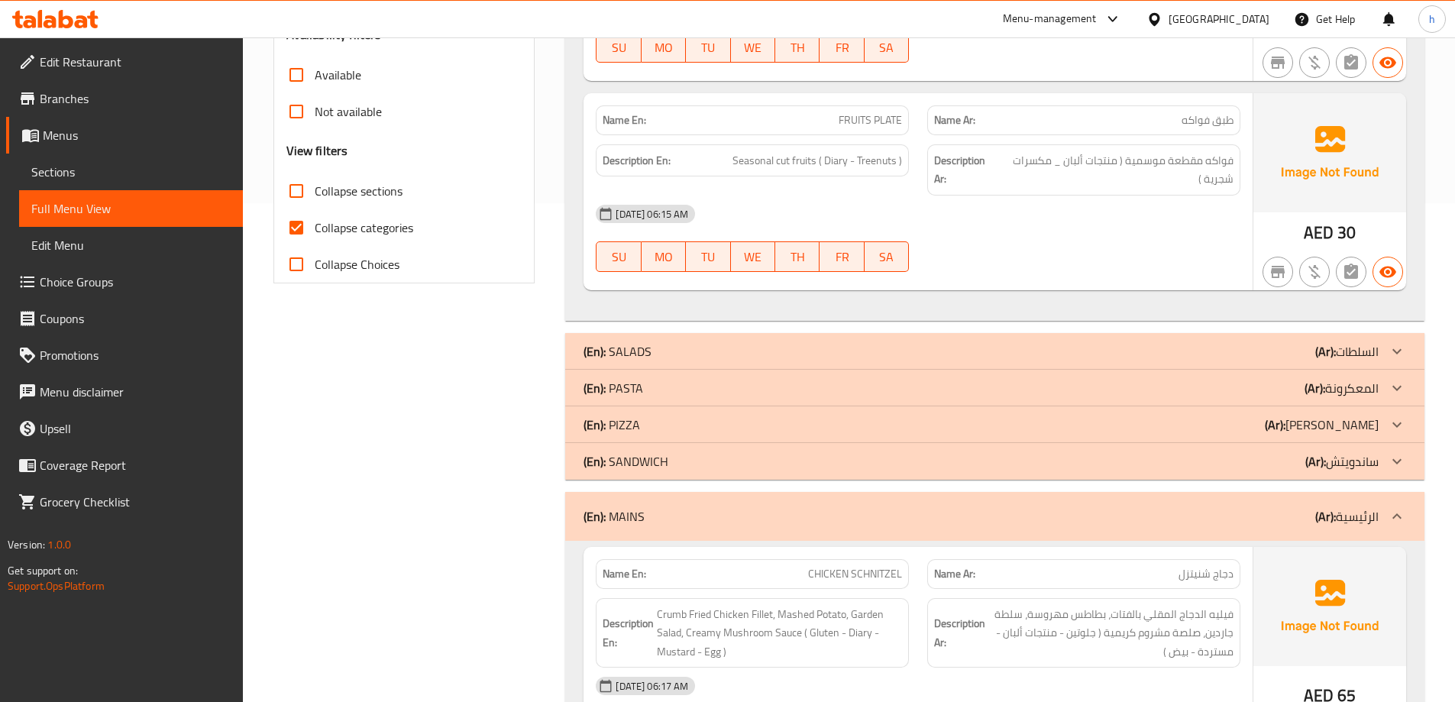
scroll to position [44, 0]
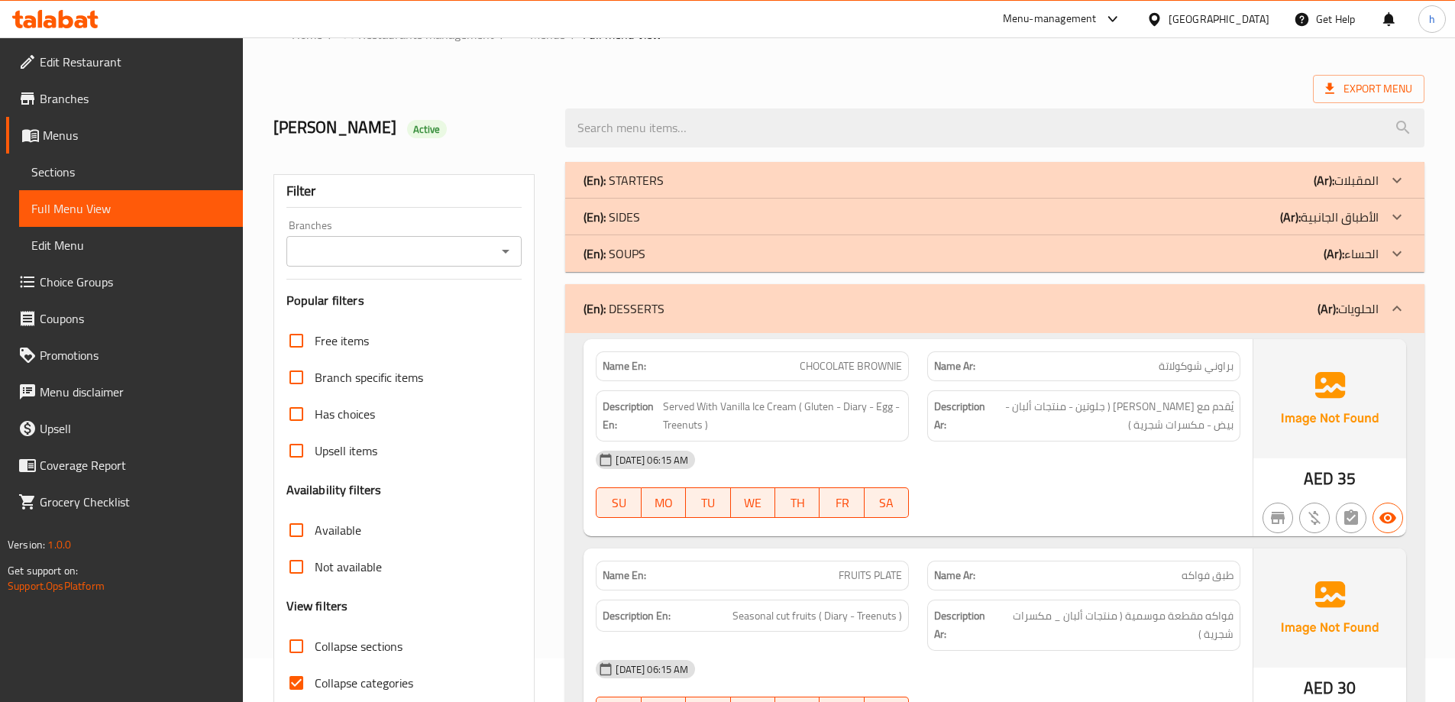
click at [1067, 300] on div "(En): DESSERTS (Ar): الحلويات" at bounding box center [981, 308] width 795 height 18
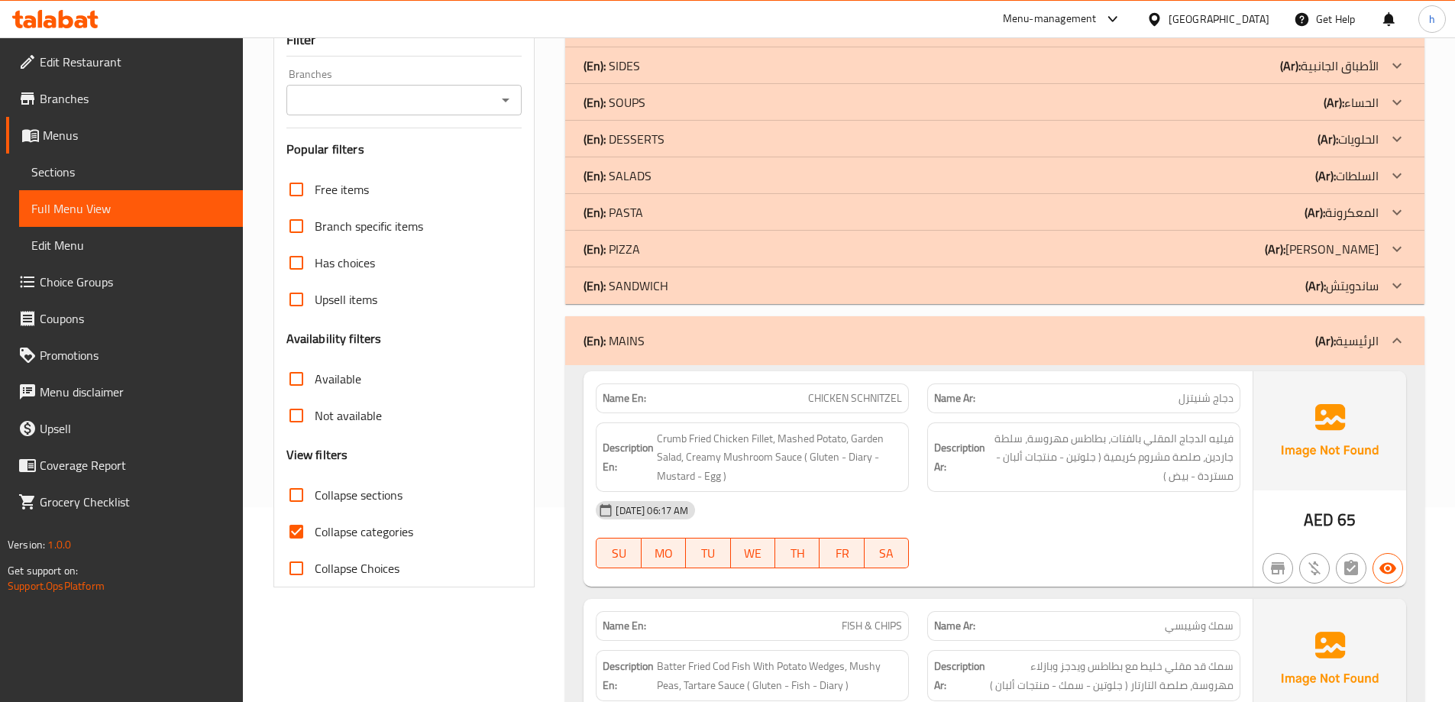
scroll to position [120, 0]
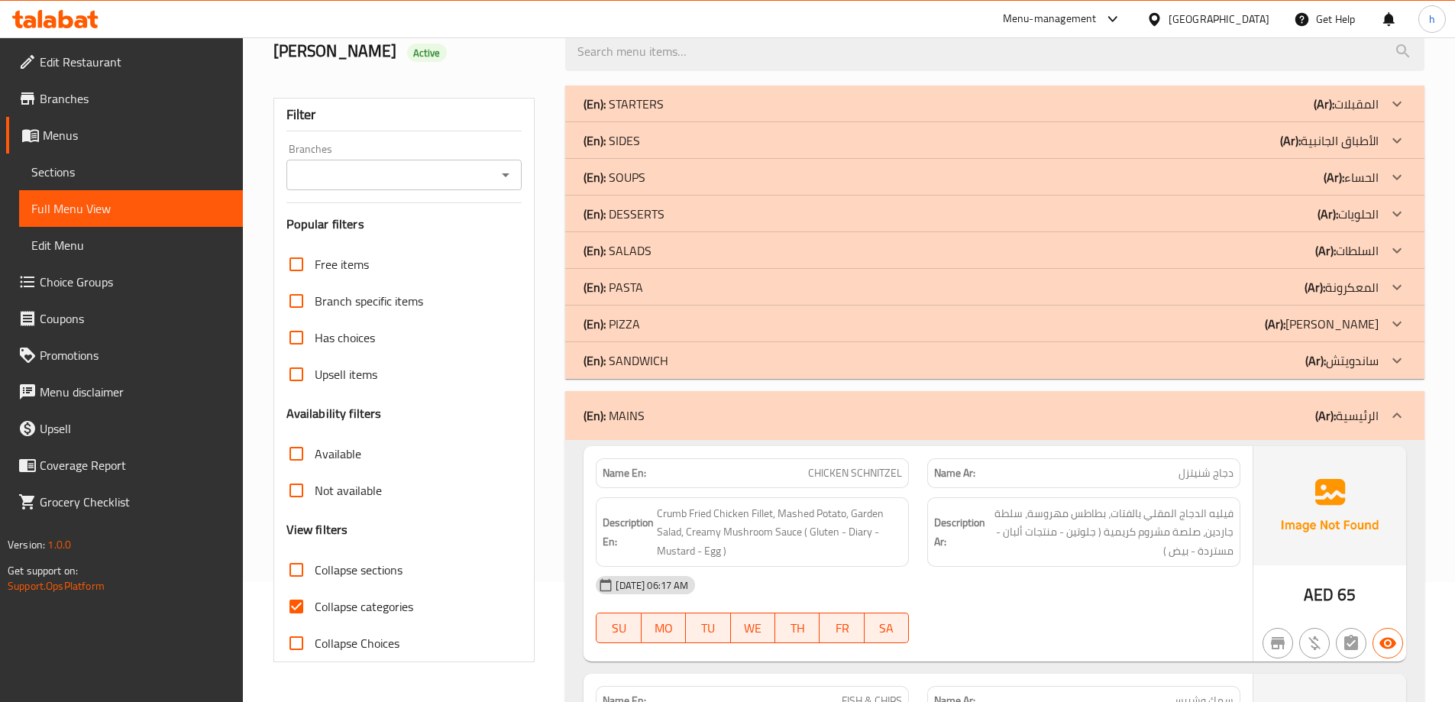
click at [1124, 210] on div "(En): DESSERTS (Ar): الحلويات" at bounding box center [981, 214] width 795 height 18
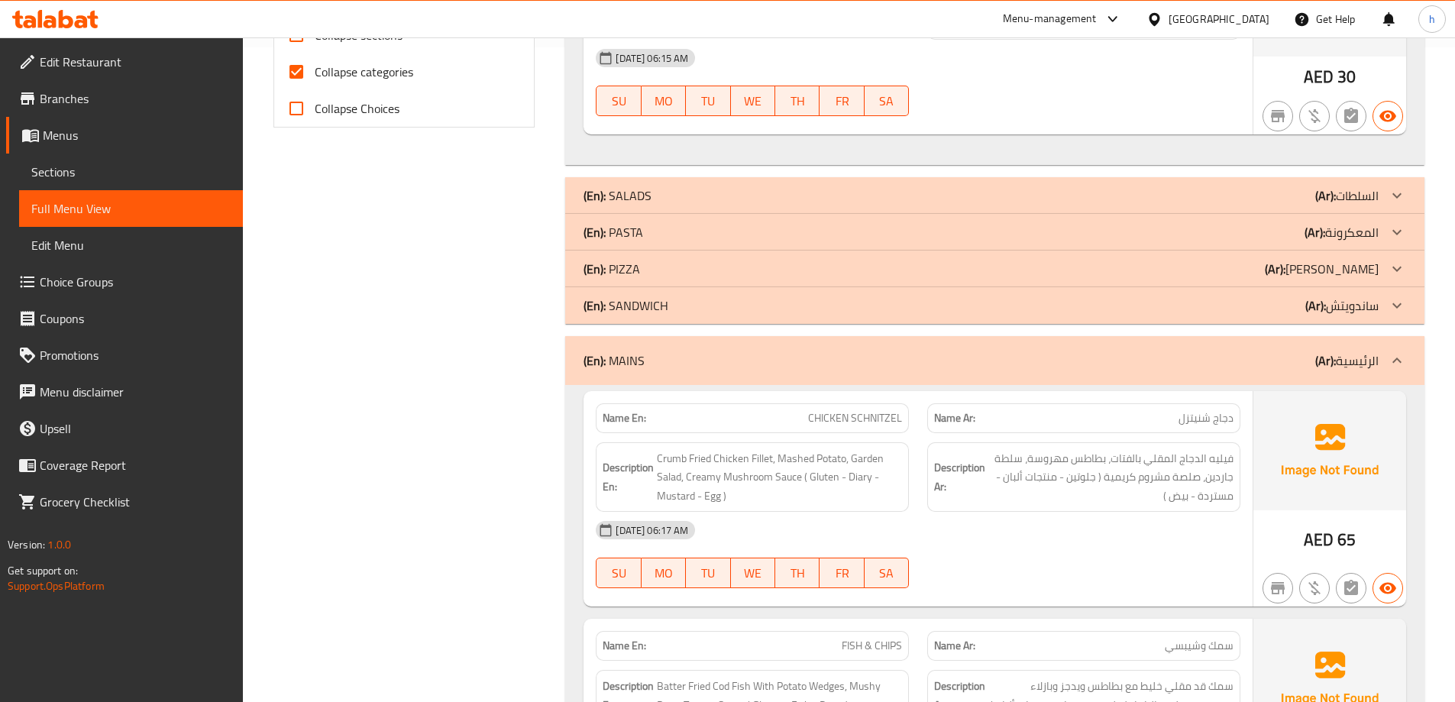
scroll to position [731, 0]
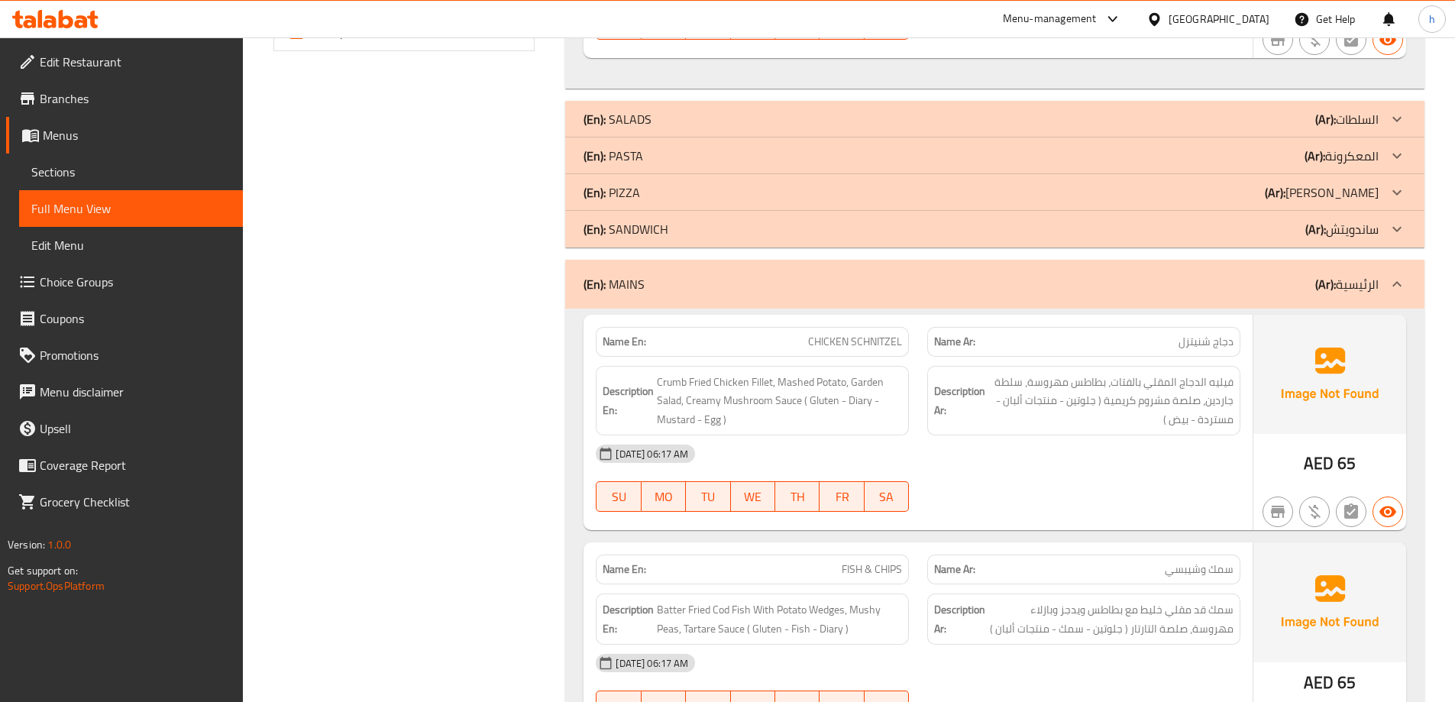
click at [514, 414] on div "Filter Branches Branches Popular filters Free items Branch specific items Has c…" at bounding box center [410, 455] width 293 height 1980
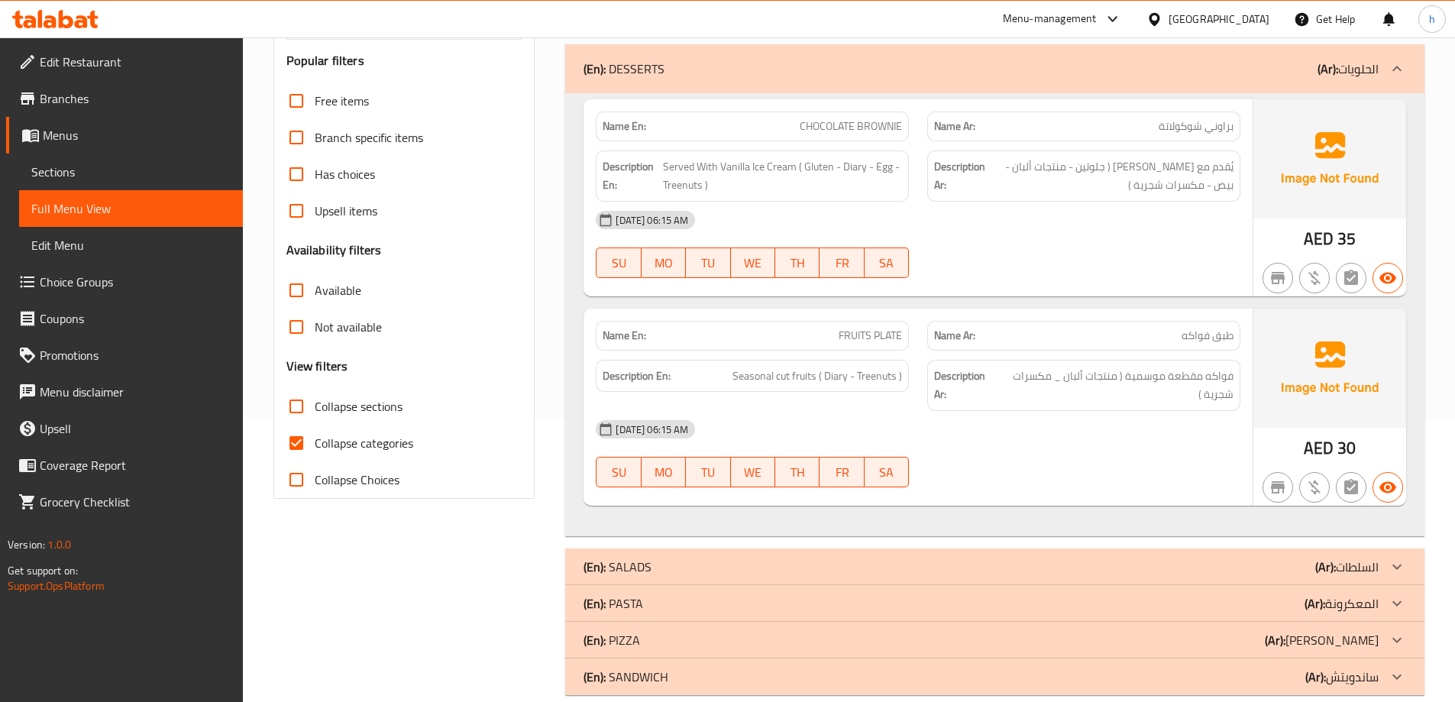
scroll to position [273, 0]
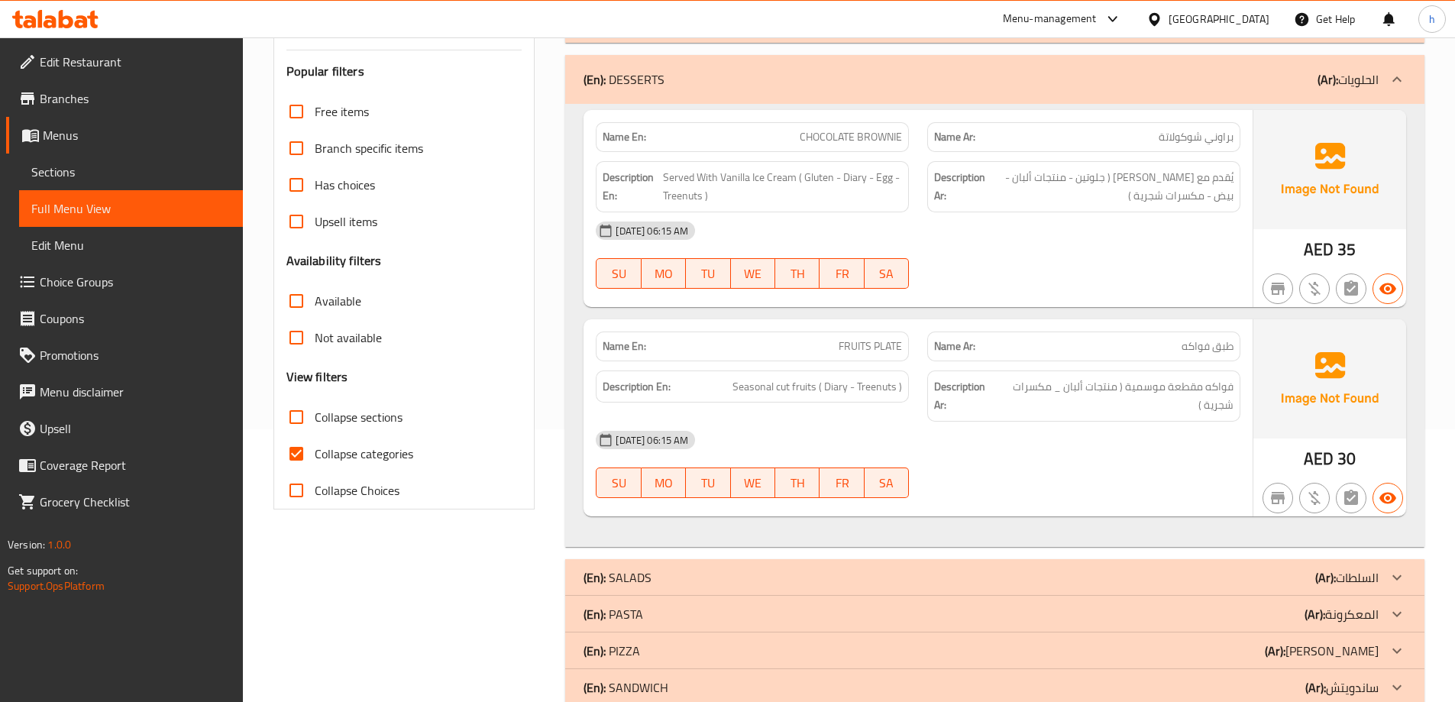
click at [1094, 267] on div "15-10-2025 06:15 AM SU MO TU WE TH FR SA" at bounding box center [918, 255] width 663 height 86
drag, startPoint x: 926, startPoint y: 222, endPoint x: 959, endPoint y: 210, distance: 35.8
click at [935, 215] on div "[DATE] 06:15 AM" at bounding box center [918, 230] width 663 height 37
click at [287, 453] on input "Collapse categories" at bounding box center [296, 453] width 37 height 37
checkbox input "false"
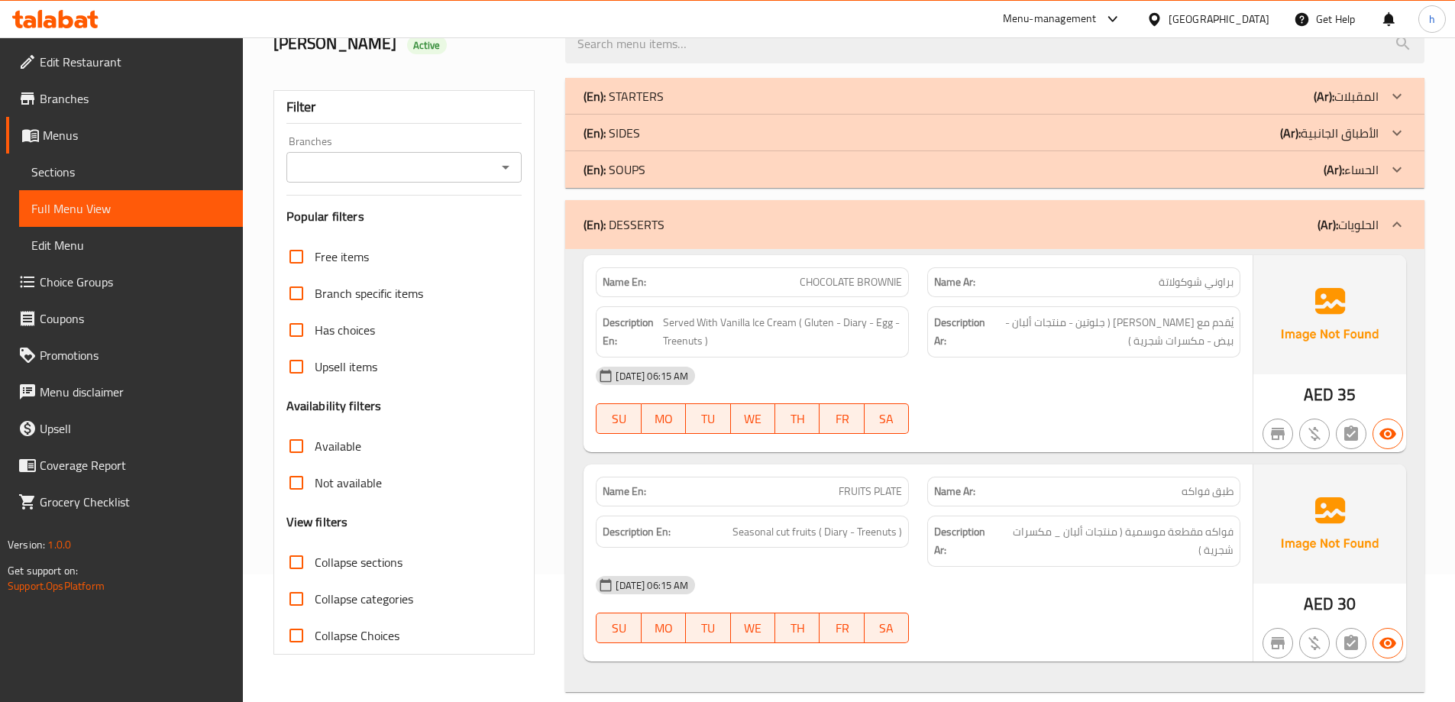
scroll to position [0, 0]
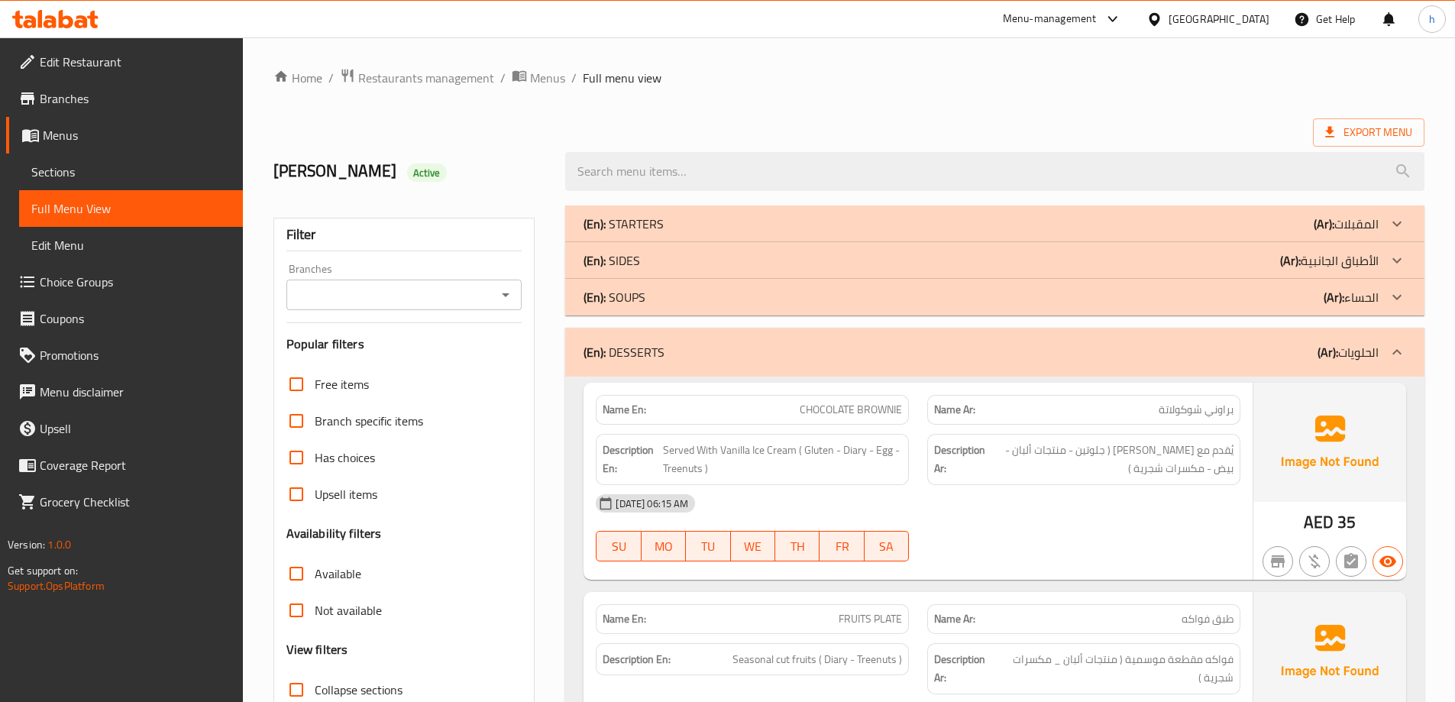
click at [762, 228] on div "(En): STARTERS (Ar): المقبلات" at bounding box center [981, 224] width 795 height 18
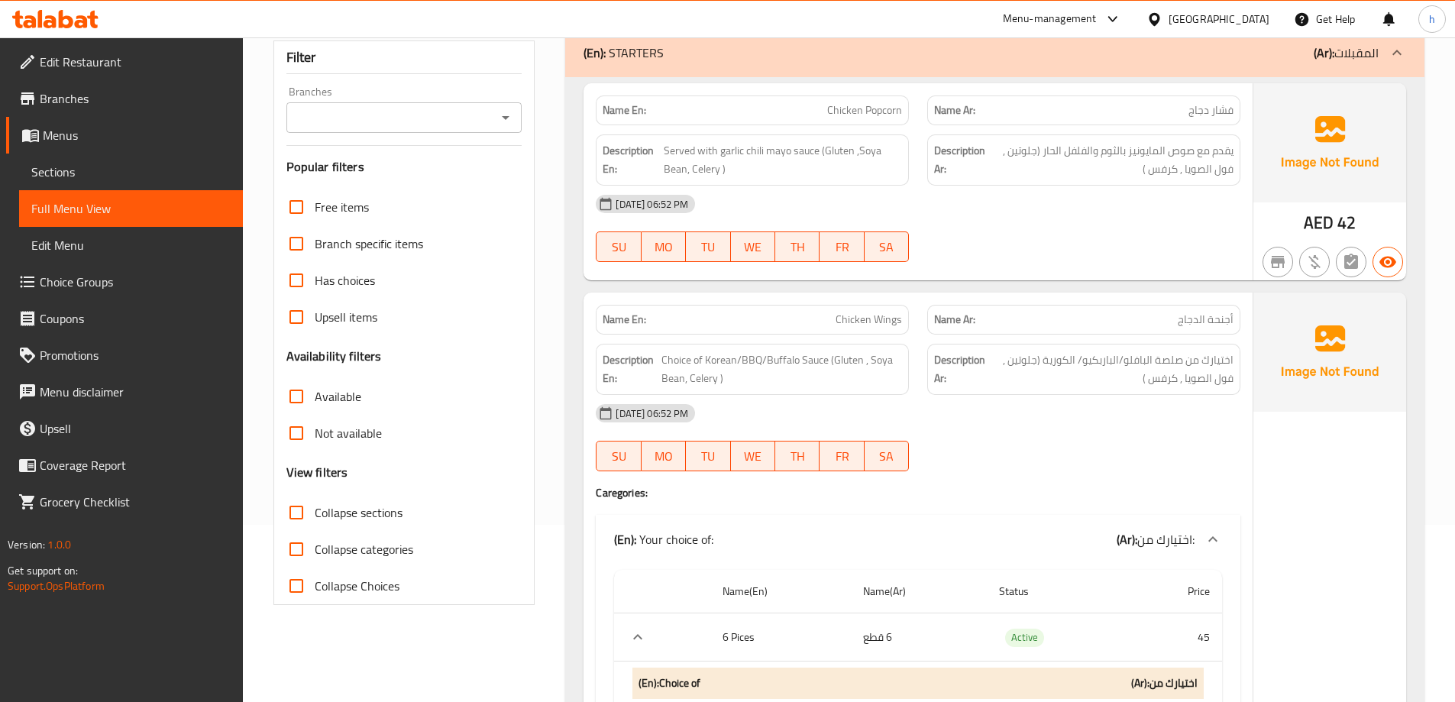
scroll to position [76, 0]
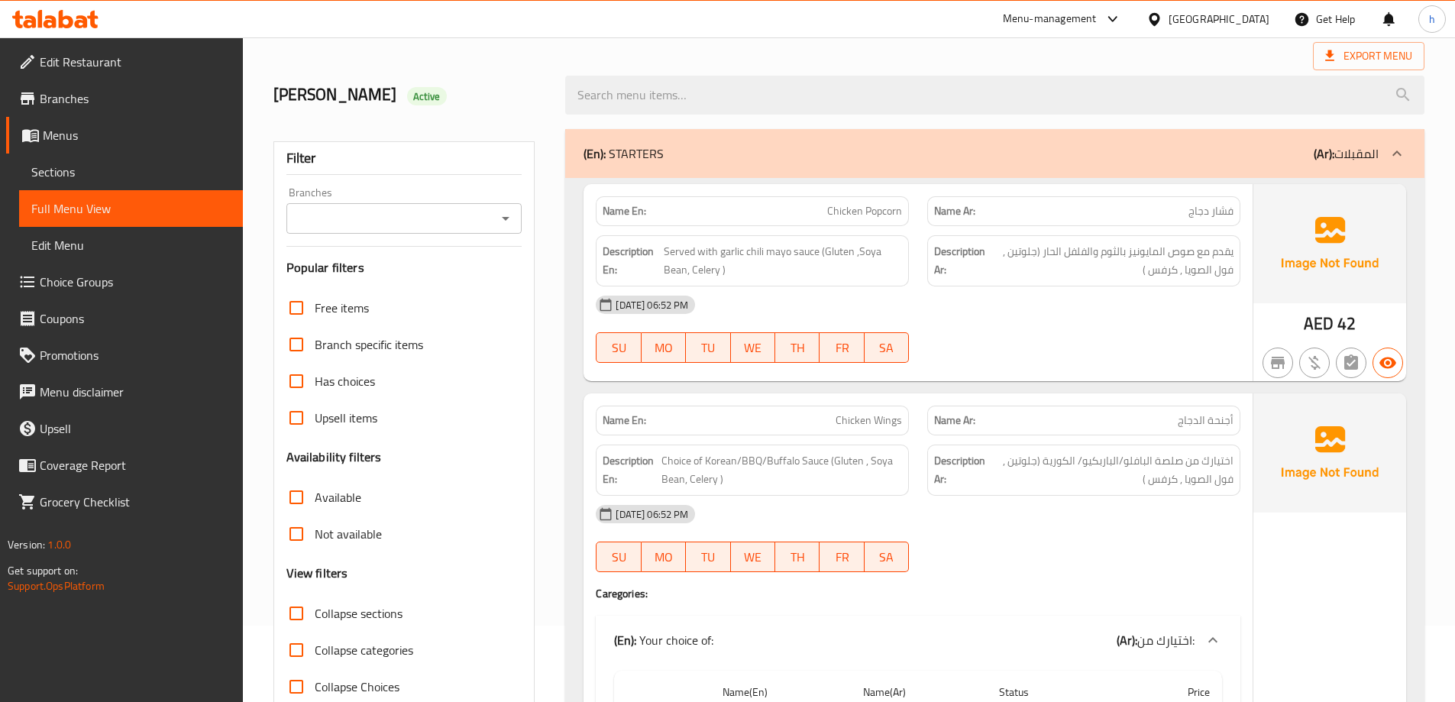
click at [1357, 146] on p "(Ar): المقبلات" at bounding box center [1346, 153] width 65 height 18
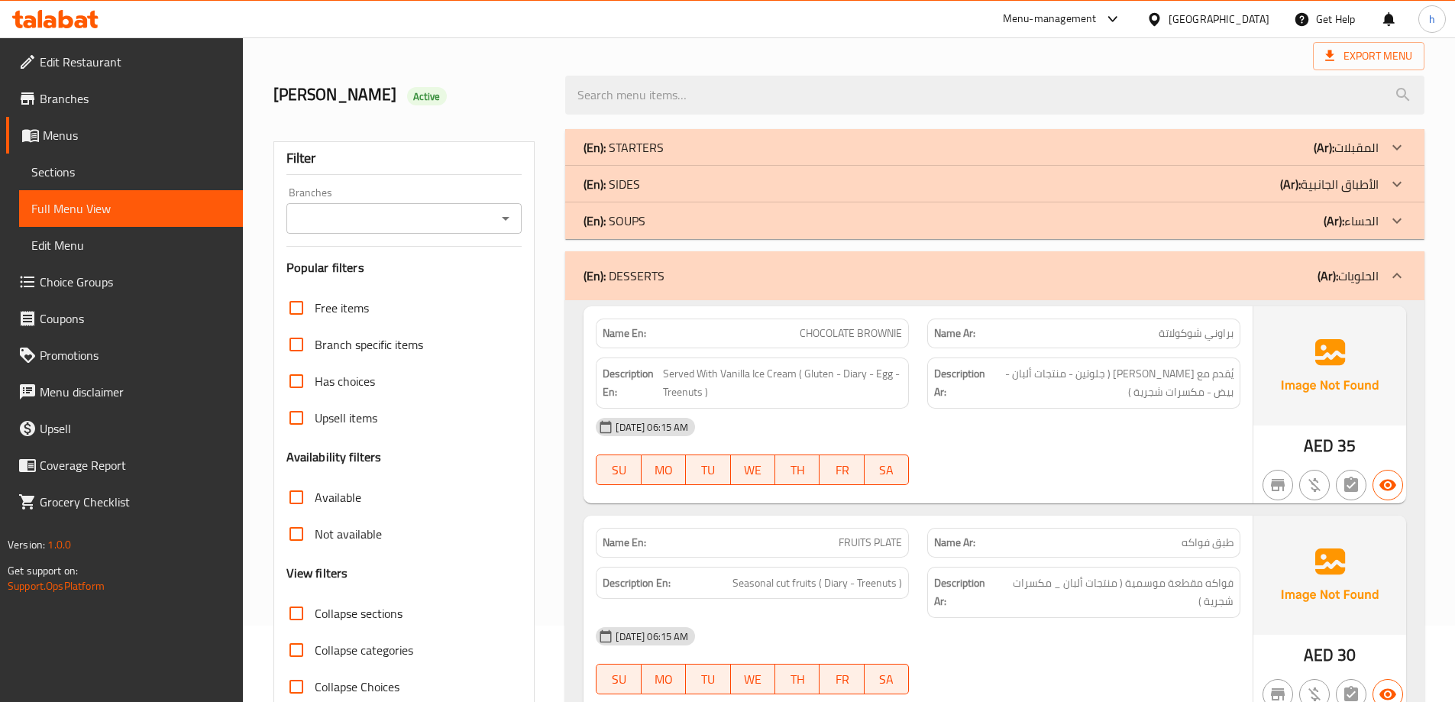
click at [1374, 190] on p "(Ar): الأطباق الجانبية" at bounding box center [1329, 184] width 99 height 18
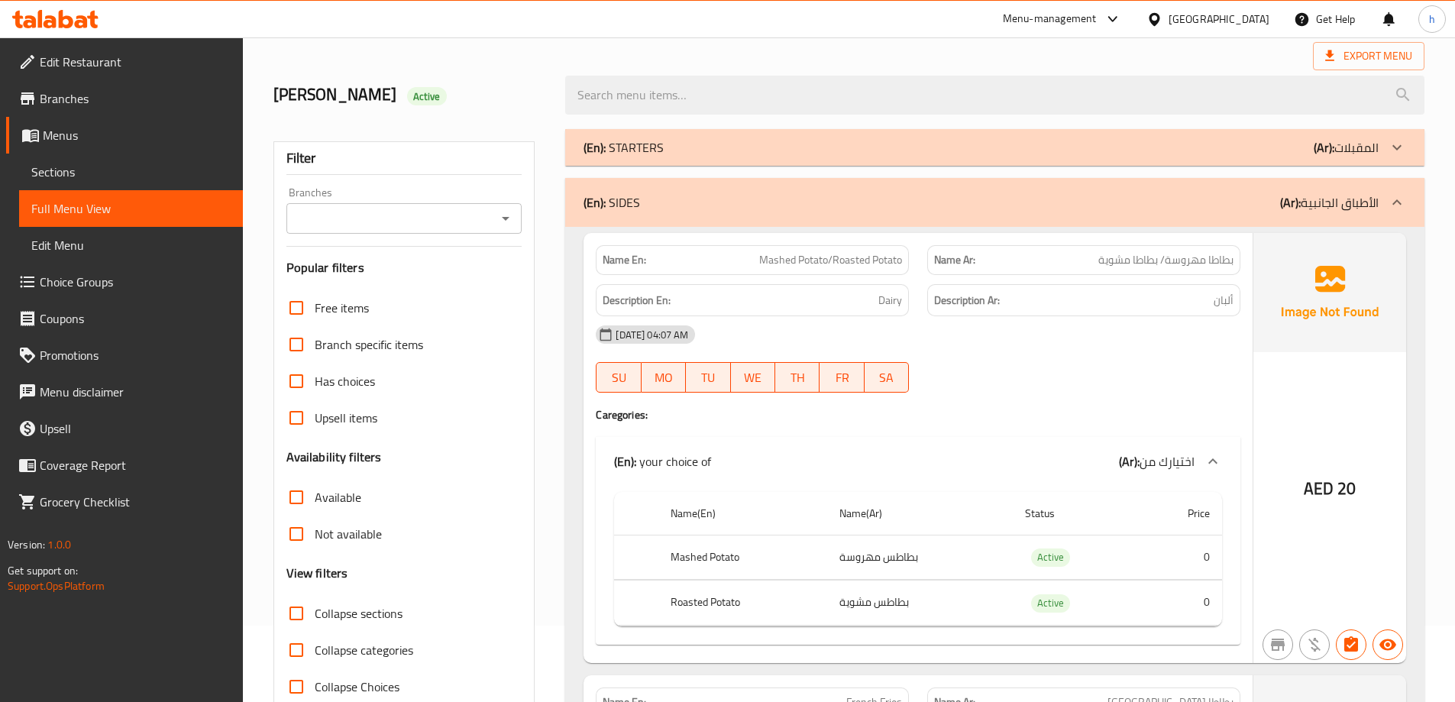
click at [1366, 209] on p "(Ar): الأطباق الجانبية" at bounding box center [1329, 202] width 99 height 18
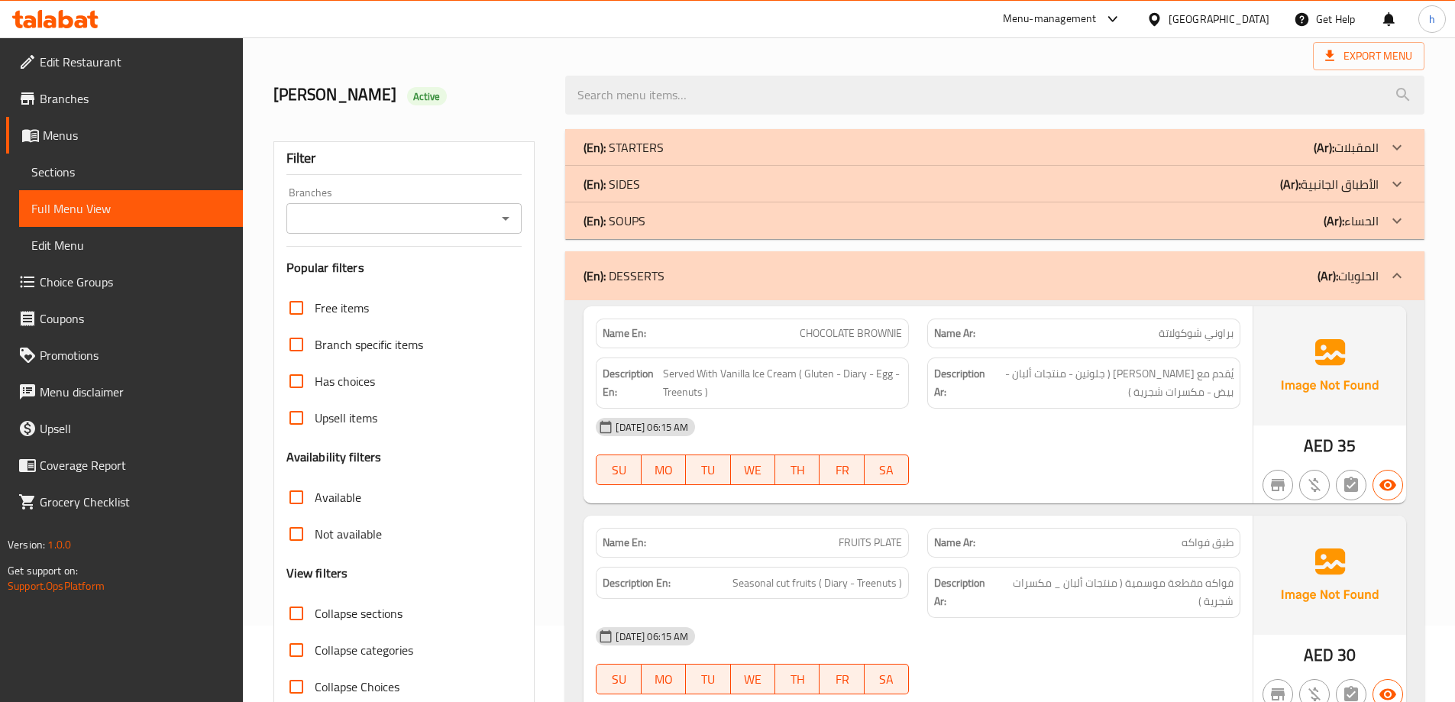
click at [1332, 222] on b "(Ar):" at bounding box center [1334, 220] width 21 height 23
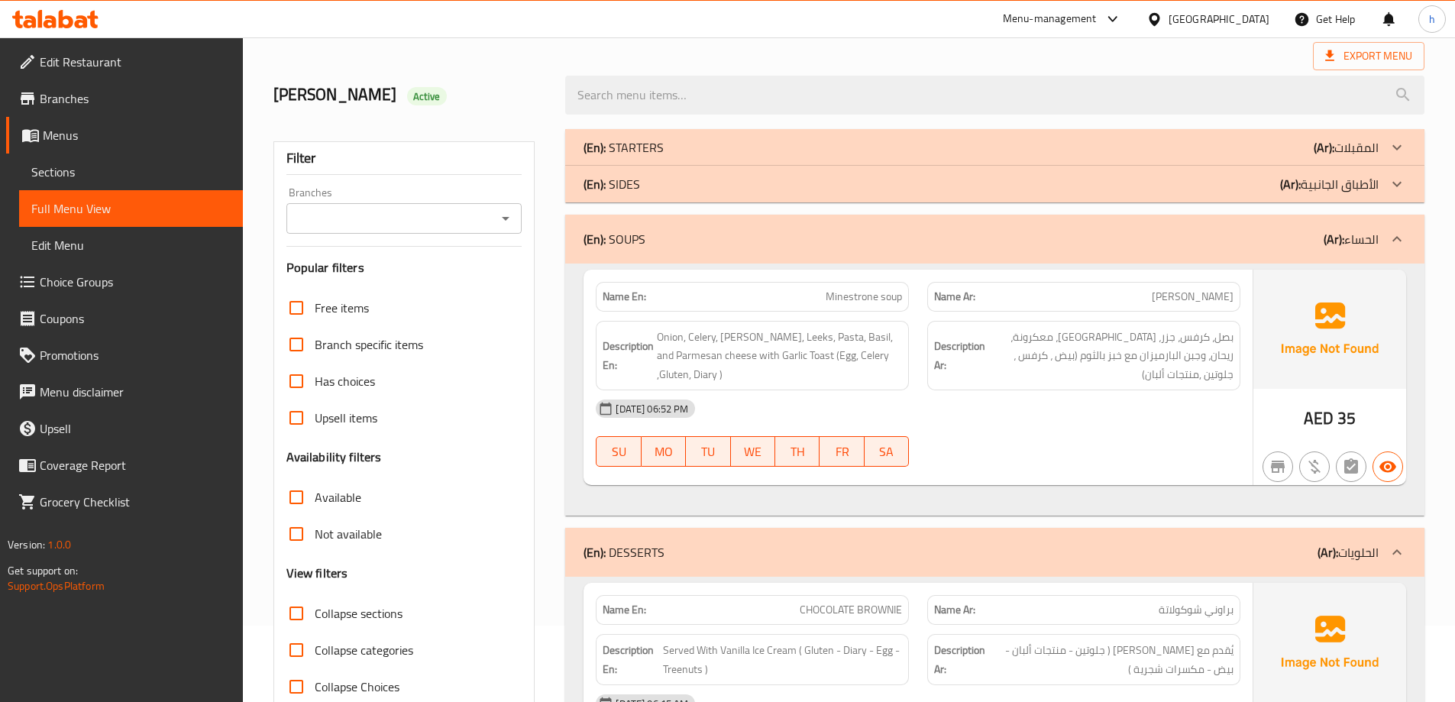
click at [1396, 245] on icon at bounding box center [1397, 239] width 18 height 18
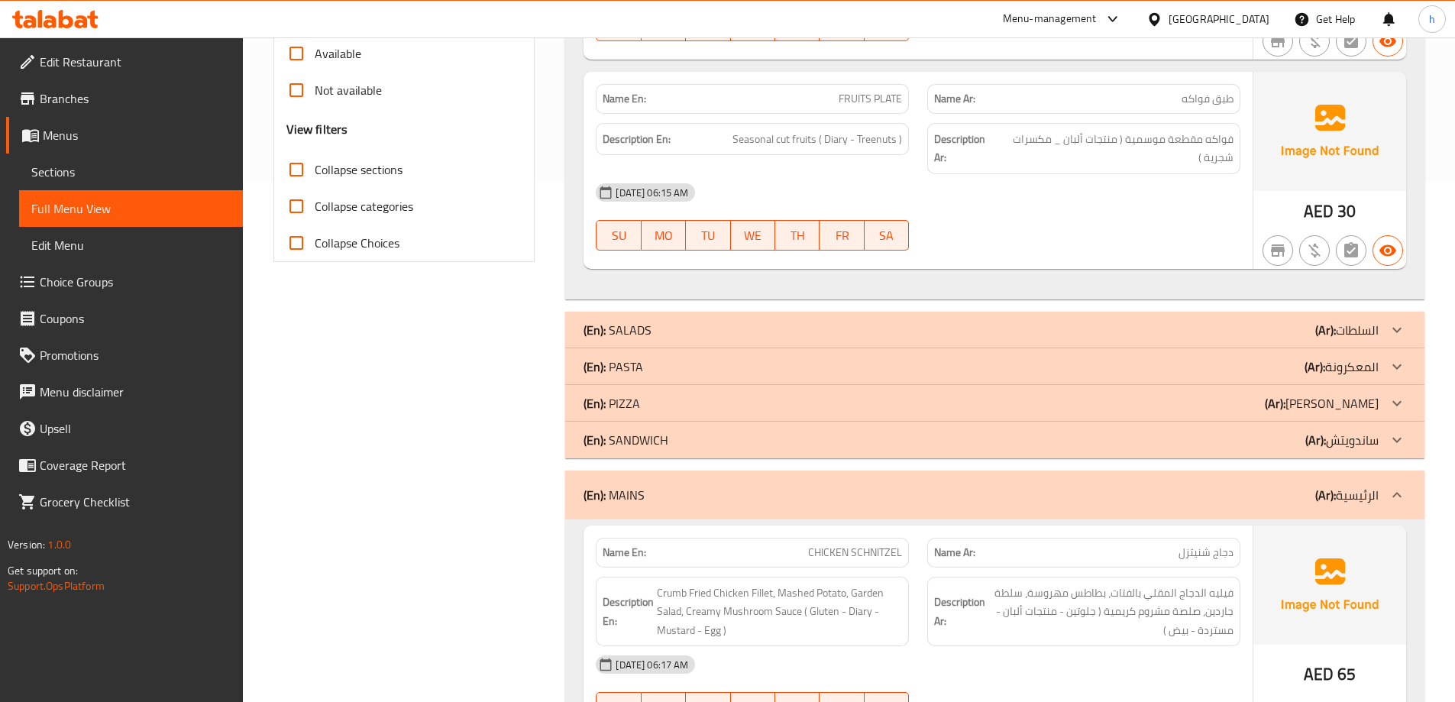
scroll to position [535, 0]
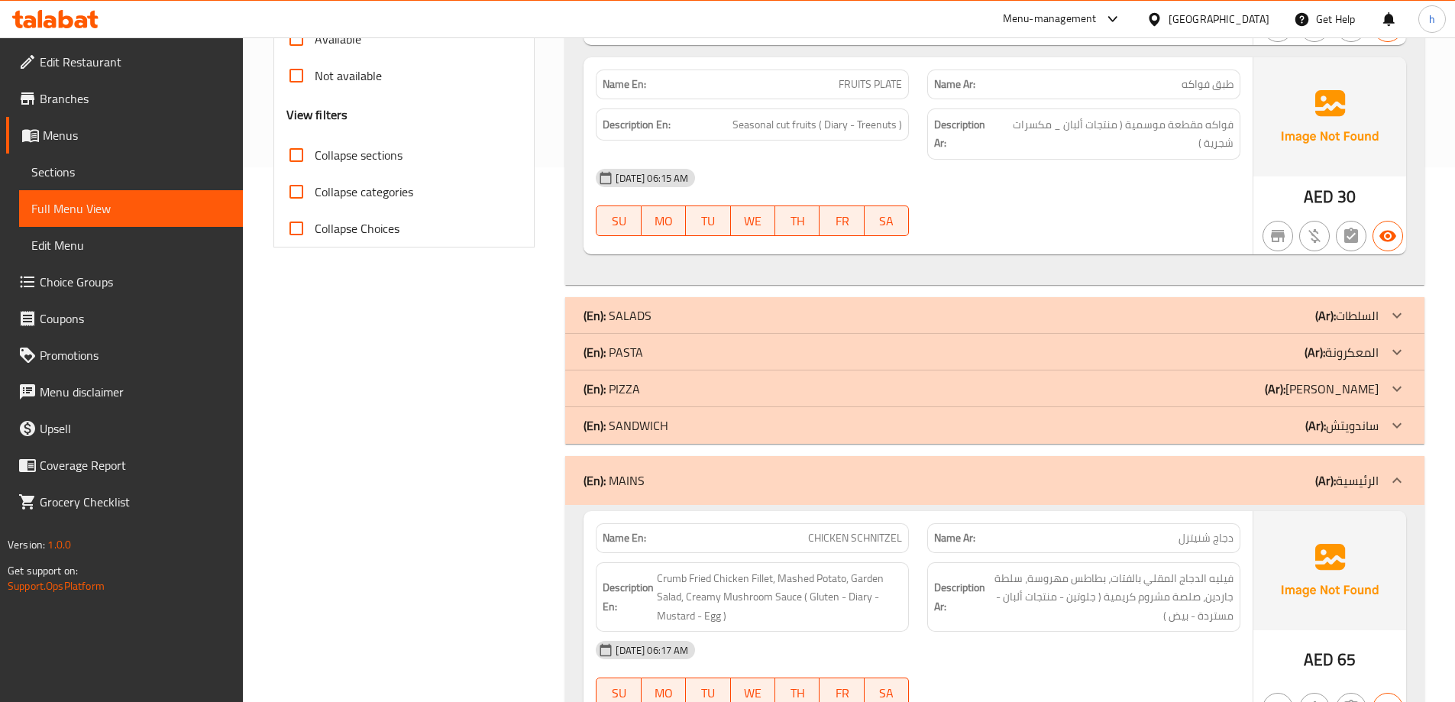
click at [1371, 313] on p "(Ar): السلطات" at bounding box center [1346, 315] width 63 height 18
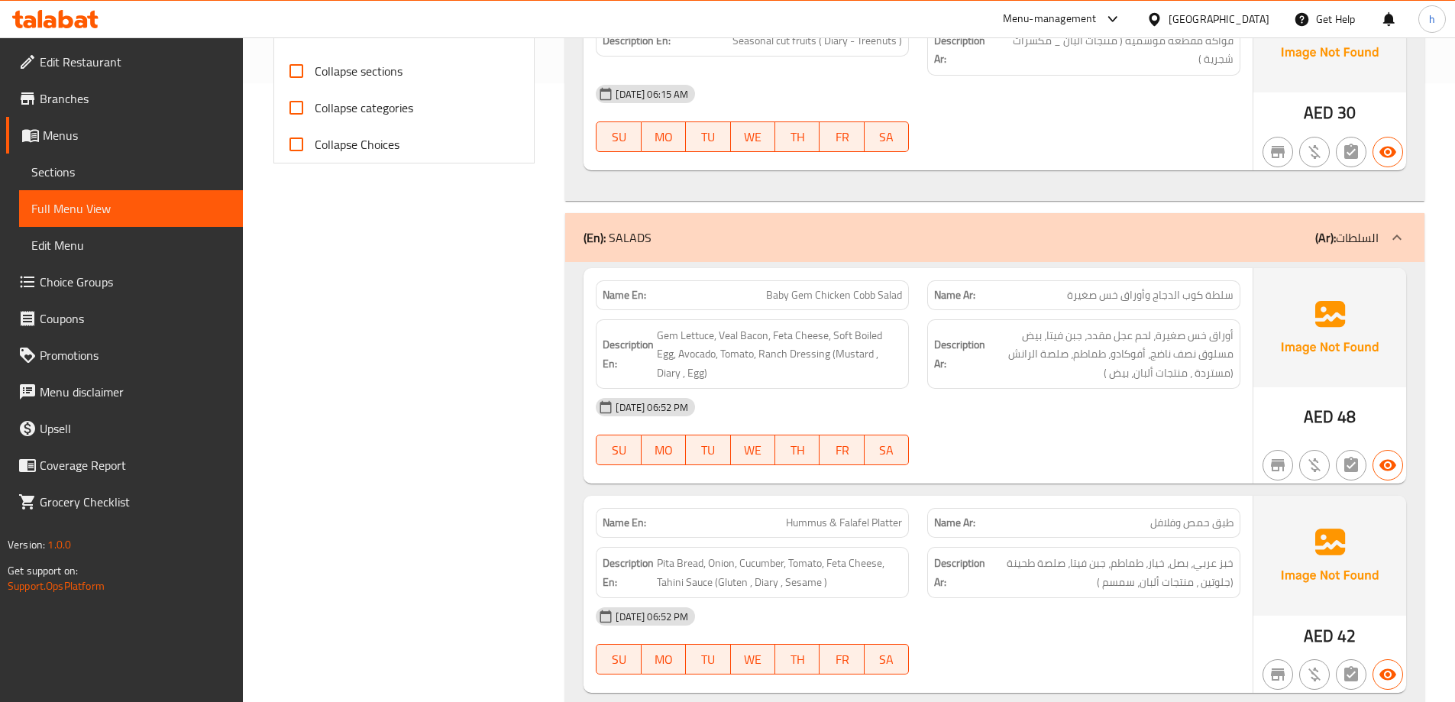
scroll to position [611, 0]
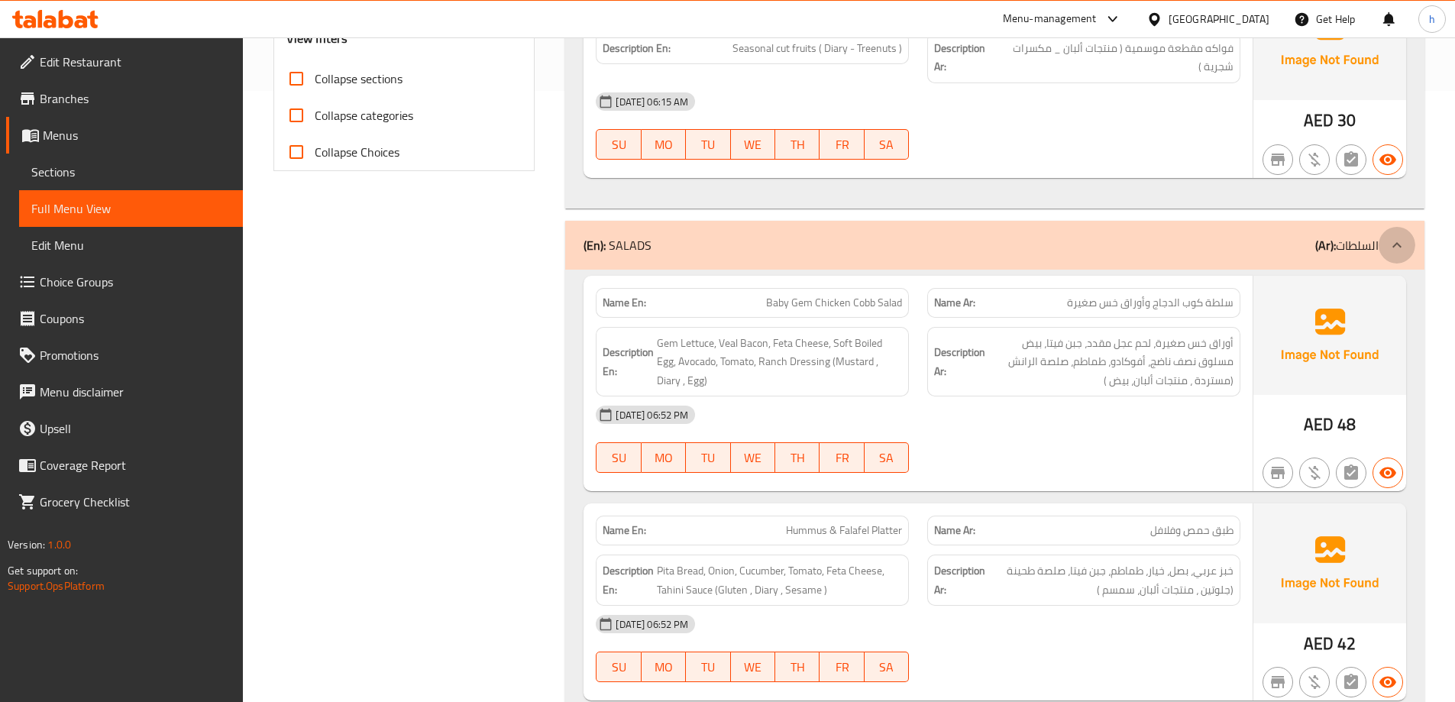
click at [1390, 249] on icon at bounding box center [1397, 245] width 18 height 18
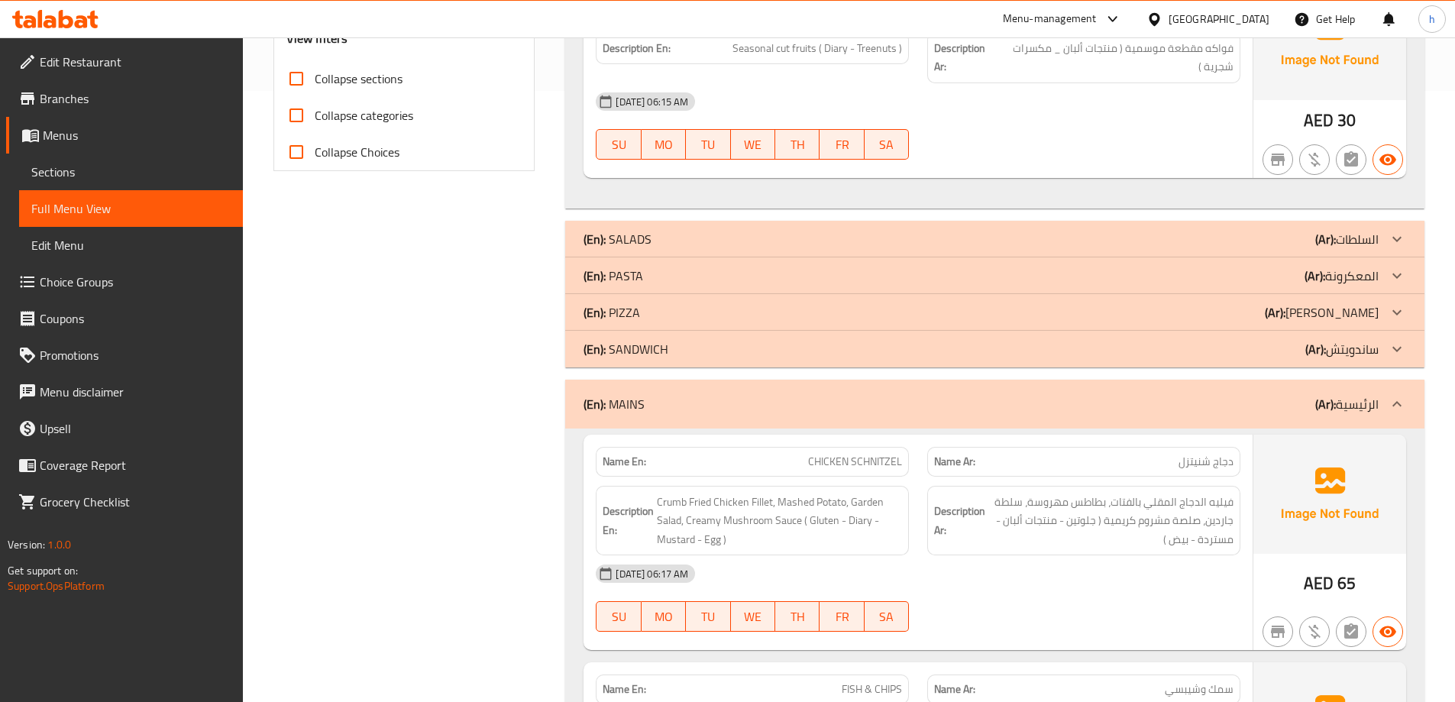
click at [1382, 280] on div at bounding box center [1397, 275] width 37 height 37
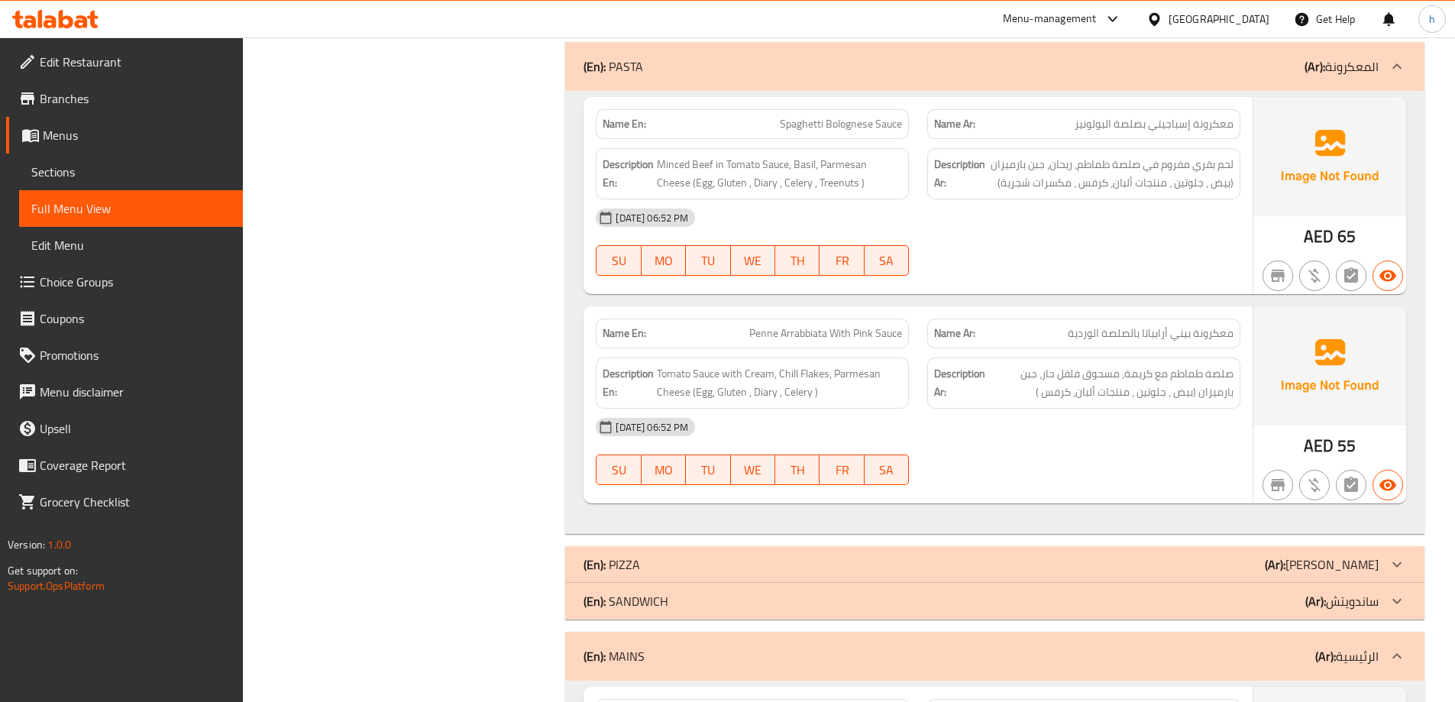
scroll to position [764, 0]
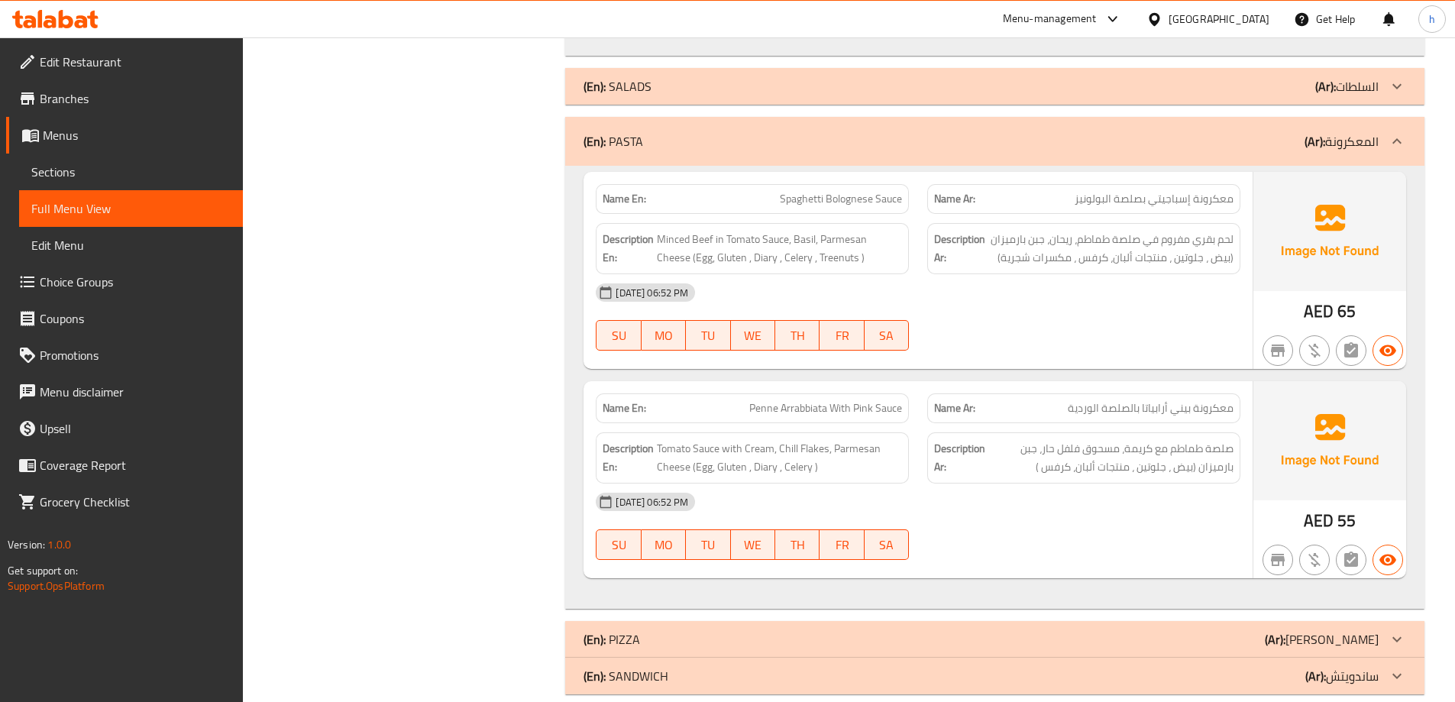
click at [1396, 144] on icon at bounding box center [1397, 141] width 18 height 18
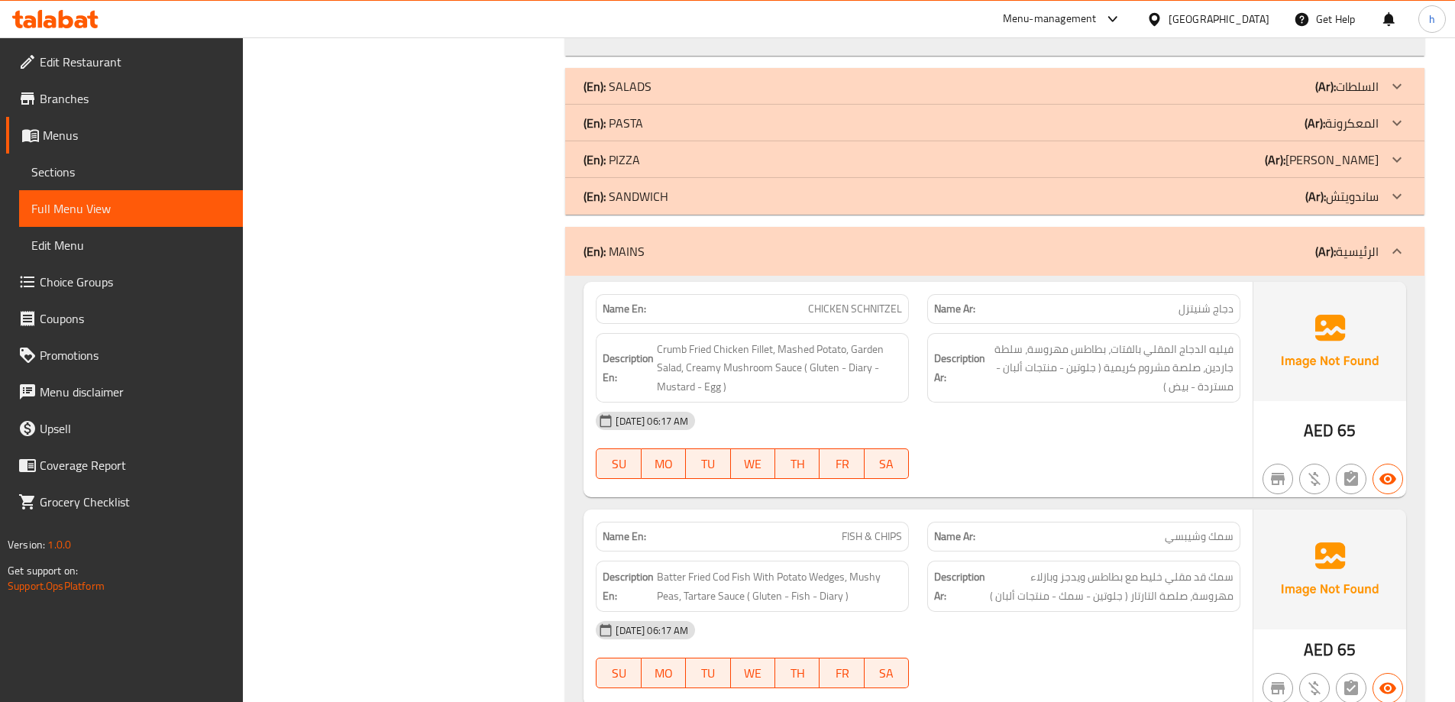
click at [1393, 156] on icon at bounding box center [1397, 159] width 18 height 18
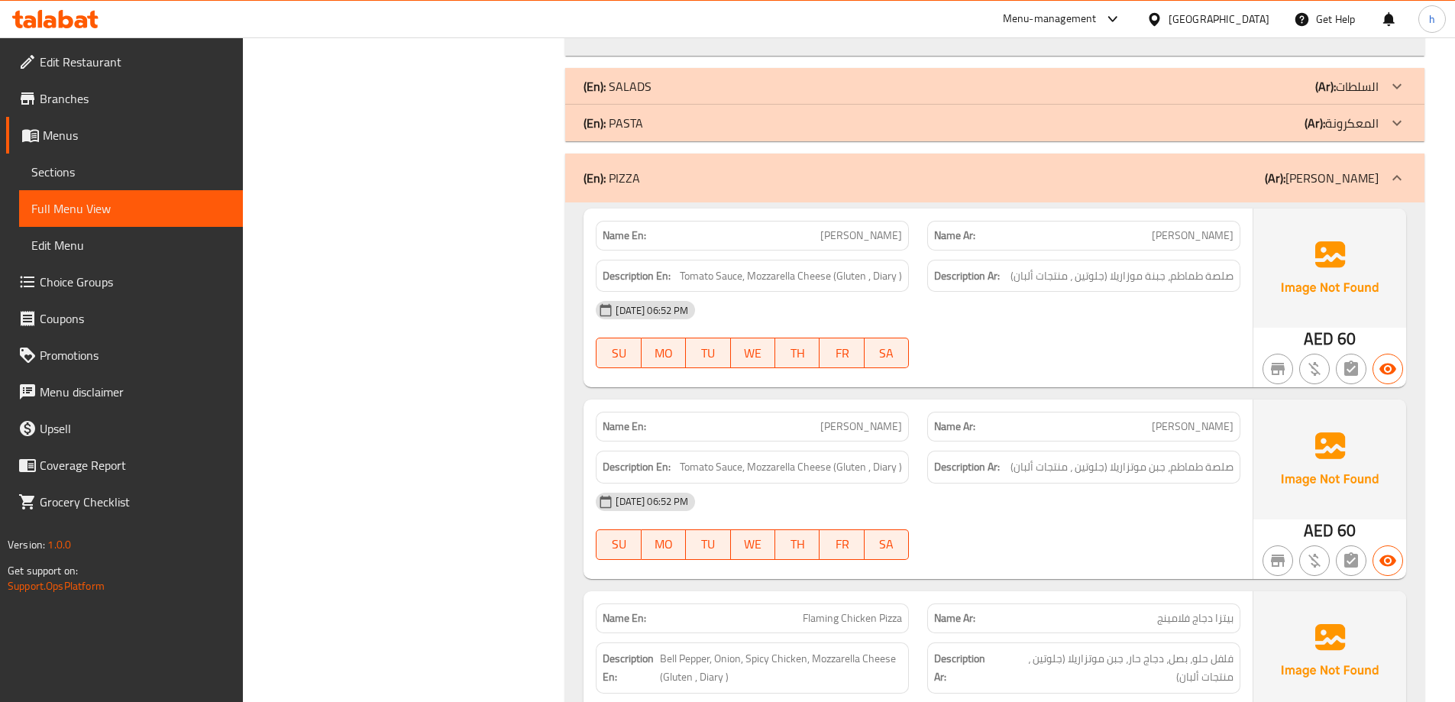
click at [1369, 183] on p "(Ar): بيتزا" at bounding box center [1322, 178] width 114 height 18
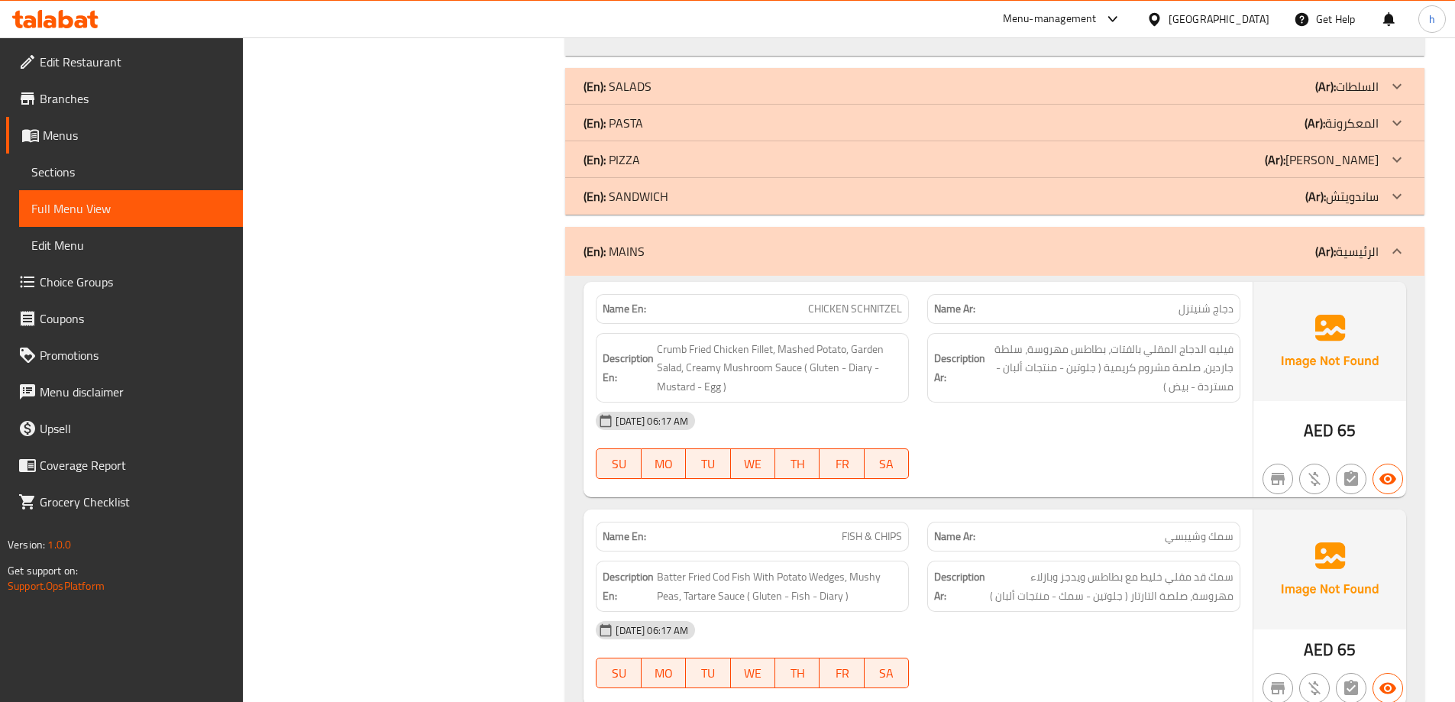
click at [1372, 193] on p "(Ar): ساندويتش" at bounding box center [1341, 196] width 73 height 18
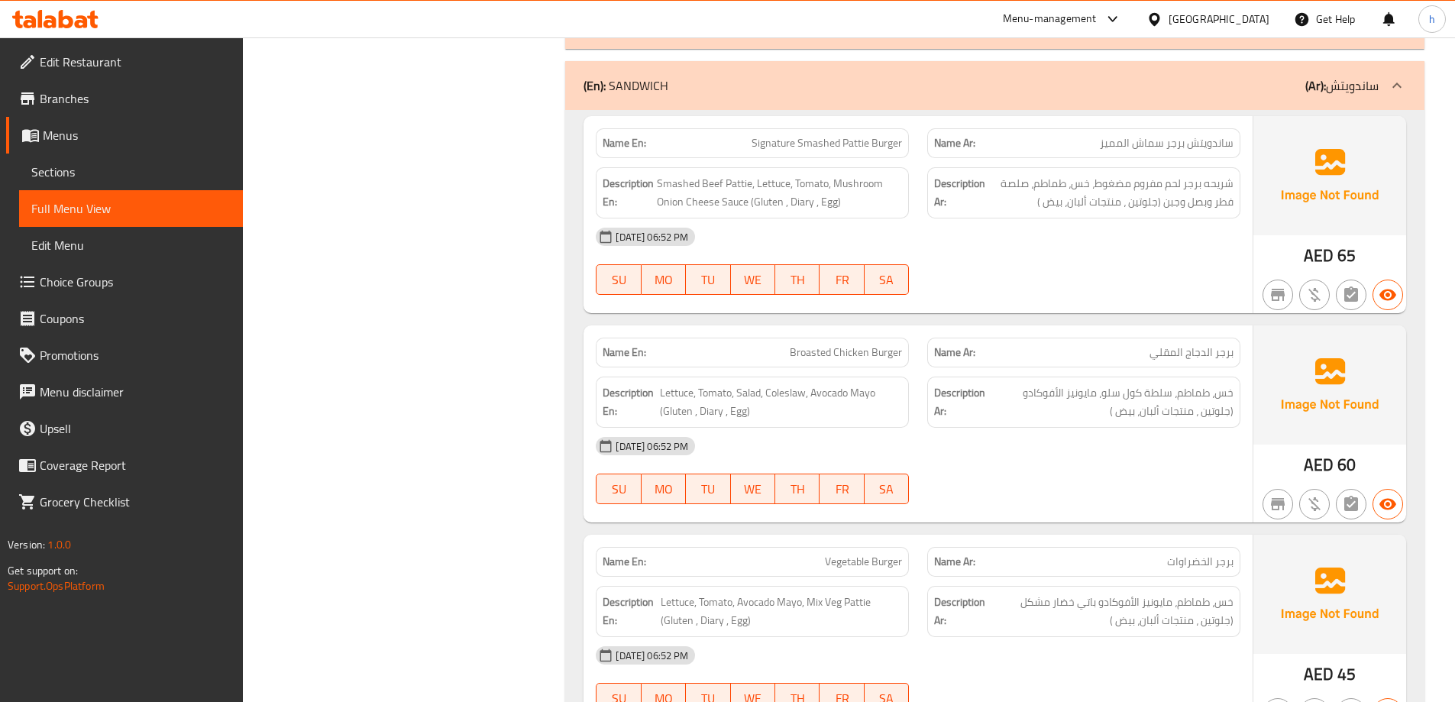
scroll to position [688, 0]
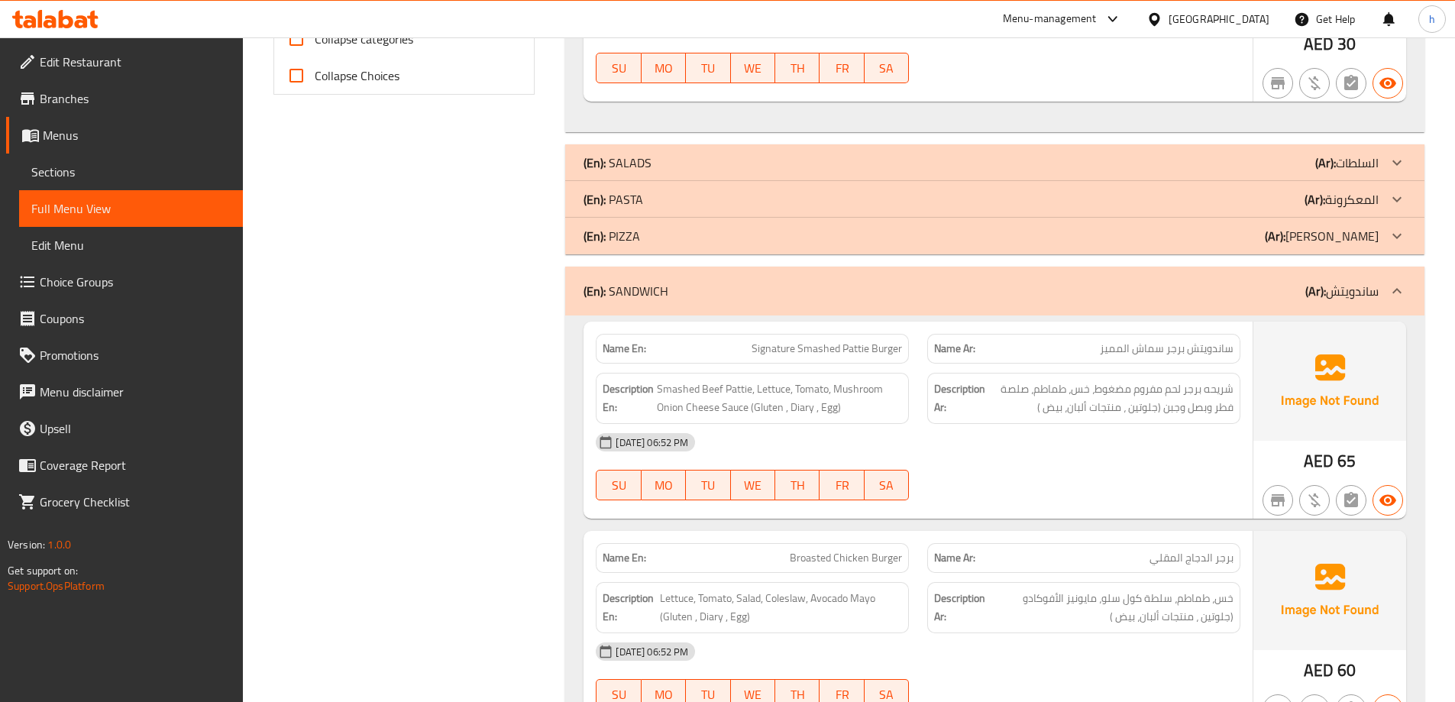
click at [1388, 286] on icon at bounding box center [1397, 291] width 18 height 18
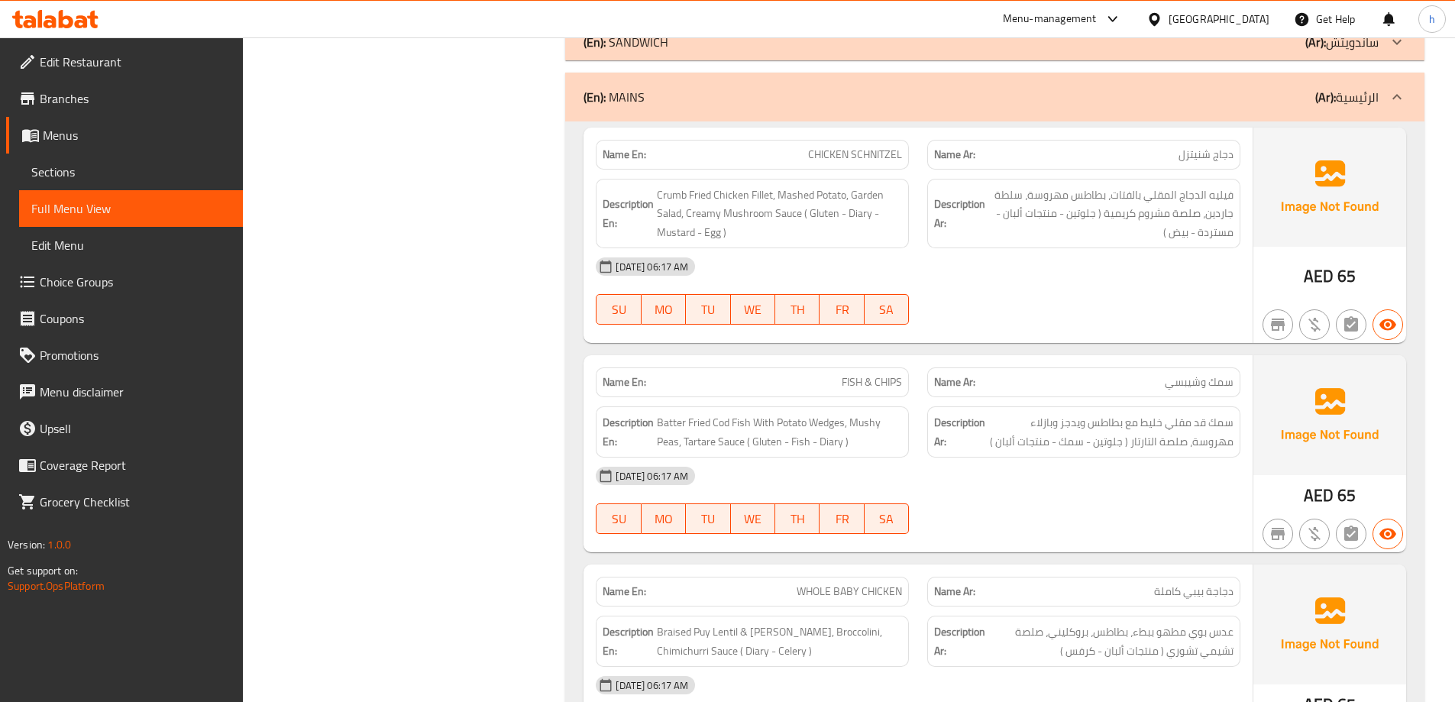
scroll to position [807, 0]
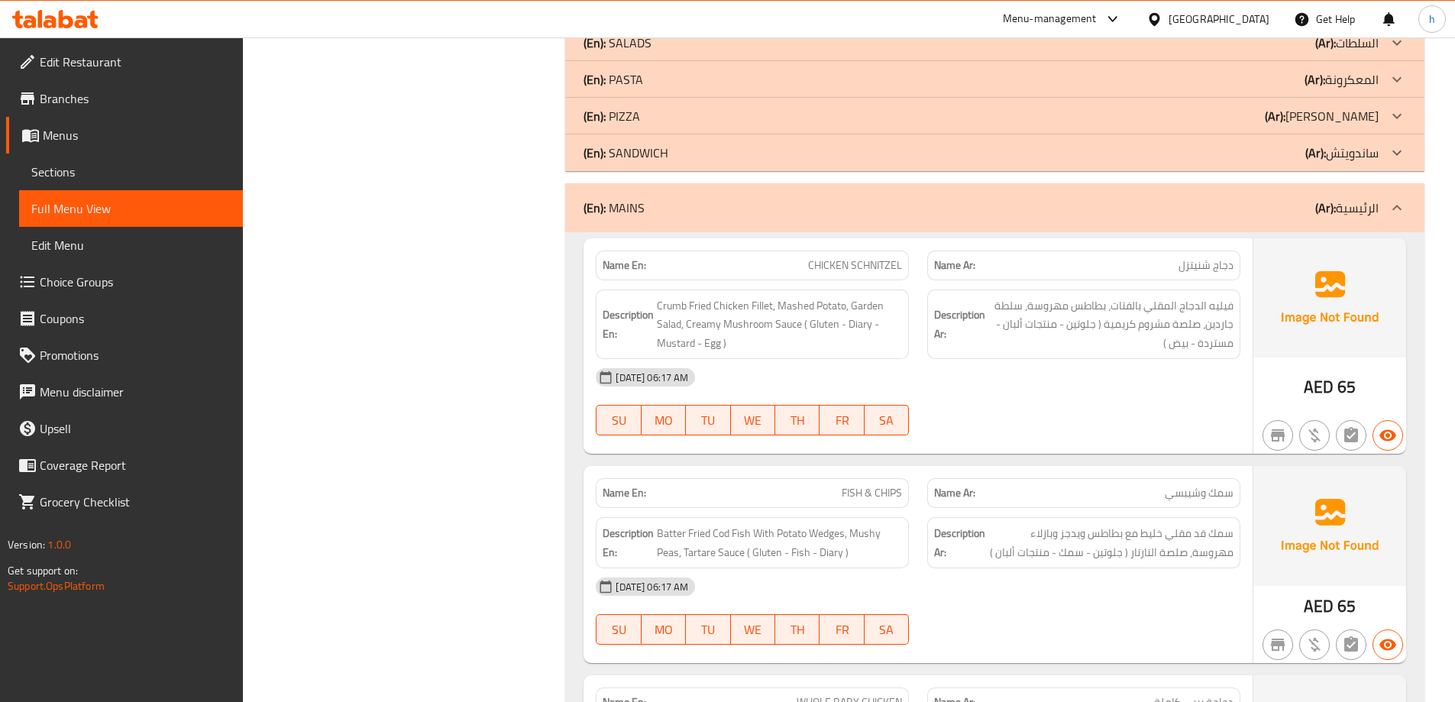
click at [1352, 212] on p "(Ar): الرئيسية" at bounding box center [1346, 208] width 63 height 18
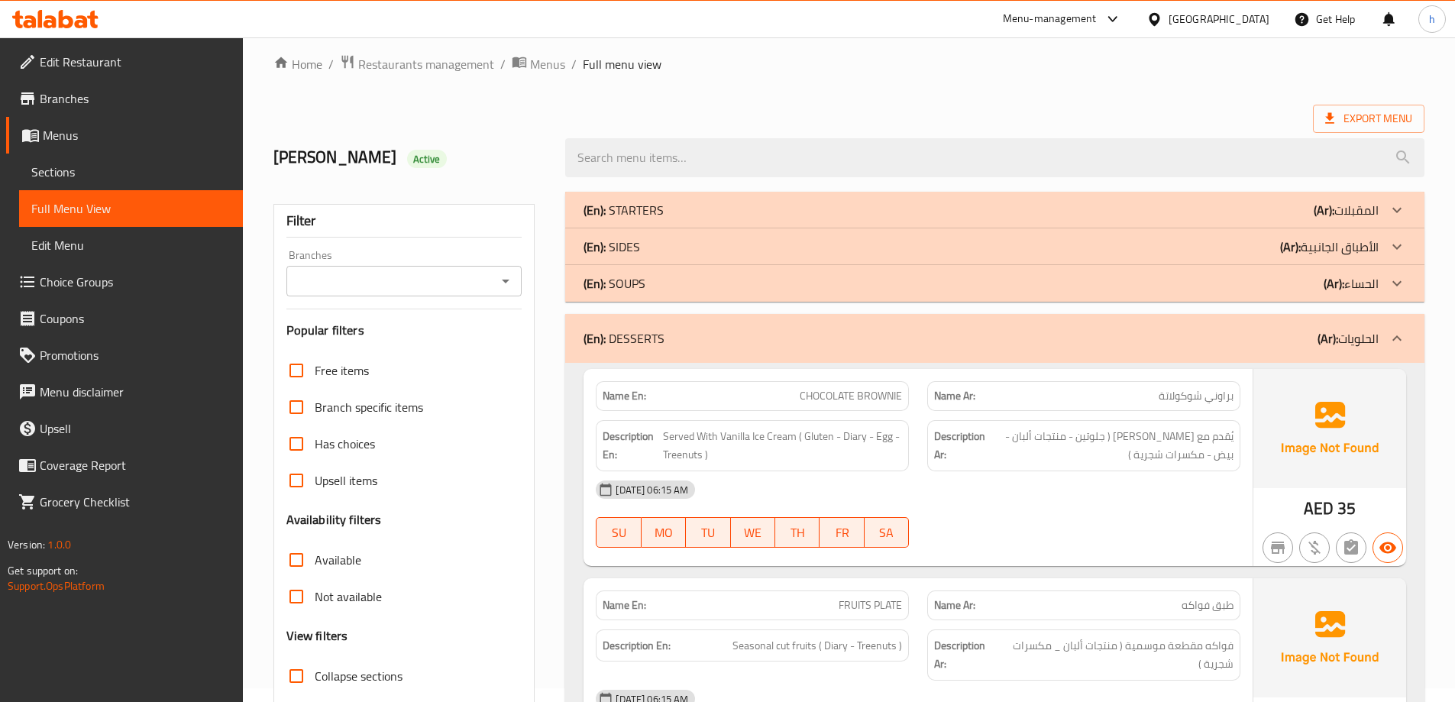
scroll to position [0, 0]
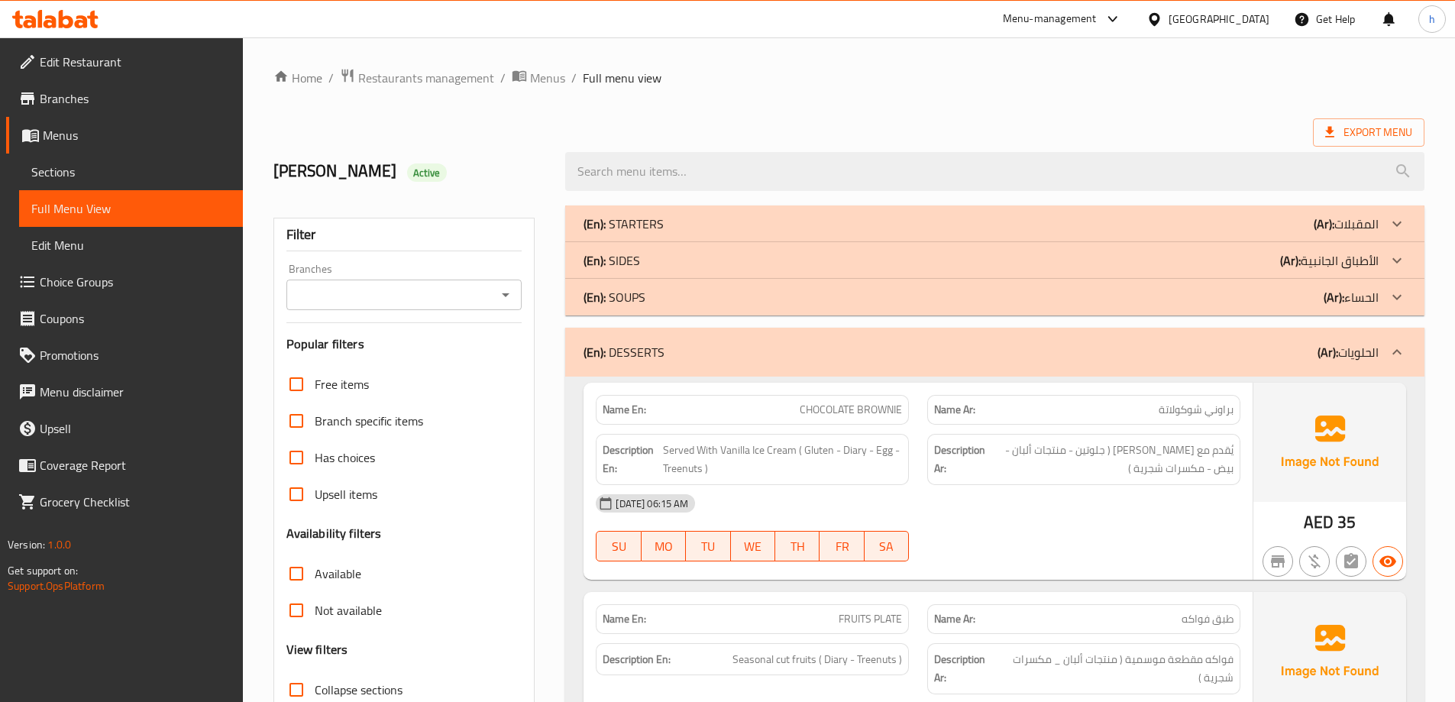
click at [1350, 264] on p "(Ar): الأطباق الجانبية" at bounding box center [1329, 260] width 99 height 18
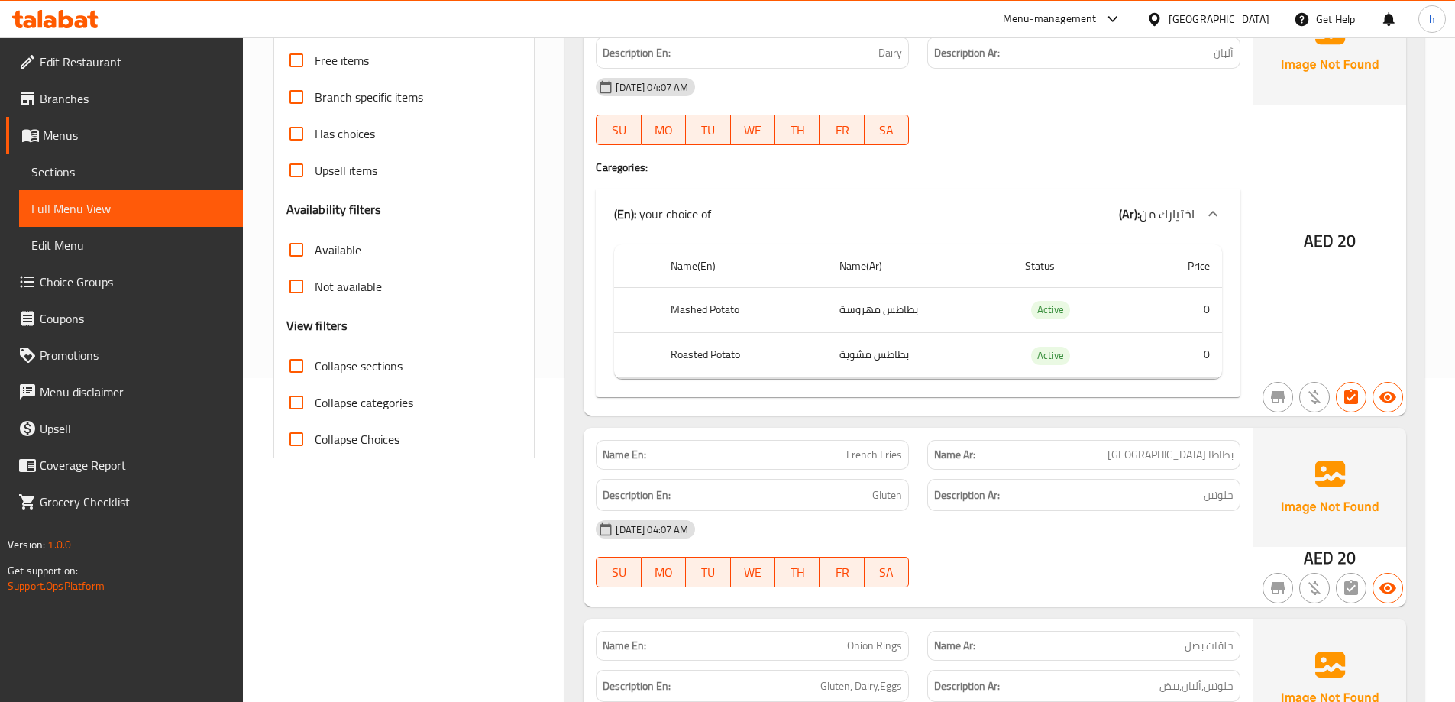
scroll to position [153, 0]
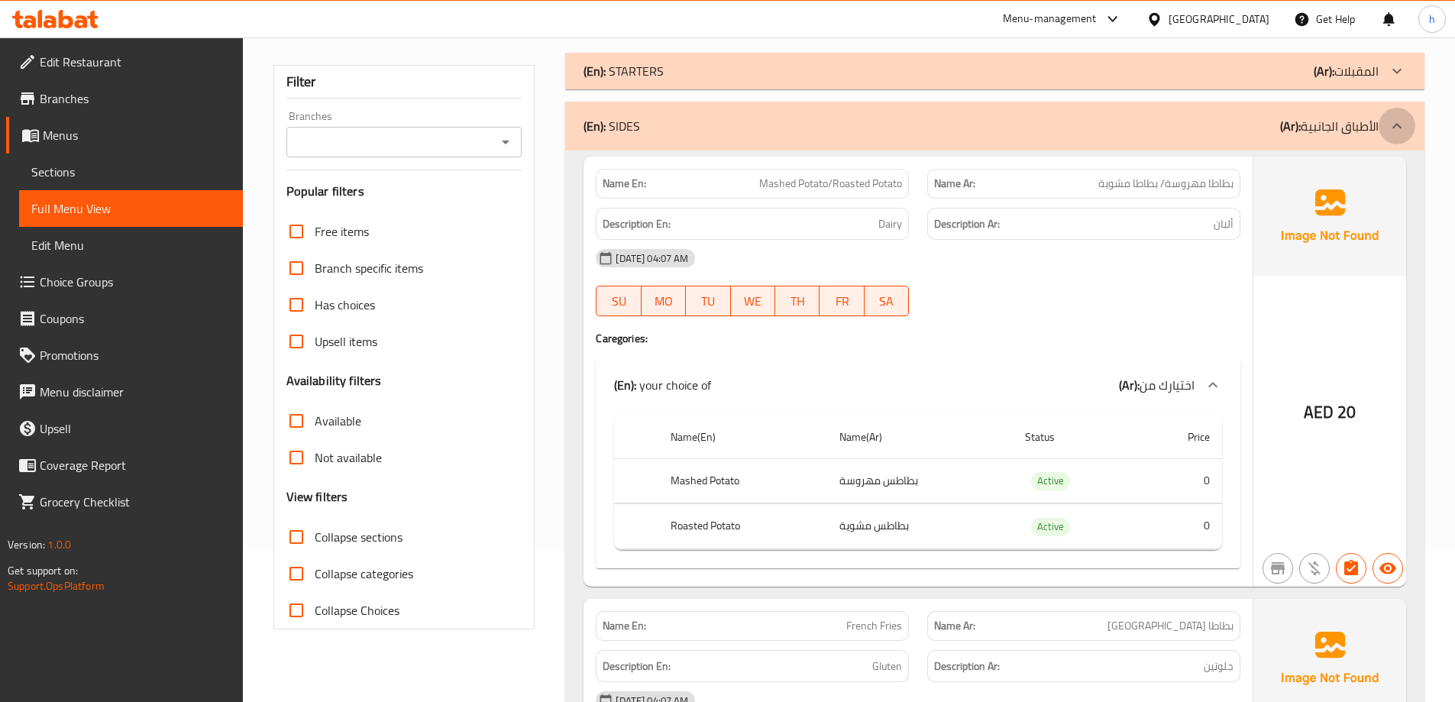
click at [1393, 126] on icon at bounding box center [1397, 126] width 18 height 18
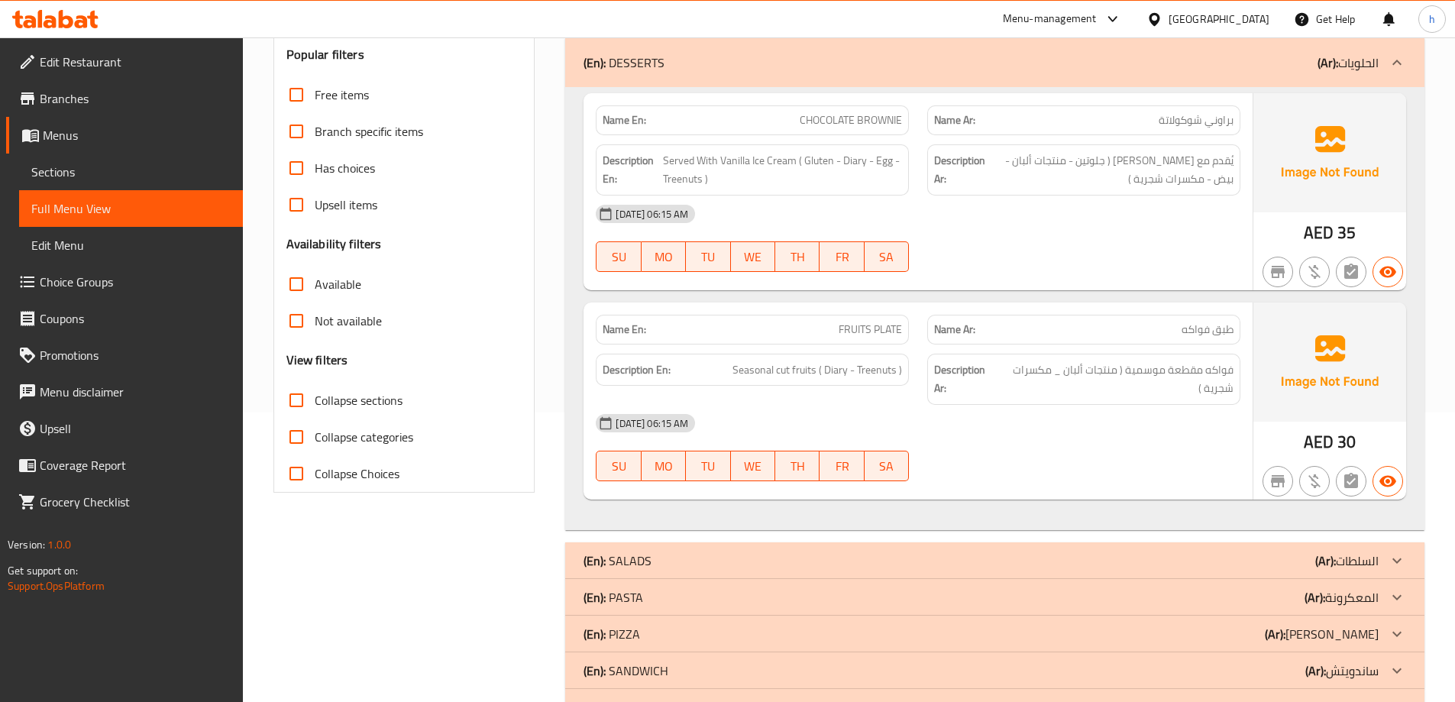
scroll to position [344, 0]
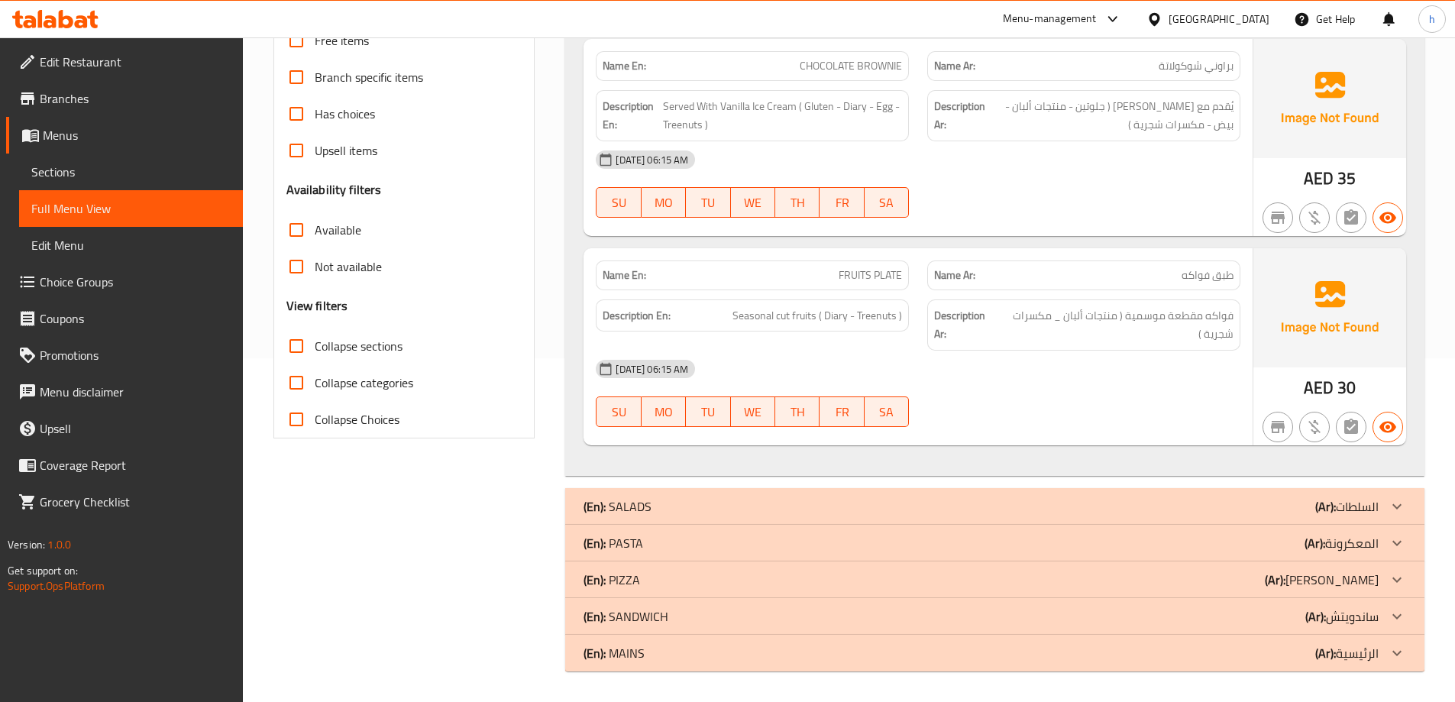
click at [1377, 646] on p "(Ar): الرئيسية" at bounding box center [1346, 653] width 63 height 18
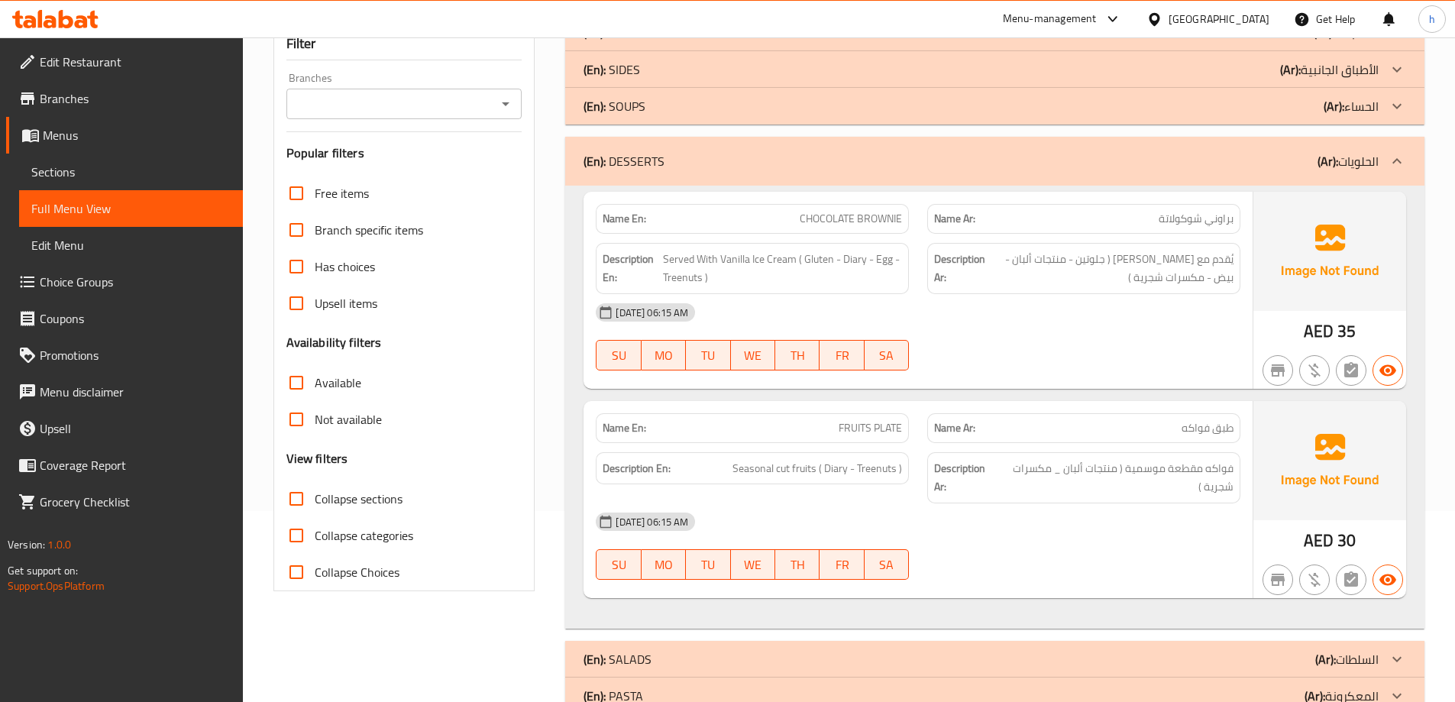
scroll to position [267, 0]
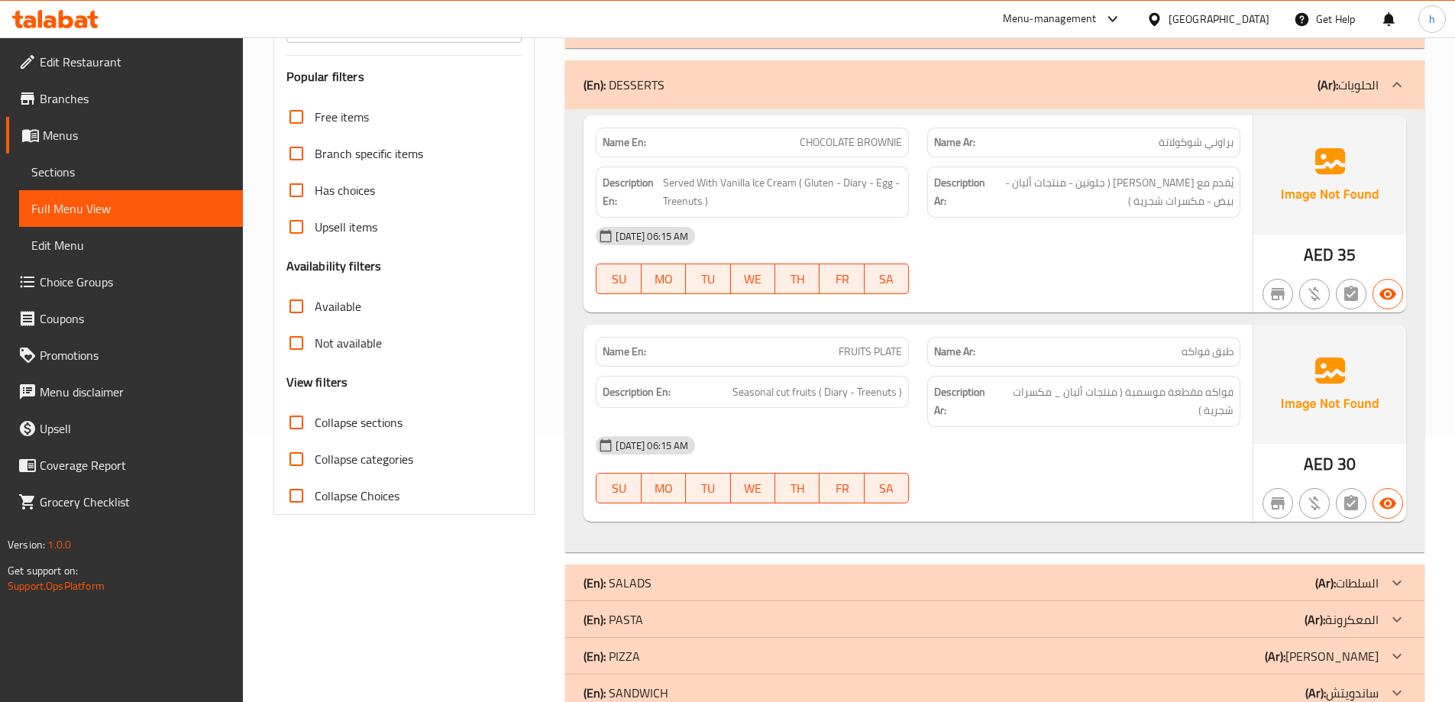
click at [1066, 468] on div "15-10-2025 06:15 AM SU MO TU WE TH FR SA" at bounding box center [918, 470] width 663 height 86
click at [1053, 438] on div "[DATE] 06:15 AM" at bounding box center [918, 445] width 663 height 37
drag, startPoint x: 817, startPoint y: 393, endPoint x: 733, endPoint y: 401, distance: 84.4
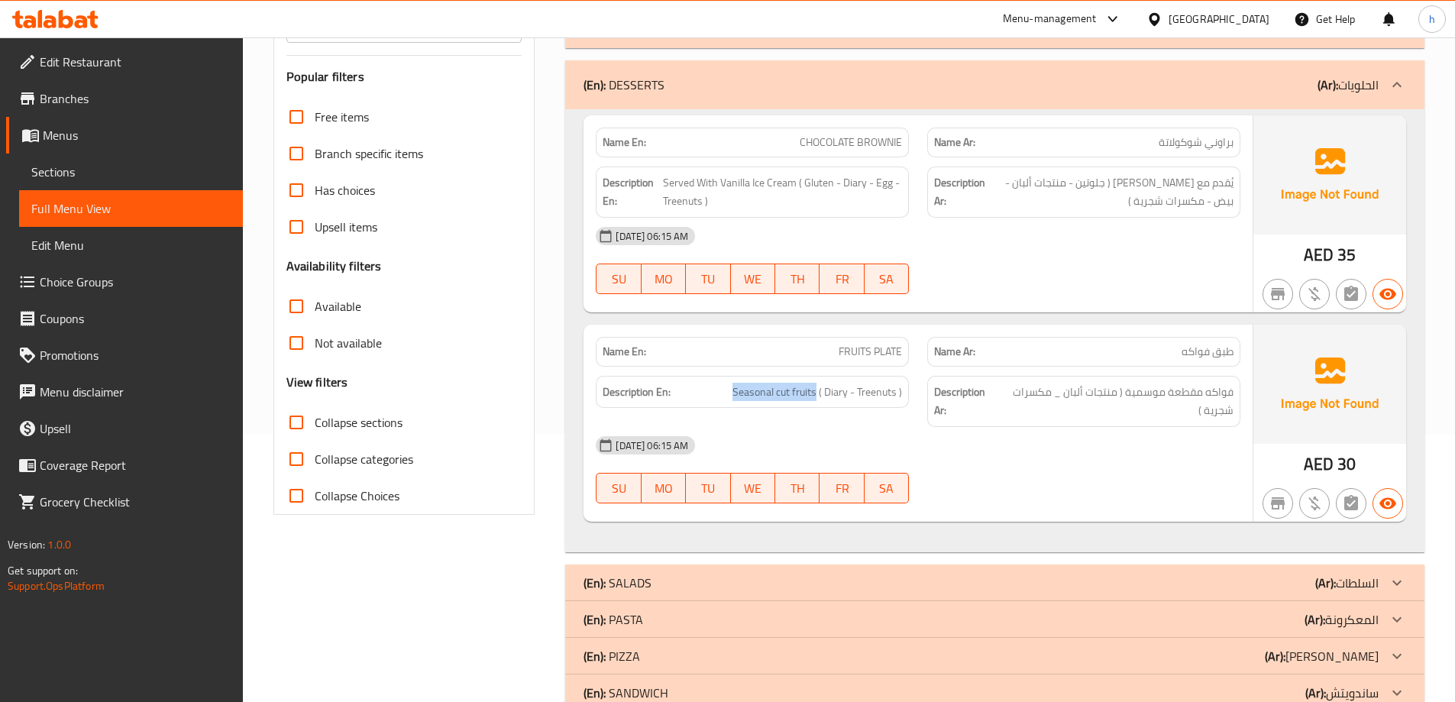
click at [733, 401] on h6 "Description En: Seasonal cut fruits ( Diary - Treenuts )" at bounding box center [752, 392] width 299 height 19
copy span "Seasonal cut fruits"
drag, startPoint x: 1018, startPoint y: 470, endPoint x: 1027, endPoint y: 470, distance: 8.4
click at [1018, 470] on div "15-10-2025 06:15 AM SU MO TU WE TH FR SA" at bounding box center [918, 470] width 663 height 86
click at [980, 453] on div "[DATE] 06:15 AM" at bounding box center [918, 445] width 663 height 37
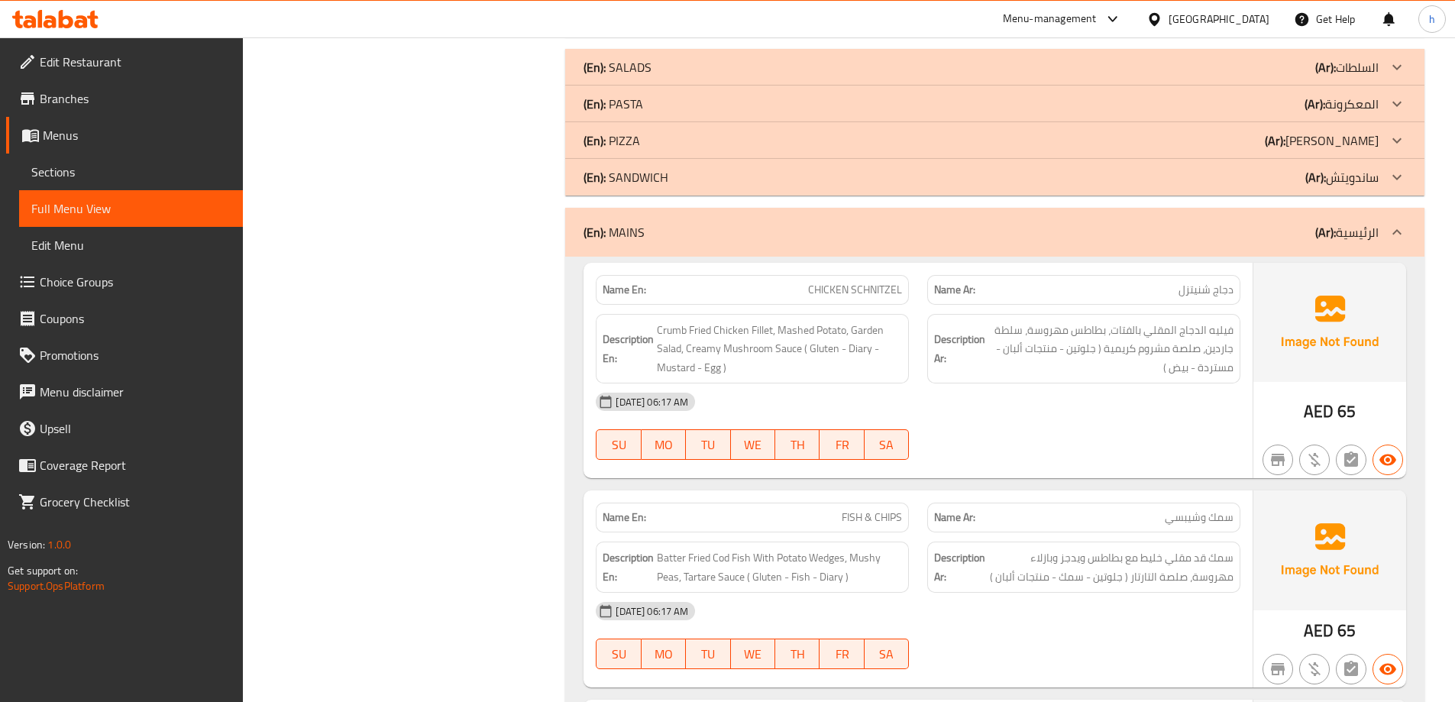
scroll to position [878, 0]
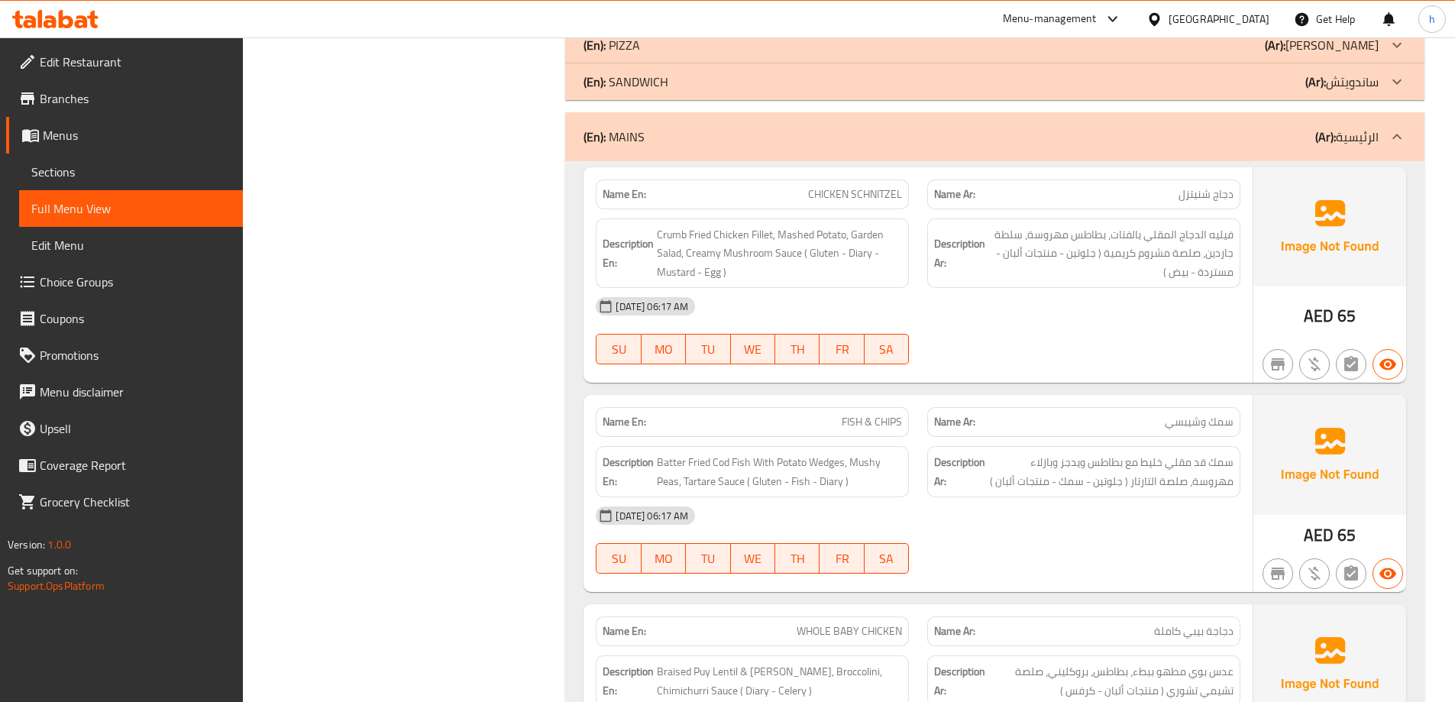
click at [1092, 315] on div "[DATE] 06:17 AM" at bounding box center [918, 306] width 663 height 37
drag, startPoint x: 853, startPoint y: 196, endPoint x: 904, endPoint y: 201, distance: 52.2
click at [904, 201] on div "Name En: CHICKEN SCHNITZEL" at bounding box center [752, 195] width 313 height 30
copy span "SCHNITZEL"
click at [458, 344] on div "Filter Branches Branches Popular filters Free items Branch specific items Has c…" at bounding box center [410, 308] width 293 height 1980
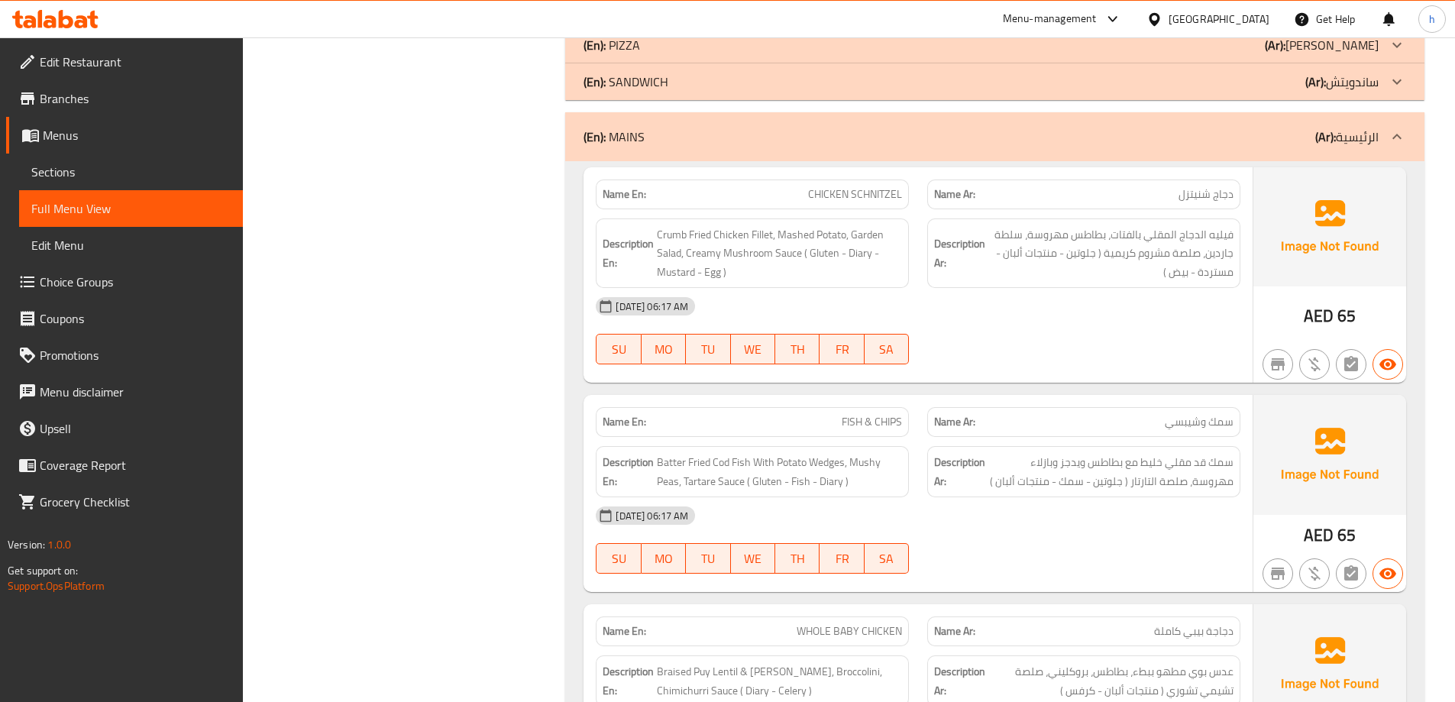
click at [1097, 330] on div "15-10-2025 06:17 AM SU MO TU WE TH FR SA" at bounding box center [918, 331] width 663 height 86
drag, startPoint x: 686, startPoint y: 235, endPoint x: 658, endPoint y: 244, distance: 29.0
click at [658, 244] on span "Crumb Fried Chicken Fillet, Mashed Potato, Garden Salad, Creamy Mushroom Sauce …" at bounding box center [779, 253] width 245 height 57
copy span "Crumb"
click at [1008, 335] on div "15-10-2025 06:17 AM SU MO TU WE TH FR SA" at bounding box center [918, 331] width 663 height 86
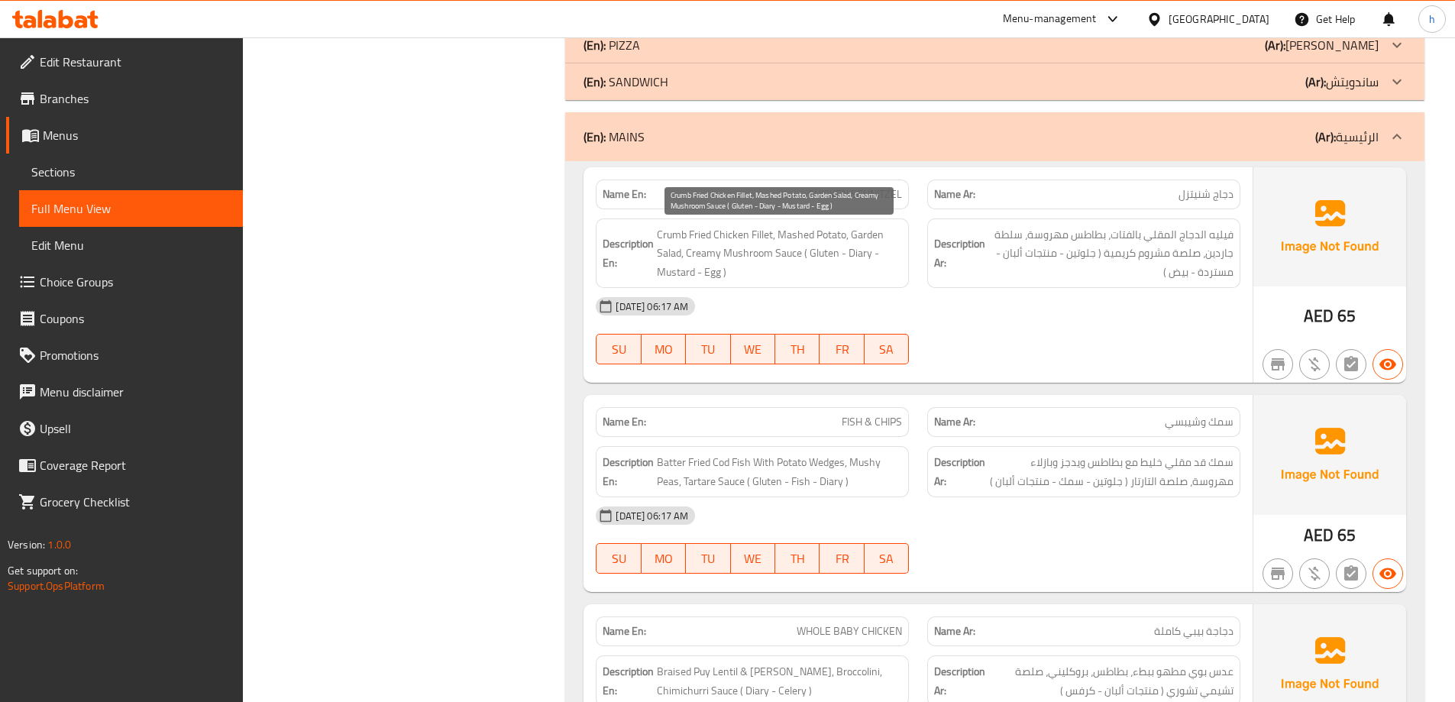
click at [786, 260] on span "Crumb Fried Chicken Fillet, Mashed Potato, Garden Salad, Creamy Mushroom Sauce …" at bounding box center [779, 253] width 245 height 57
click at [798, 257] on span "Crumb Fried Chicken Fillet, Mashed Potato, Garden Salad, Creamy Mushroom Sauce …" at bounding box center [779, 253] width 245 height 57
drag, startPoint x: 802, startPoint y: 257, endPoint x: 777, endPoint y: 259, distance: 25.3
click at [777, 259] on span "Crumb Fried Chicken Fillet, Mashed Potato, Garden Salad, Creamy Mushroom Sauce …" at bounding box center [779, 253] width 245 height 57
click at [782, 262] on span "Crumb Fried Chicken Fillet, Mashed Potato, Garden Salad, Creamy Mushroom Sauce …" at bounding box center [779, 253] width 245 height 57
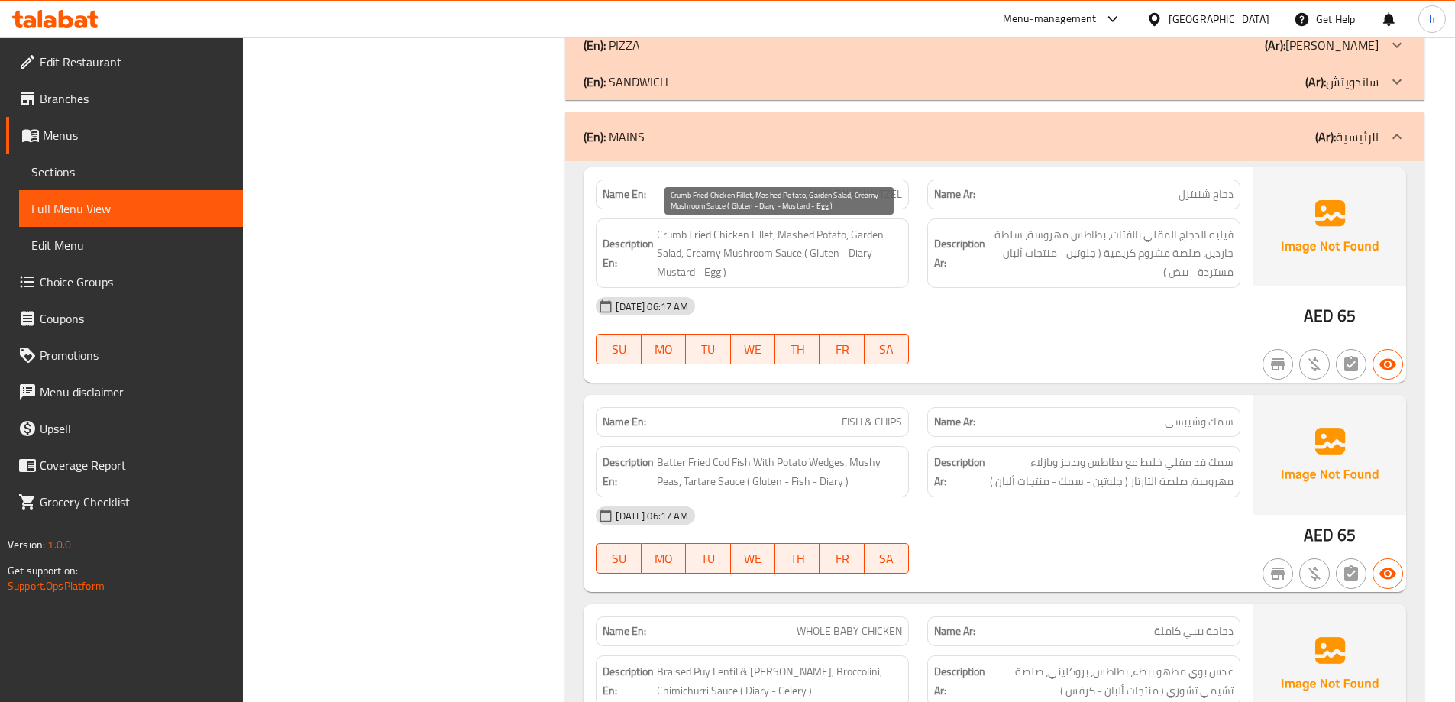
click at [754, 260] on span "Crumb Fried Chicken Fillet, Mashed Potato, Garden Salad, Creamy Mushroom Sauce …" at bounding box center [779, 253] width 245 height 57
click at [801, 260] on span "Crumb Fried Chicken Fillet, Mashed Potato, Garden Salad, Creamy Mushroom Sauce …" at bounding box center [779, 253] width 245 height 57
click at [812, 251] on span "Crumb Fried Chicken Fillet, Mashed Potato, Garden Salad, Creamy Mushroom Sauce …" at bounding box center [779, 253] width 245 height 57
click at [859, 264] on span "Crumb Fried Chicken Fillet, Mashed Potato, Garden Salad, Creamy Mushroom Sauce …" at bounding box center [779, 253] width 245 height 57
click at [823, 252] on span "Crumb Fried Chicken Fillet, Mashed Potato, Garden Salad, Creamy Mushroom Sauce …" at bounding box center [779, 253] width 245 height 57
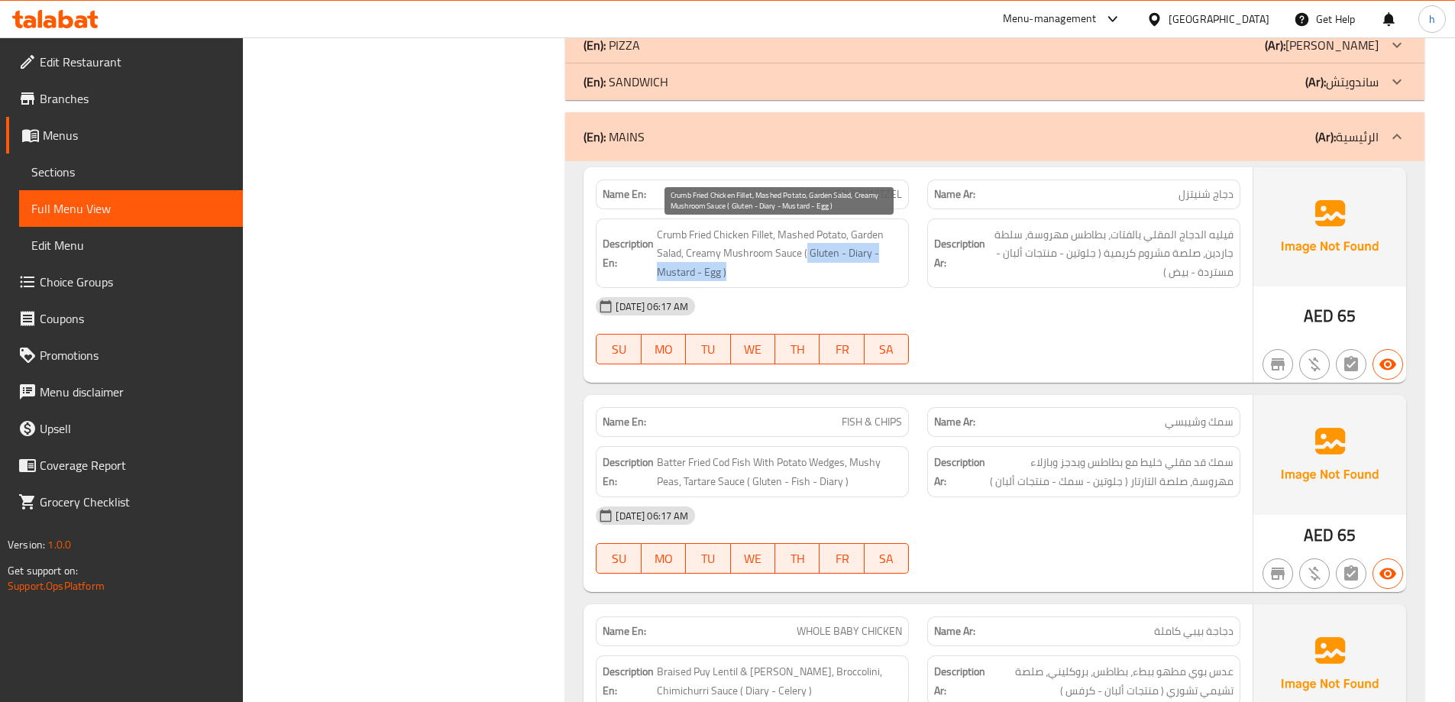
drag, startPoint x: 807, startPoint y: 252, endPoint x: 865, endPoint y: 271, distance: 61.1
click at [865, 271] on span "Crumb Fried Chicken Fillet, Mashed Potato, Garden Salad, Creamy Mushroom Sauce …" at bounding box center [779, 253] width 245 height 57
drag, startPoint x: 807, startPoint y: 250, endPoint x: 849, endPoint y: 279, distance: 51.1
click at [849, 279] on span "Crumb Fried Chicken Fillet, Mashed Potato, Garden Salad, Creamy Mushroom Sauce …" at bounding box center [779, 253] width 245 height 57
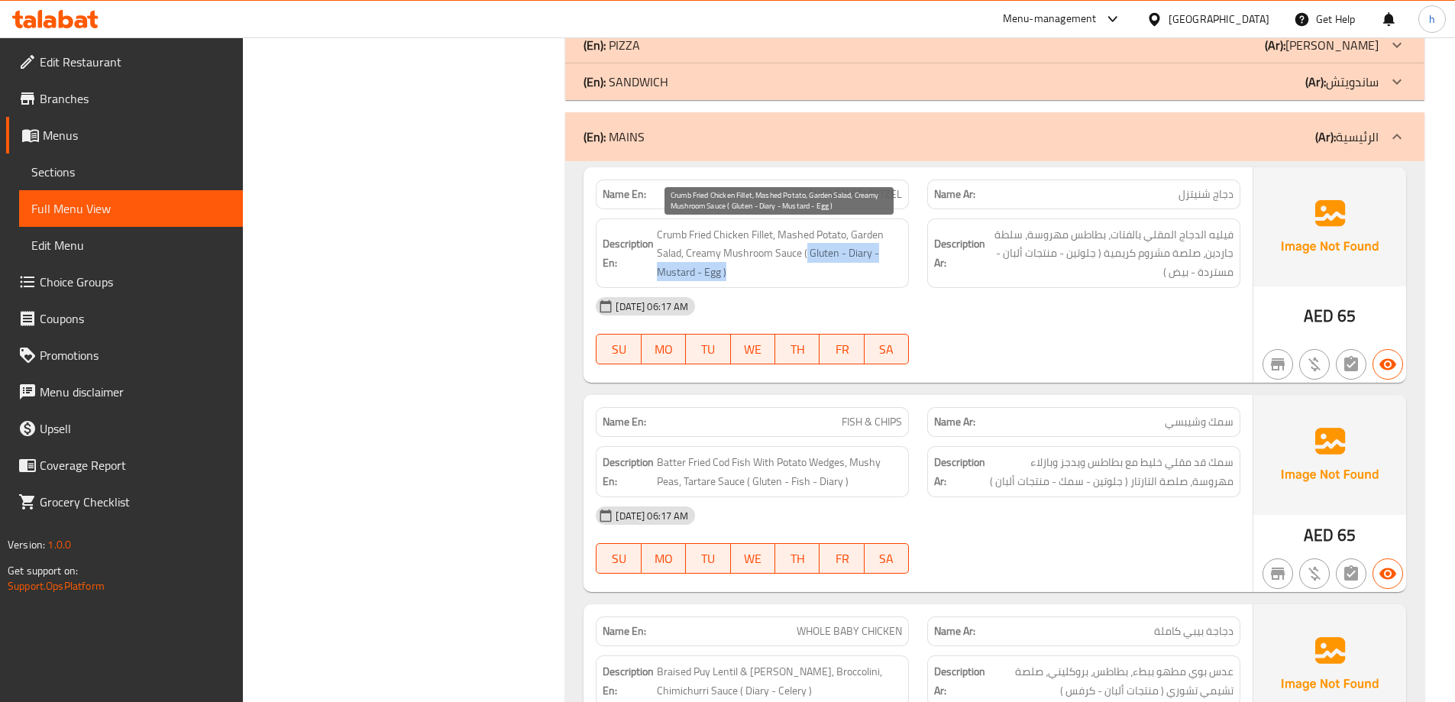
click at [849, 279] on span "Crumb Fried Chicken Fillet, Mashed Potato, Garden Salad, Creamy Mushroom Sauce …" at bounding box center [779, 253] width 245 height 57
drag, startPoint x: 804, startPoint y: 253, endPoint x: 830, endPoint y: 279, distance: 36.7
click at [830, 279] on span "Crumb Fried Chicken Fillet, Mashed Potato, Garden Salad, Creamy Mushroom Sauce …" at bounding box center [779, 253] width 245 height 57
click at [815, 260] on span "Crumb Fried Chicken Fillet, Mashed Potato, Garden Salad, Creamy Mushroom Sauce …" at bounding box center [779, 253] width 245 height 57
click at [820, 287] on div "Description En: Crumb Fried Chicken Fillet, Mashed Potato, Garden Salad, Creamy…" at bounding box center [752, 253] width 313 height 70
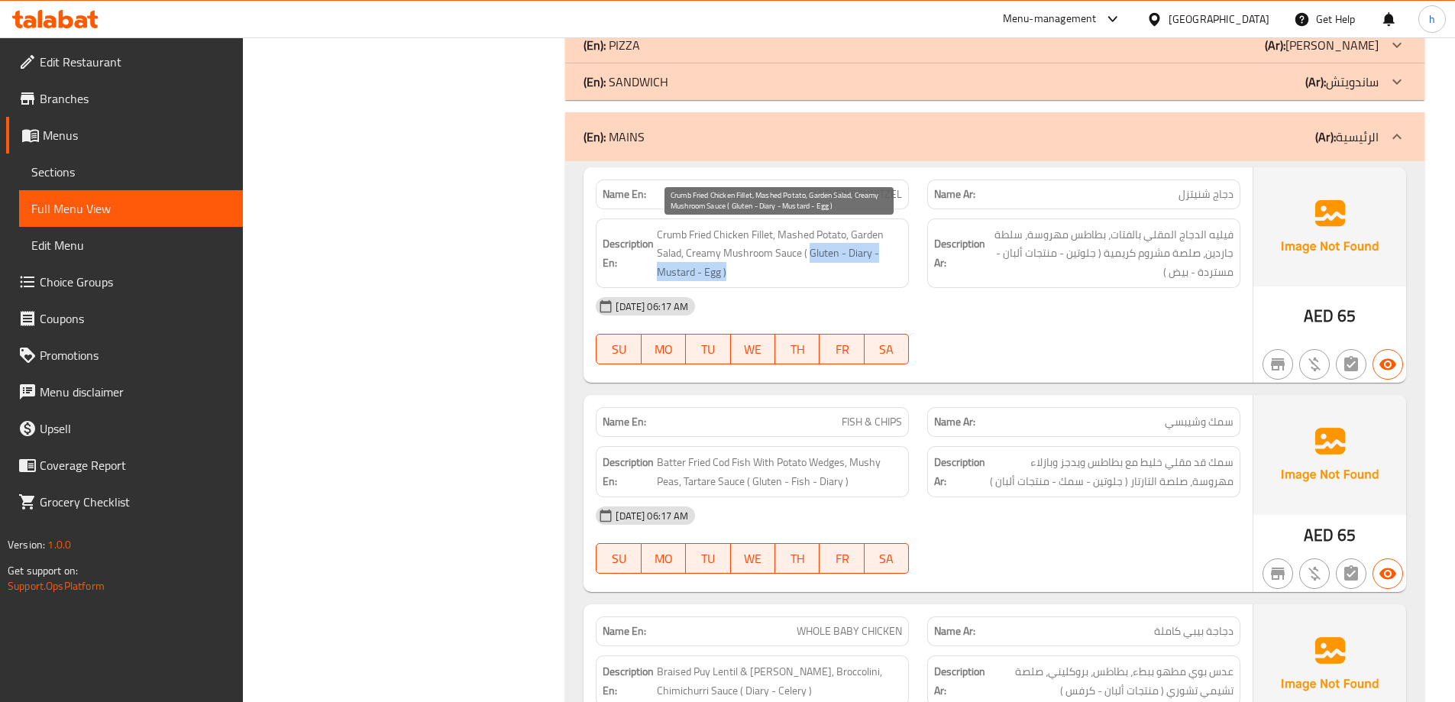
click at [813, 250] on span "Crumb Fried Chicken Fillet, Mashed Potato, Garden Salad, Creamy Mushroom Sauce …" at bounding box center [779, 253] width 245 height 57
drag, startPoint x: 811, startPoint y: 251, endPoint x: 825, endPoint y: 281, distance: 33.5
click at [825, 281] on span "Crumb Fried Chicken Fillet, Mashed Potato, Garden Salad, Creamy Mushroom Sauce …" at bounding box center [779, 253] width 245 height 57
click at [824, 265] on span "Crumb Fried Chicken Fillet, Mashed Potato, Garden Salad, Creamy Mushroom Sauce …" at bounding box center [779, 253] width 245 height 57
click at [814, 265] on span "Crumb Fried Chicken Fillet, Mashed Potato, Garden Salad, Creamy Mushroom Sauce …" at bounding box center [779, 253] width 245 height 57
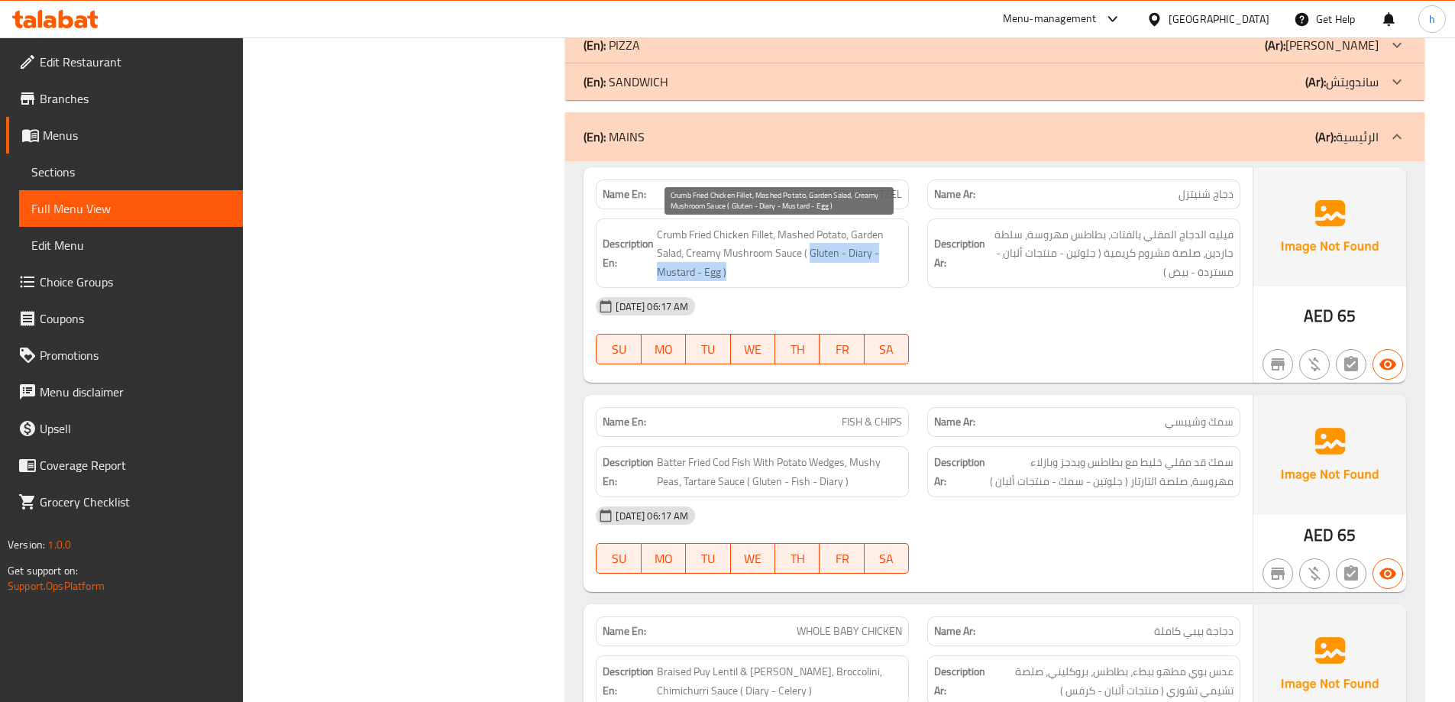
drag, startPoint x: 810, startPoint y: 254, endPoint x: 815, endPoint y: 277, distance: 22.8
click at [815, 277] on span "Crumb Fried Chicken Fillet, Mashed Potato, Garden Salad, Creamy Mushroom Sauce …" at bounding box center [779, 253] width 245 height 57
click at [817, 278] on span "Crumb Fried Chicken Fillet, Mashed Potato, Garden Salad, Creamy Mushroom Sauce …" at bounding box center [779, 253] width 245 height 57
click at [798, 251] on span "Crumb Fried Chicken Fillet, Mashed Potato, Garden Salad, Creamy Mushroom Sauce …" at bounding box center [779, 253] width 245 height 57
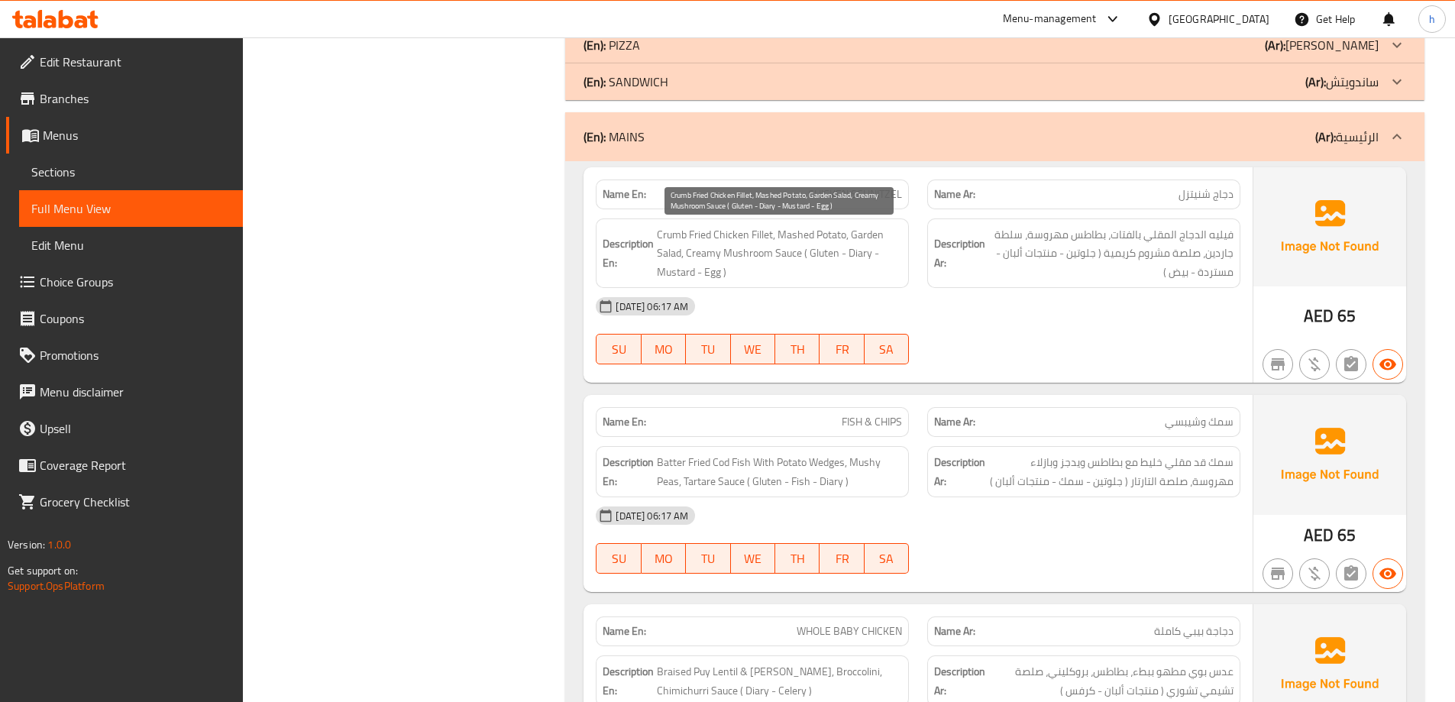
click at [754, 252] on span "Crumb Fried Chicken Fillet, Mashed Potato, Garden Salad, Creamy Mushroom Sauce …" at bounding box center [779, 253] width 245 height 57
click at [825, 270] on span "Crumb Fried Chicken Fillet, Mashed Potato, Garden Salad, Creamy Mushroom Sauce …" at bounding box center [779, 253] width 245 height 57
click at [816, 258] on span "Crumb Fried Chicken Fillet, Mashed Potato, Garden Salad, Creamy Mushroom Sauce …" at bounding box center [779, 253] width 245 height 57
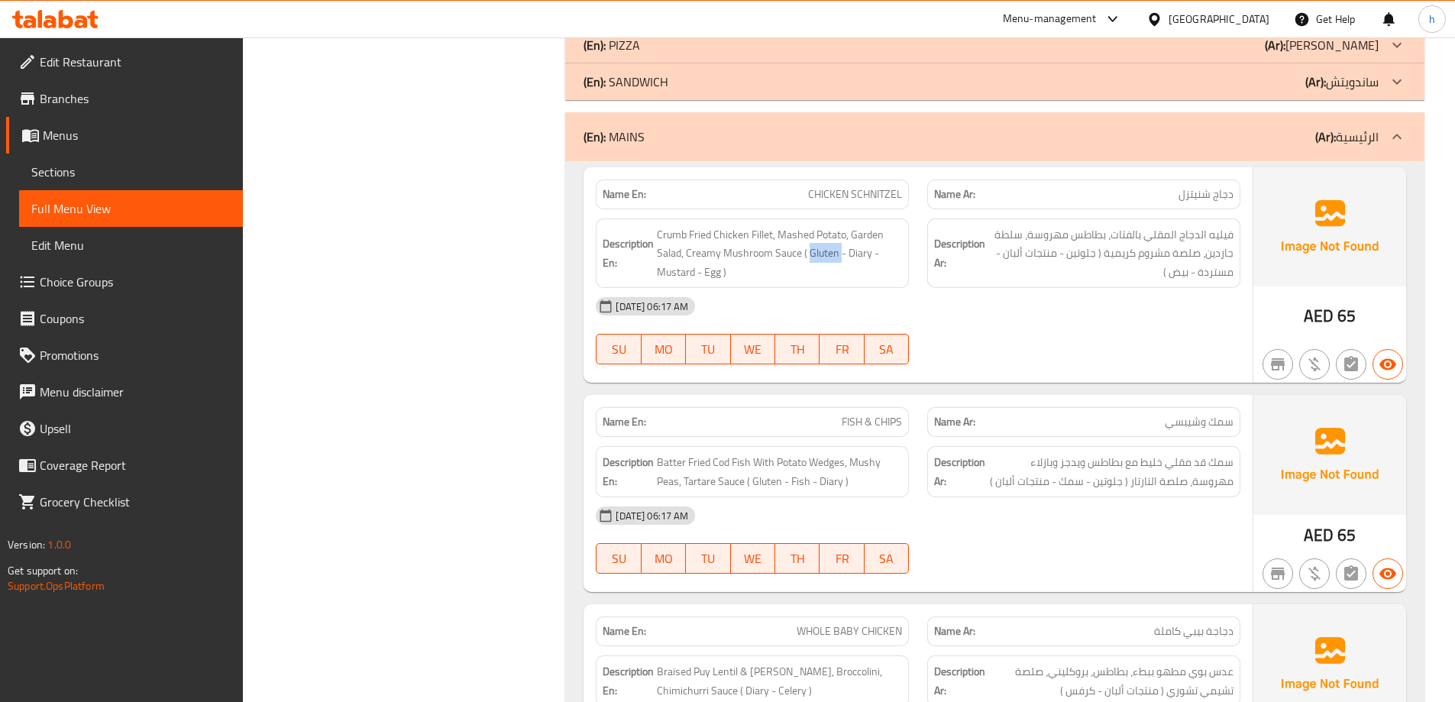
click at [830, 289] on div "[DATE] 06:17 AM" at bounding box center [918, 306] width 663 height 37
click at [826, 256] on span "Crumb Fried Chicken Fillet, Mashed Potato, Garden Salad, Creamy Mushroom Sauce …" at bounding box center [779, 253] width 245 height 57
click at [832, 295] on div "[DATE] 06:17 AM" at bounding box center [918, 306] width 663 height 37
click at [851, 257] on span "Crumb Fried Chicken Fillet, Mashed Potato, Garden Salad, Creamy Mushroom Sauce …" at bounding box center [779, 253] width 245 height 57
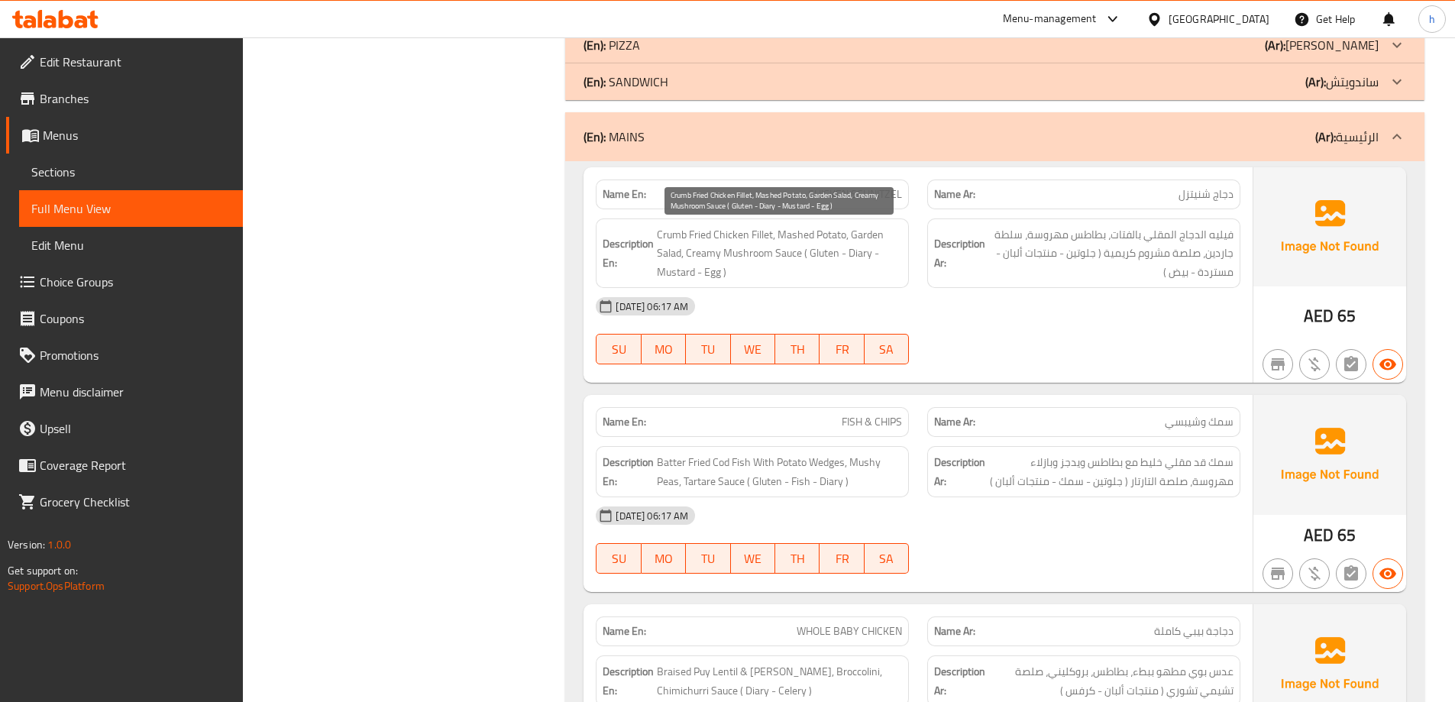
click at [856, 254] on span "Crumb Fried Chicken Fillet, Mashed Potato, Garden Salad, Creamy Mushroom Sauce …" at bounding box center [779, 253] width 245 height 57
click at [700, 276] on span "Crumb Fried Chicken Fillet, Mashed Potato, Garden Salad, Creamy Mushroom Sauce …" at bounding box center [779, 253] width 245 height 57
click at [830, 292] on div "[DATE] 06:17 AM" at bounding box center [918, 306] width 663 height 37
click at [1036, 502] on div "[DATE] 06:17 AM" at bounding box center [918, 515] width 663 height 37
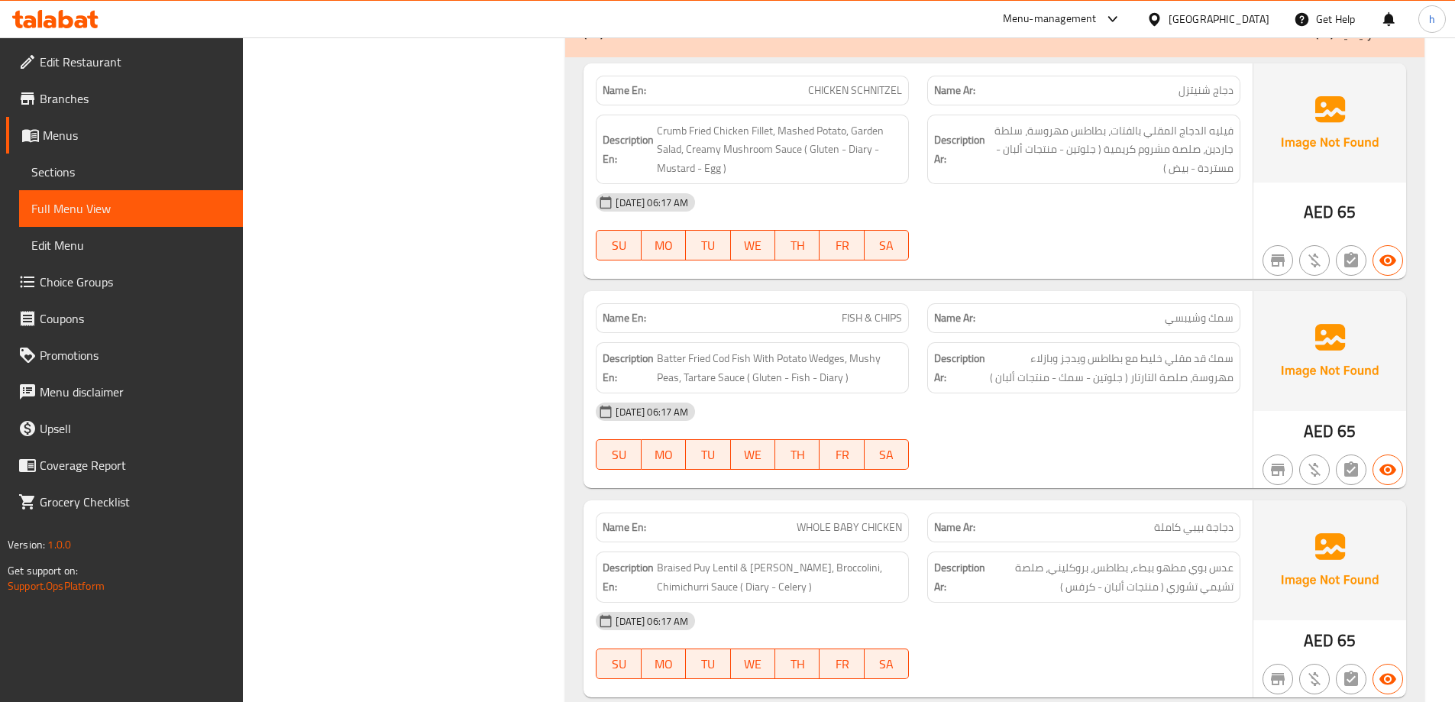
scroll to position [955, 0]
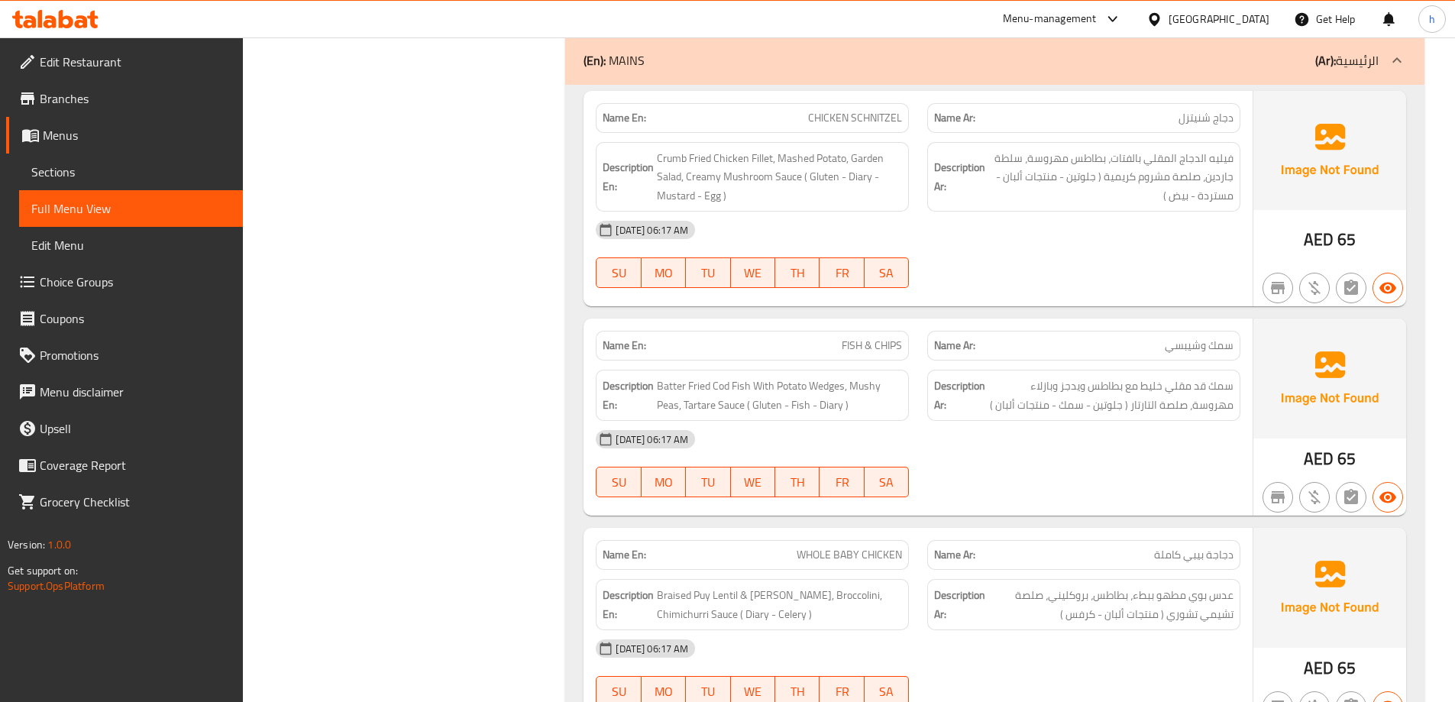
click at [1056, 468] on div "15-10-2025 06:17 AM SU MO TU WE TH FR SA" at bounding box center [918, 464] width 663 height 86
click at [1036, 467] on div "15-10-2025 06:17 AM SU MO TU WE TH FR SA" at bounding box center [918, 464] width 663 height 86
click at [1036, 354] on div "Name Ar: سمك وشيبسي" at bounding box center [1083, 346] width 313 height 30
click at [1204, 350] on span "سمك وشيبسي" at bounding box center [1199, 346] width 69 height 16
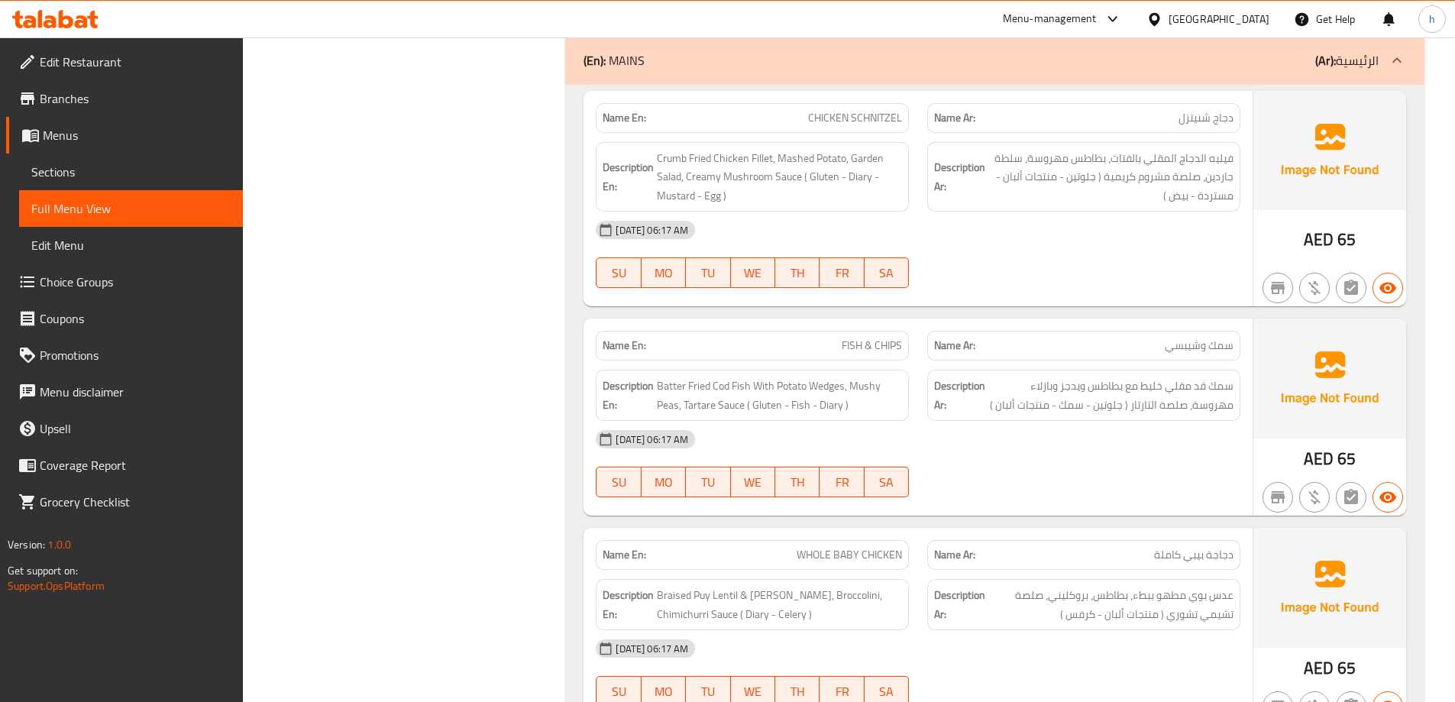
click at [1172, 362] on div "Description Ar: سمك قد مقلي خليط مع بطاطس ويدجز وبازلاء مهروسة، صلصة التارتار (…" at bounding box center [1084, 396] width 332 height 70
drag, startPoint x: 846, startPoint y: 348, endPoint x: 865, endPoint y: 342, distance: 19.8
click at [865, 342] on span "FISH & CHIPS" at bounding box center [872, 346] width 60 height 16
drag, startPoint x: 880, startPoint y: 349, endPoint x: 903, endPoint y: 346, distance: 23.1
click at [903, 346] on div "Name En: FISH & CHIPS" at bounding box center [752, 346] width 313 height 30
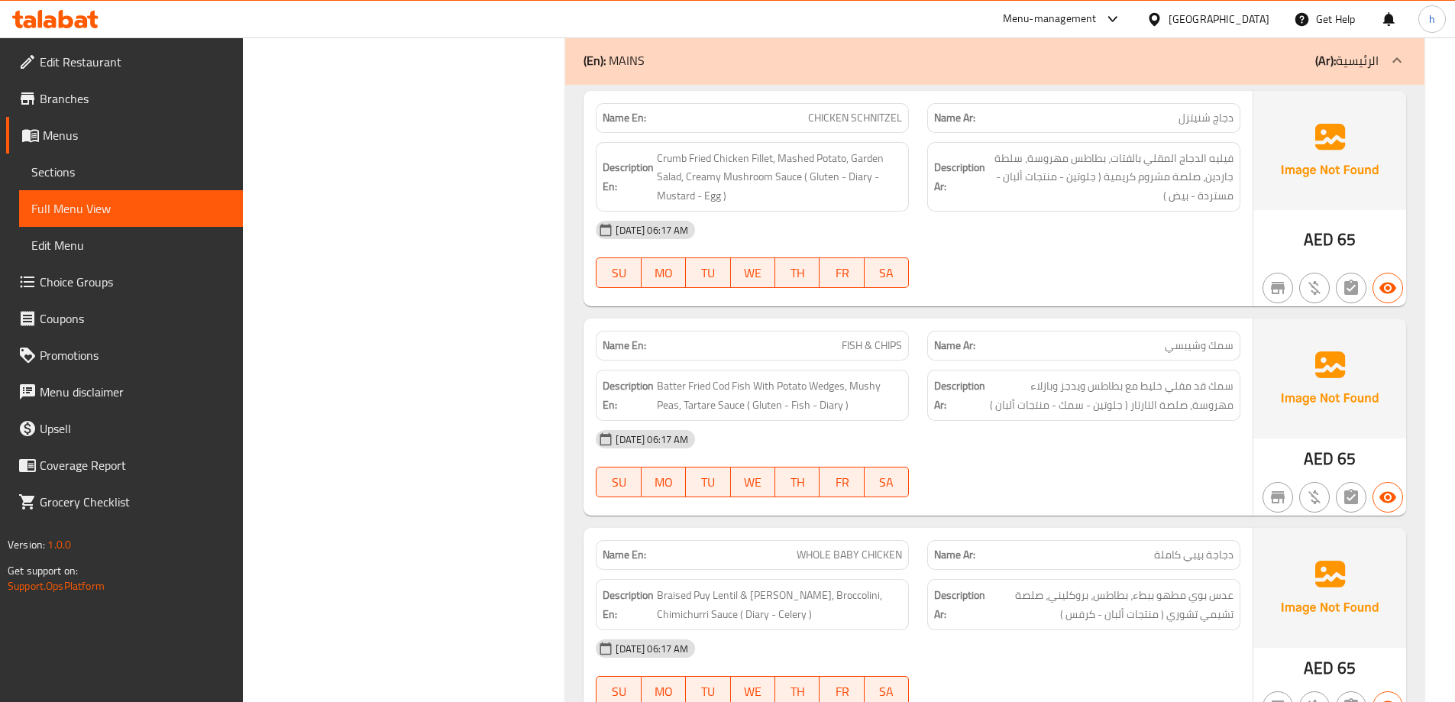
click at [984, 341] on p "Name Ar: سمك وشيبسي" at bounding box center [1083, 346] width 299 height 16
click at [885, 343] on span "FISH & CHIPS" at bounding box center [872, 346] width 60 height 16
copy span "CHIPS"
click at [842, 346] on span "FISH & CHIPS" at bounding box center [872, 346] width 60 height 16
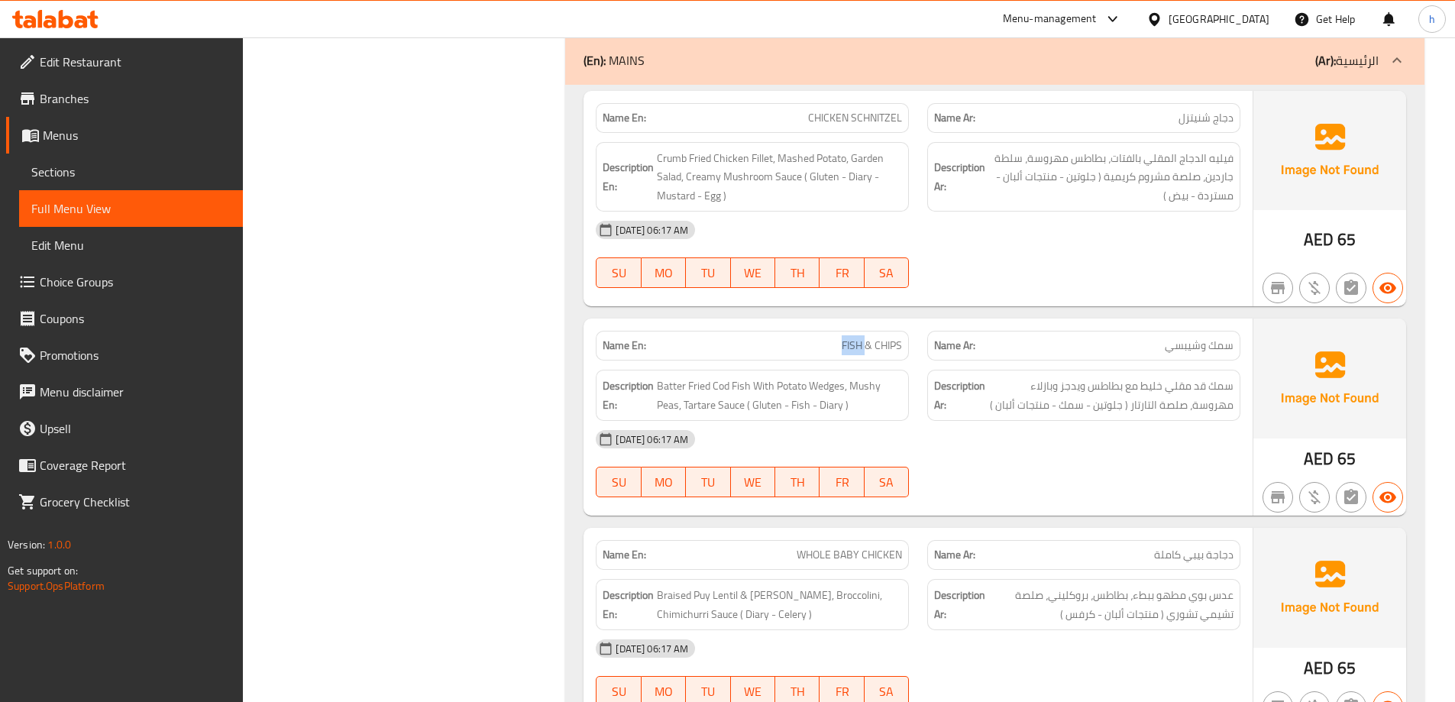
click at [842, 346] on span "FISH & CHIPS" at bounding box center [872, 346] width 60 height 16
click at [859, 353] on span "FISH & CHIPS" at bounding box center [872, 346] width 60 height 16
drag, startPoint x: 875, startPoint y: 345, endPoint x: 915, endPoint y: 345, distance: 39.7
click at [915, 345] on div "Name En: FISH & CHIPS" at bounding box center [753, 346] width 332 height 48
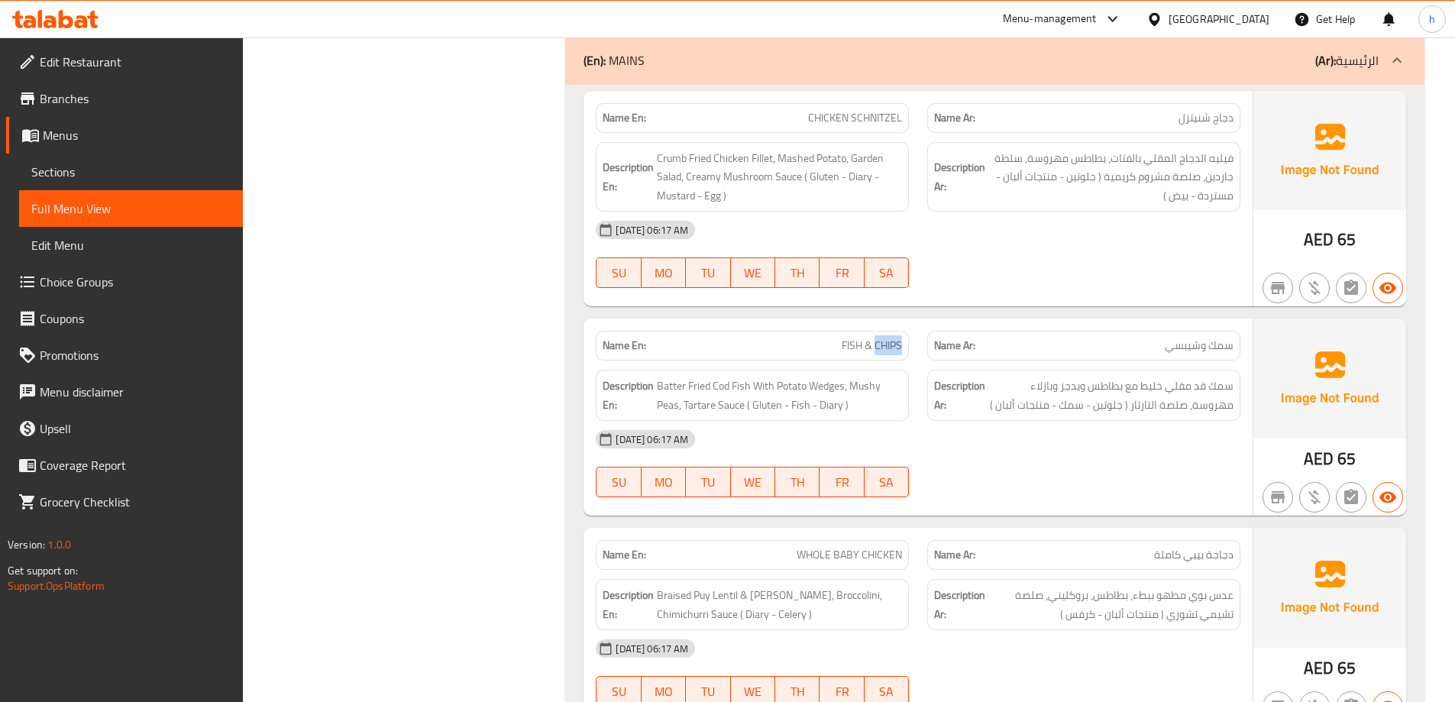
click at [879, 343] on span "FISH & CHIPS" at bounding box center [872, 346] width 60 height 16
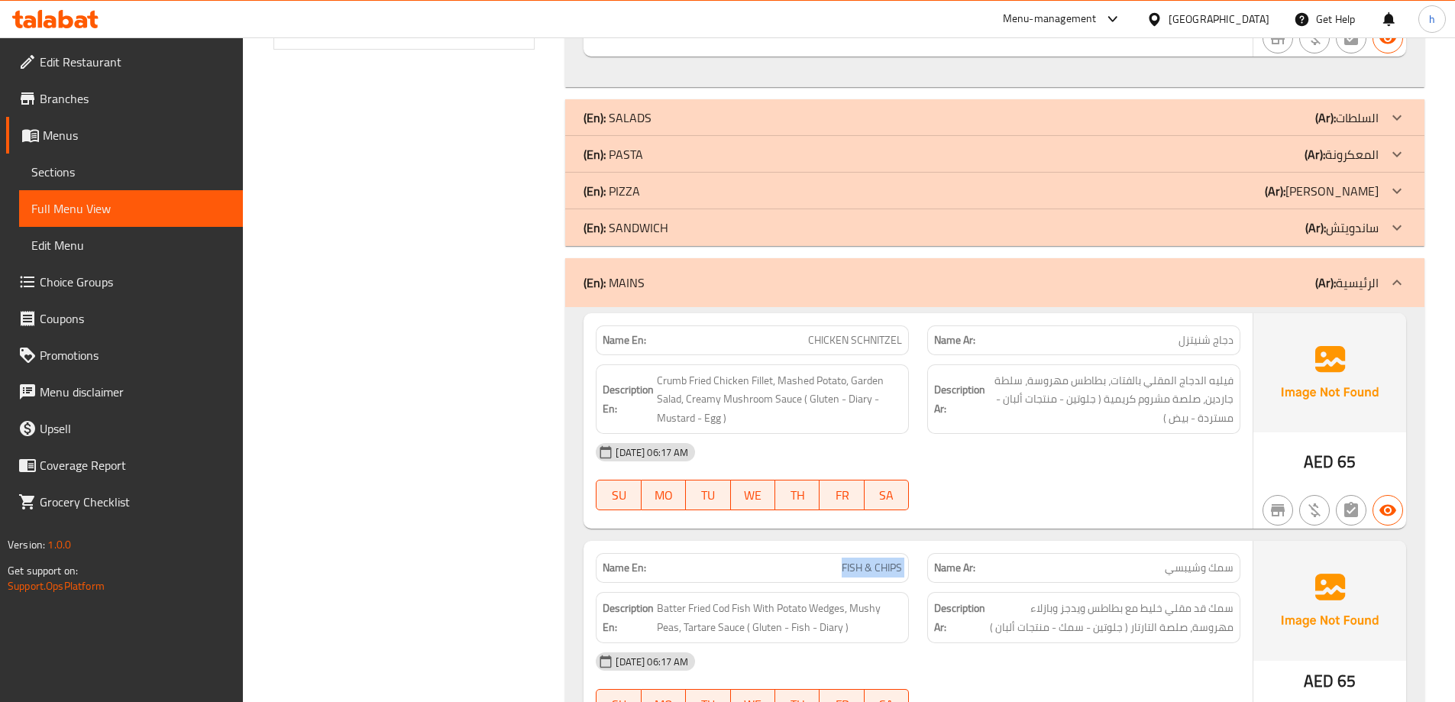
scroll to position [878, 0]
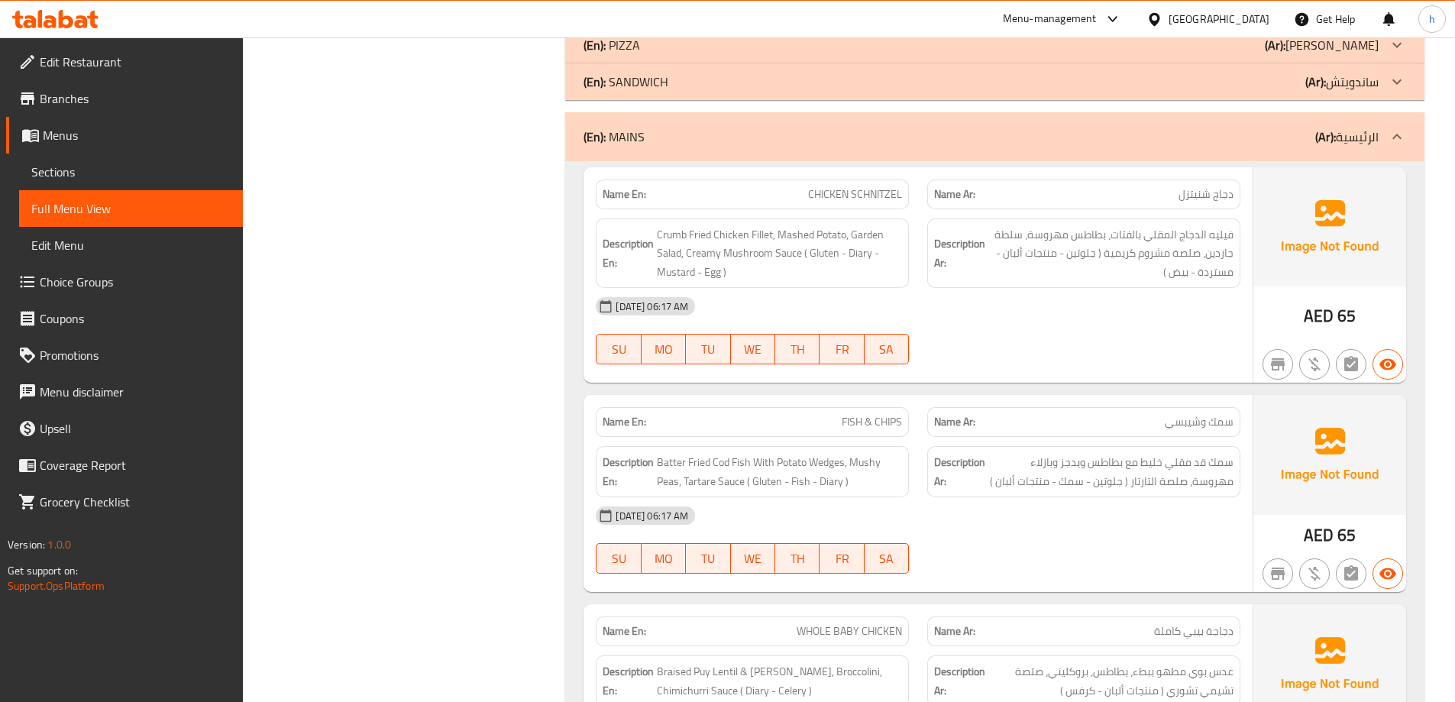
click at [894, 506] on div "[DATE] 06:17 AM" at bounding box center [918, 515] width 663 height 37
click at [843, 419] on span "FISH & CHIPS" at bounding box center [872, 422] width 60 height 16
click at [817, 425] on p "Name En: FISH & CHIPS" at bounding box center [752, 422] width 299 height 16
click at [553, 257] on div "Filter Branches Branches Popular filters Free items Branch specific items Has c…" at bounding box center [410, 308] width 293 height 1980
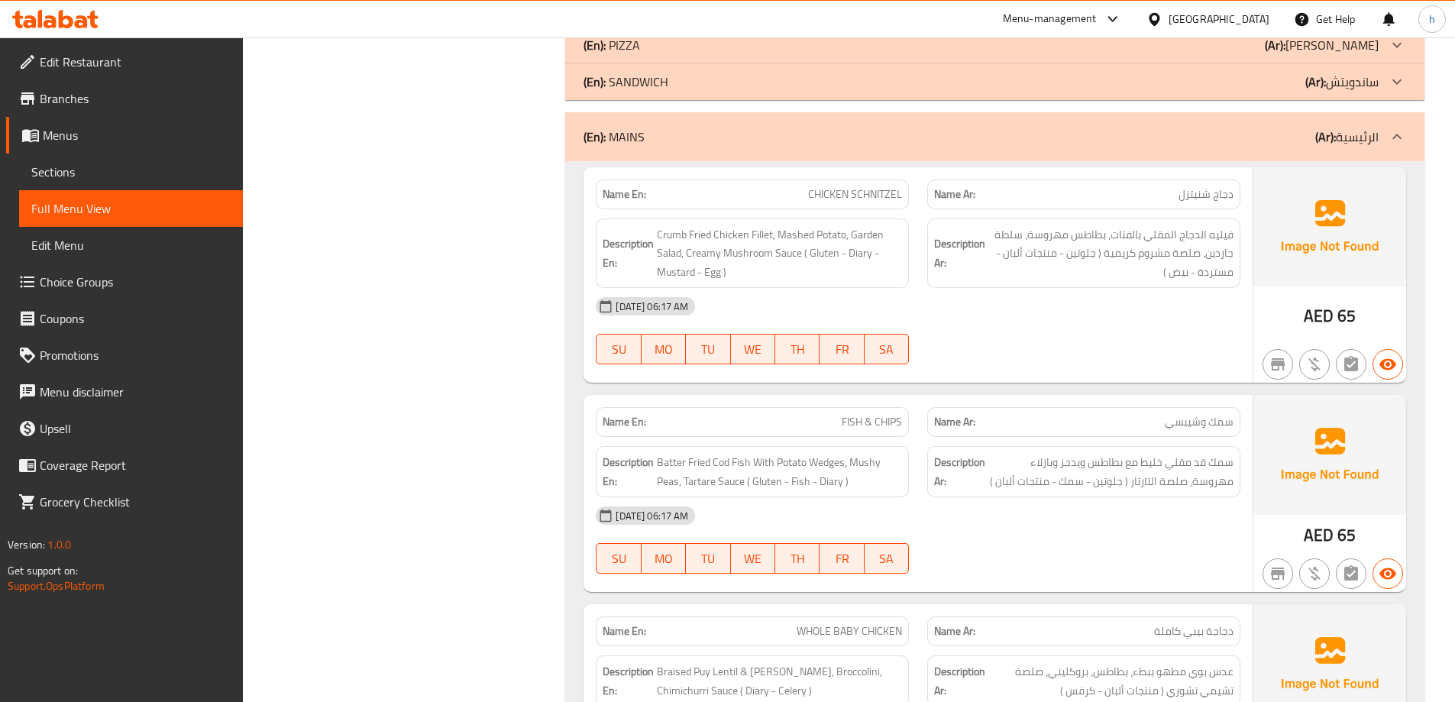
click at [1049, 364] on div "15-10-2025 06:17 AM SU MO TU WE TH FR SA" at bounding box center [918, 331] width 663 height 86
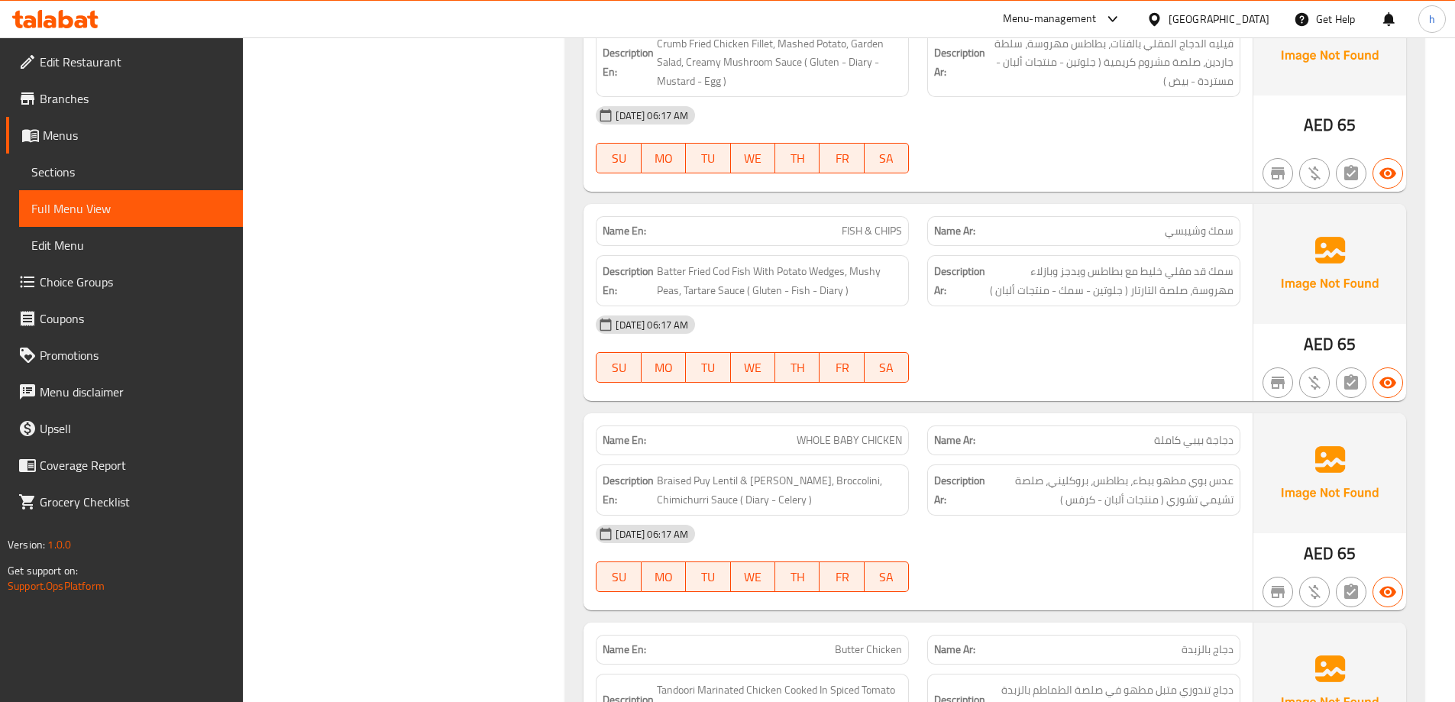
scroll to position [1184, 0]
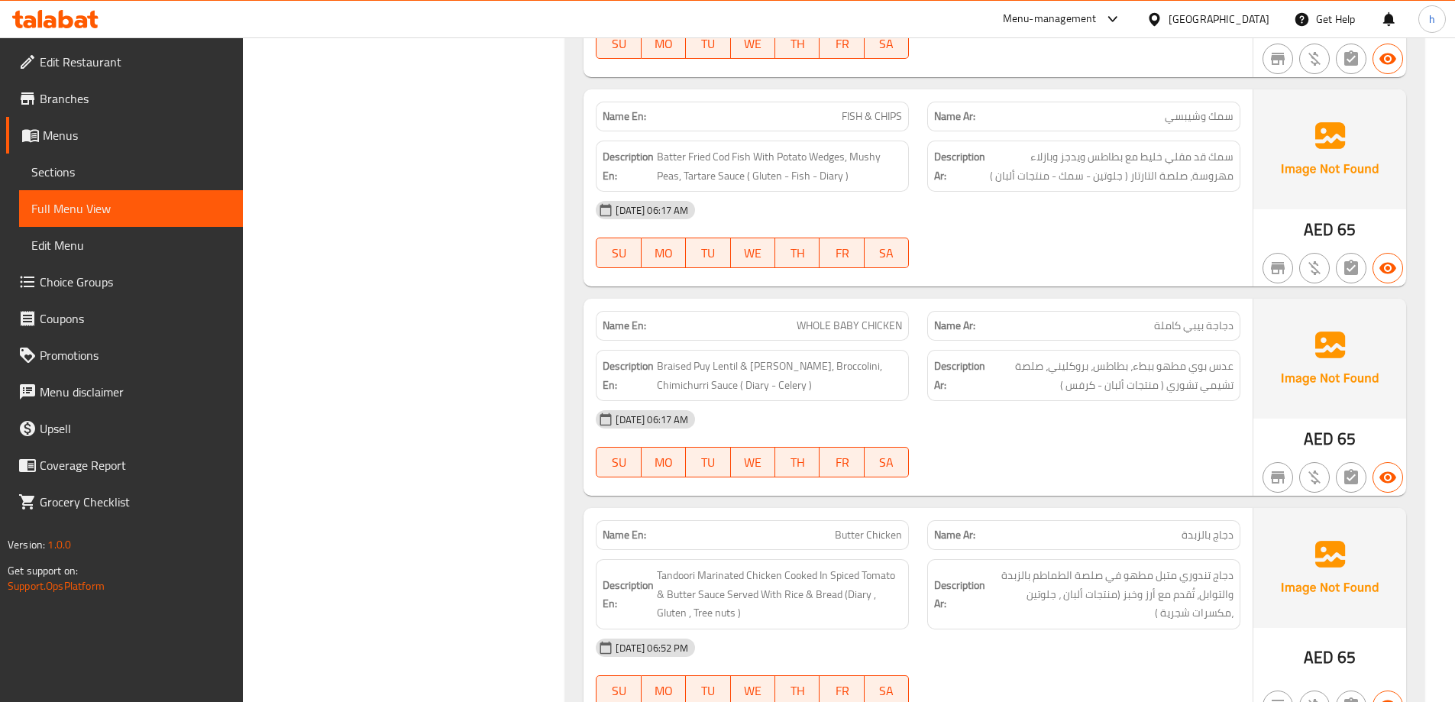
click at [1069, 254] on div "15-10-2025 06:17 AM SU MO TU WE TH FR SA" at bounding box center [918, 235] width 663 height 86
drag, startPoint x: 753, startPoint y: 153, endPoint x: 714, endPoint y: 162, distance: 40.0
click at [714, 162] on span "Batter Fried Cod Fish With Potato Wedges, Mushy Peas, Tartare Sauce ( Gluten - …" at bounding box center [779, 165] width 245 height 37
click at [740, 164] on span "Batter Fried Cod Fish With Potato Wedges, Mushy Peas, Tartare Sauce ( Gluten - …" at bounding box center [779, 165] width 245 height 37
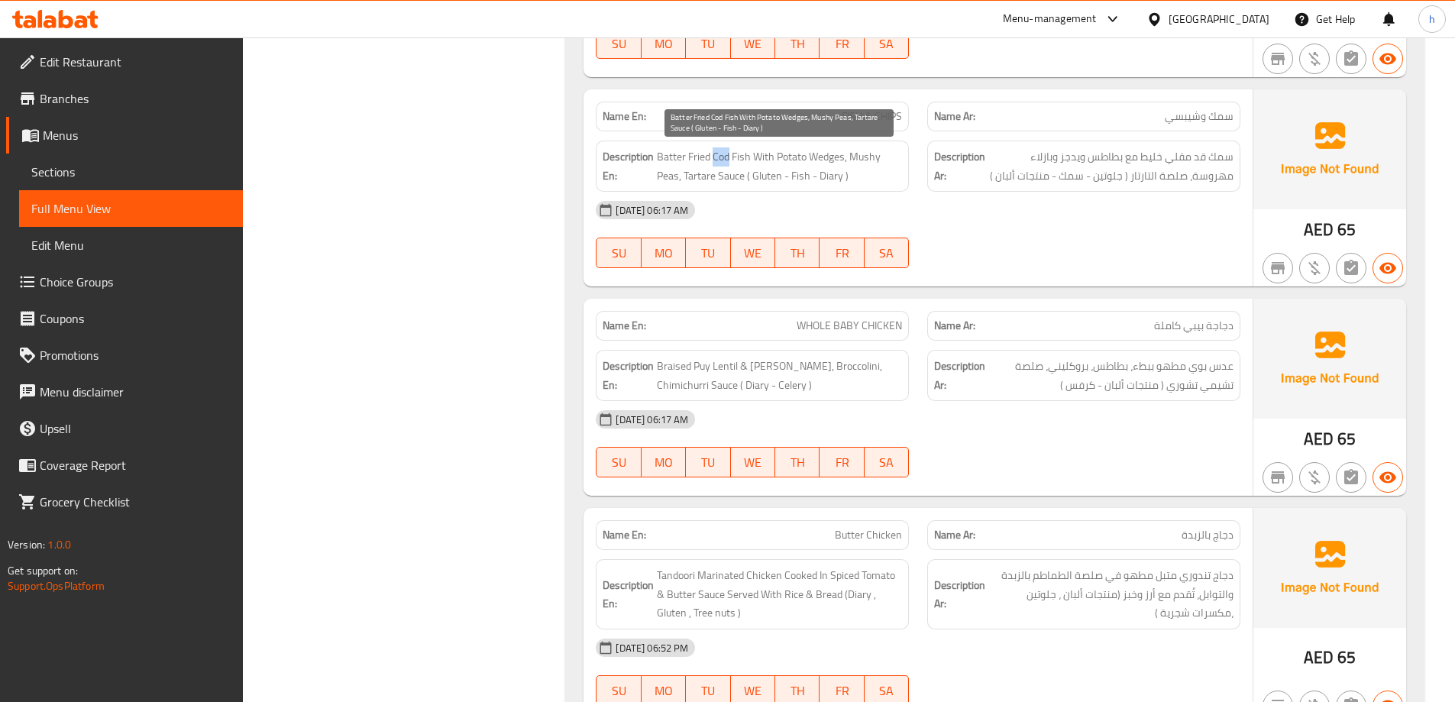
drag, startPoint x: 730, startPoint y: 158, endPoint x: 715, endPoint y: 163, distance: 16.0
click at [715, 163] on span "Batter Fried Cod Fish With Potato Wedges, Mushy Peas, Tartare Sauce ( Gluten - …" at bounding box center [779, 165] width 245 height 37
copy span "Cod"
click at [1082, 339] on div "Name Ar: دجاجة بيبي كاملة" at bounding box center [1083, 326] width 313 height 30
click at [662, 150] on span "Batter Fried Cod Fish With Potato Wedges, Mushy Peas, Tartare Sauce ( Gluten - …" at bounding box center [779, 165] width 245 height 37
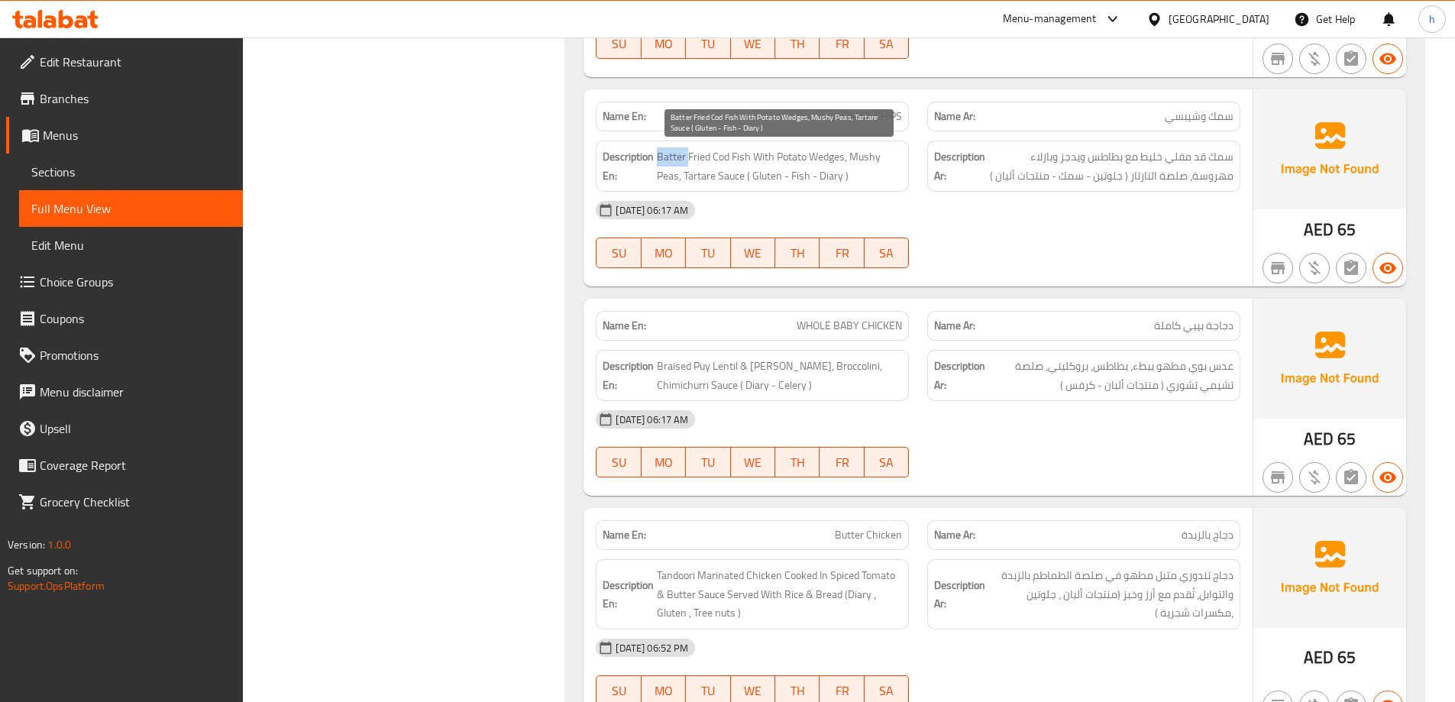
click at [662, 150] on span "Batter Fried Cod Fish With Potato Wedges, Mushy Peas, Tartare Sauce ( Gluten - …" at bounding box center [779, 165] width 245 height 37
click at [663, 169] on span "Batter Fried Cod Fish With Potato Wedges, Mushy Peas, Tartare Sauce ( Gluten - …" at bounding box center [779, 165] width 245 height 37
click at [684, 157] on span "Batter Fried Cod Fish With Potato Wedges, Mushy Peas, Tartare Sauce ( Gluten - …" at bounding box center [779, 165] width 245 height 37
drag, startPoint x: 684, startPoint y: 157, endPoint x: 665, endPoint y: 158, distance: 18.4
click at [665, 158] on span "Batter Fried Cod Fish With Potato Wedges, Mushy Peas, Tartare Sauce ( Gluten - …" at bounding box center [779, 165] width 245 height 37
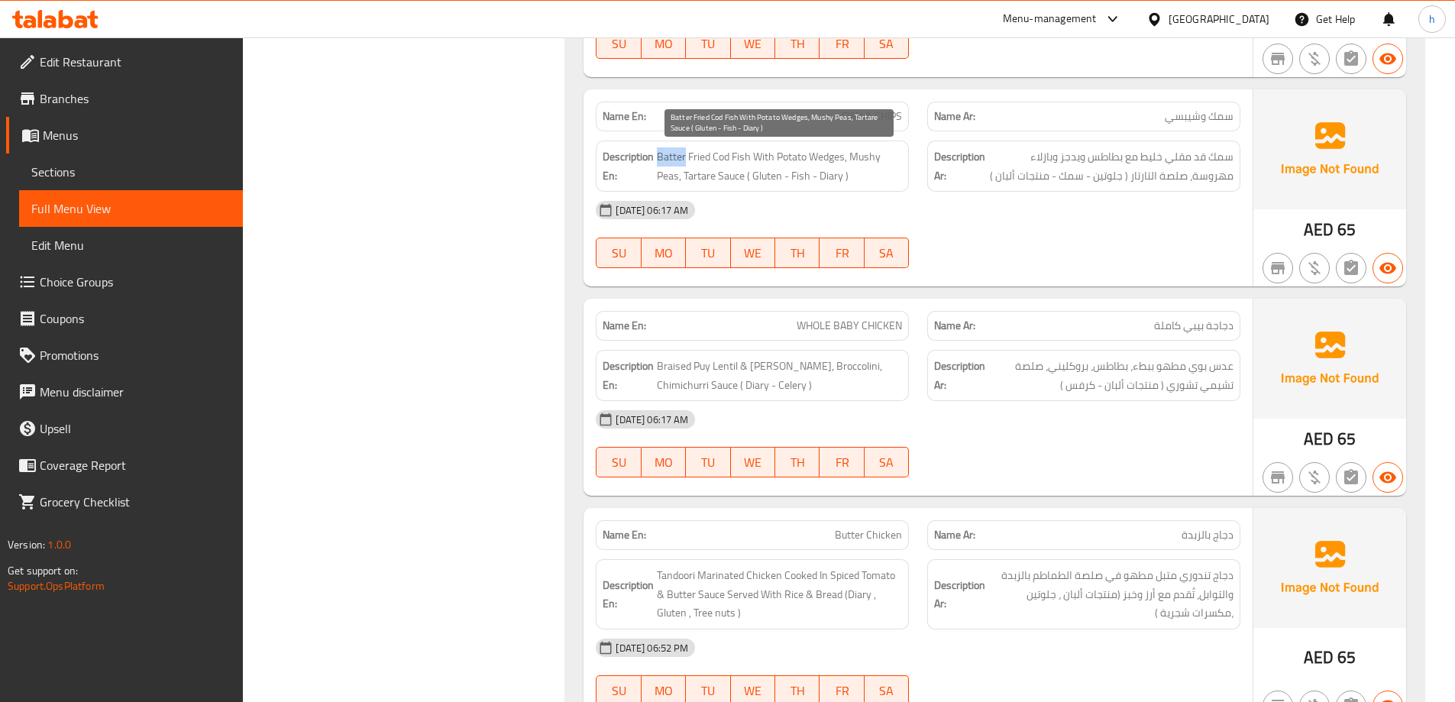
click at [678, 157] on span "Batter Fried Cod Fish With Potato Wedges, Mushy Peas, Tartare Sauce ( Gluten - …" at bounding box center [779, 165] width 245 height 37
drag, startPoint x: 683, startPoint y: 158, endPoint x: 662, endPoint y: 159, distance: 20.6
click at [662, 159] on span "Batter Fried Cod Fish With Potato Wedges, Mushy Peas, Tartare Sauce ( Gluten - …" at bounding box center [779, 165] width 245 height 37
click at [678, 159] on span "Batter Fried Cod Fish With Potato Wedges, Mushy Peas, Tartare Sauce ( Gluten - …" at bounding box center [779, 165] width 245 height 37
drag, startPoint x: 688, startPoint y: 160, endPoint x: 662, endPoint y: 160, distance: 25.2
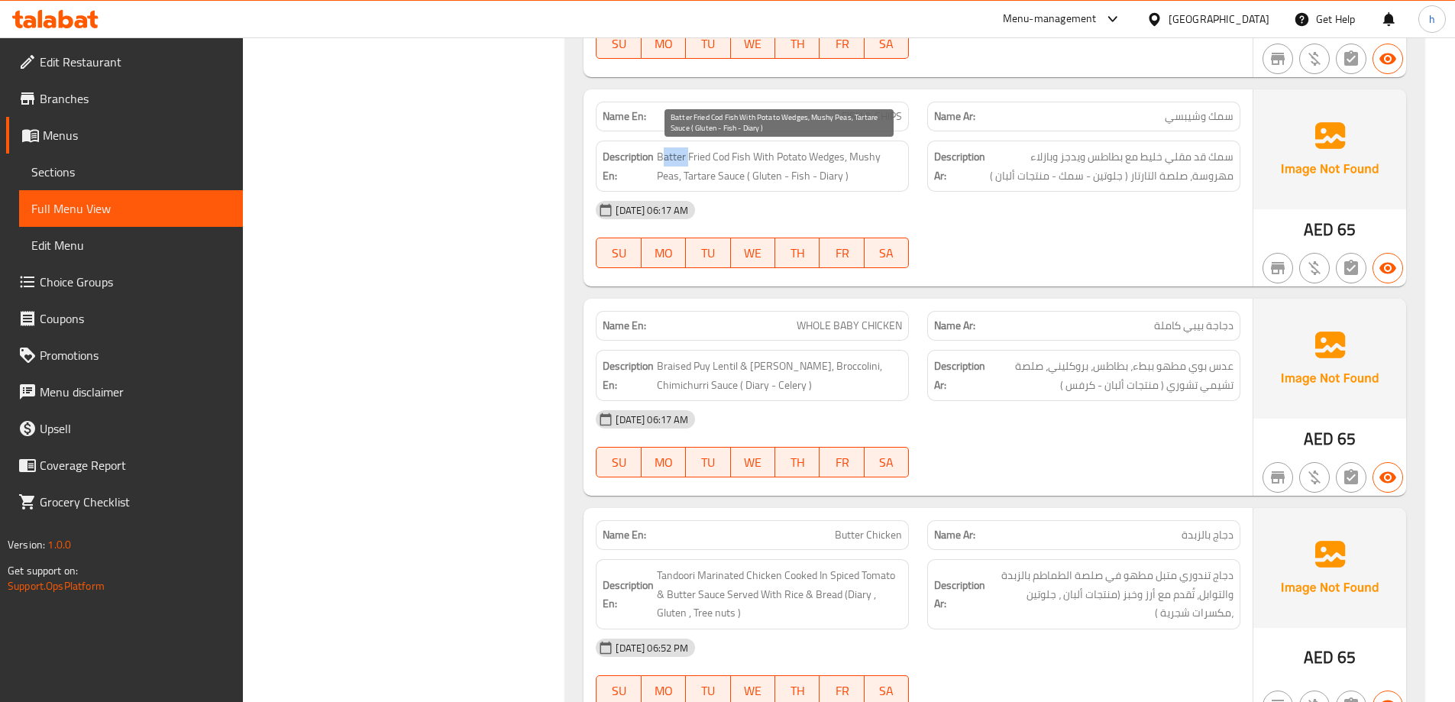
click at [662, 160] on span "Batter Fried Cod Fish With Potato Wedges, Mushy Peas, Tartare Sauce ( Gluten - …" at bounding box center [779, 165] width 245 height 37
drag, startPoint x: 658, startPoint y: 156, endPoint x: 685, endPoint y: 163, distance: 28.5
click at [685, 163] on span "Batter Fried Cod Fish With Potato Wedges, Mushy Peas, Tartare Sauce ( Gluten - …" at bounding box center [779, 165] width 245 height 37
copy span "Batter"
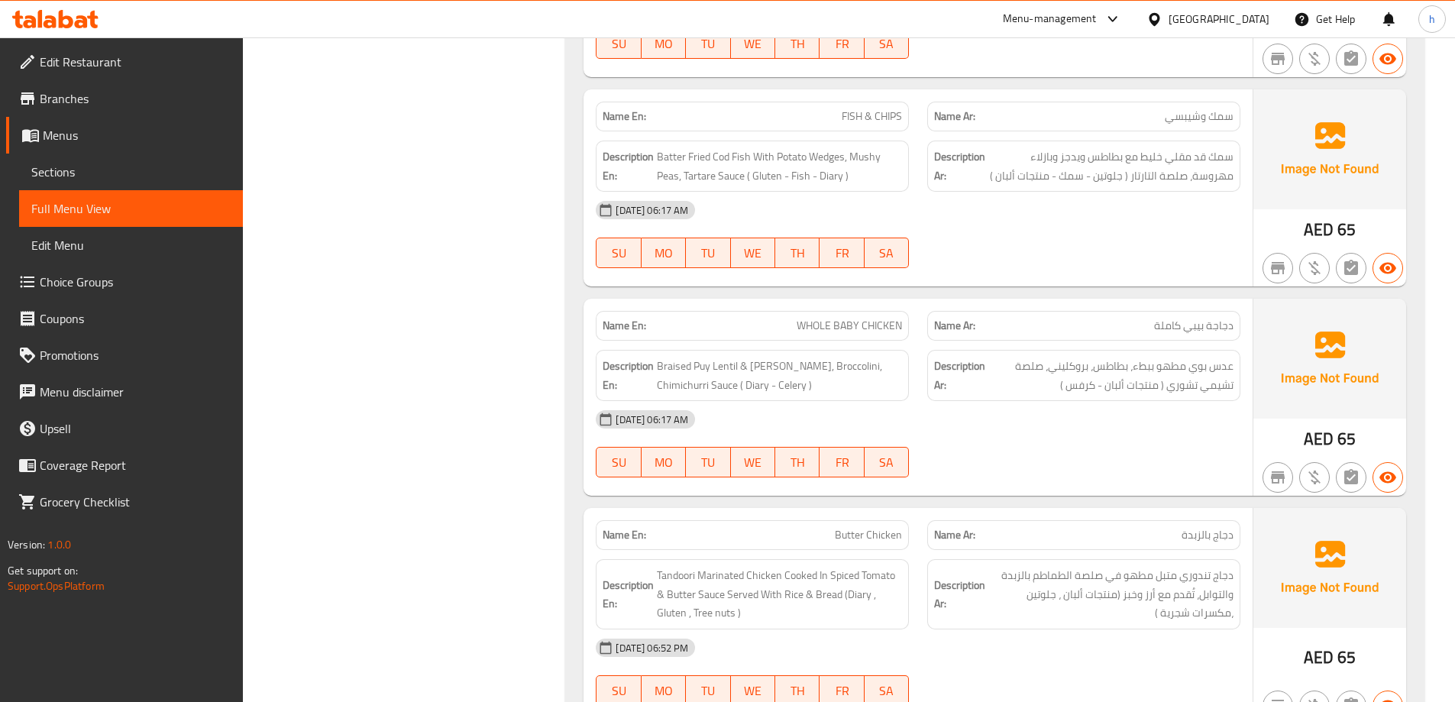
click at [884, 208] on div "[DATE] 06:17 AM" at bounding box center [918, 210] width 663 height 37
drag, startPoint x: 758, startPoint y: 178, endPoint x: 772, endPoint y: 178, distance: 14.5
click at [772, 178] on span "Batter Fried Cod Fish With Potato Wedges, Mushy Peas, Tartare Sauce ( Gluten - …" at bounding box center [779, 165] width 245 height 37
drag, startPoint x: 788, startPoint y: 178, endPoint x: 814, endPoint y: 178, distance: 26.0
click at [814, 178] on span "Batter Fried Cod Fish With Potato Wedges, Mushy Peas, Tartare Sauce ( Gluten - …" at bounding box center [779, 165] width 245 height 37
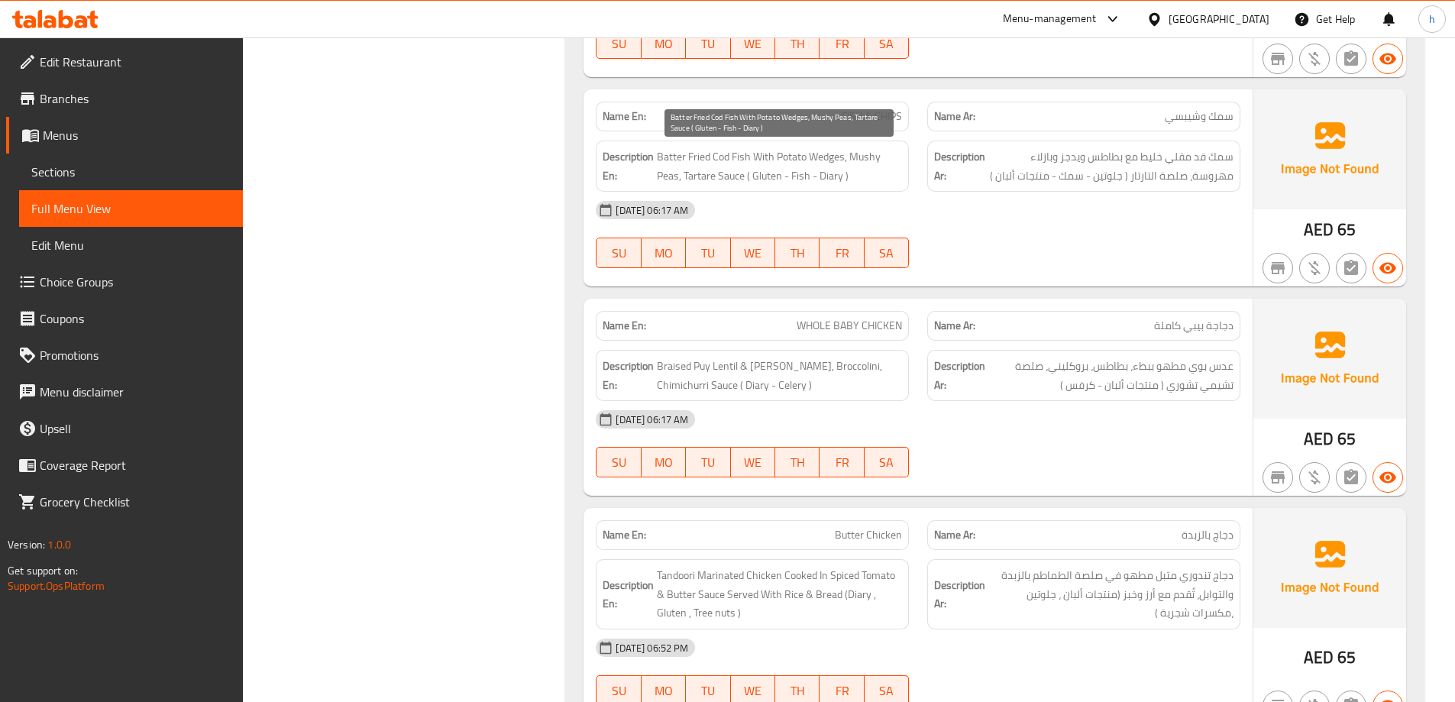
click at [830, 176] on span "Batter Fried Cod Fish With Potato Wedges, Mushy Peas, Tartare Sauce ( Gluten - …" at bounding box center [779, 165] width 245 height 37
click at [988, 211] on div "[DATE] 06:17 AM" at bounding box center [918, 210] width 663 height 37
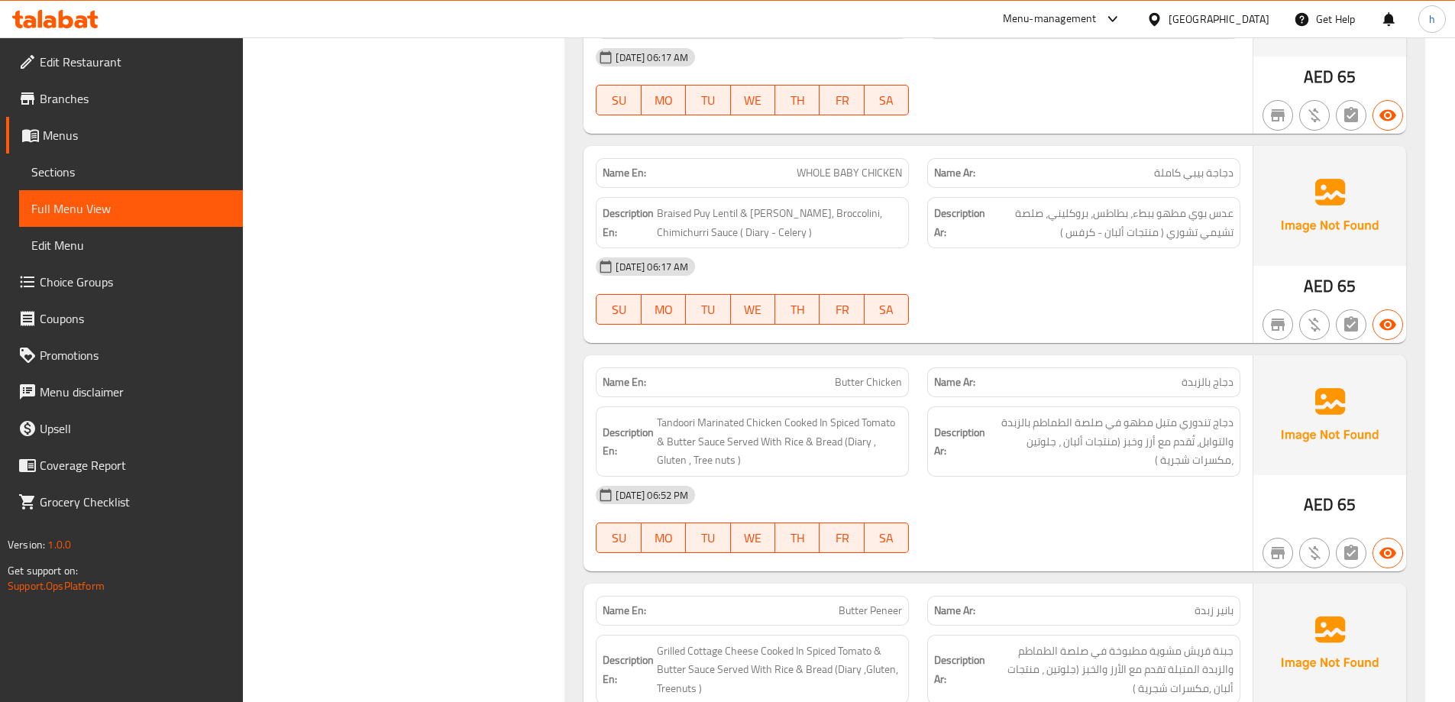
click at [1157, 280] on div "[DATE] 06:17 AM" at bounding box center [918, 266] width 663 height 37
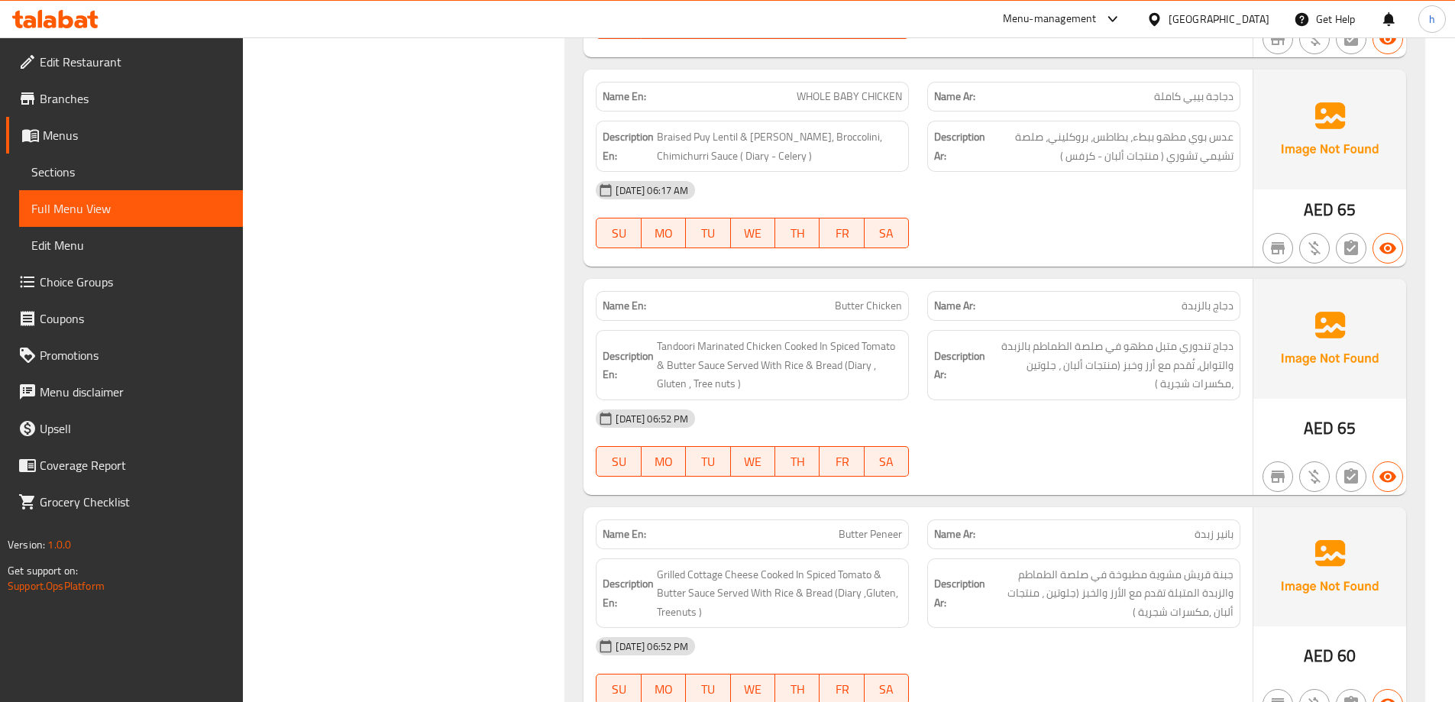
click at [1179, 213] on div "15-10-2025 06:17 AM SU MO TU WE TH FR SA" at bounding box center [918, 215] width 663 height 86
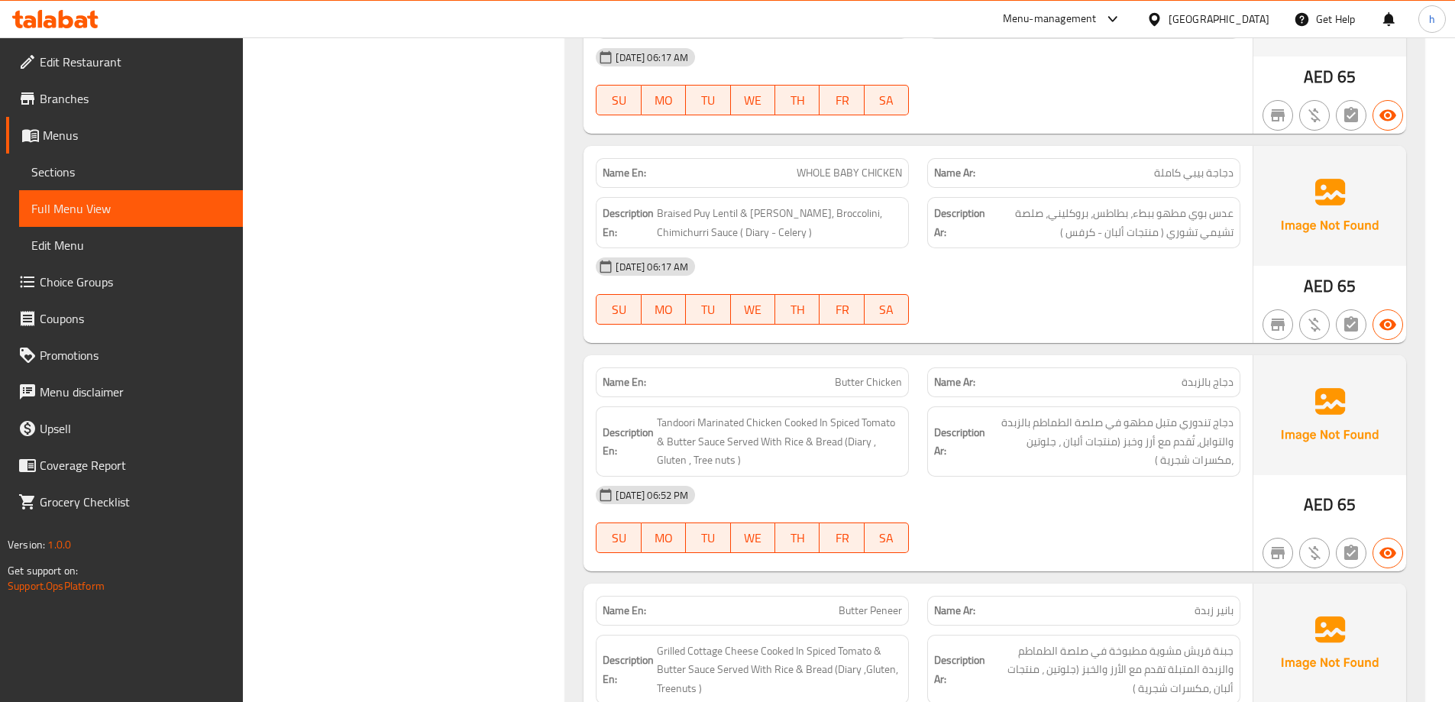
click at [1077, 308] on div "15-10-2025 06:17 AM SU MO TU WE TH FR SA" at bounding box center [918, 291] width 663 height 86
drag, startPoint x: 1150, startPoint y: 167, endPoint x: 1253, endPoint y: 167, distance: 102.4
click at [1253, 167] on div "Name En: WHOLE BABY CHICKEN Name Ar: دجاجة بيبي كاملة Description En: Braised P…" at bounding box center [995, 244] width 823 height 197
click at [1092, 212] on span "عدس بوي مطهو ببطء، بطاطس، بروكليني، صلصة تشيمي تشوري ( منتجات ألبان - كرفس )" at bounding box center [1110, 222] width 245 height 37
drag, startPoint x: 1022, startPoint y: 217, endPoint x: 1218, endPoint y: 245, distance: 197.6
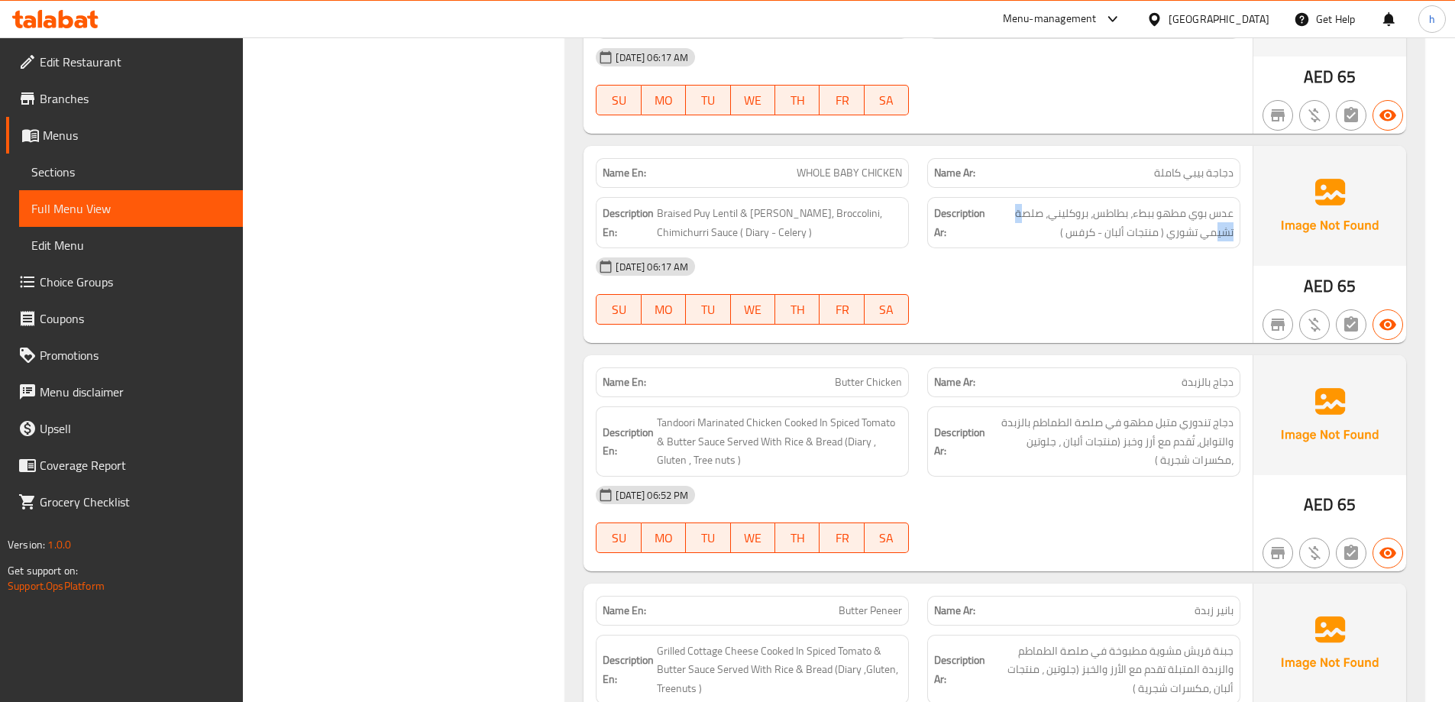
click at [1218, 245] on div "Description Ar: عدس بوي مطهو ببطء، بطاطس، بروكليني، صلصة تشيمي تشوري ( منتجات أ…" at bounding box center [1083, 222] width 313 height 51
click at [1172, 236] on span "عدس بوي مطهو ببطء، بطاطس، بروكليني، صلصة تشيمي تشوري ( منتجات ألبان - كرفس )" at bounding box center [1110, 222] width 245 height 37
drag, startPoint x: 1234, startPoint y: 215, endPoint x: 1124, endPoint y: 269, distance: 123.0
click at [1124, 269] on div "Name En: WHOLE BABY CHICKEN Name Ar: دجاجة بيبي كاملة Description En: Braised P…" at bounding box center [918, 244] width 669 height 197
click at [1125, 238] on span "عدس بوي مطهو ببطء، بطاطس، بروكليني، صلصة تشيمي تشوري ( منتجات ألبان - كرفس )" at bounding box center [1110, 222] width 245 height 37
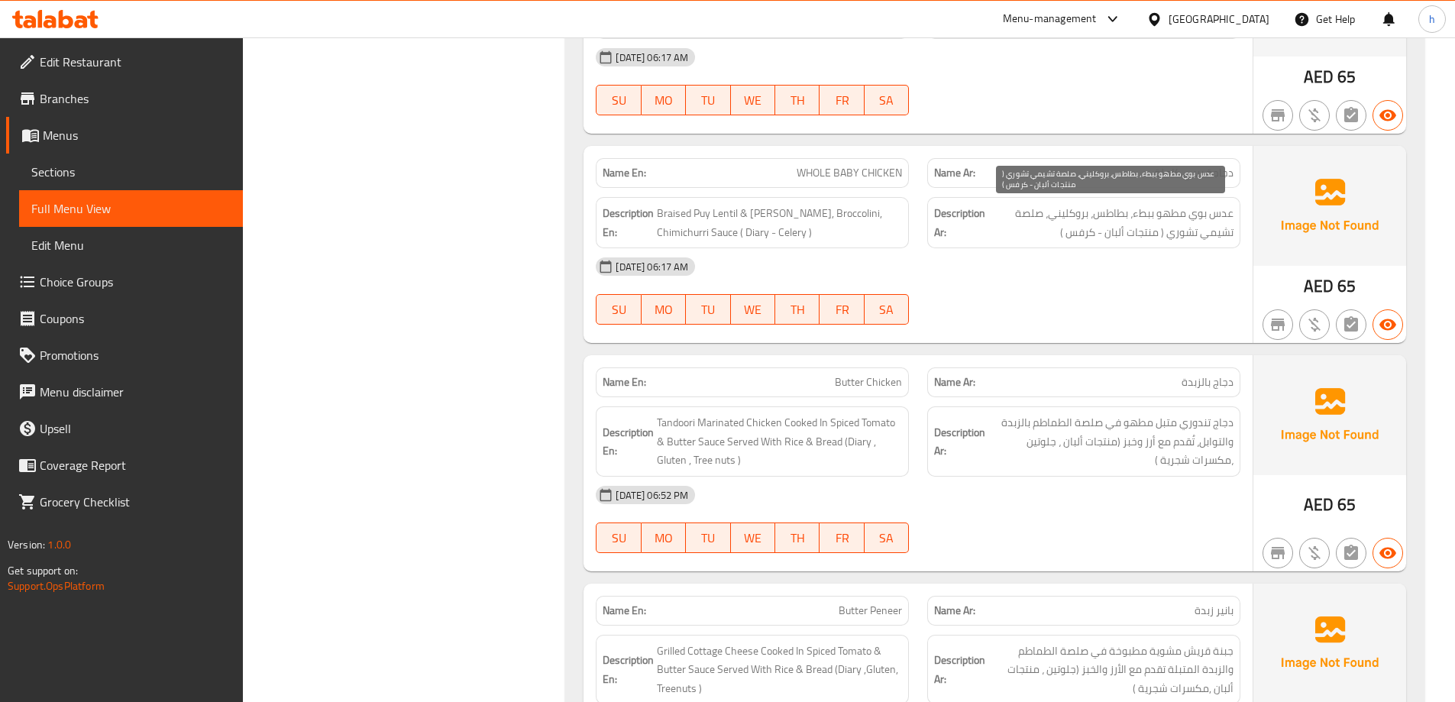
click at [1146, 234] on span "عدس بوي مطهو ببطء، بطاطس، بروكليني، صلصة تشيمي تشوري ( منتجات ألبان - كرفس )" at bounding box center [1110, 222] width 245 height 37
click at [1195, 177] on span "دجاجة بيبي كاملة" at bounding box center [1193, 173] width 79 height 16
copy span "دجاجة بيبي كاملة"
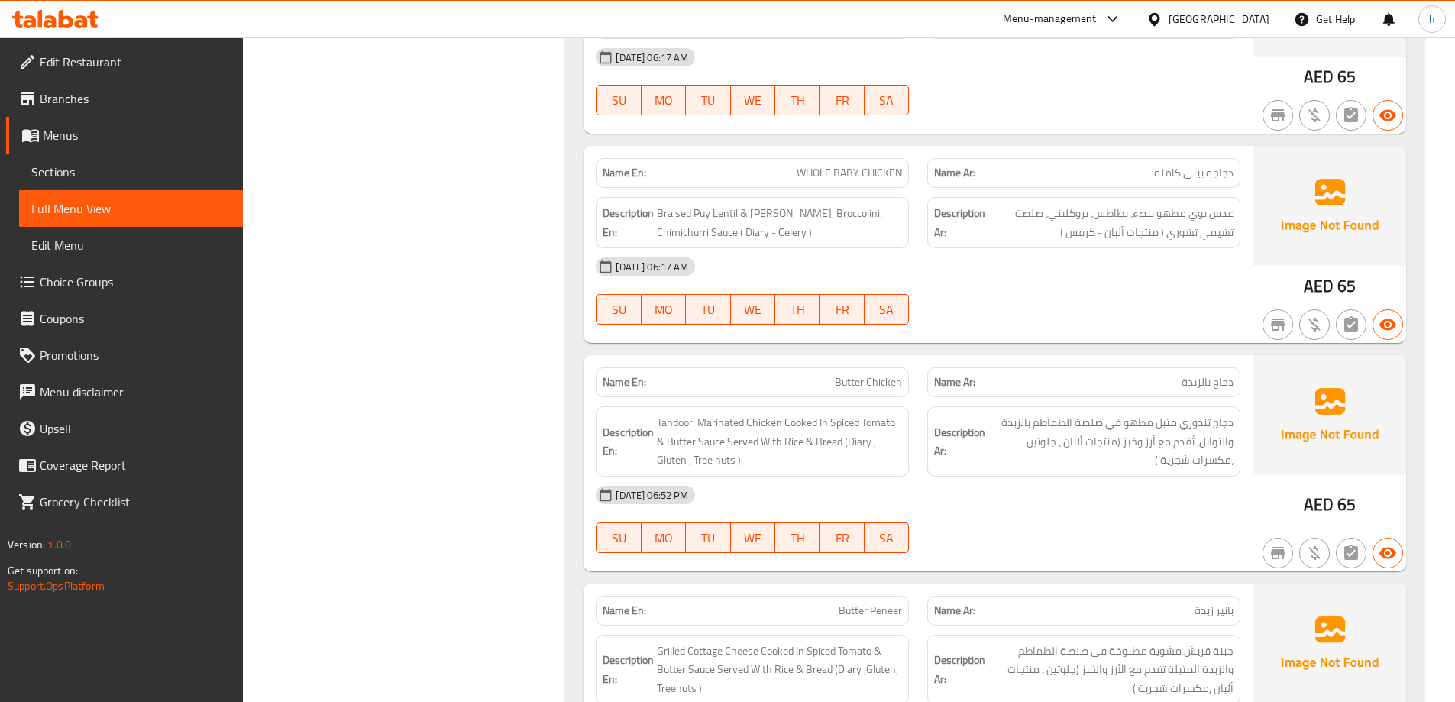
click at [810, 434] on span "Tandoori Marinated Chicken Cooked In Spiced Tomato & Butter Sauce Served With R…" at bounding box center [779, 441] width 245 height 57
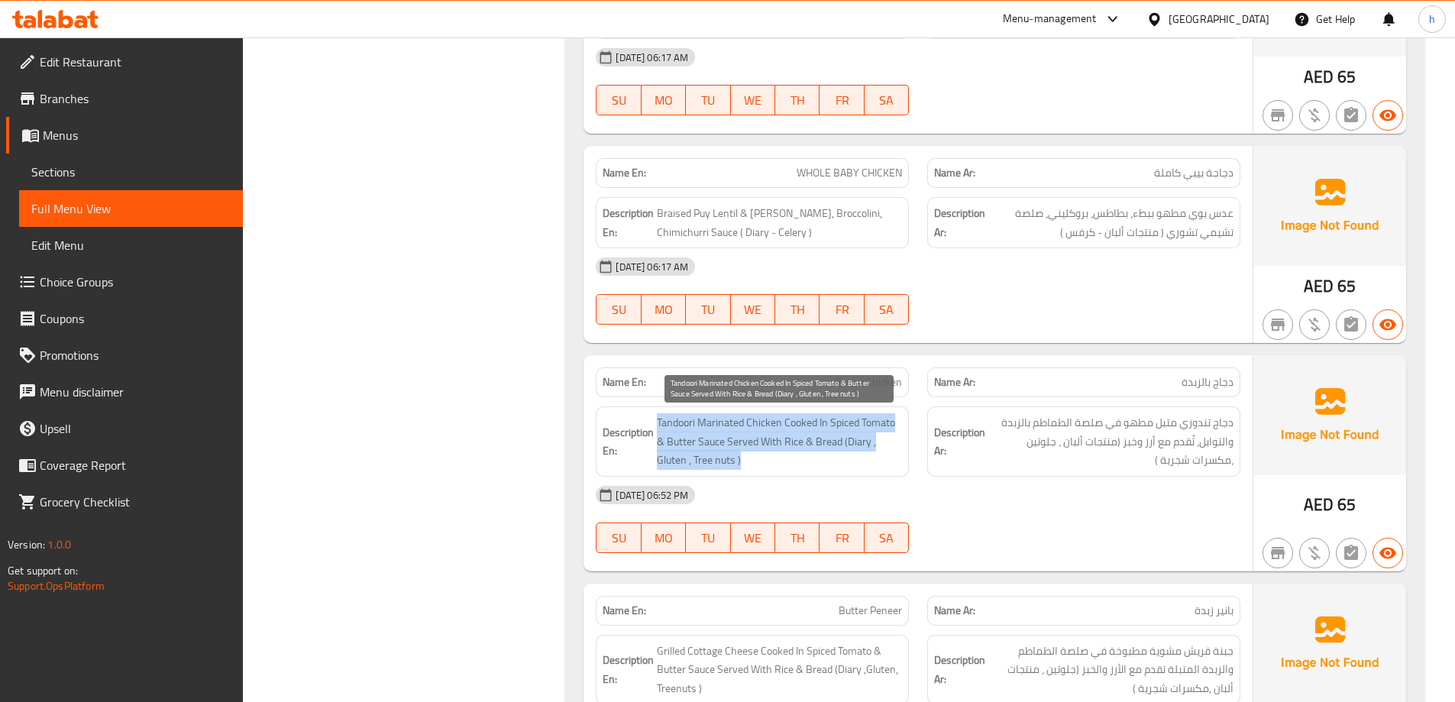
click at [810, 434] on span "Tandoori Marinated Chicken Cooked In Spiced Tomato & Butter Sauce Served With R…" at bounding box center [779, 441] width 245 height 57
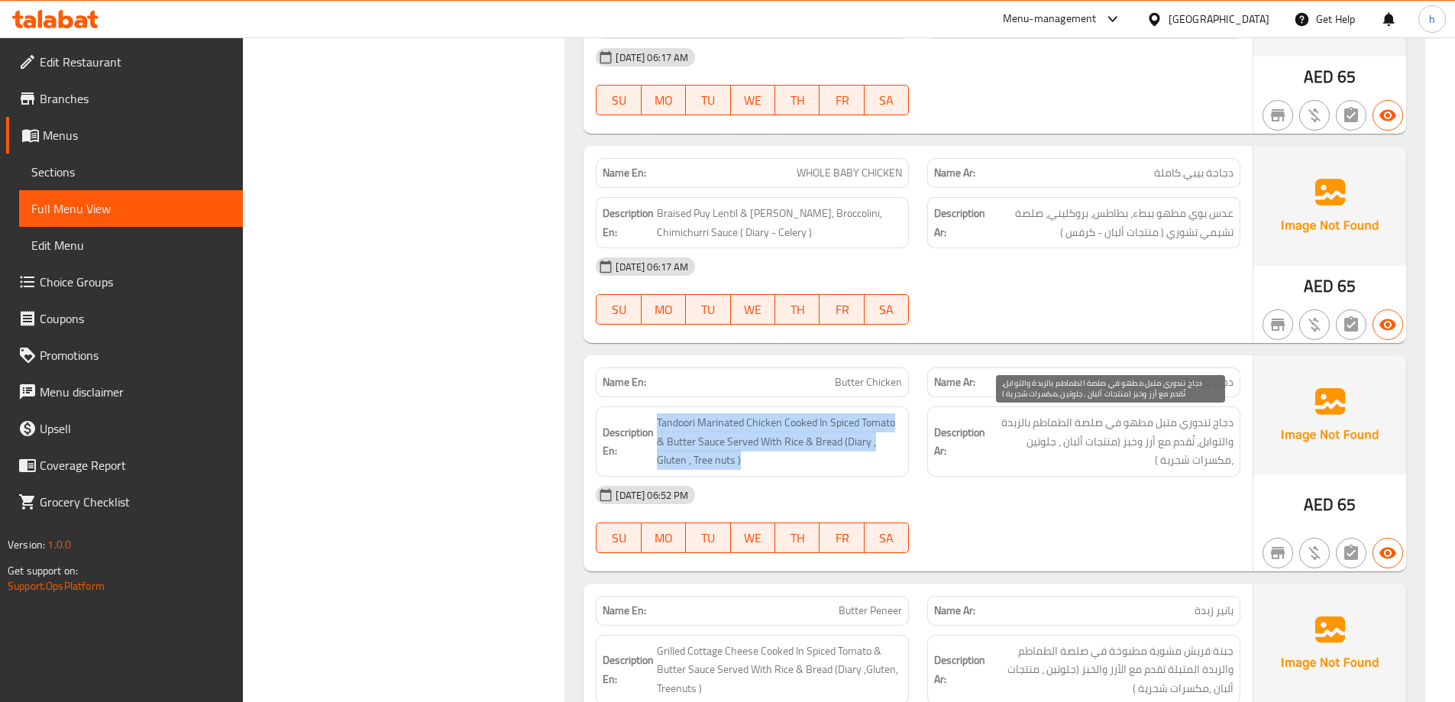
click at [1195, 416] on span "دجاج تندوري متبل مطهو في صلصة الطماطم بالزبدة والتوابل، تُقدم مع أرز وخبز (منتج…" at bounding box center [1110, 441] width 245 height 57
click at [1142, 432] on span "دجاج تندوري متبل مطهو في صلصة الطماطم بالزبدة والتوابل، تُقدم مع أرز وخبز (منتج…" at bounding box center [1110, 441] width 245 height 57
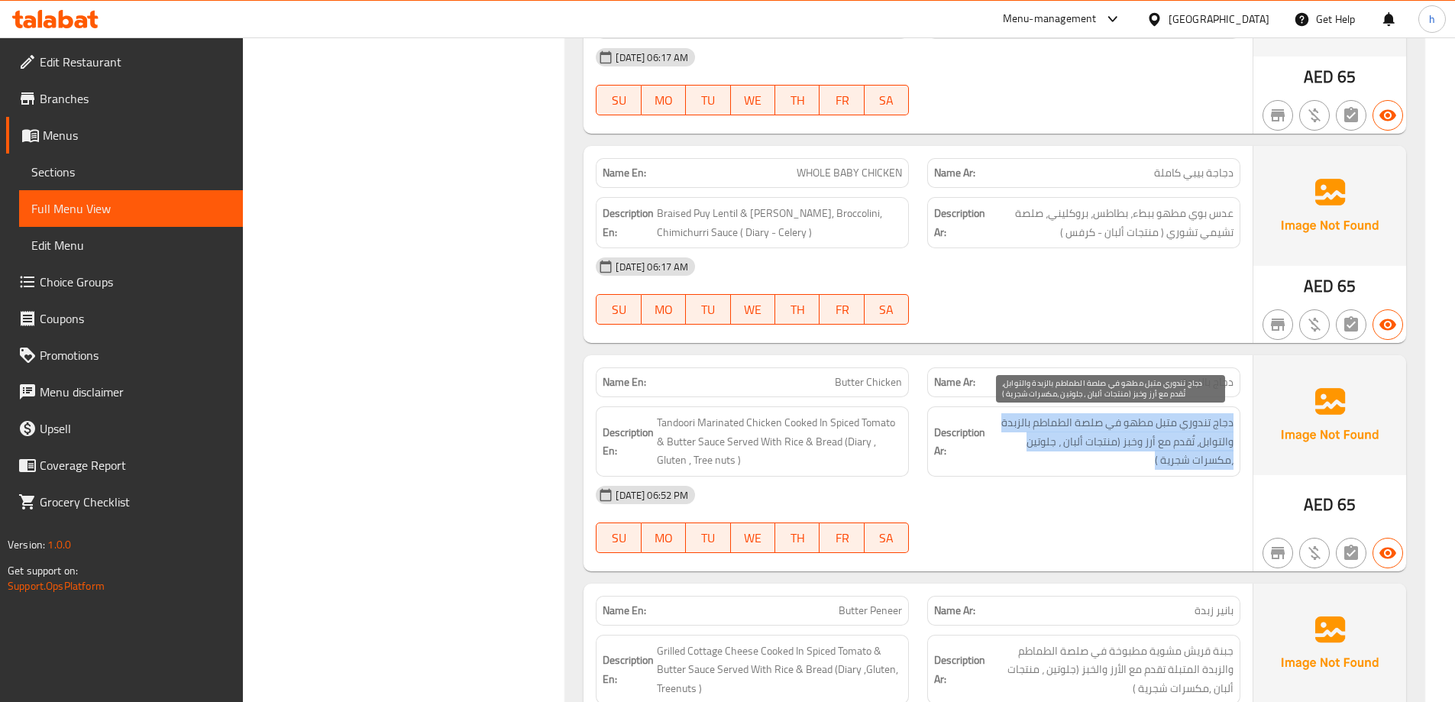
click at [1142, 432] on span "دجاج تندوري متبل مطهو في صلصة الطماطم بالزبدة والتوابل، تُقدم مع أرز وخبز (منتج…" at bounding box center [1110, 441] width 245 height 57
copy div "دجاج تندوري متبل مطهو في صلصة الطماطم بالزبدة والتوابل، تُقدم مع أرز وخبز (منتج…"
click at [1196, 235] on span "عدس بوي مطهو ببطء، بطاطس، بروكليني، صلصة تشيمي تشوري ( منتجات ألبان - كرفس )" at bounding box center [1110, 222] width 245 height 37
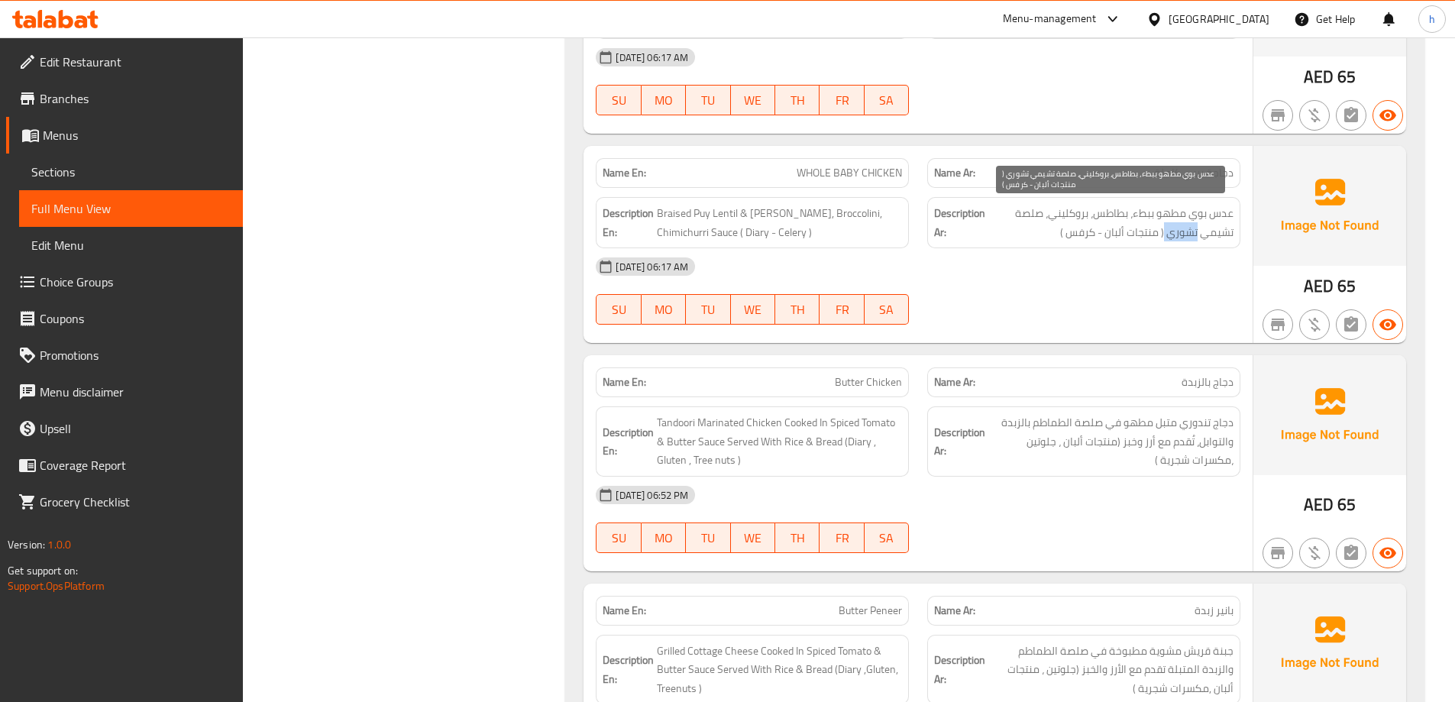
click at [1196, 235] on span "عدس بوي مطهو ببطء، بطاطس، بروكليني، صلصة تشيمي تشوري ( منتجات ألبان - كرفس )" at bounding box center [1110, 222] width 245 height 37
copy div "عدس بوي مطهو ببطء، بطاطس، بروكليني، صلصة تشيمي تشوري ( منتجات ألبان - كرفس )"
click at [1084, 228] on span "عدس بوي مطهو ببطء، بطاطس، بروكليني، صلصة تشيمي تشوري ( منتجات ألبان - كرفس )" at bounding box center [1110, 222] width 245 height 37
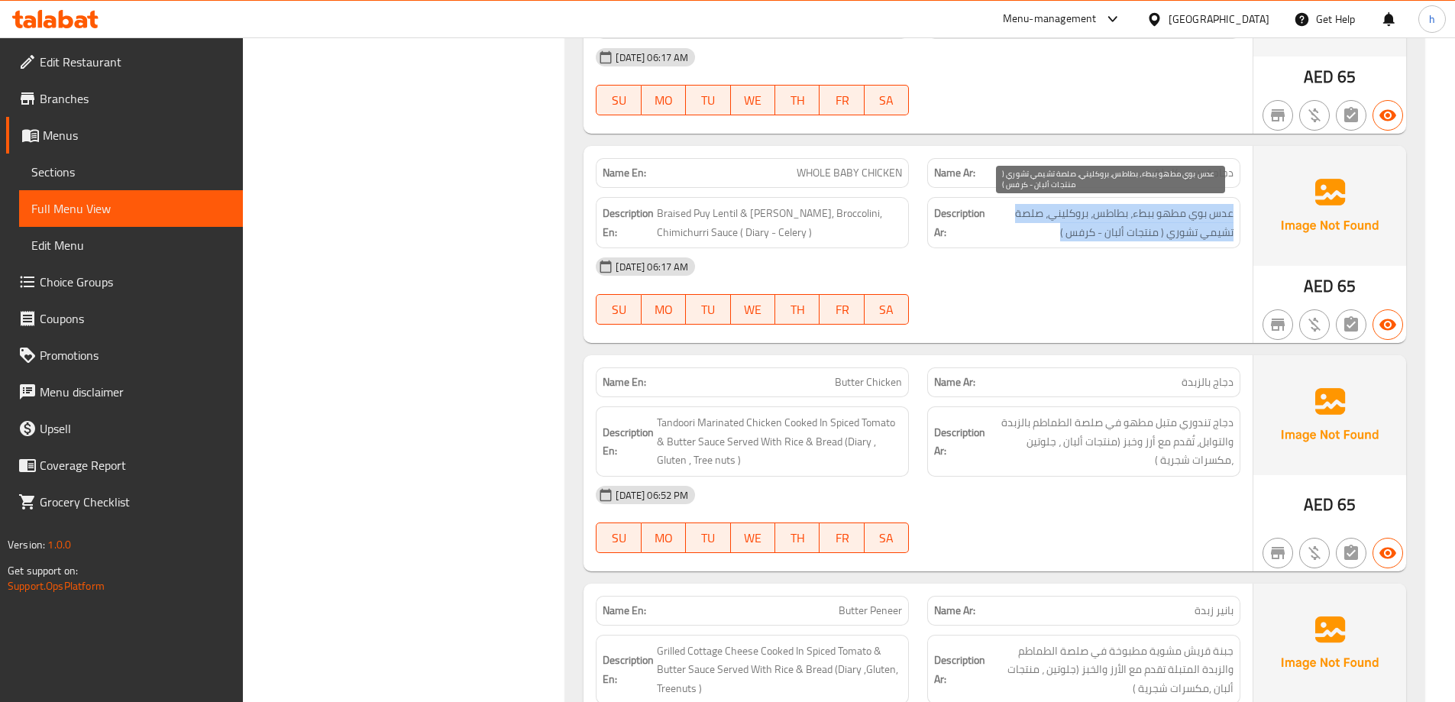
click at [1084, 228] on span "عدس بوي مطهو ببطء، بطاطس، بروكليني، صلصة تشيمي تشوري ( منتجات ألبان - كرفس )" at bounding box center [1110, 222] width 245 height 37
click at [1216, 258] on div "[DATE] 06:17 AM" at bounding box center [918, 266] width 663 height 37
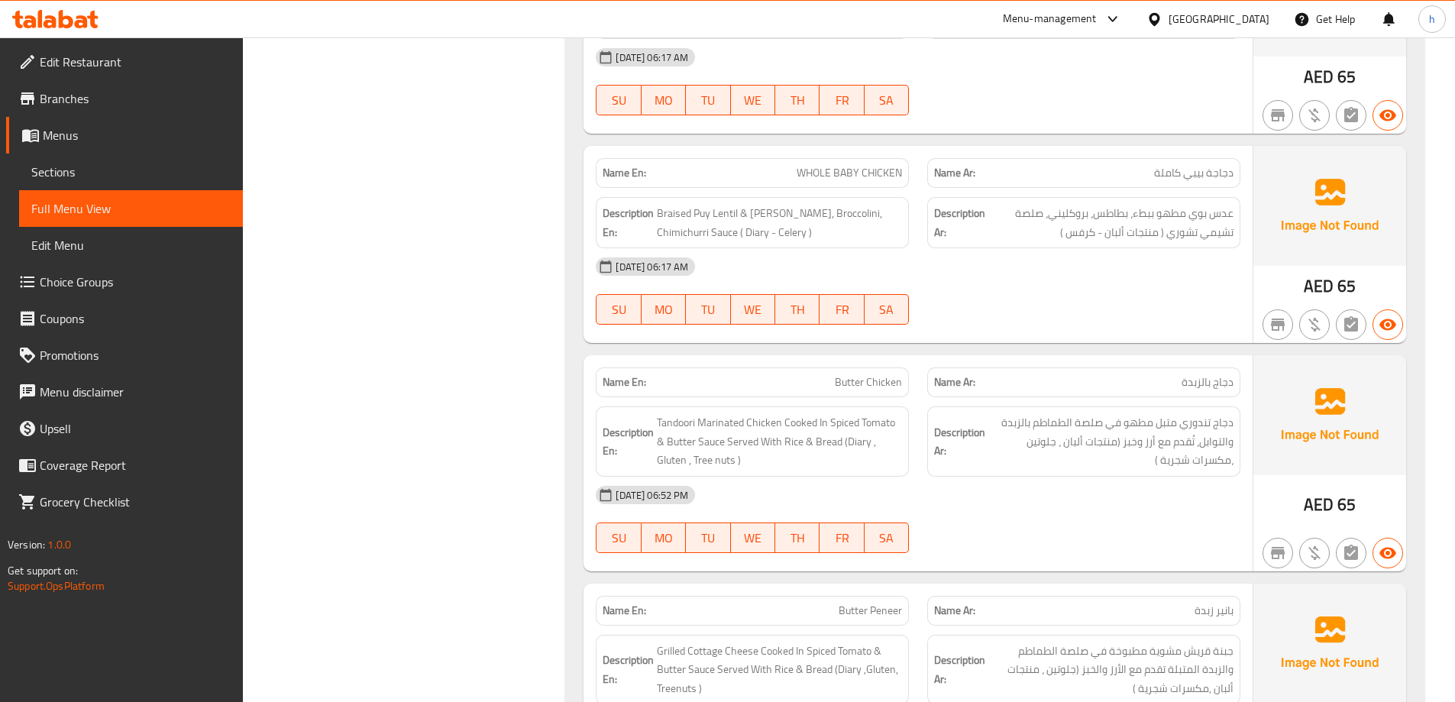
scroll to position [1413, 0]
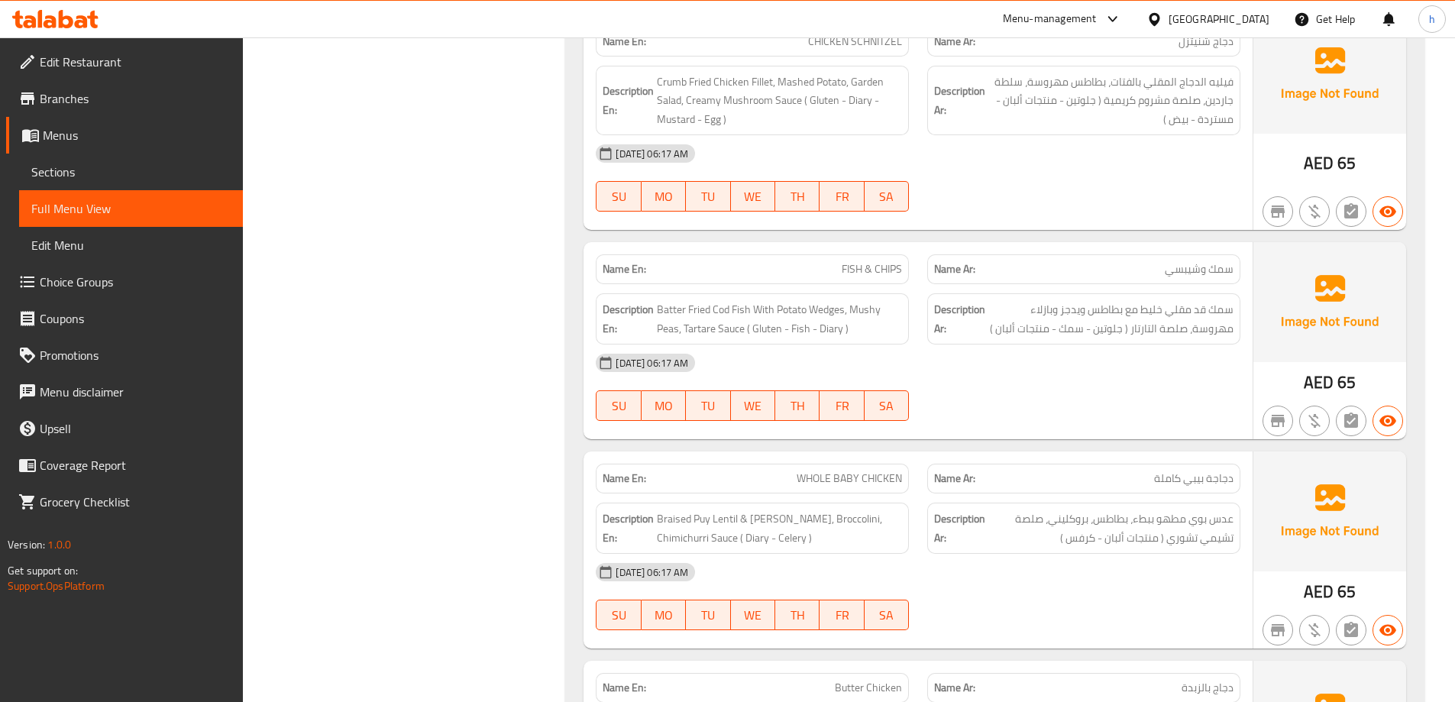
click at [1186, 377] on div "[DATE] 06:17 AM" at bounding box center [918, 363] width 663 height 37
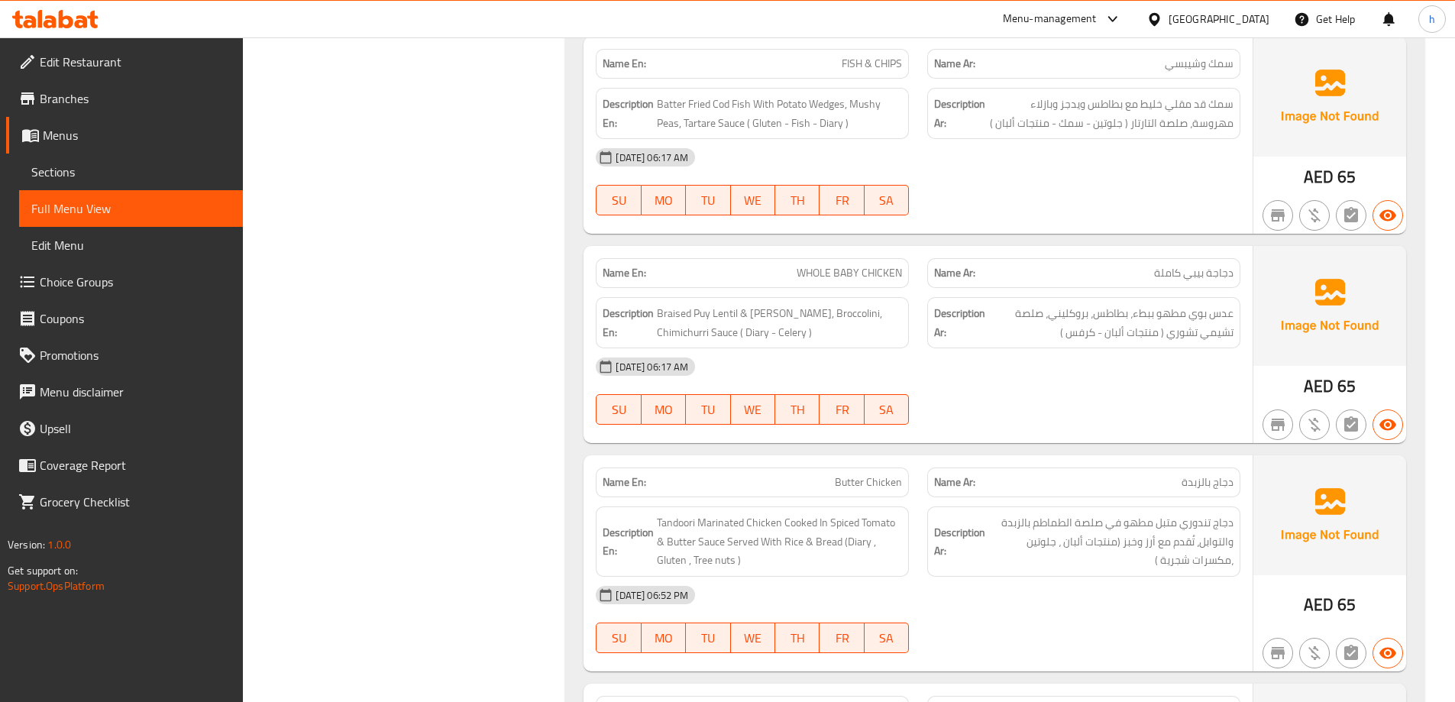
scroll to position [1260, 0]
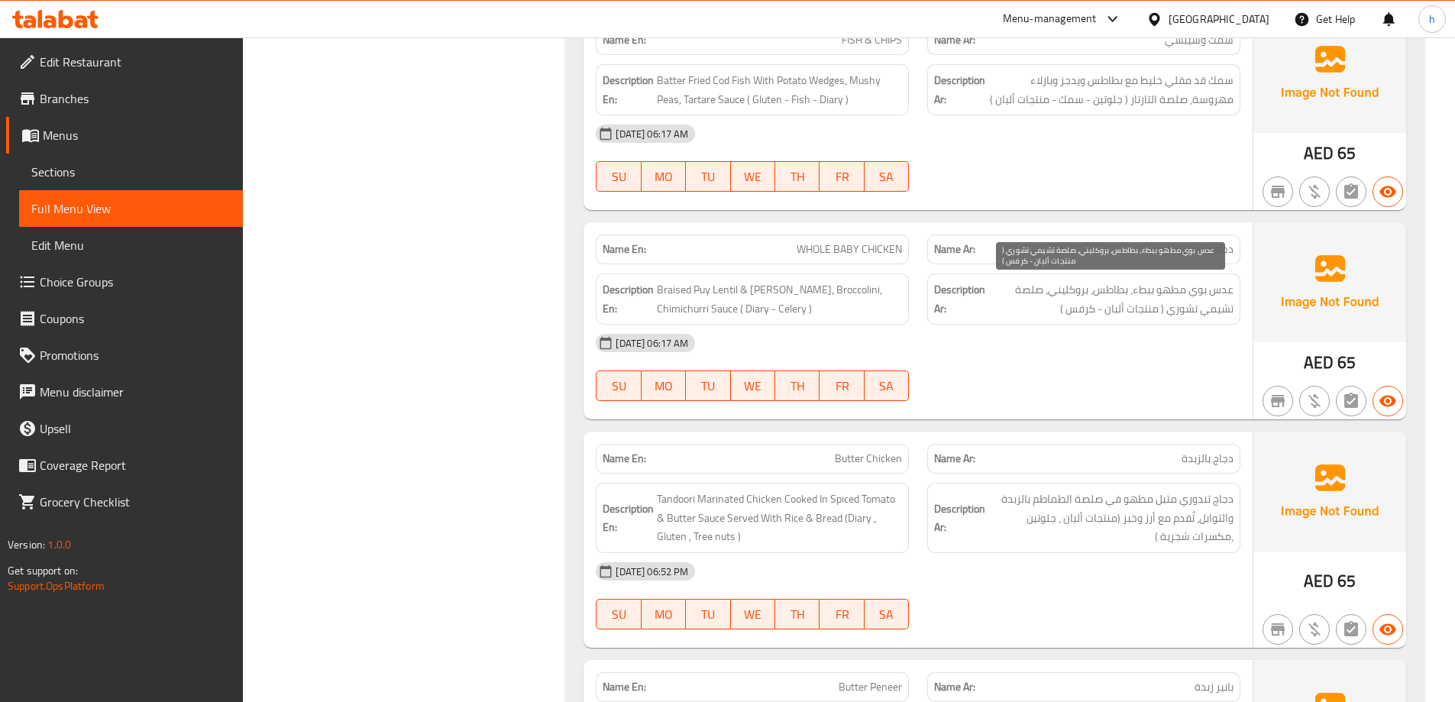
click at [1108, 355] on div "[DATE] 06:17 AM" at bounding box center [918, 343] width 663 height 37
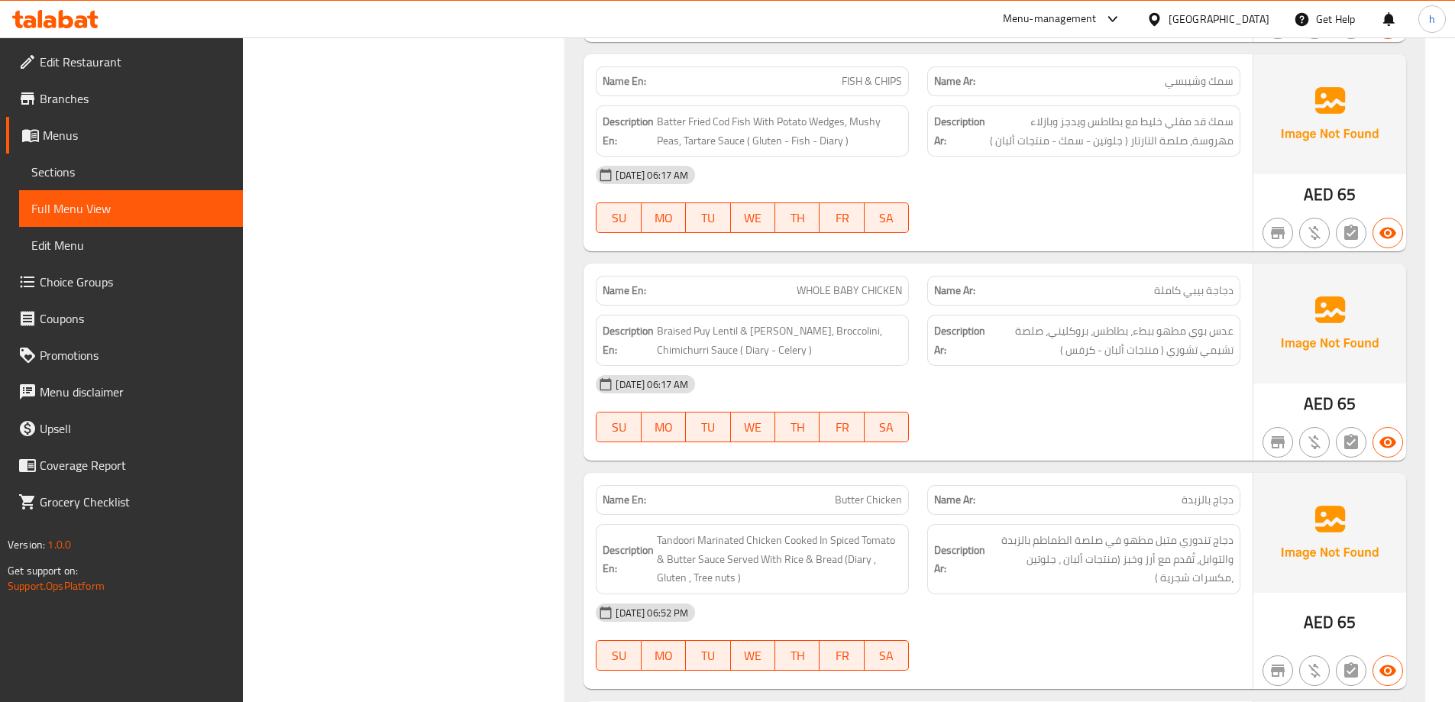
scroll to position [1189, 0]
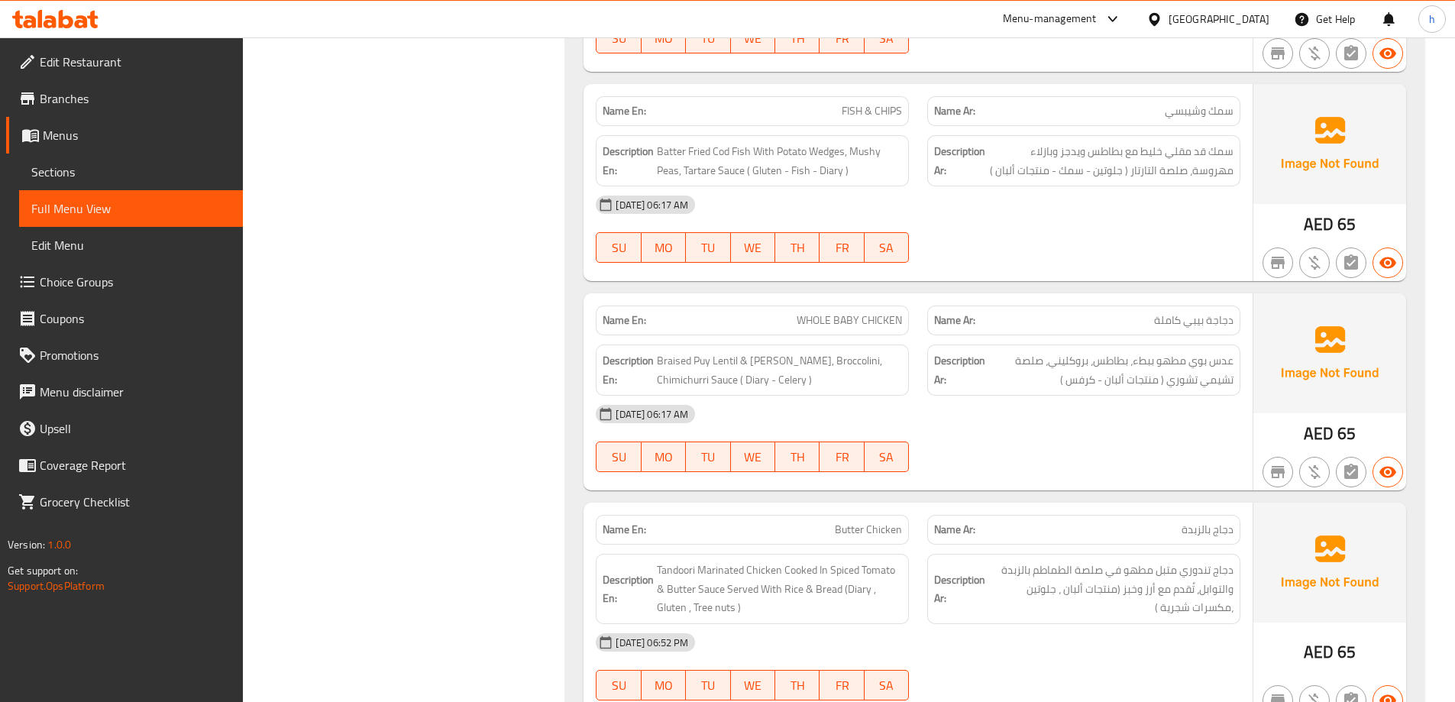
click at [1101, 435] on div "15-10-2025 06:17 AM SU MO TU WE TH FR SA" at bounding box center [918, 439] width 663 height 86
click at [843, 325] on span "WHOLE BABY CHICKEN" at bounding box center [849, 320] width 105 height 16
copy span "WHOLE BABY CHICKEN"
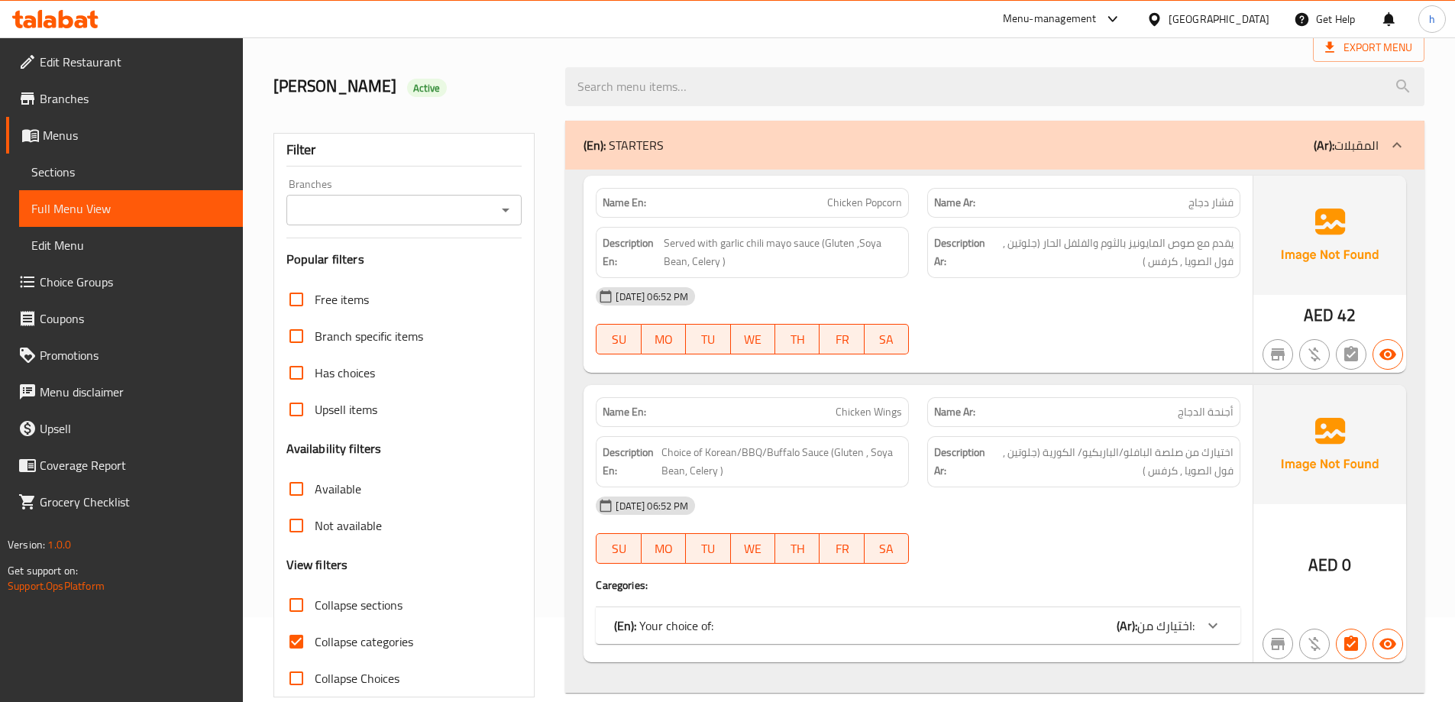
scroll to position [229, 0]
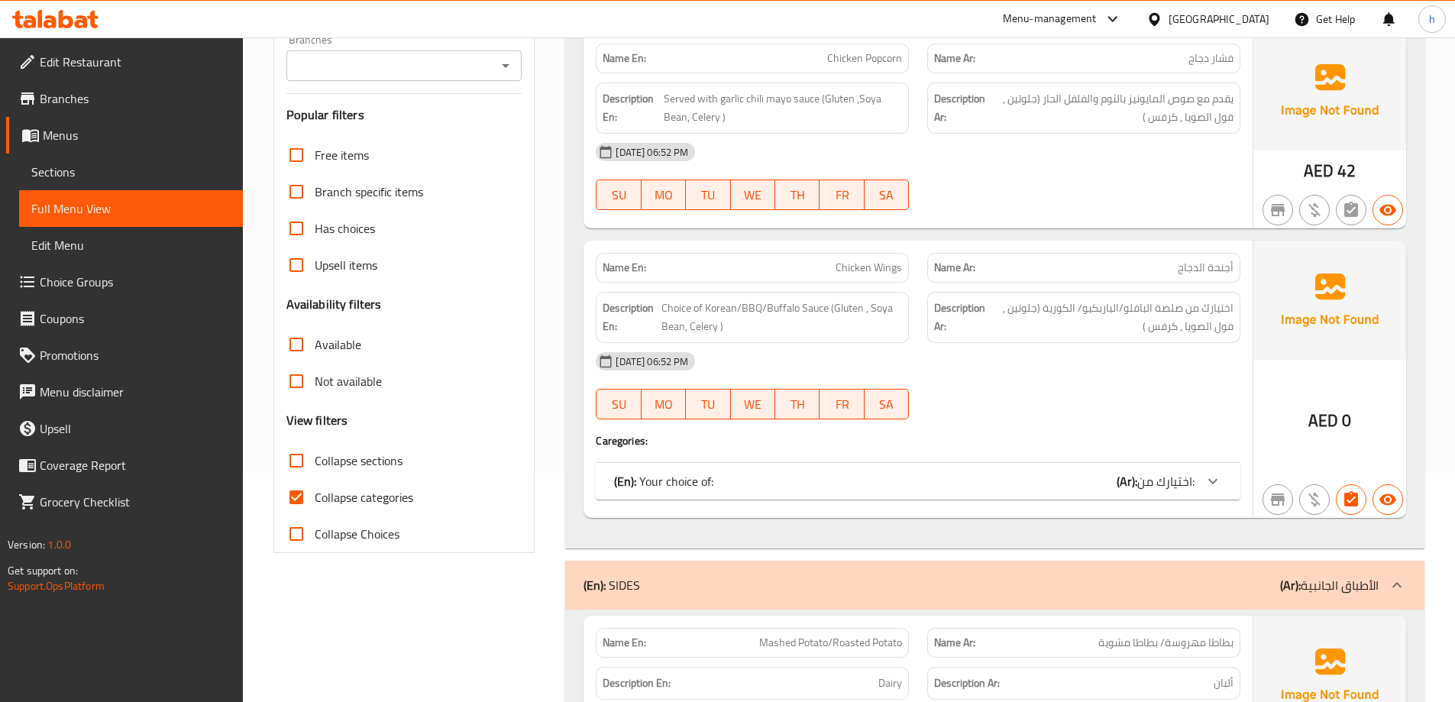
click at [298, 505] on input "Collapse categories" at bounding box center [296, 497] width 37 height 37
checkbox input "false"
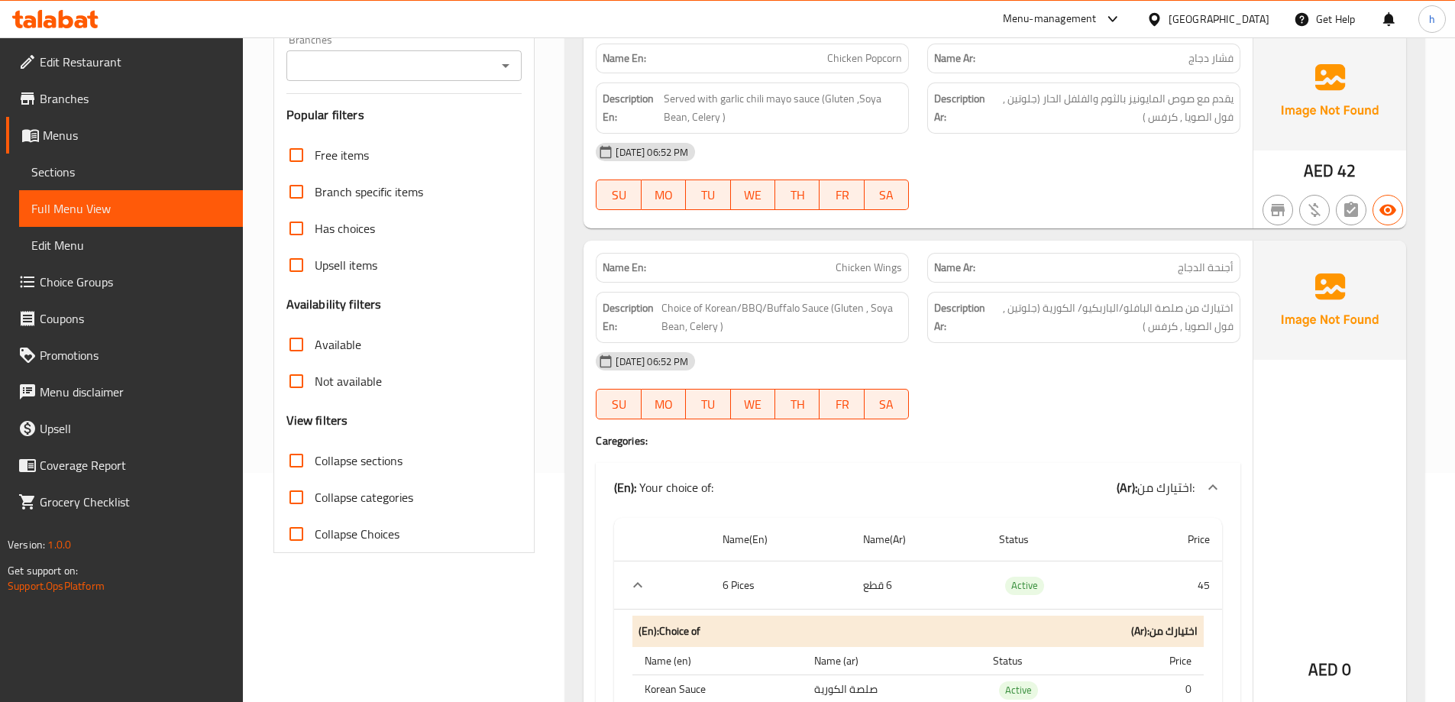
click at [300, 467] on input "Collapse sections" at bounding box center [296, 460] width 37 height 37
checkbox input "true"
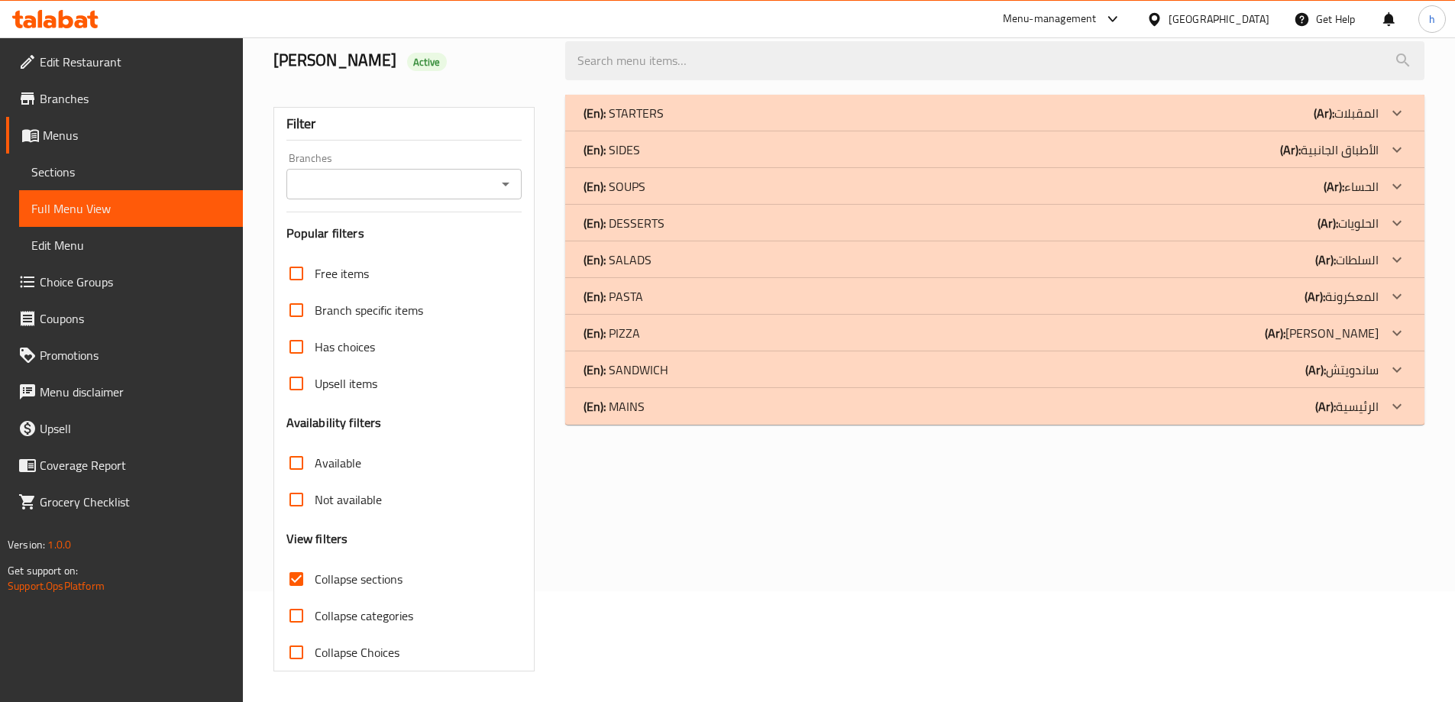
scroll to position [111, 0]
drag, startPoint x: 1357, startPoint y: 413, endPoint x: 1328, endPoint y: 415, distance: 29.9
click at [1357, 413] on p "(Ar): الرئيسية" at bounding box center [1346, 406] width 63 height 18
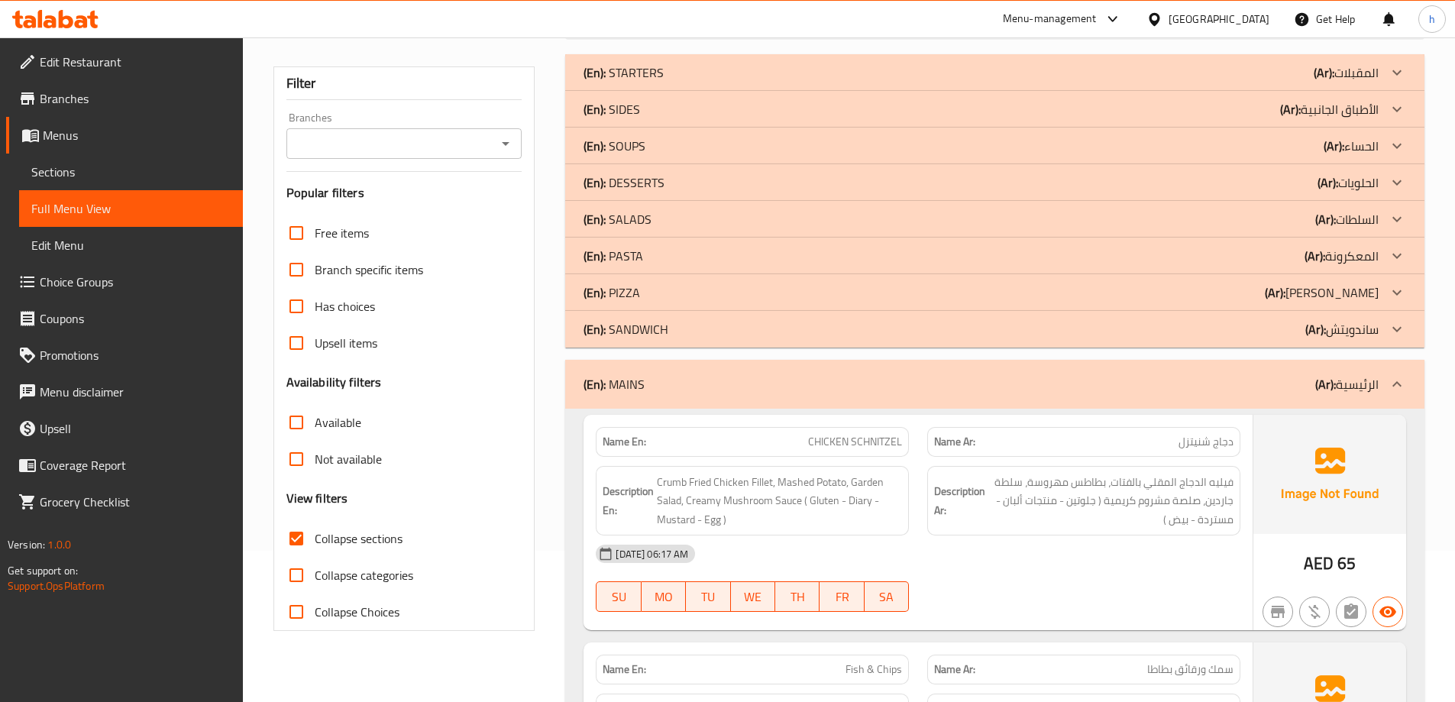
scroll to position [76, 0]
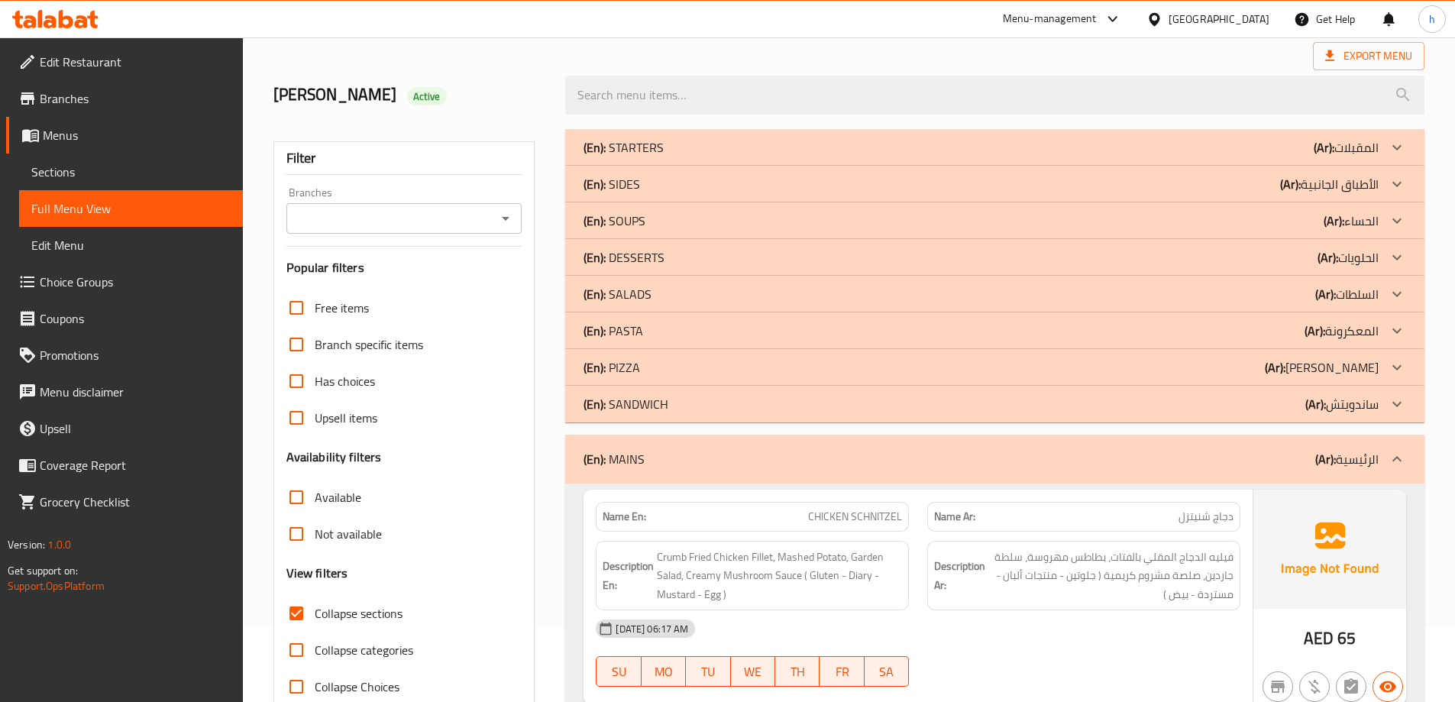
click at [477, 70] on div "sara Active" at bounding box center [410, 95] width 293 height 68
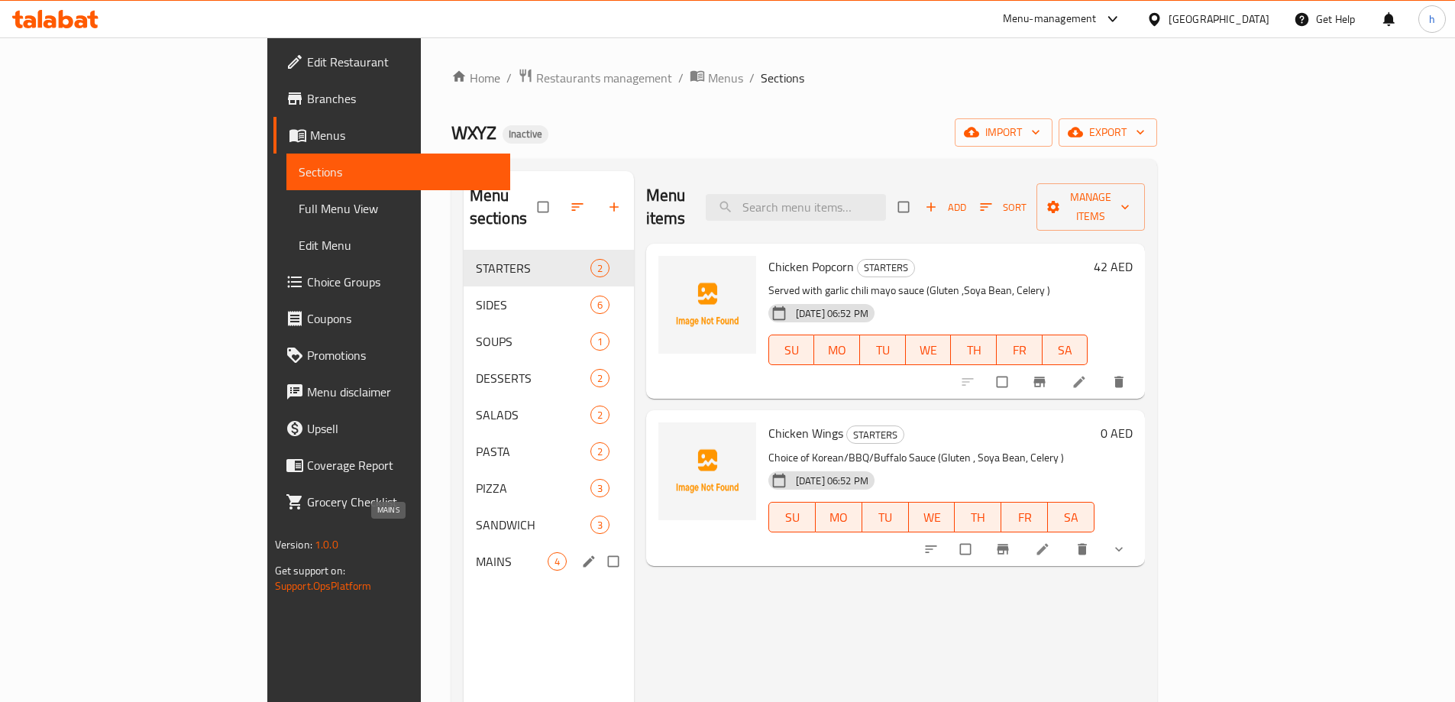
click at [476, 552] on span "MAINS" at bounding box center [512, 561] width 72 height 18
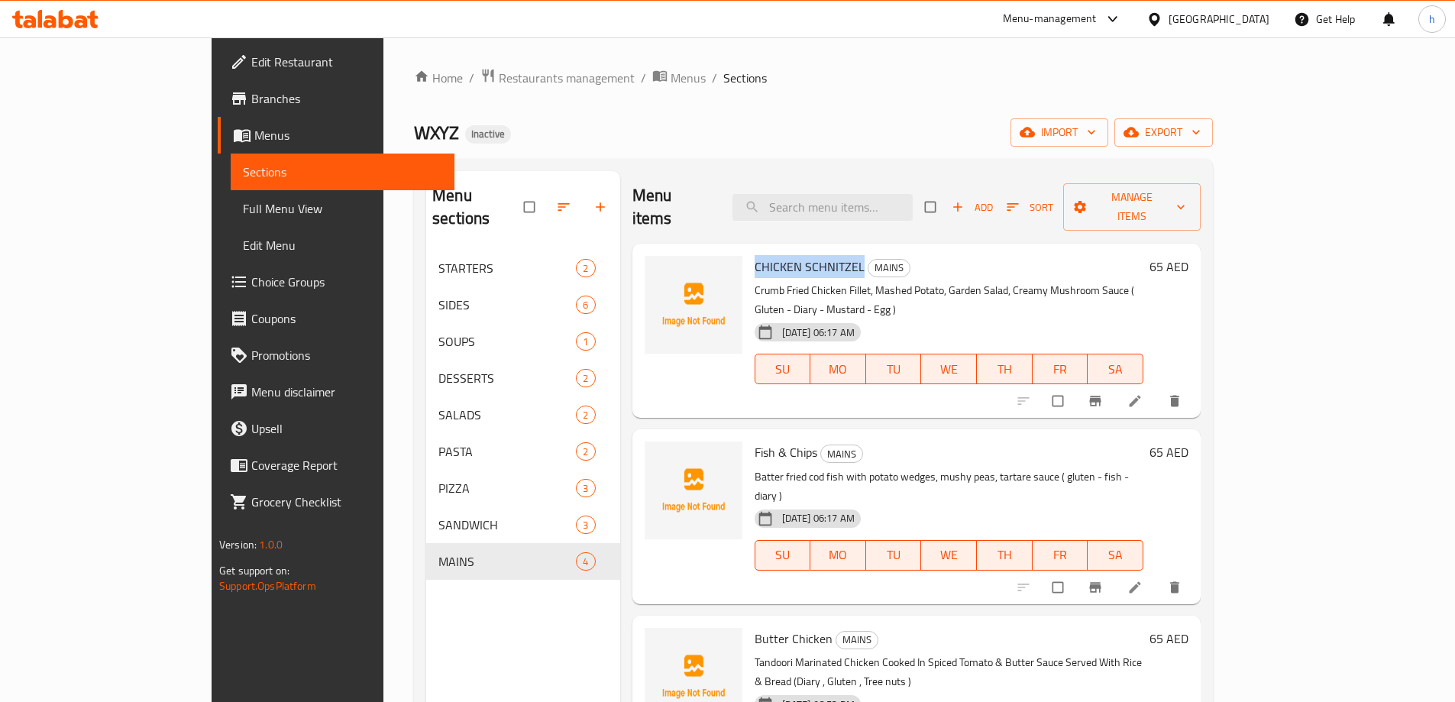
drag, startPoint x: 701, startPoint y: 244, endPoint x: 809, endPoint y: 253, distance: 108.0
click at [809, 256] on h6 "CHICKEN SCHNITZEL MAINS" at bounding box center [949, 266] width 389 height 21
copy span "CHICKEN SCHNITZEL"
drag, startPoint x: 702, startPoint y: 406, endPoint x: 763, endPoint y: 415, distance: 61.7
click at [763, 441] on span "Fish & Chips" at bounding box center [786, 452] width 63 height 23
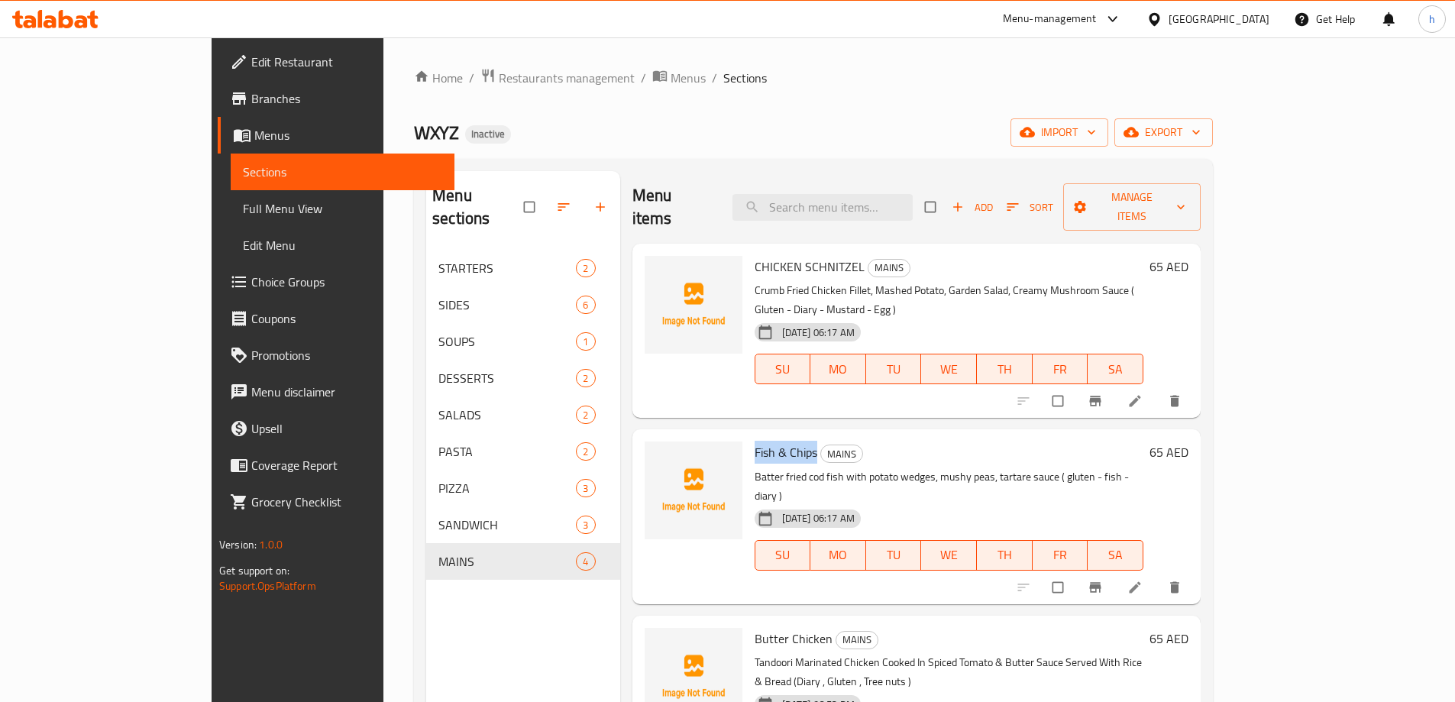
copy span "Fish & Chips"
click at [499, 81] on span "Restaurants management" at bounding box center [567, 78] width 136 height 18
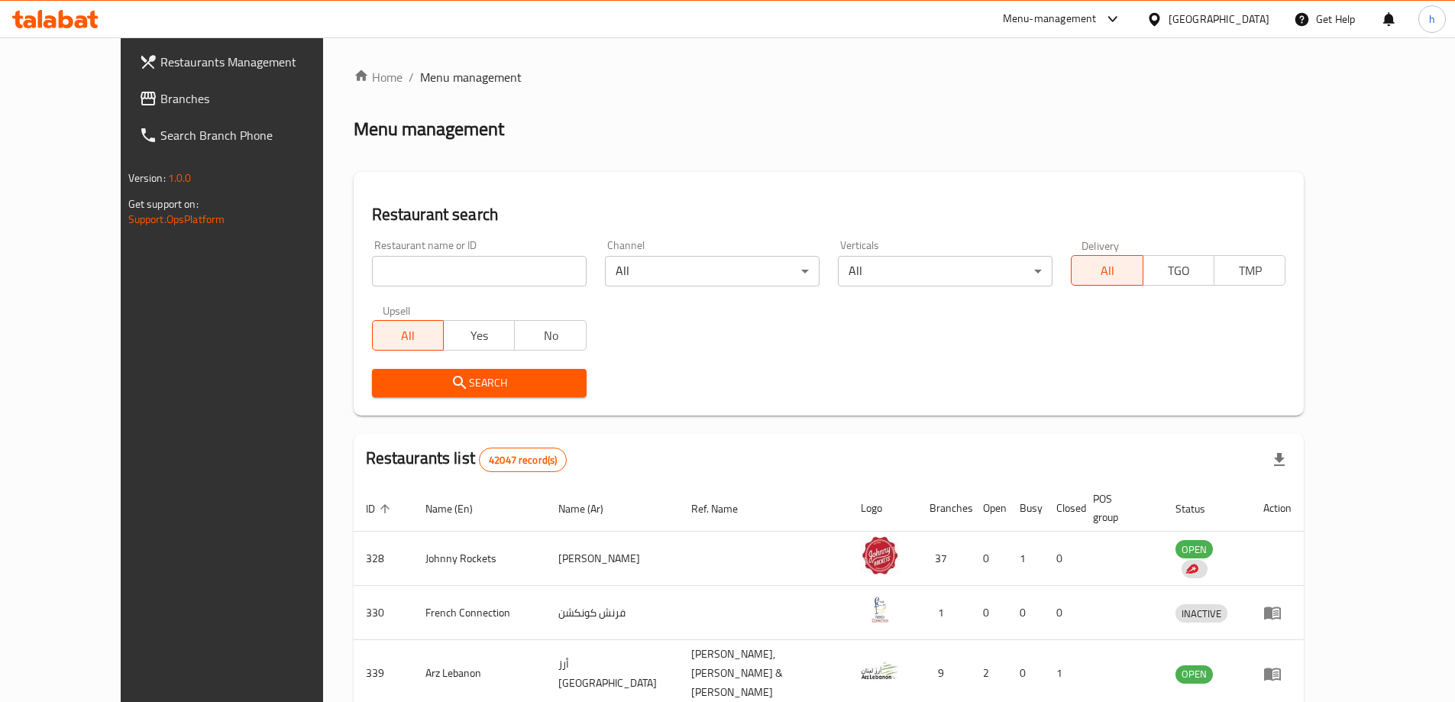
click at [1170, 124] on div "Menu management" at bounding box center [829, 129] width 951 height 24
drag, startPoint x: 55, startPoint y: 100, endPoint x: 87, endPoint y: 100, distance: 32.1
click at [160, 100] on span "Branches" at bounding box center [255, 98] width 191 height 18
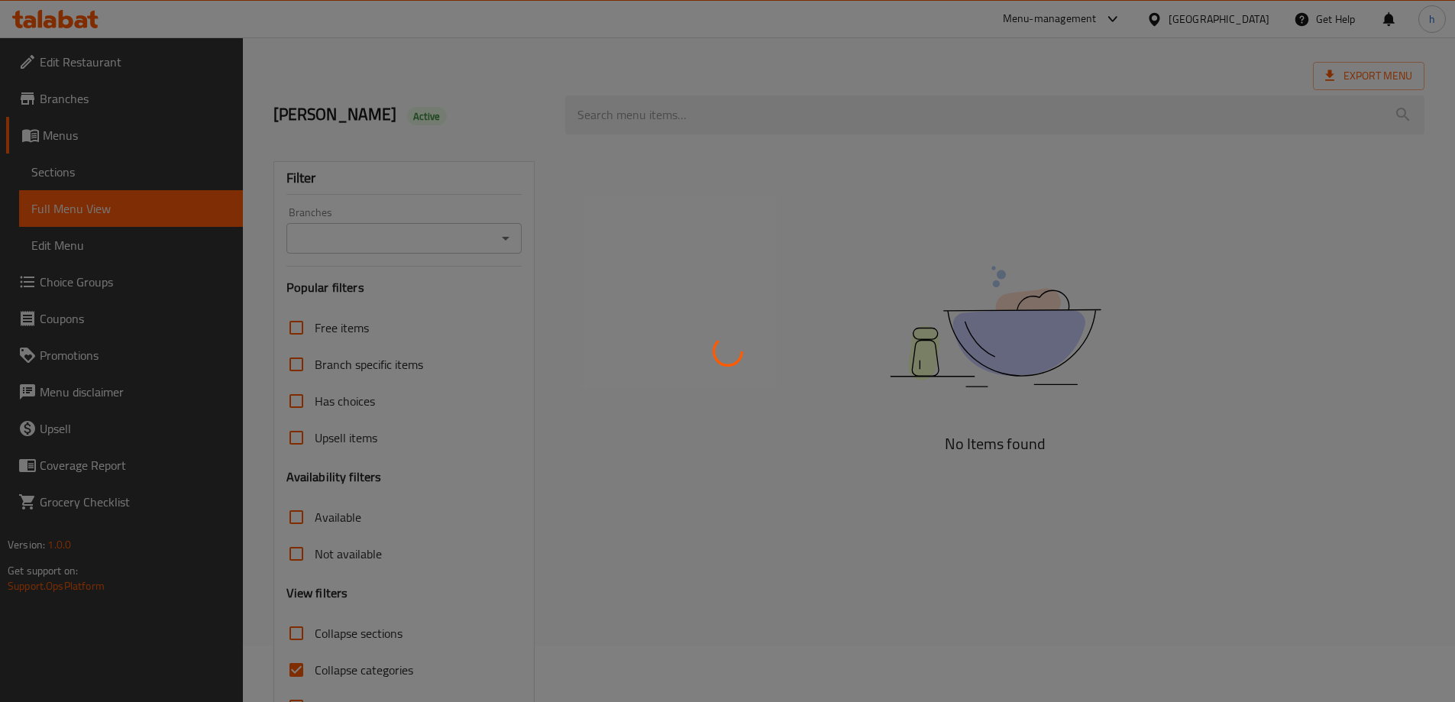
scroll to position [111, 0]
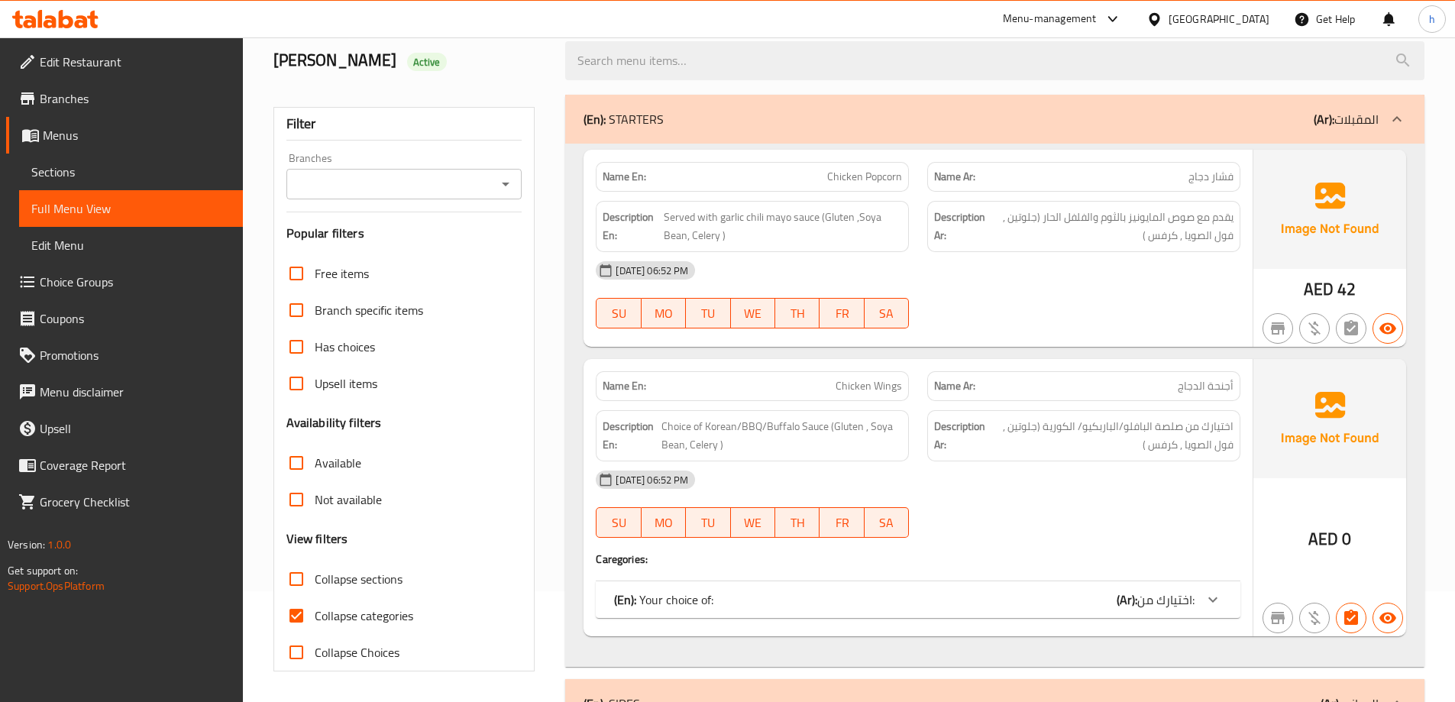
click at [296, 617] on input "Collapse categories" at bounding box center [296, 615] width 37 height 37
checkbox input "false"
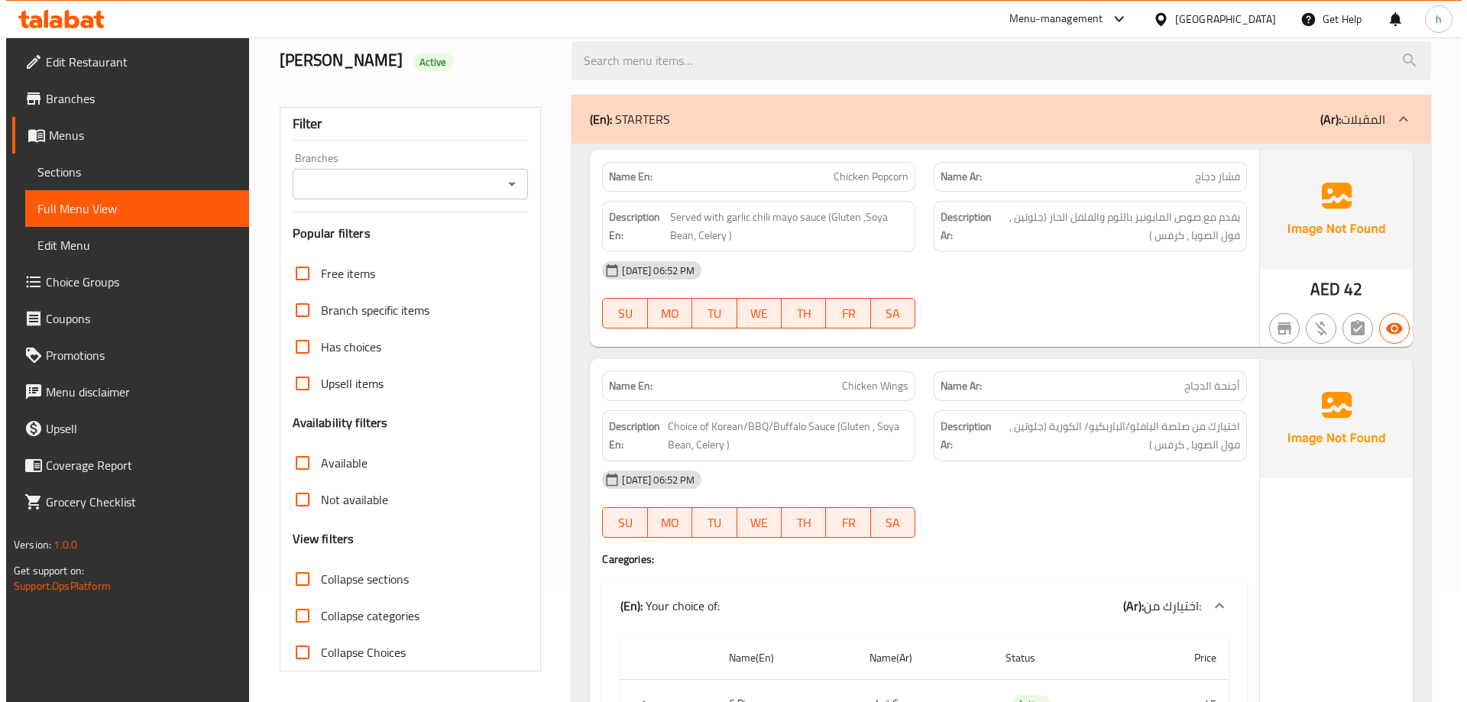
scroll to position [0, 0]
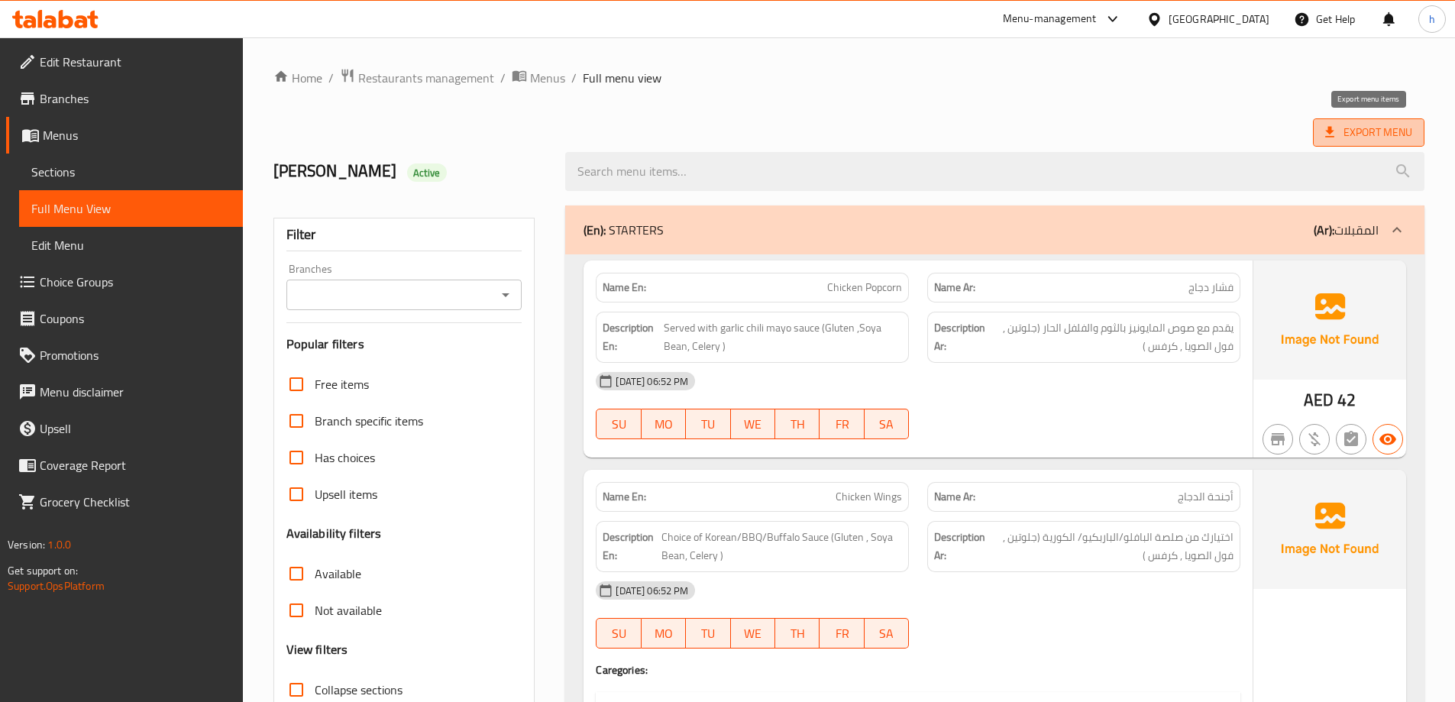
click at [1381, 125] on span "Export Menu" at bounding box center [1368, 132] width 87 height 19
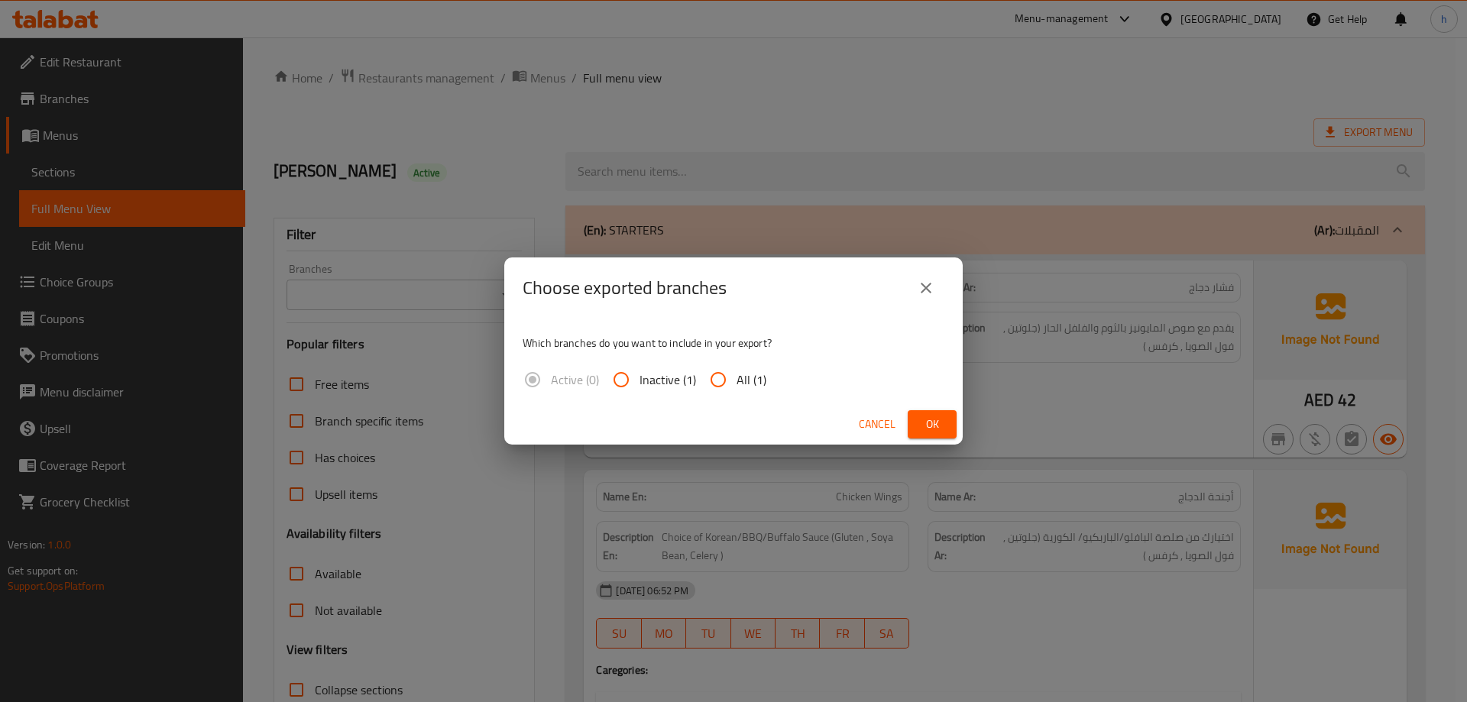
click at [731, 378] on input "All (1)" at bounding box center [718, 379] width 37 height 37
radio input "true"
click at [942, 418] on span "Ok" at bounding box center [932, 424] width 24 height 19
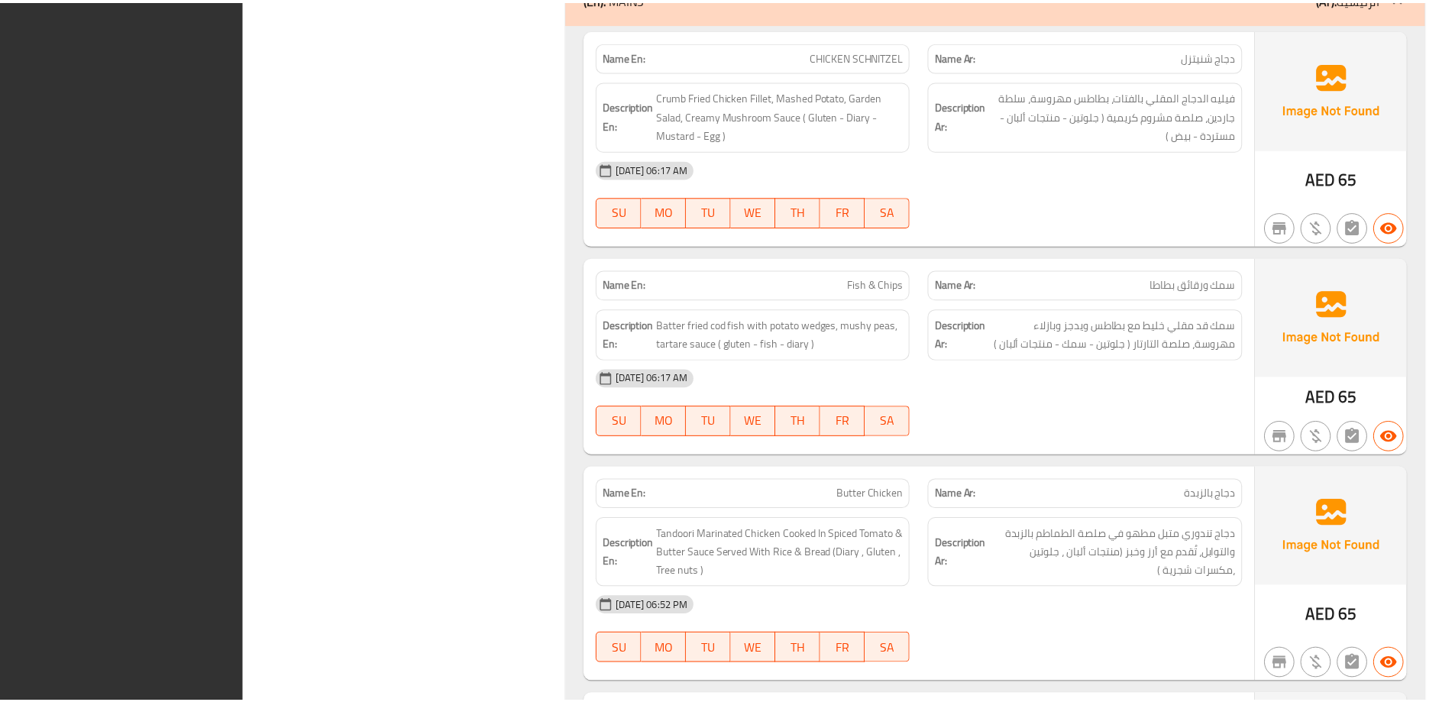
scroll to position [6303, 0]
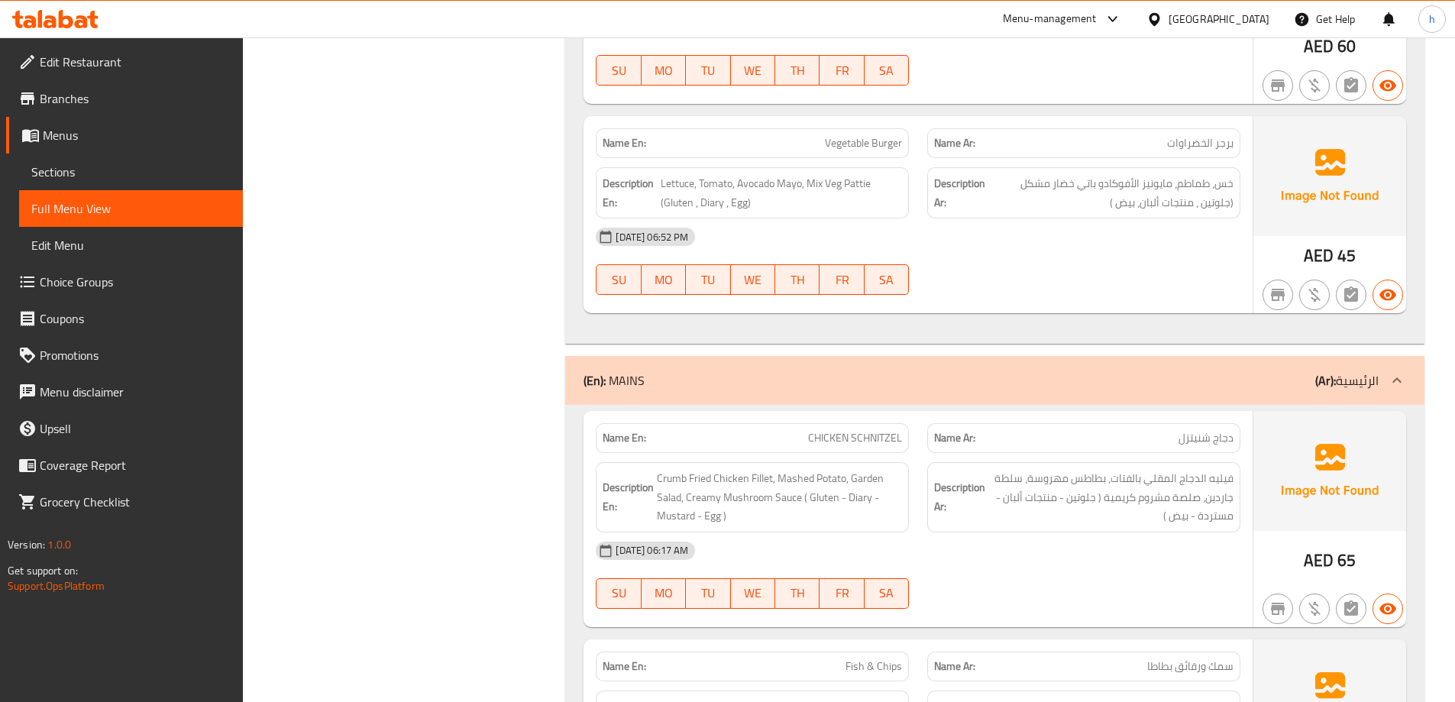
scroll to position [5845, 0]
